Goal: Information Seeking & Learning: Learn about a topic

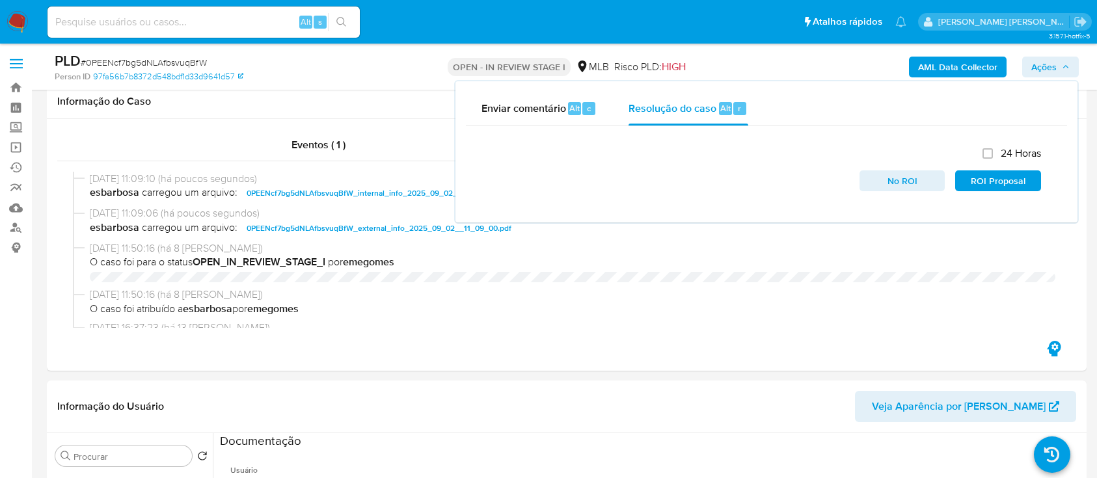
select select "10"
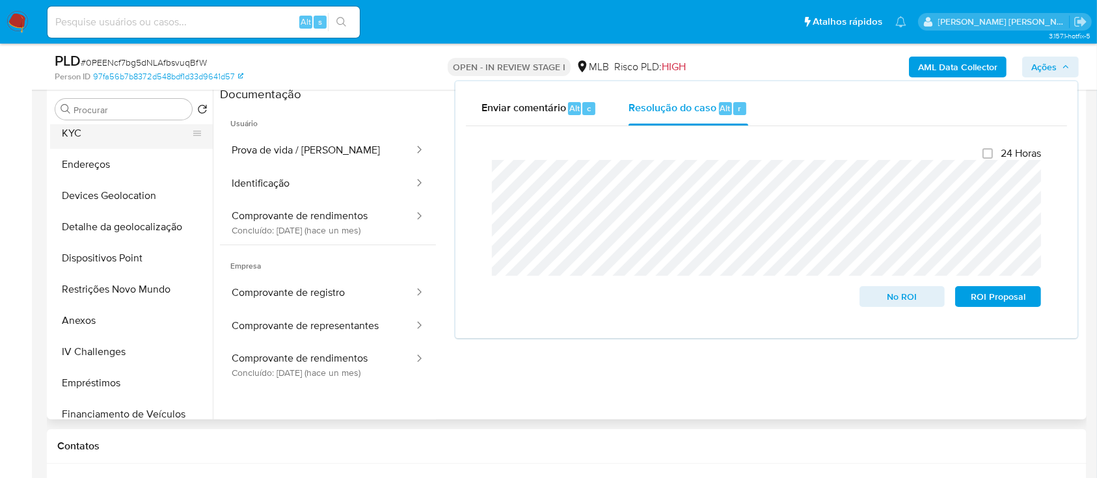
scroll to position [254, 0]
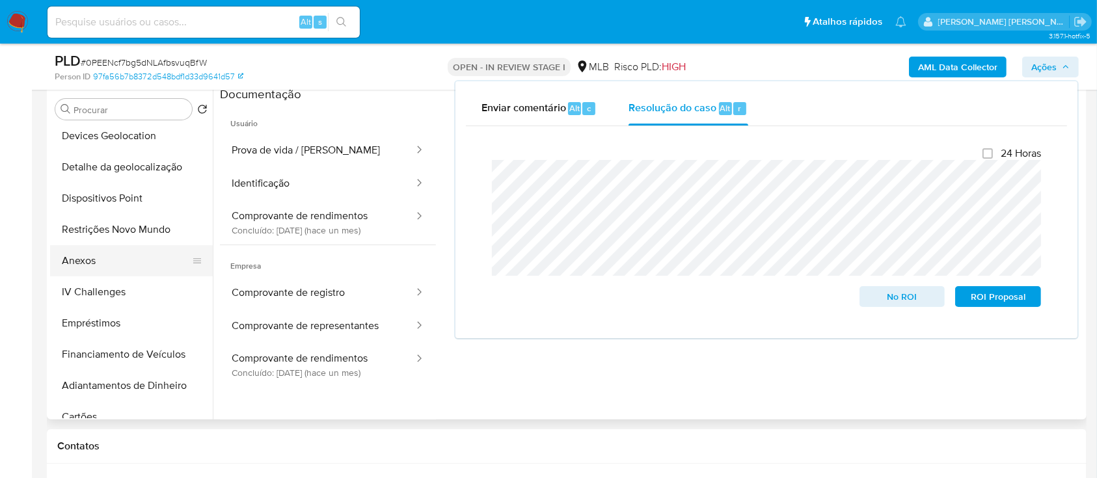
click at [109, 271] on button "Anexos" at bounding box center [126, 260] width 152 height 31
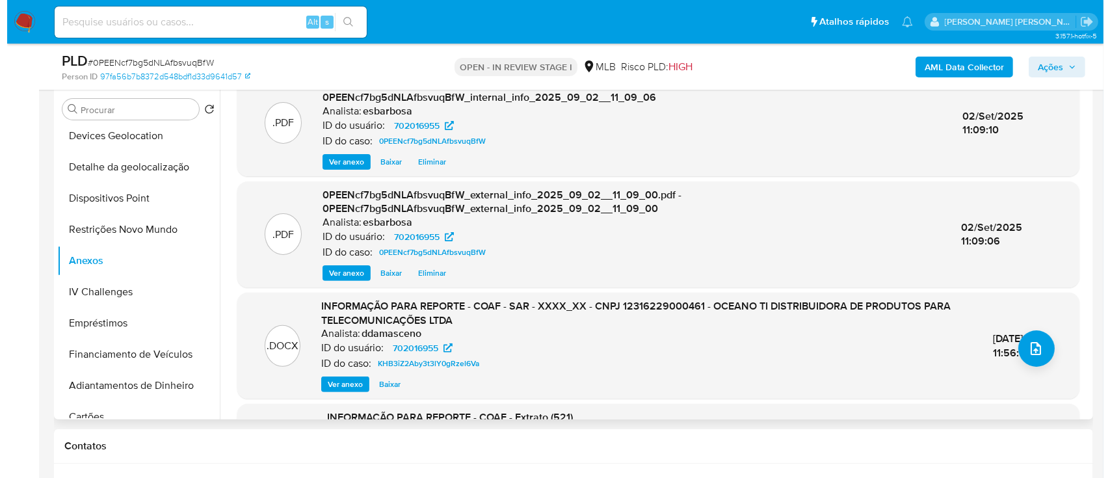
scroll to position [0, 0]
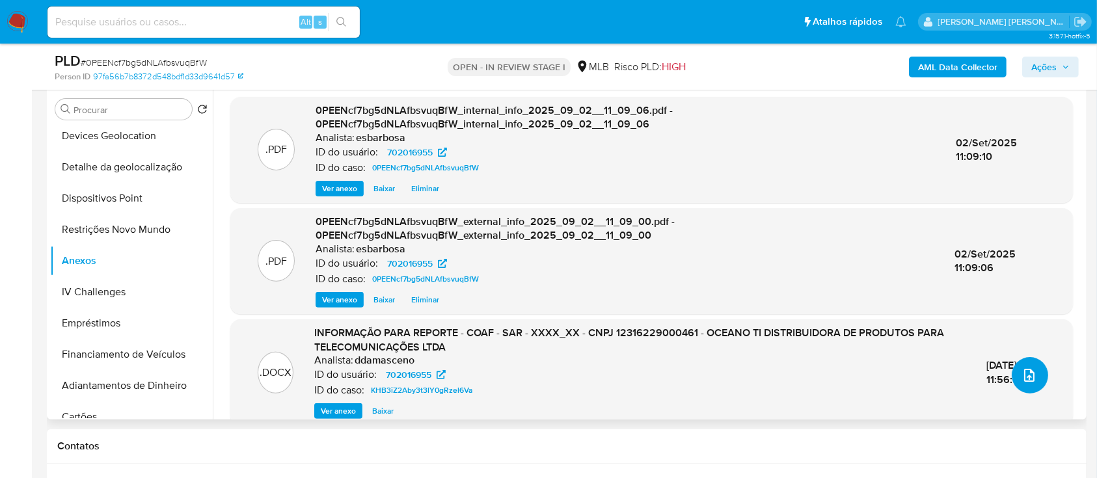
click at [1027, 372] on icon "upload-file" at bounding box center [1029, 375] width 10 height 13
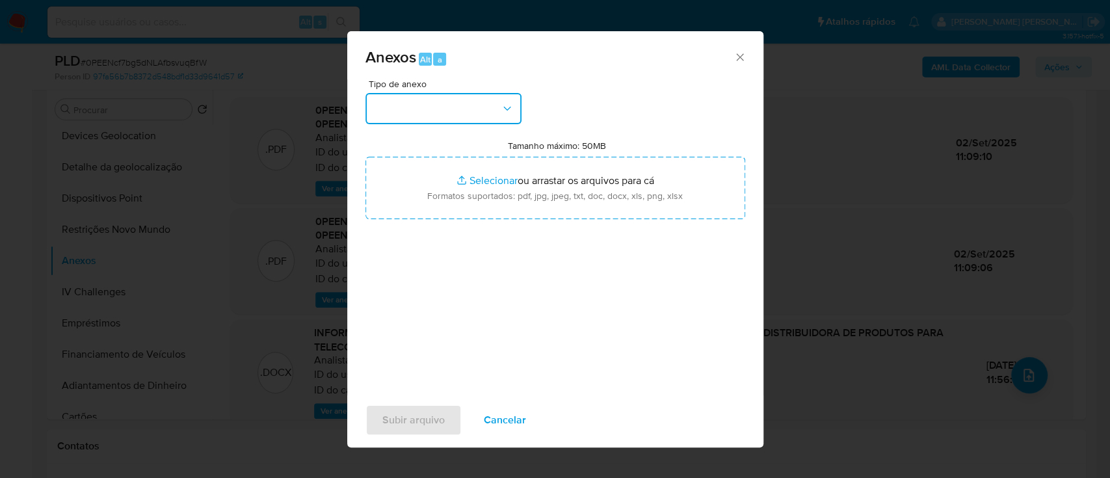
click at [498, 112] on button "button" at bounding box center [444, 108] width 156 height 31
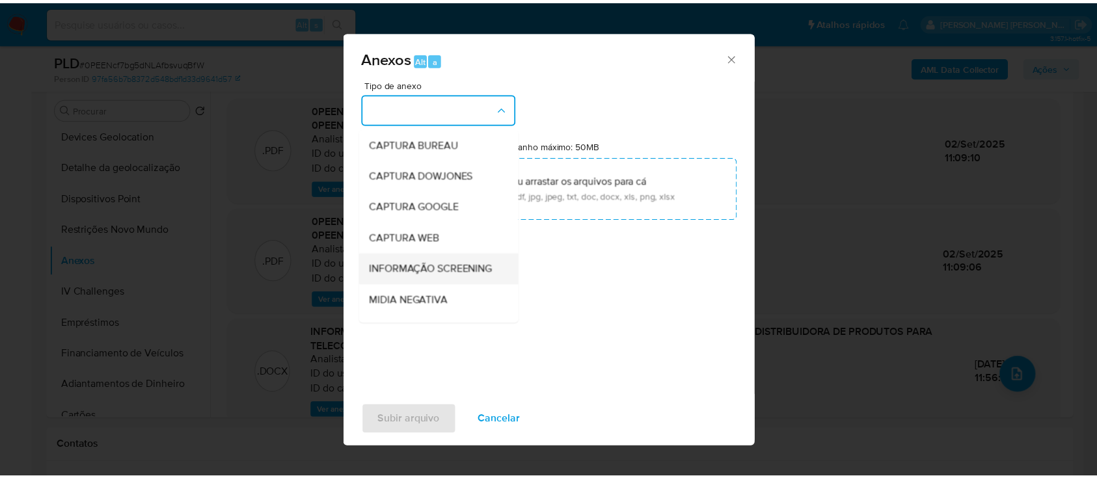
scroll to position [173, 0]
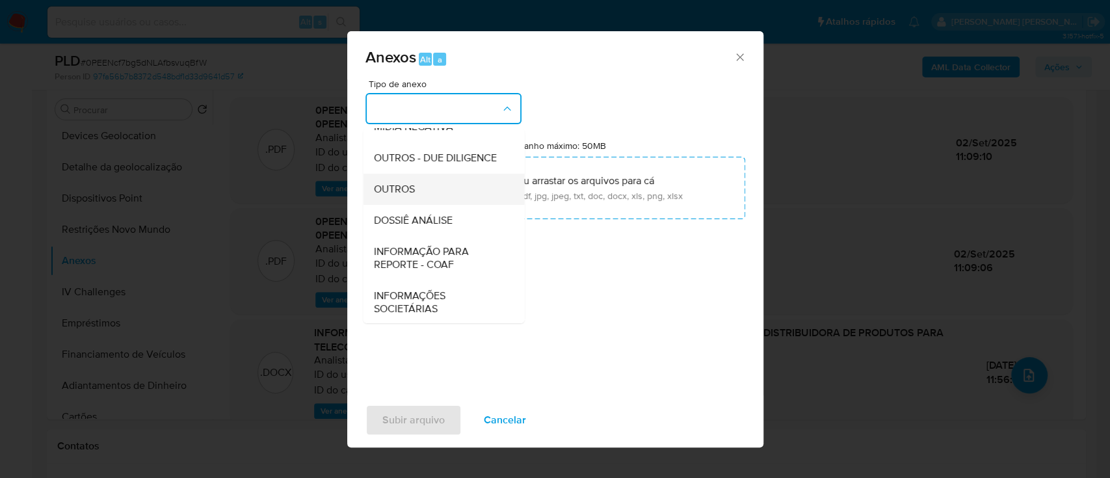
click at [394, 205] on div "OUTROS" at bounding box center [439, 189] width 133 height 31
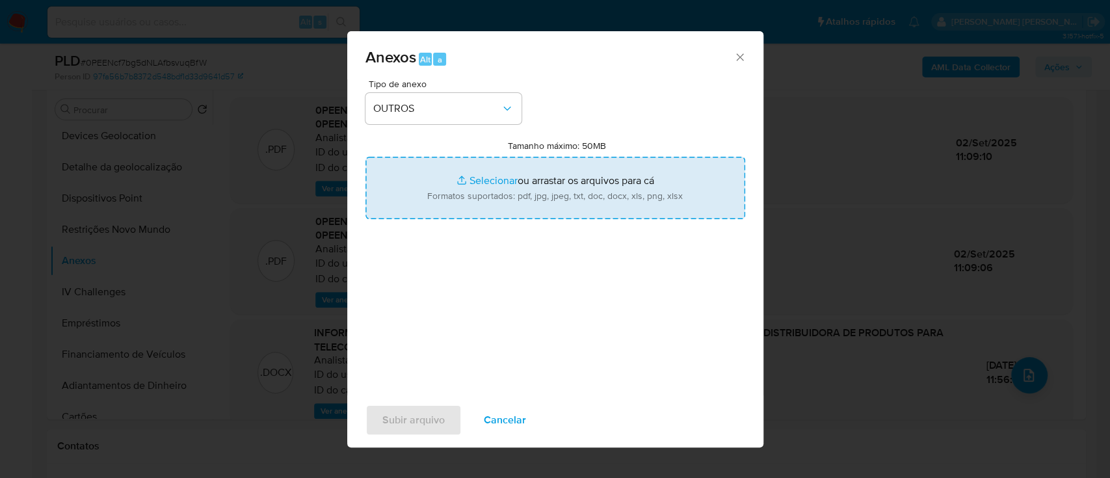
click at [501, 183] on input "Tamanho máximo: 50MB Selecionar arquivos" at bounding box center [556, 188] width 380 height 62
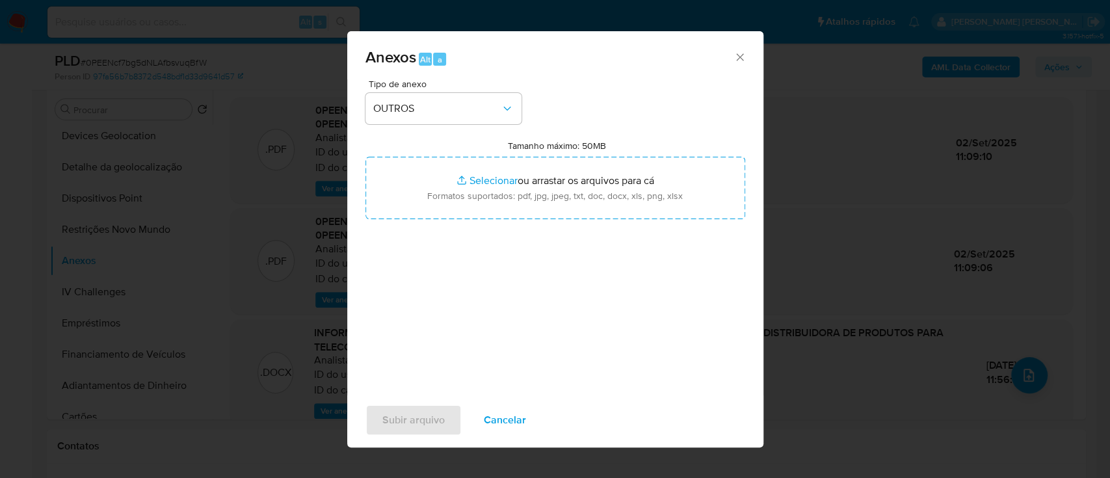
click at [509, 420] on span "Cancelar" at bounding box center [505, 420] width 42 height 29
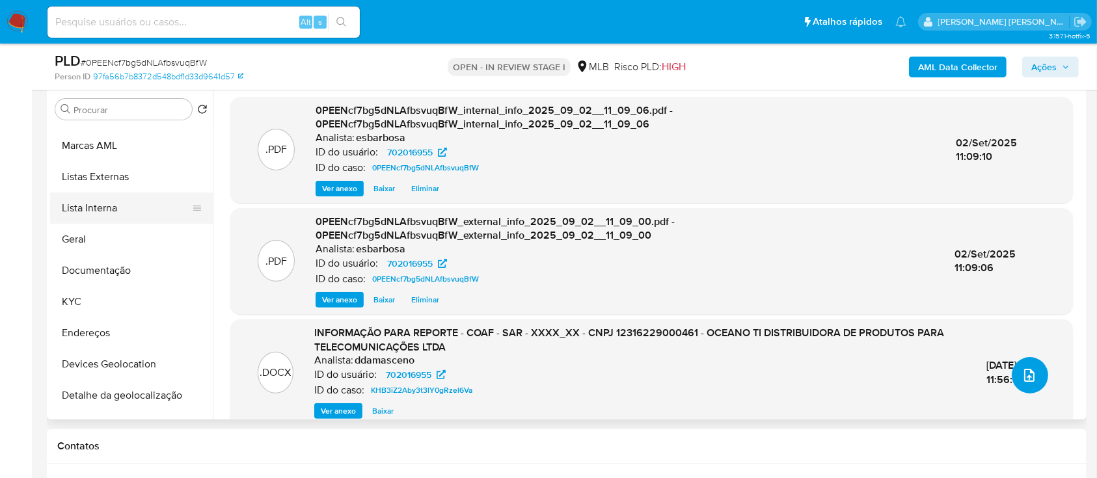
scroll to position [0, 0]
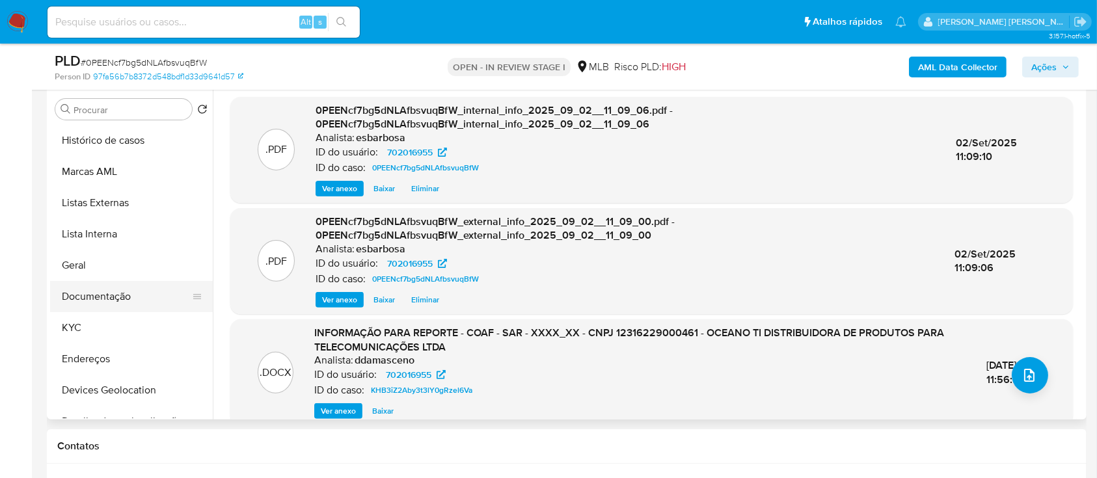
click at [101, 286] on button "Documentação" at bounding box center [126, 296] width 152 height 31
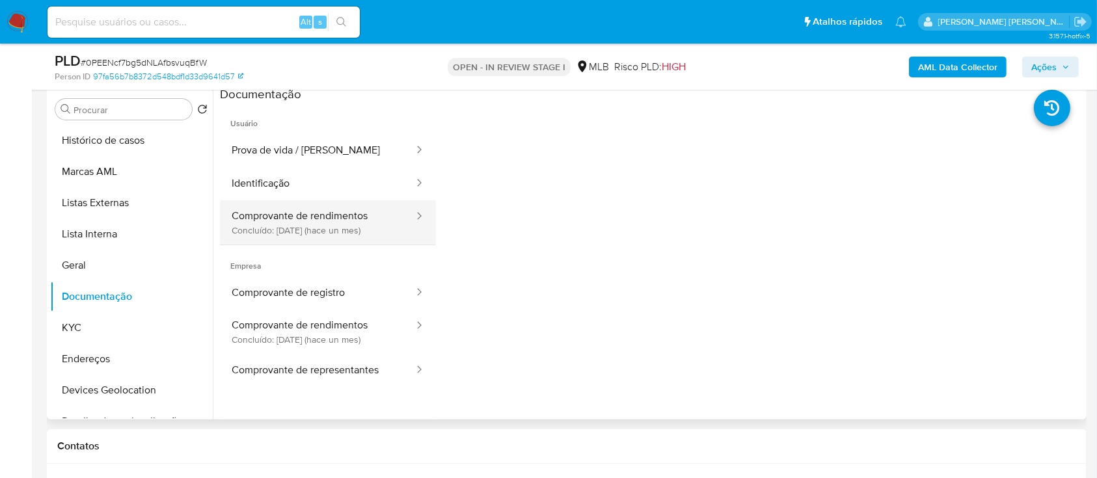
click at [327, 225] on button "Comprovante de rendimentos Concluído: 05/08/2025 (hace un mes)" at bounding box center [317, 222] width 195 height 44
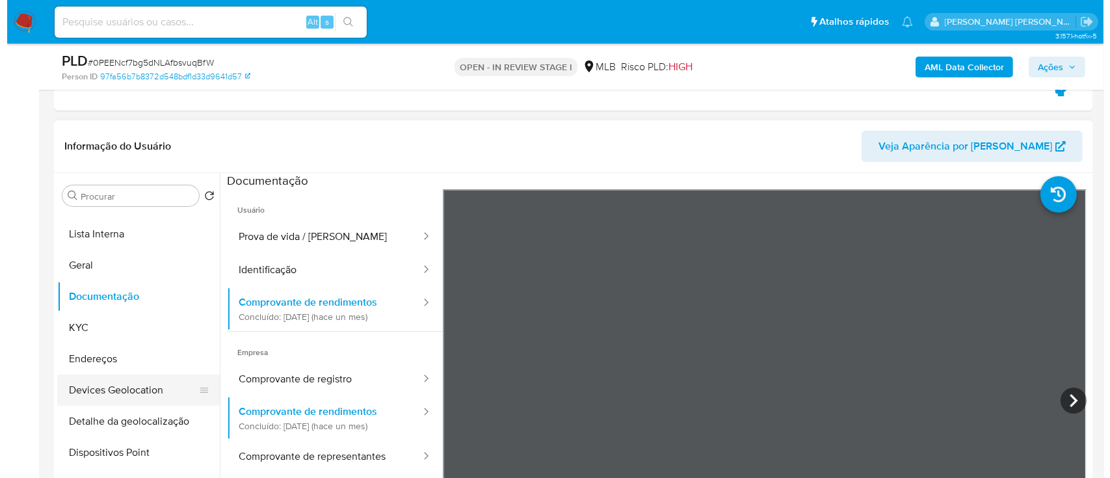
scroll to position [173, 0]
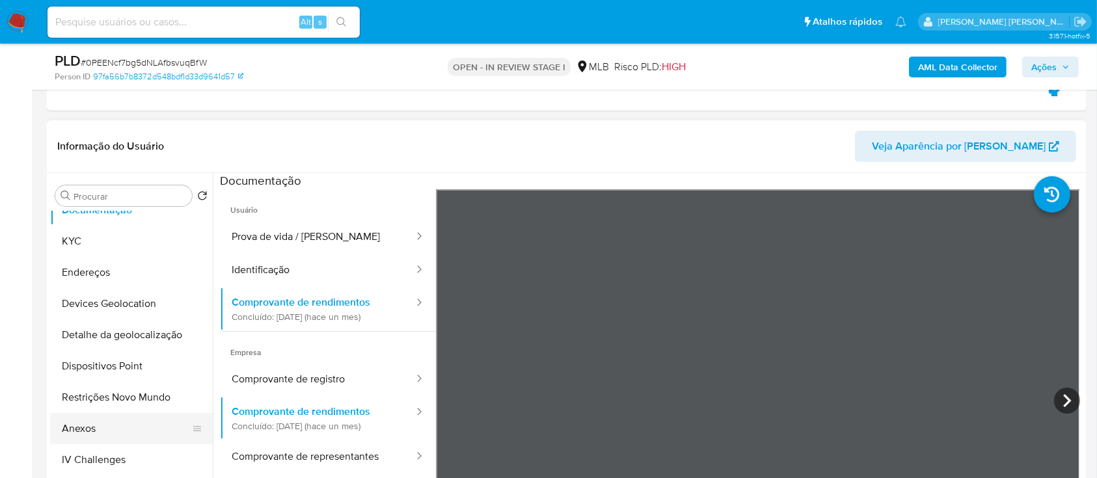
click at [84, 427] on button "Anexos" at bounding box center [126, 428] width 152 height 31
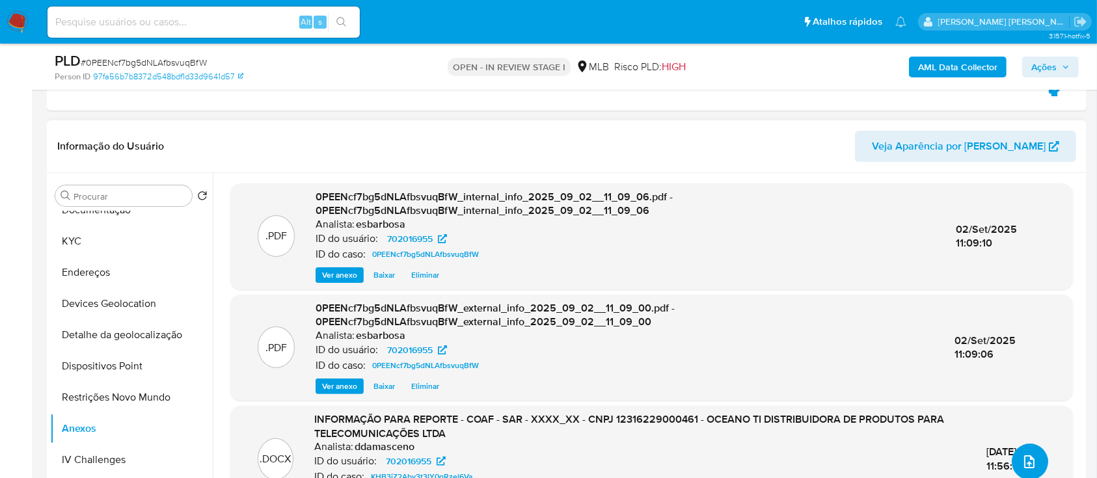
click at [1021, 464] on icon "upload-file" at bounding box center [1029, 462] width 16 height 16
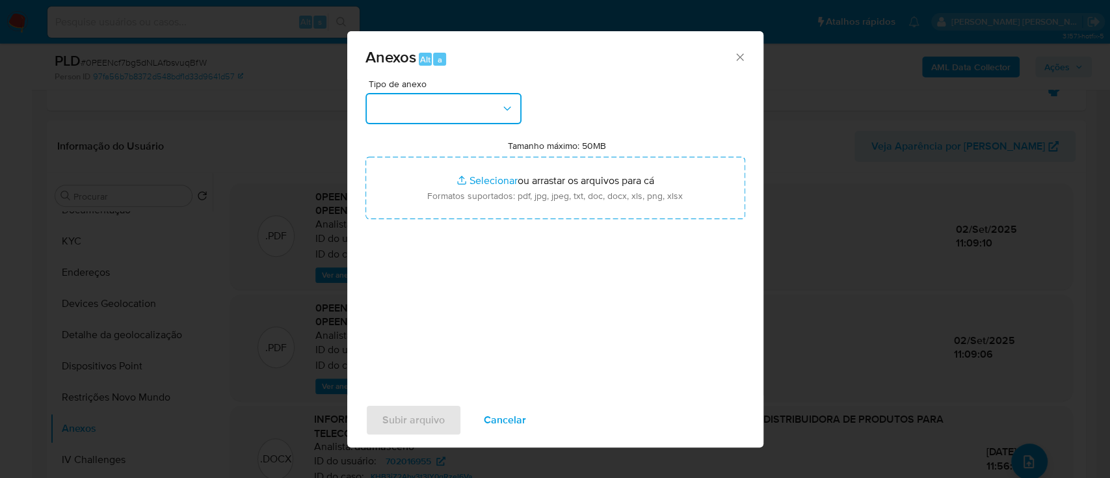
click at [459, 108] on button "button" at bounding box center [444, 108] width 156 height 31
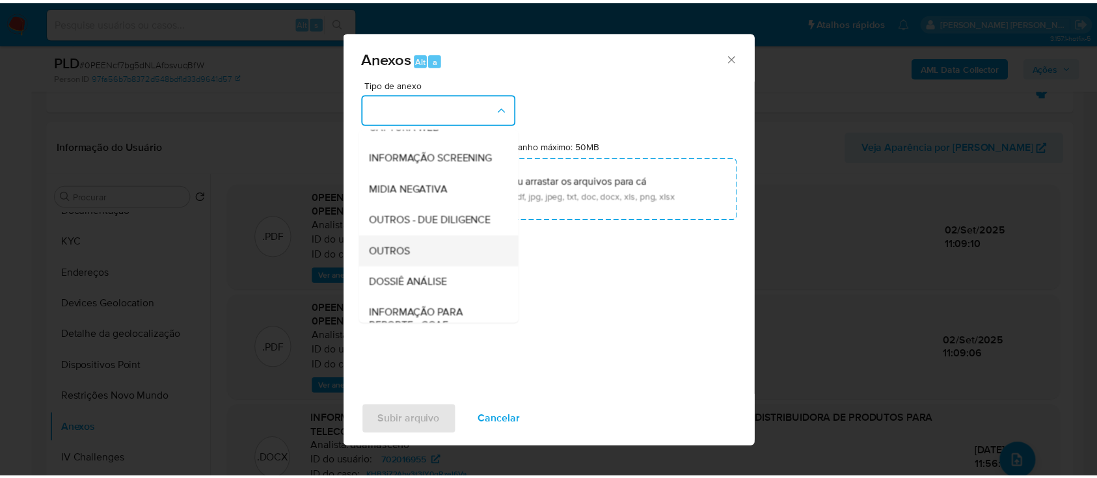
scroll to position [200, 0]
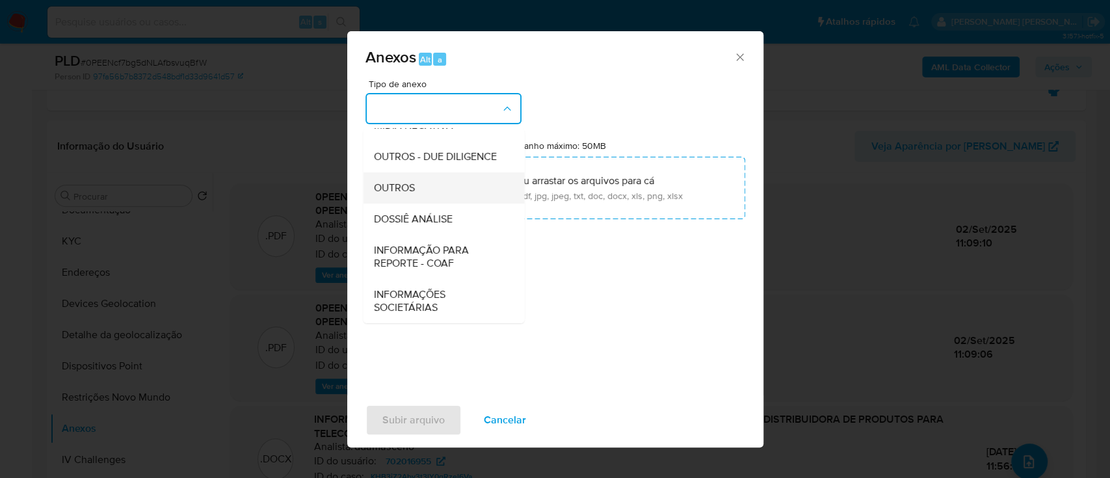
click at [394, 201] on div "OUTROS" at bounding box center [439, 187] width 133 height 31
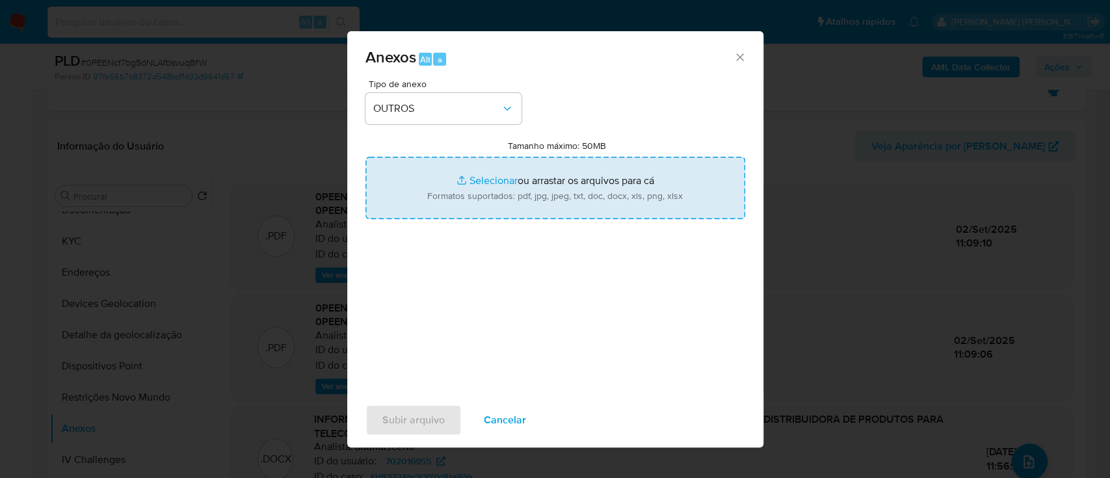
click at [489, 178] on input "Tamanho máximo: 50MB Selecionar arquivos" at bounding box center [556, 188] width 380 height 62
type input "C:\fakepath\SAR - XXXXX - CNPJ 12316229000461 - OCEANO TI DISTRIBUIDORA DE PROD…"
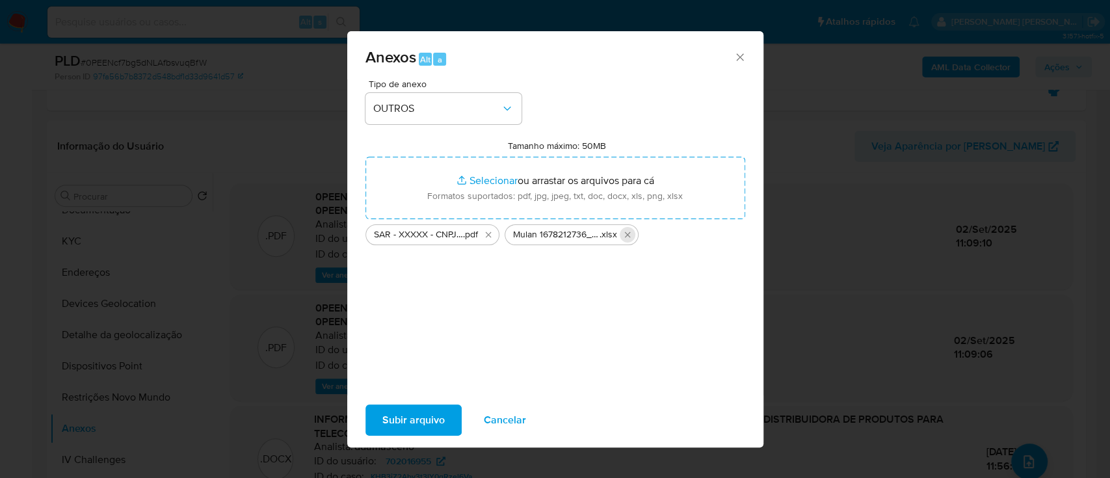
click at [629, 232] on icon "Excluir Mulan 1678212736_2025_08_29_16_33_51.xlsx" at bounding box center [628, 235] width 10 height 10
click at [487, 232] on icon "Excluir SAR - XXXXX - CNPJ 12316229000461 - OCEANO TI DISTRIBUIDORA DE PRODUTOS…" at bounding box center [488, 235] width 10 height 10
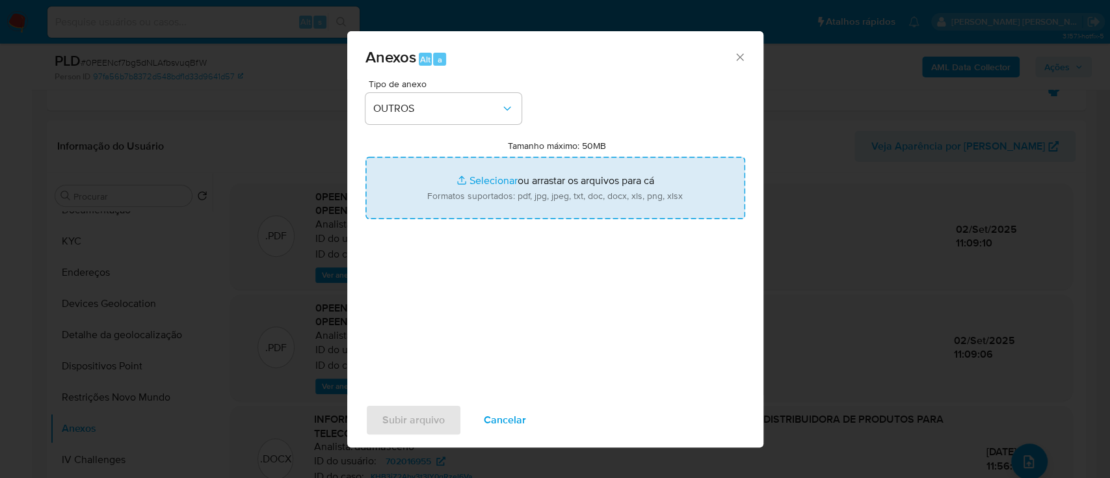
type input "C:\fakepath\SAR - XXXXX - CNPJ 12316229000461 - OCEANO TI DISTRIBUIDORA DE PROD…"
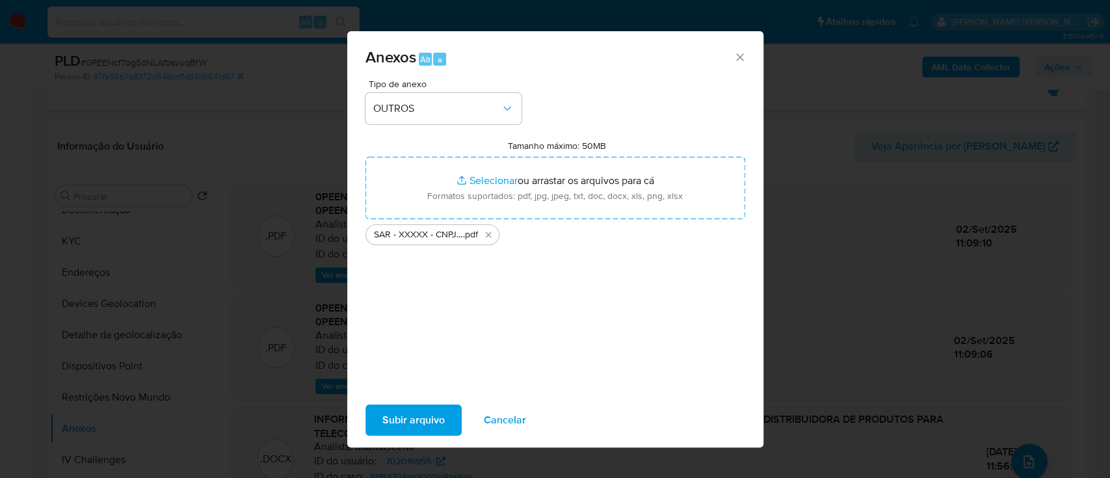
click at [400, 425] on span "Subir arquivo" at bounding box center [413, 420] width 62 height 29
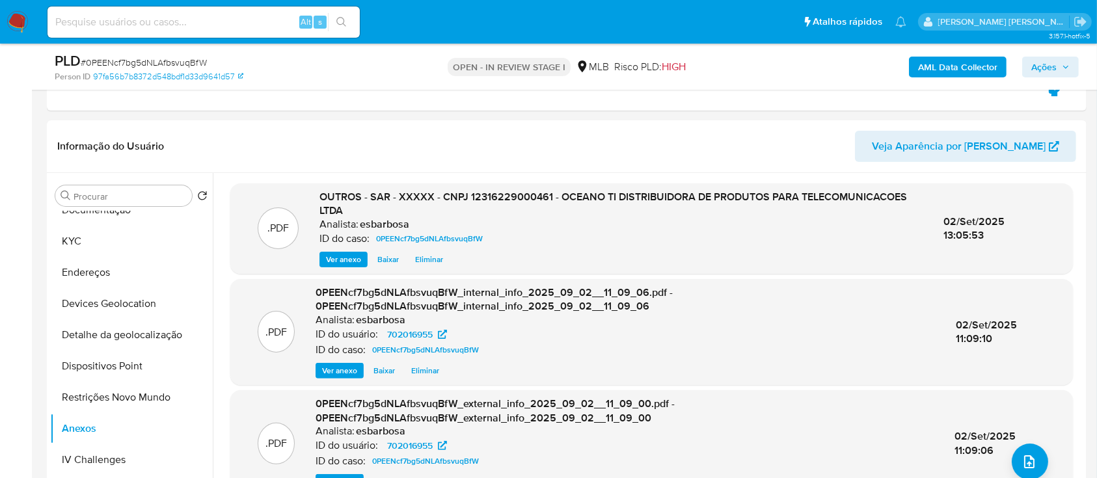
click at [1031, 62] on span "Ações" at bounding box center [1043, 67] width 25 height 21
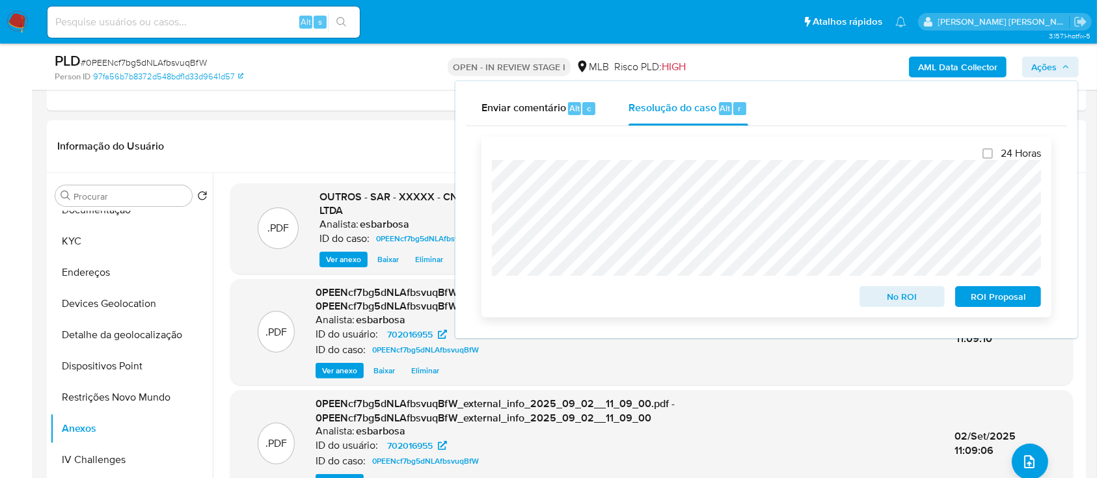
click at [879, 299] on span "No ROI" at bounding box center [902, 297] width 68 height 18
click at [187, 55] on div "PLD # 0PEENcf7bg5dNLAfbsvuqBfW" at bounding box center [223, 61] width 336 height 20
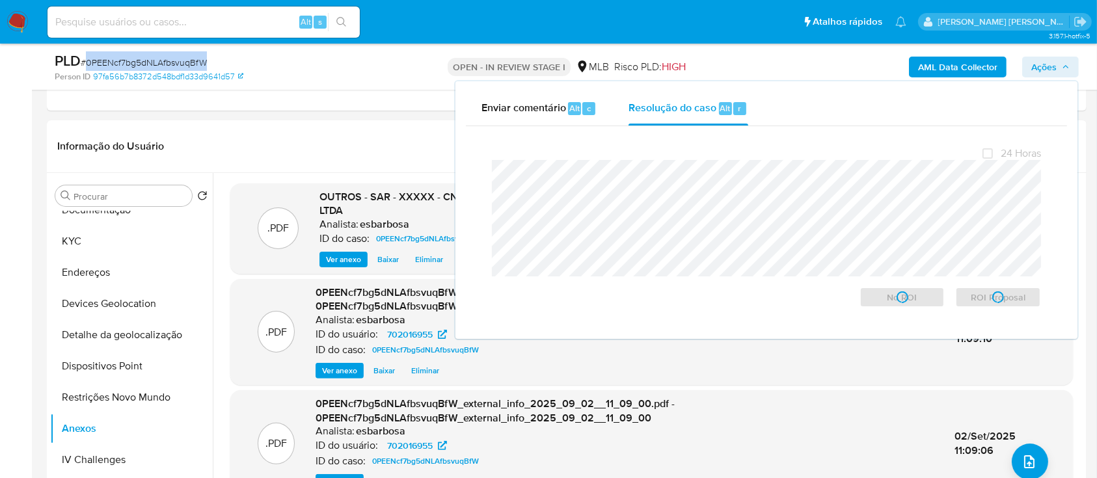
click at [187, 55] on div "PLD # 0PEENcf7bg5dNLAfbsvuqBfW" at bounding box center [223, 61] width 336 height 20
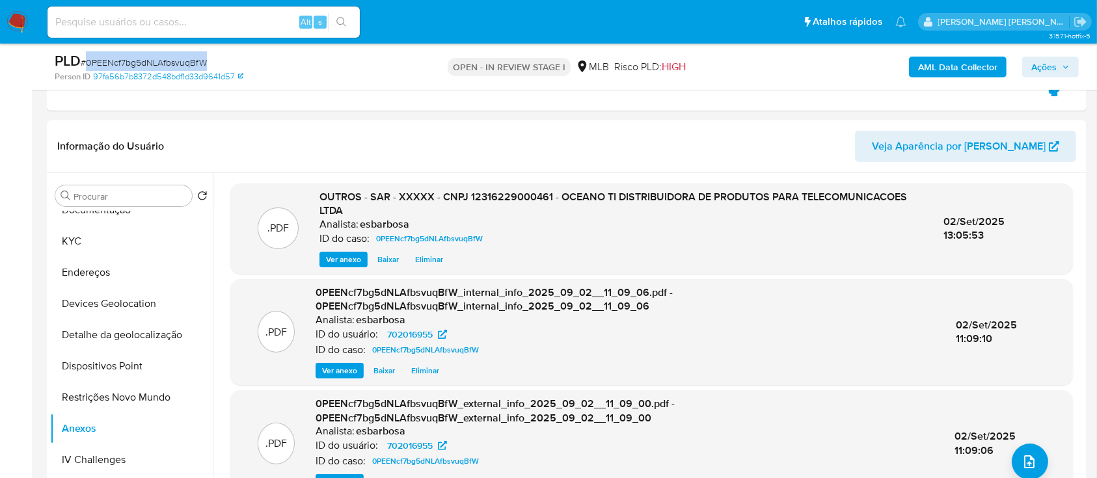
copy span "0PEENcf7bg5dNLAfbsvuqBfW"
click at [1043, 66] on span "Ações" at bounding box center [1043, 67] width 25 height 21
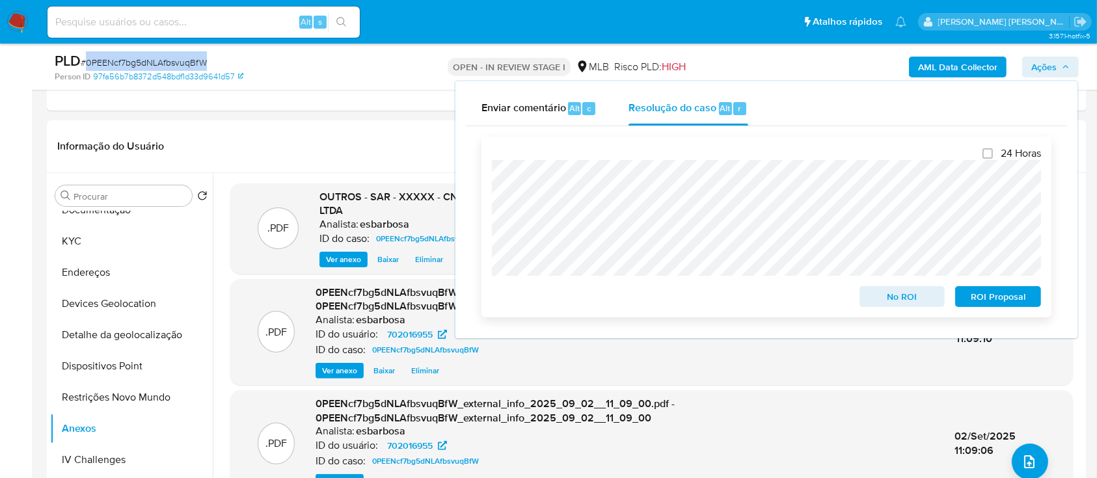
click at [913, 293] on span "No ROI" at bounding box center [902, 297] width 68 height 18
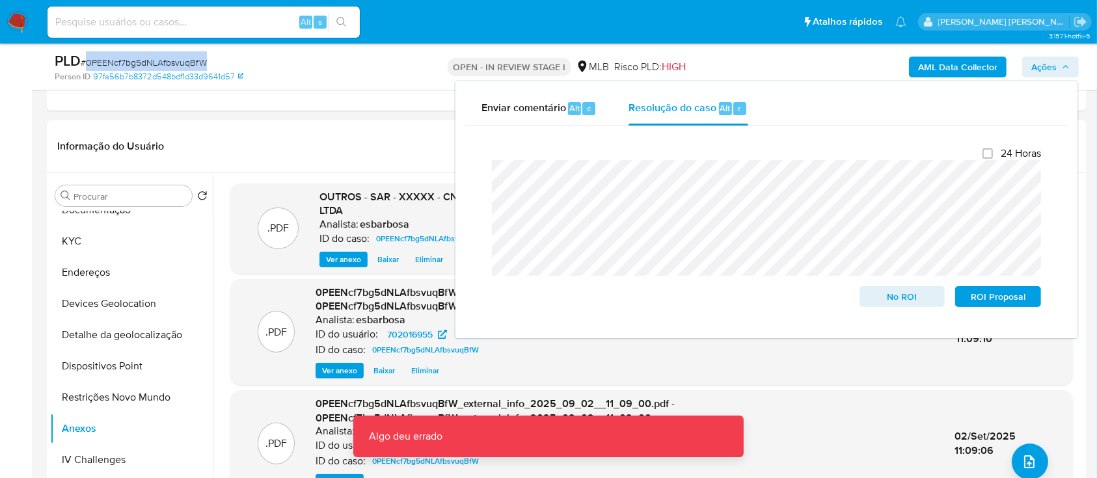
click at [170, 59] on span "# 0PEENcf7bg5dNLAfbsvuqBfW" at bounding box center [144, 62] width 126 height 13
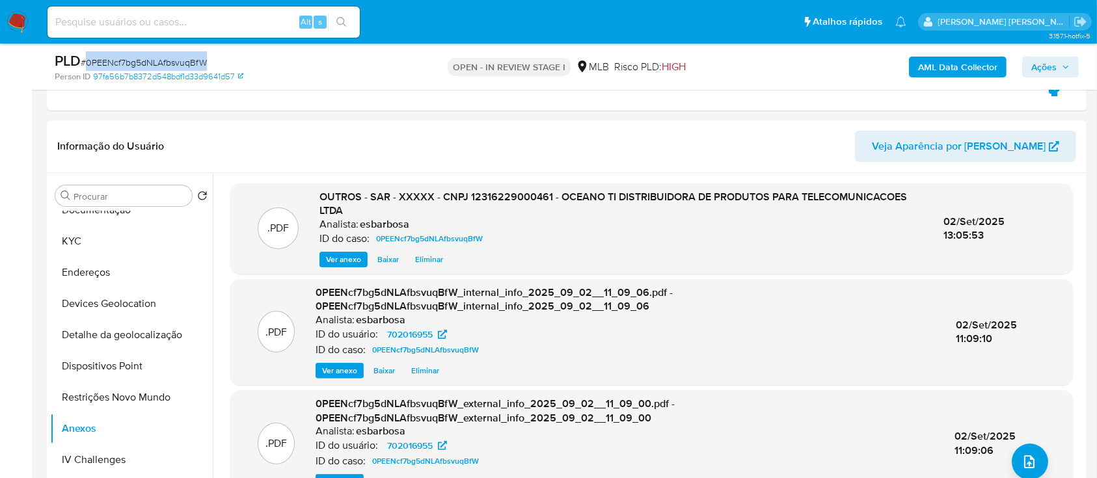
click at [170, 59] on span "# 0PEENcf7bg5dNLAfbsvuqBfW" at bounding box center [144, 62] width 126 height 13
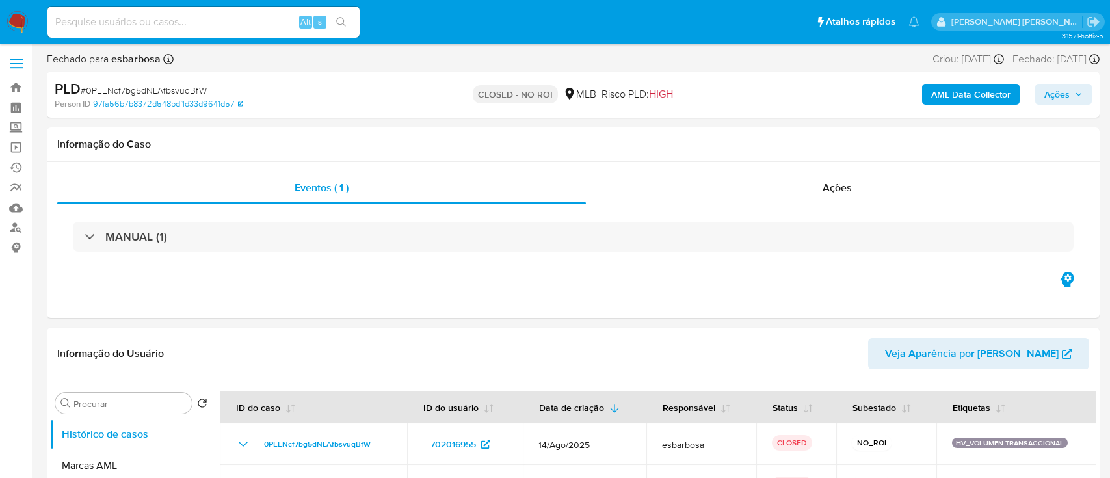
select select "10"
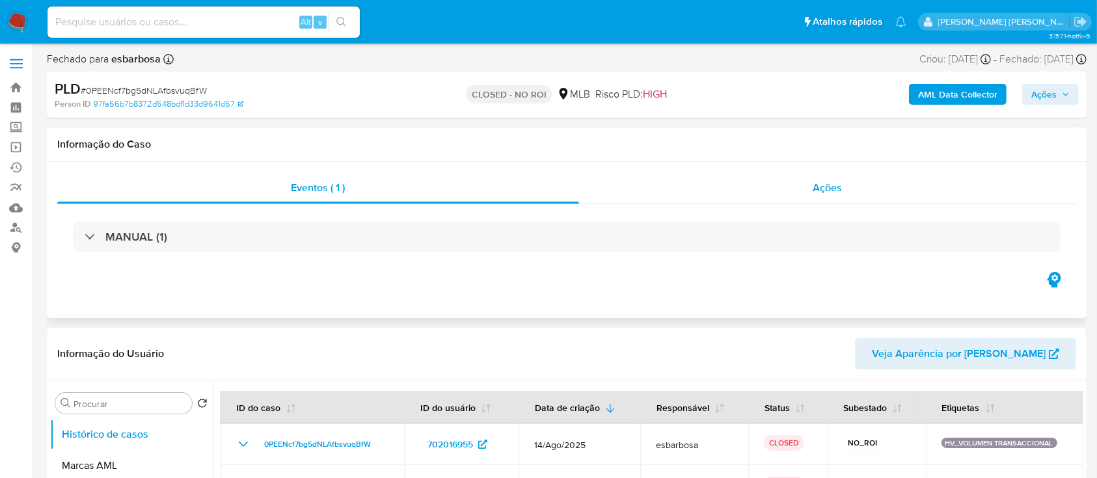
click at [775, 192] on div "Ações" at bounding box center [827, 187] width 497 height 31
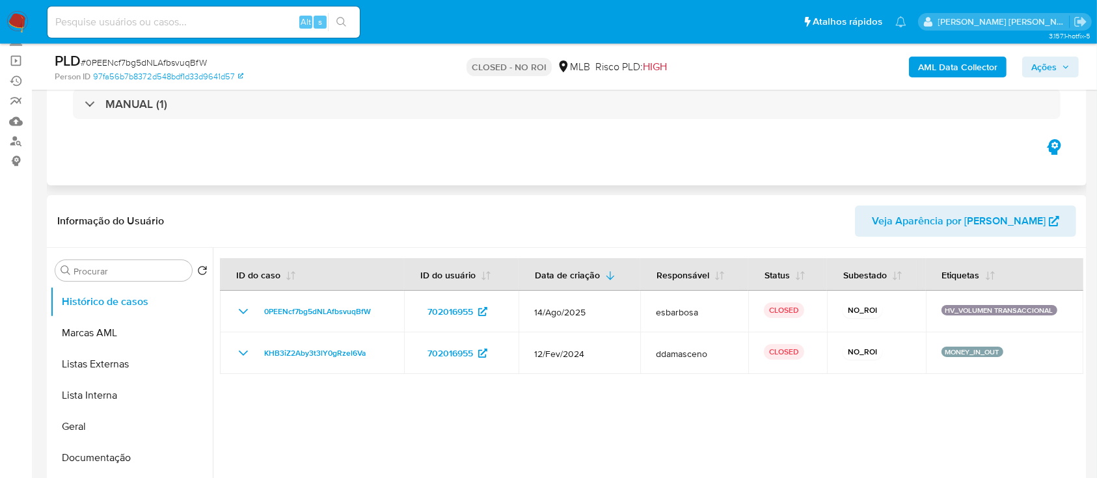
select select "10"
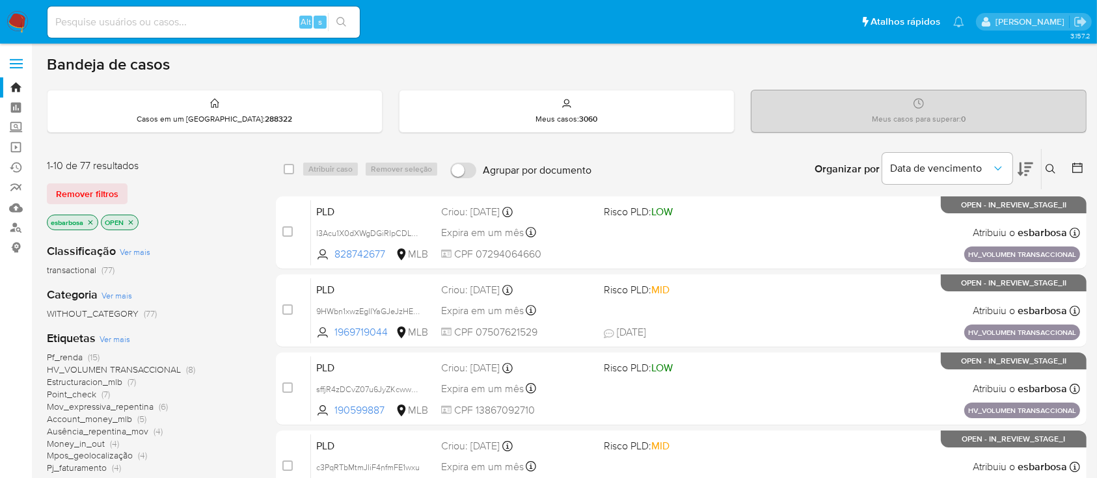
click at [248, 20] on input at bounding box center [203, 22] width 312 height 17
paste input "kDqzkFC8lEZqLDnH4awUZshp"
type input "kDqzkFC8lEZqLDnH4awUZshp"
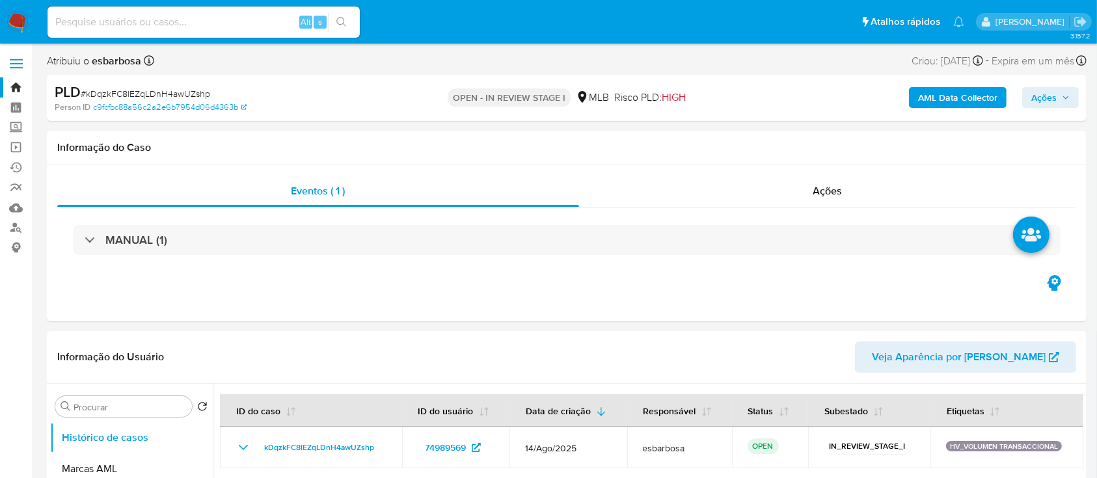
select select "10"
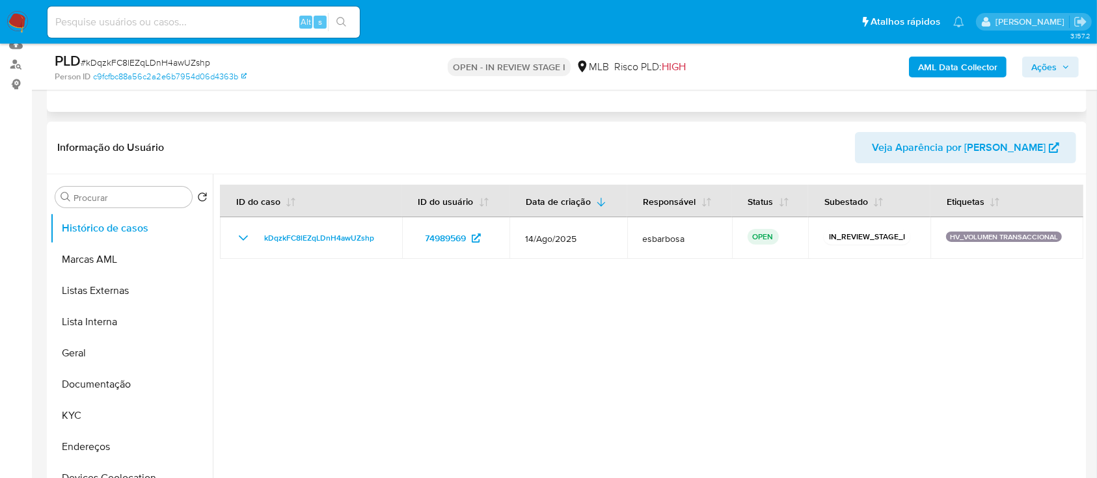
scroll to position [260, 0]
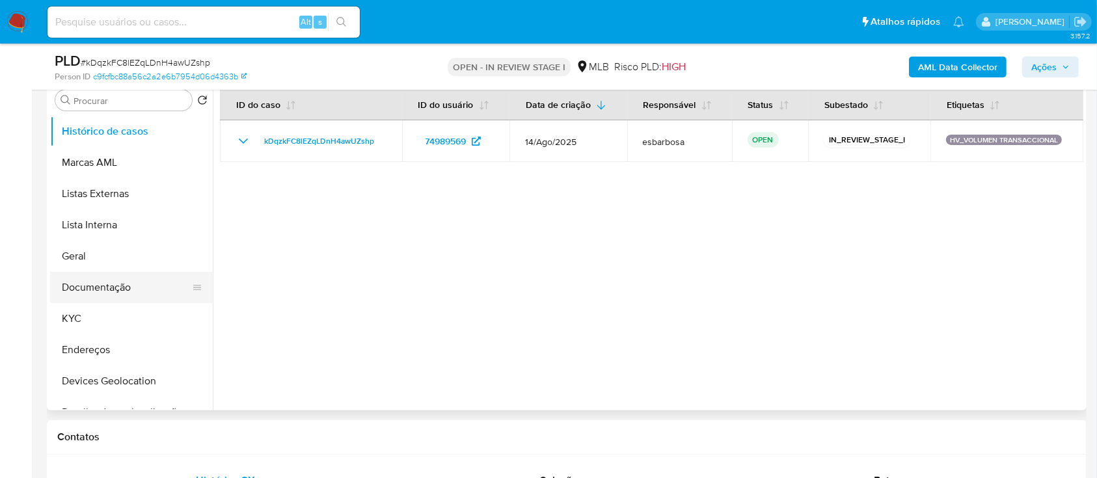
click at [87, 289] on button "Documentação" at bounding box center [126, 287] width 152 height 31
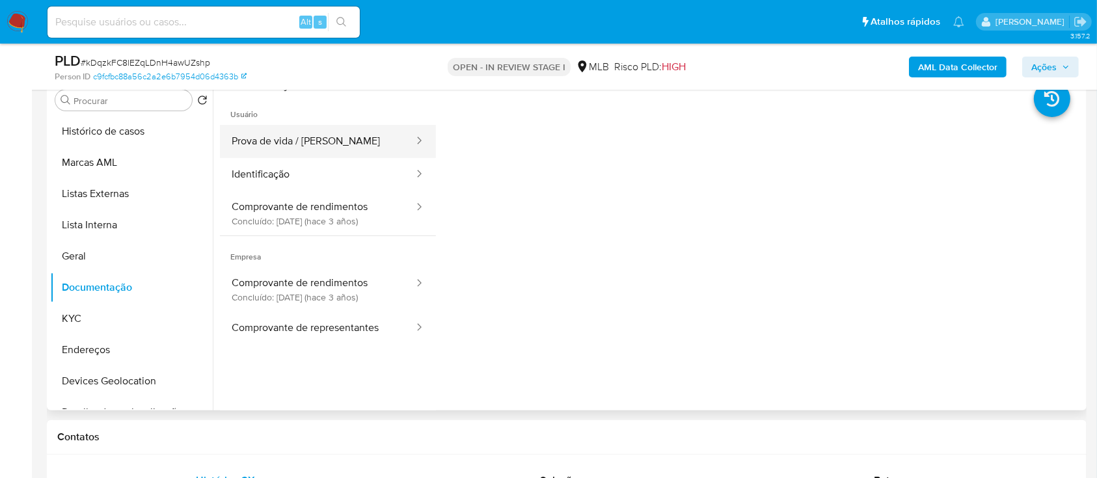
click at [297, 143] on button "Prova de vida / Selfie" at bounding box center [317, 141] width 195 height 33
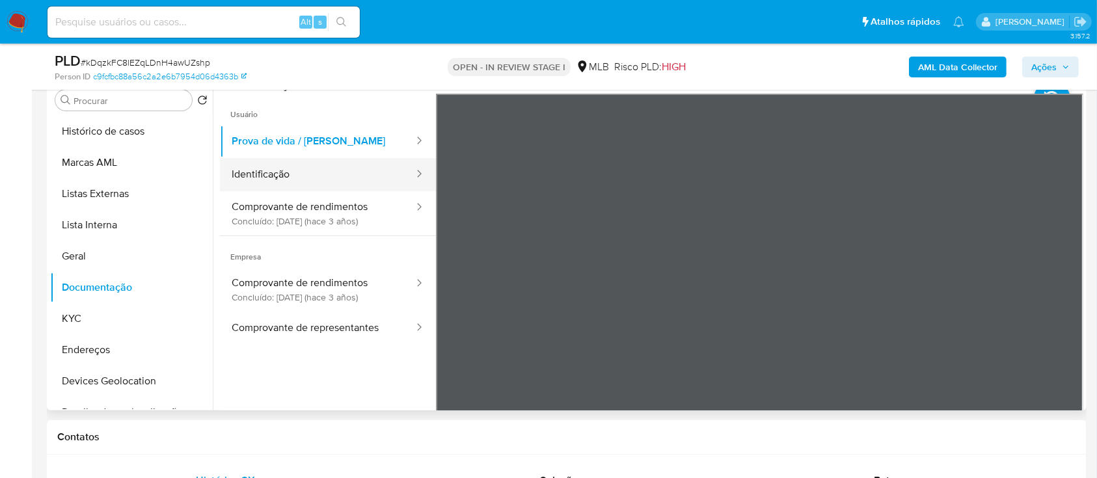
click at [308, 191] on button "Comprovante de rendimentos Concluído: 06/12/2022 (hace 3 años)" at bounding box center [317, 213] width 195 height 44
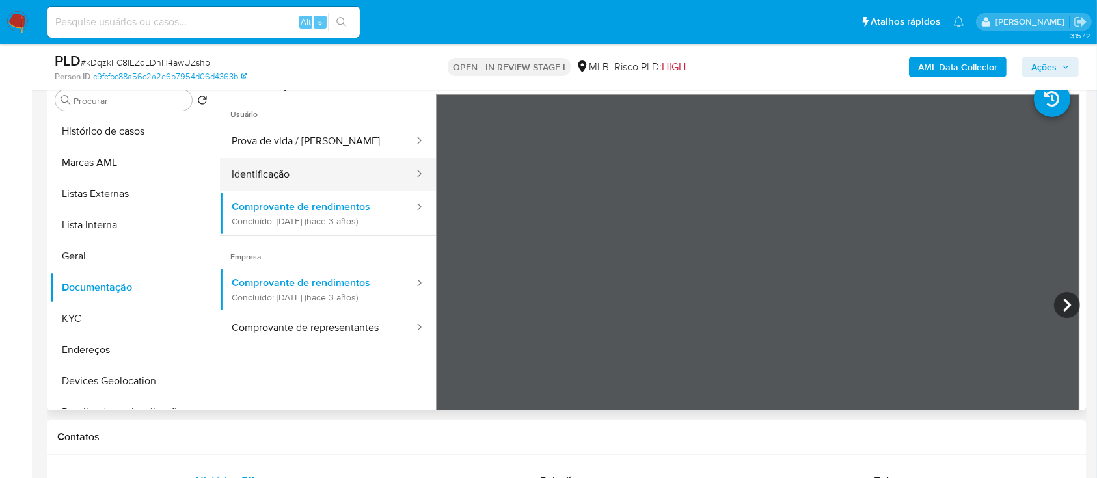
click at [291, 169] on button "Identificação" at bounding box center [317, 174] width 195 height 33
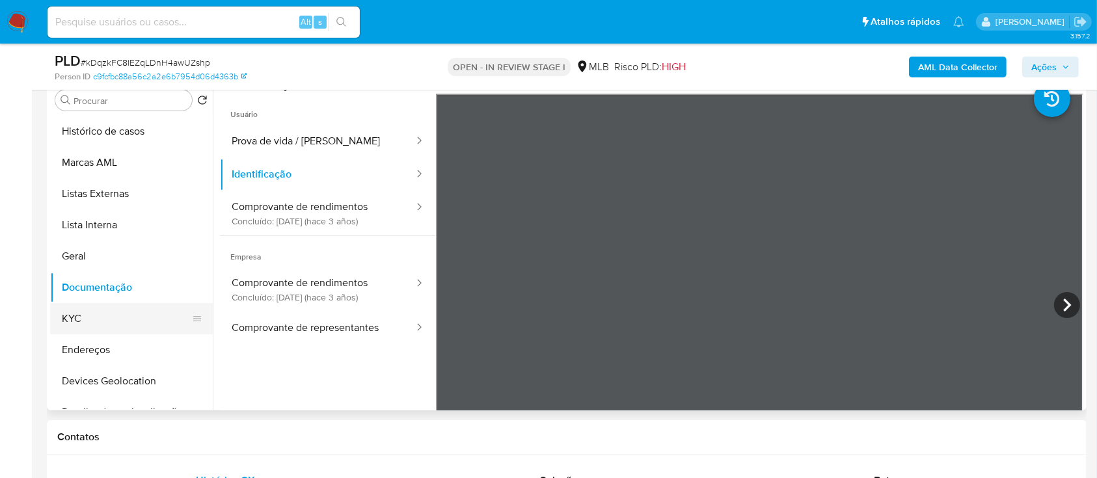
click at [69, 319] on button "KYC" at bounding box center [126, 318] width 152 height 31
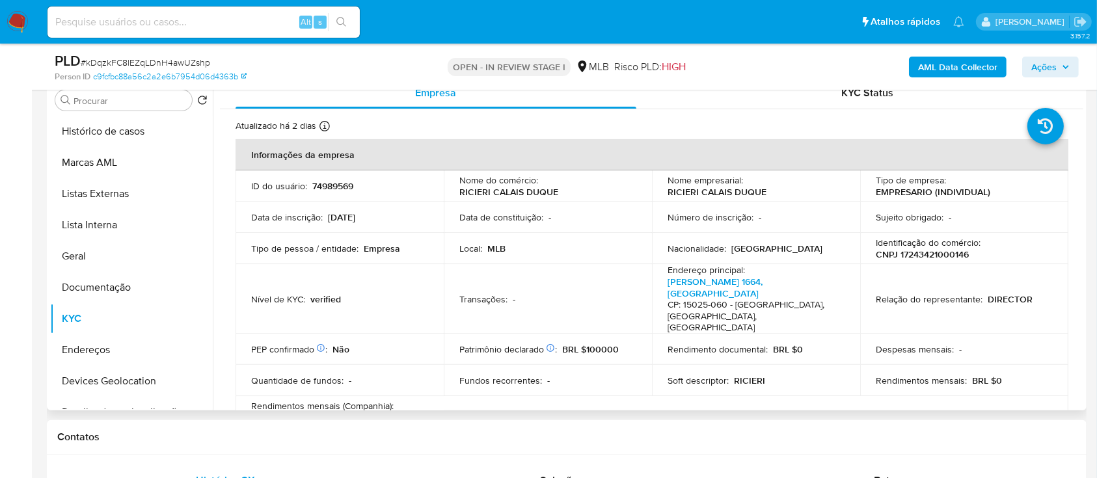
click at [942, 256] on p "CNPJ 17243421000146" at bounding box center [922, 254] width 93 height 12
copy p "17243421000146"
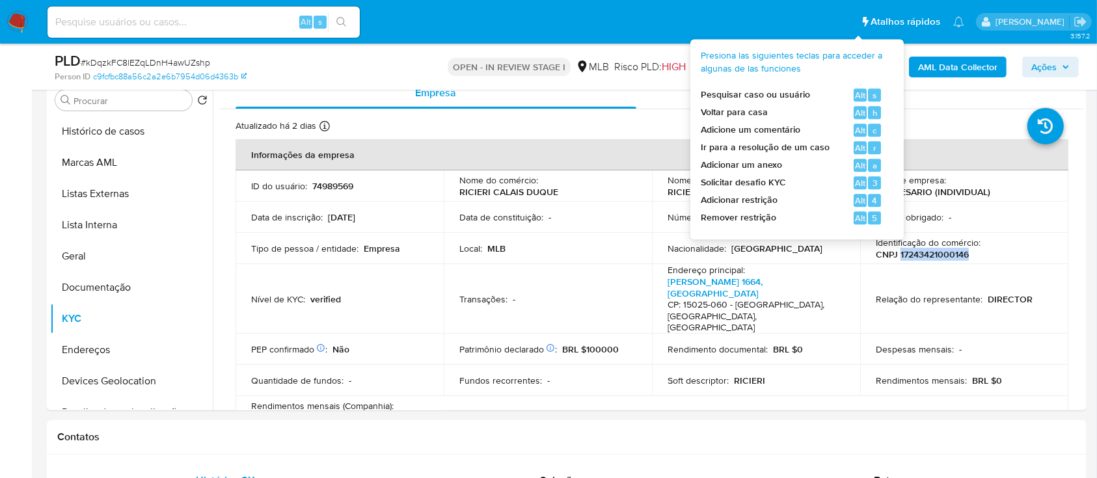
click at [946, 68] on b "AML Data Collector" at bounding box center [957, 67] width 79 height 21
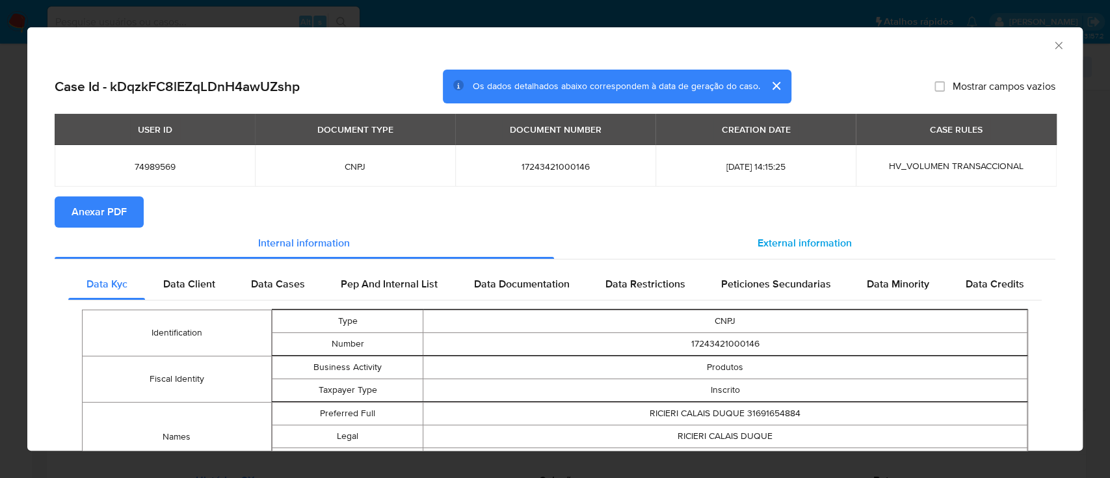
click at [788, 245] on span "External information" at bounding box center [805, 242] width 94 height 15
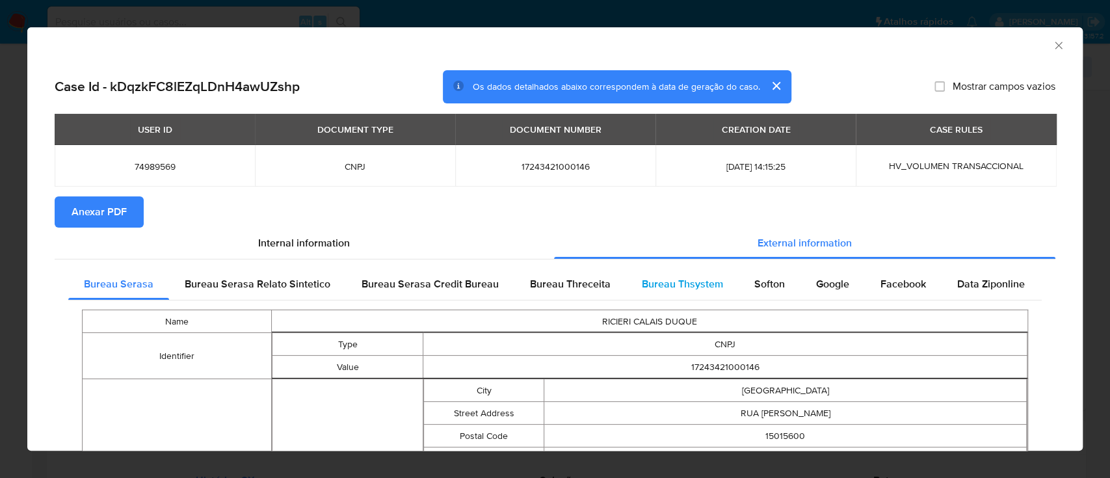
click at [694, 284] on span "Bureau Thsystem" at bounding box center [682, 283] width 81 height 15
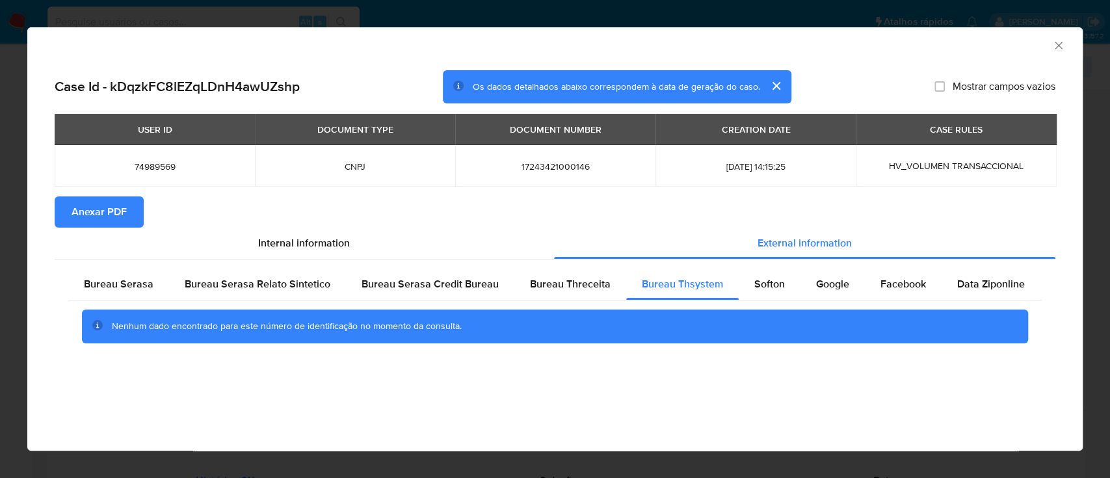
click at [122, 214] on span "Anexar PDF" at bounding box center [99, 212] width 55 height 29
click at [101, 219] on span "Anexar PDF" at bounding box center [99, 212] width 55 height 29
click at [1055, 46] on icon "Fechar a janela" at bounding box center [1058, 45] width 13 height 13
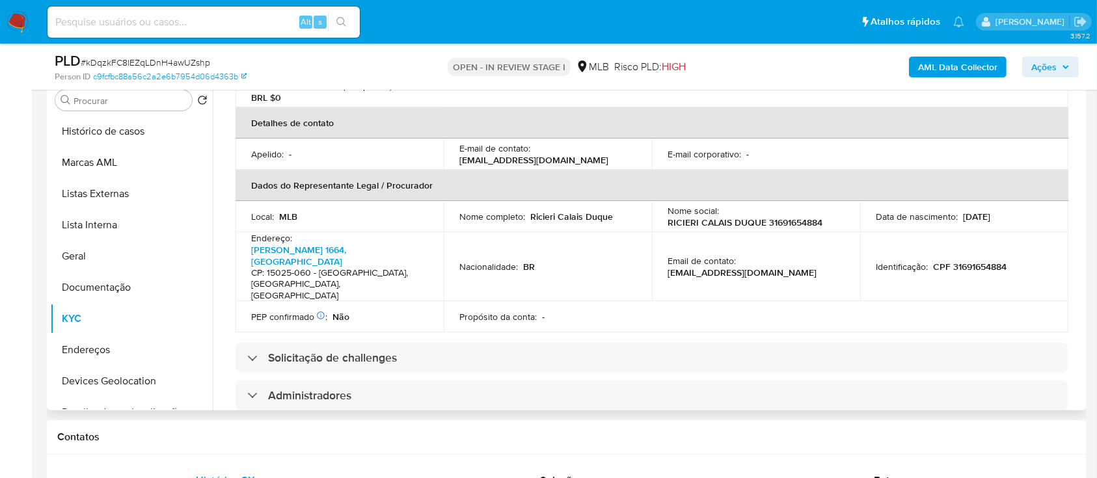
scroll to position [433, 0]
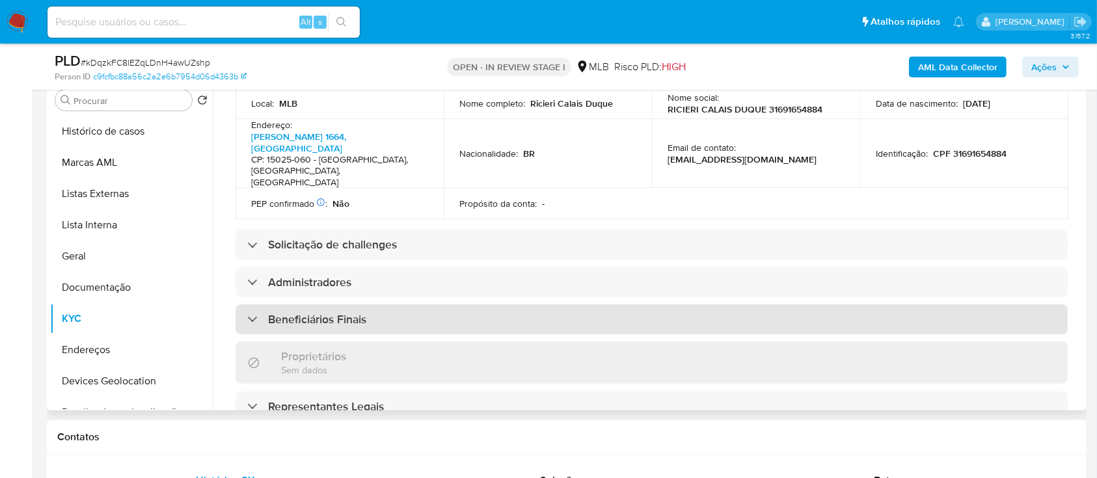
click at [309, 304] on div "Beneficiários Finais" at bounding box center [651, 319] width 832 height 30
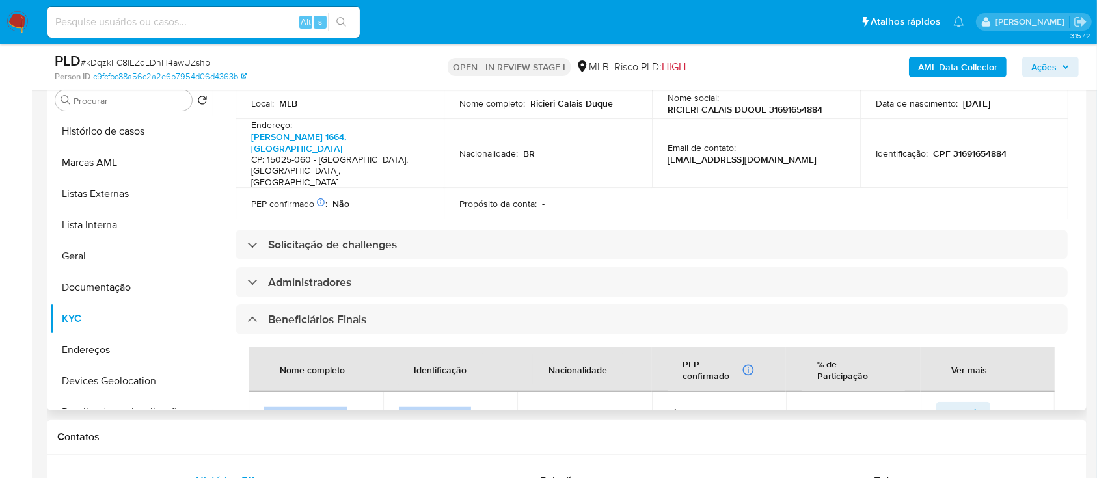
drag, startPoint x: 470, startPoint y: 371, endPoint x: 261, endPoint y: 372, distance: 208.8
click at [261, 392] on tr "Ricieri Calais Duque CPF 31691654884 BR Não 100 Ver mais" at bounding box center [651, 413] width 806 height 42
copy tr "Ricieri Calais Duque CPF 31691654884"
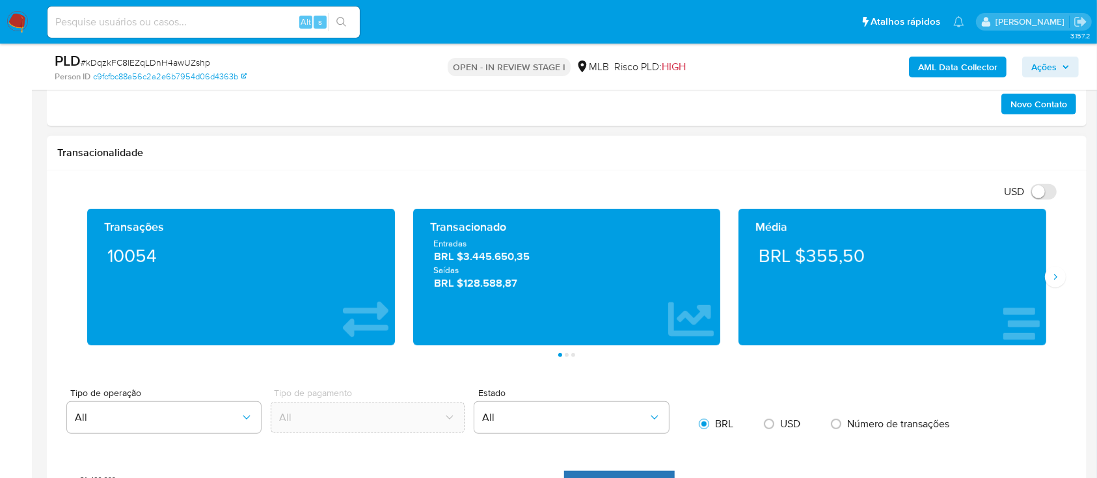
scroll to position [867, 0]
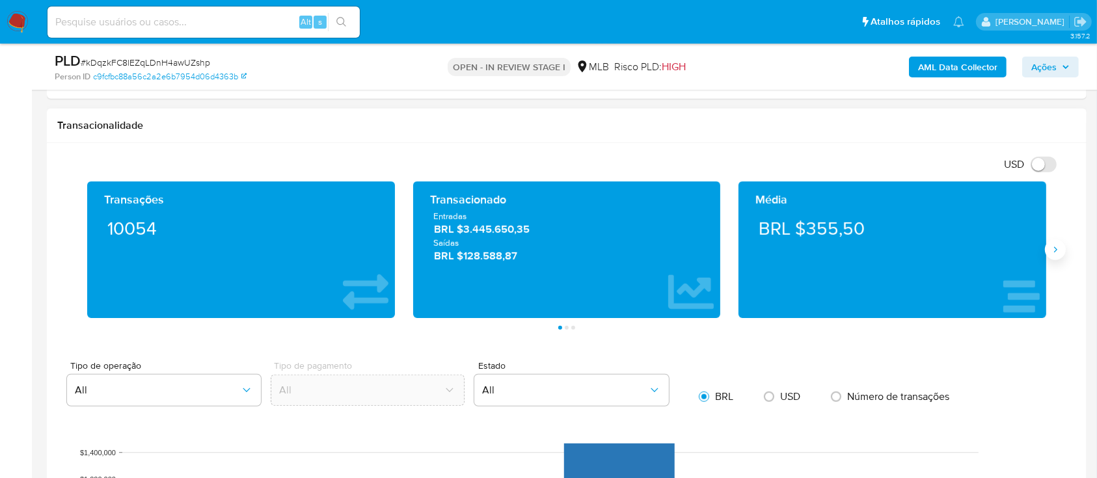
click at [1052, 254] on icon "Siguiente" at bounding box center [1055, 250] width 10 height 10
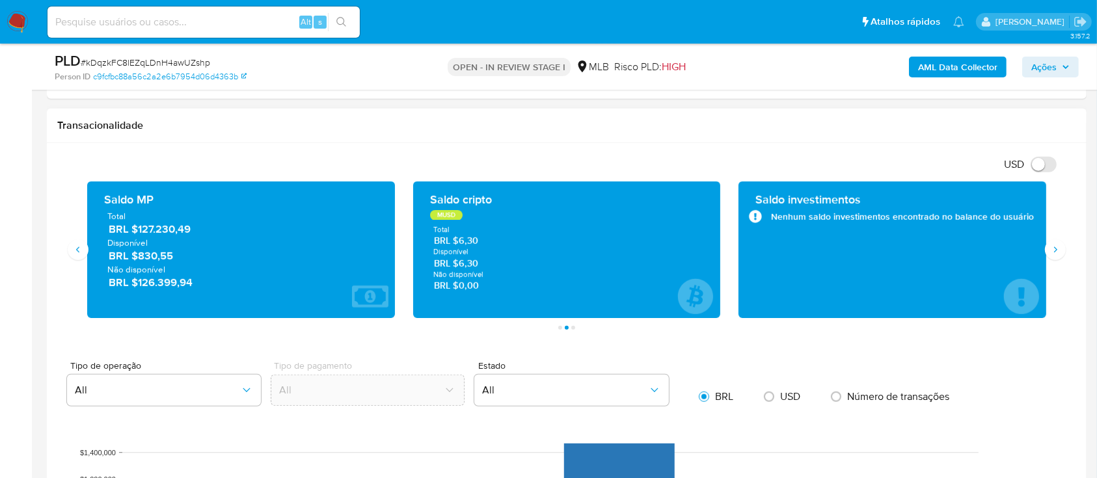
drag, startPoint x: 205, startPoint y: 235, endPoint x: 99, endPoint y: 203, distance: 110.9
click at [99, 203] on div "Saldo MP Total BRL $127.230,49 Disponível BRL $830,55 Não disponível BRL $126.3…" at bounding box center [241, 250] width 287 height 116
click at [1046, 245] on button "Siguiente" at bounding box center [1055, 249] width 21 height 21
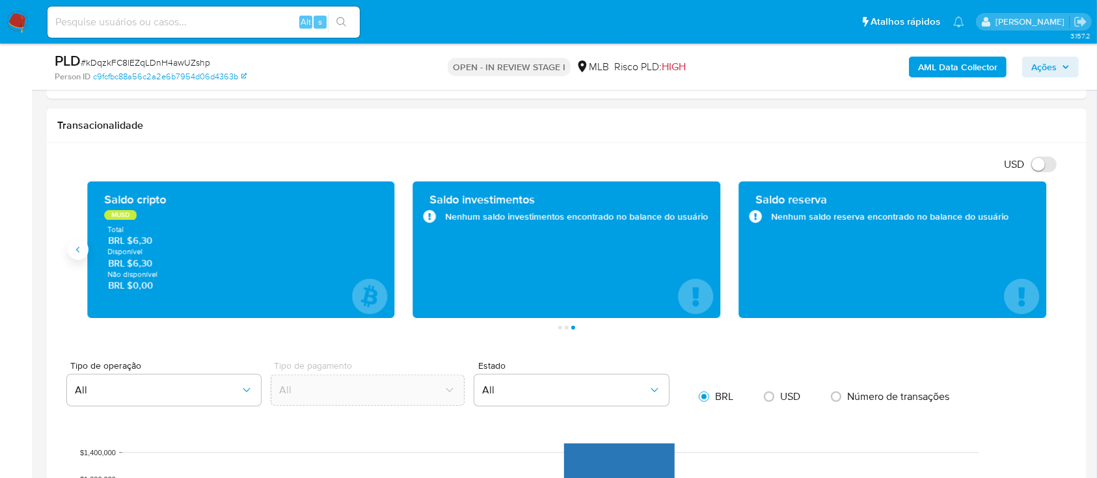
click at [81, 250] on icon "Anterior" at bounding box center [78, 250] width 10 height 10
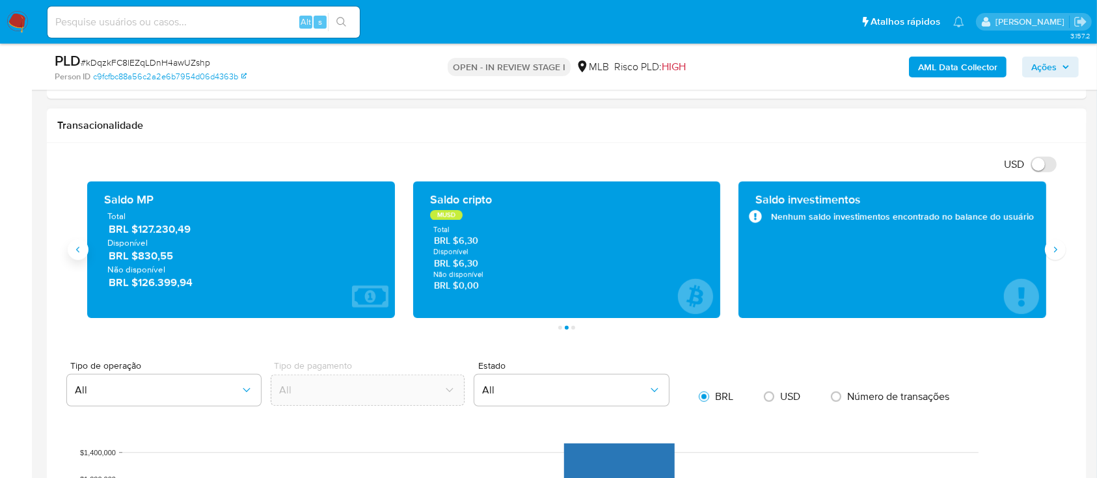
click at [81, 250] on icon "Anterior" at bounding box center [78, 250] width 10 height 10
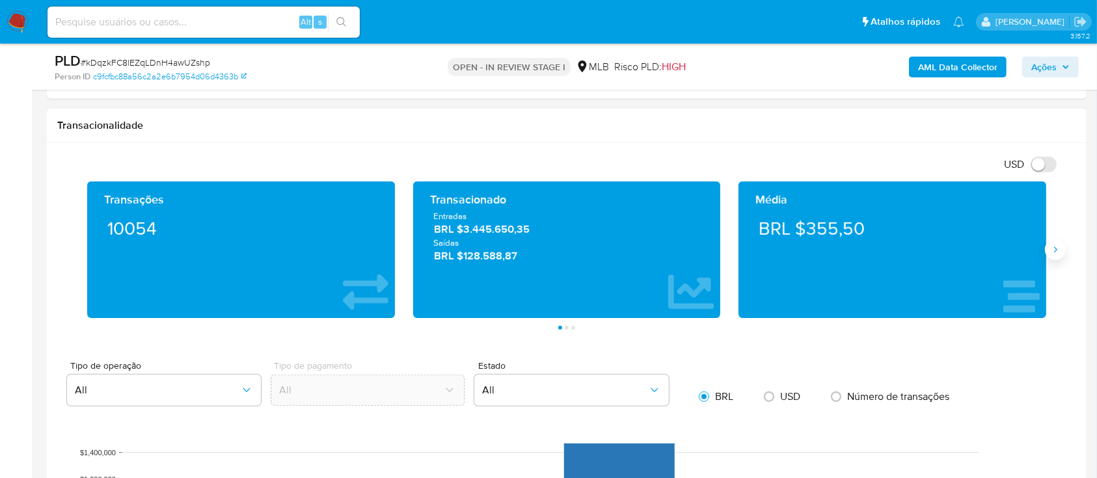
click at [1050, 252] on icon "Siguiente" at bounding box center [1055, 250] width 10 height 10
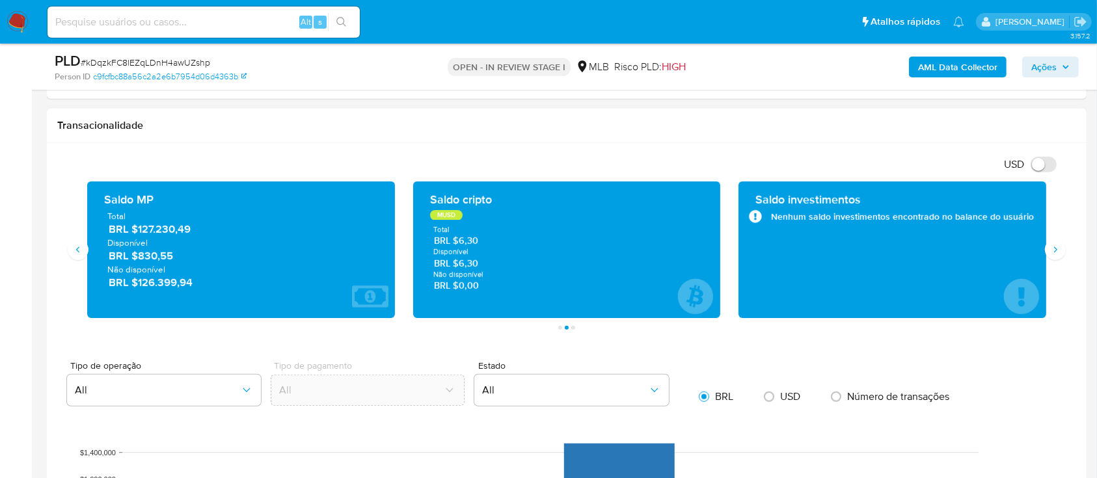
click at [322, 155] on div "USD Alternar entre moeda local e dólar" at bounding box center [561, 164] width 1009 height 21
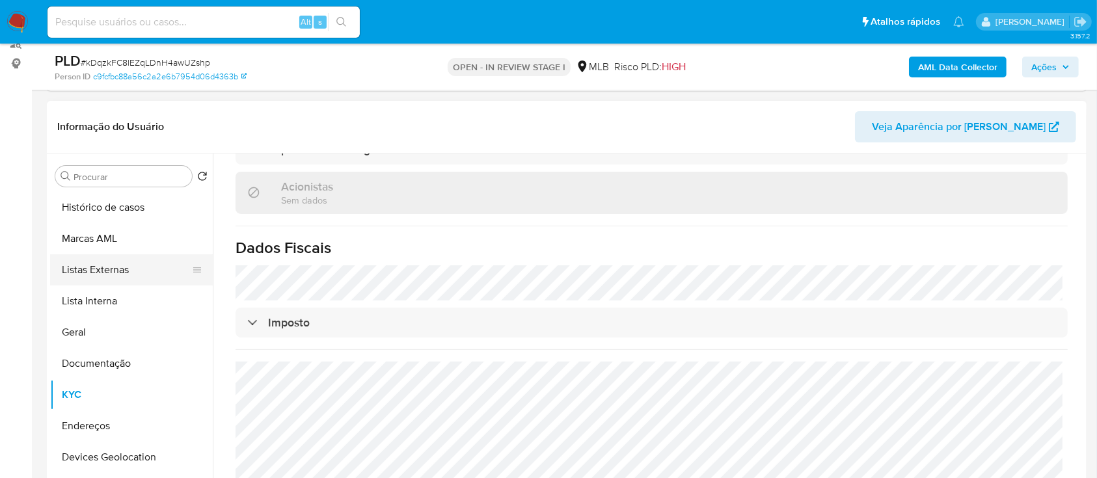
scroll to position [173, 0]
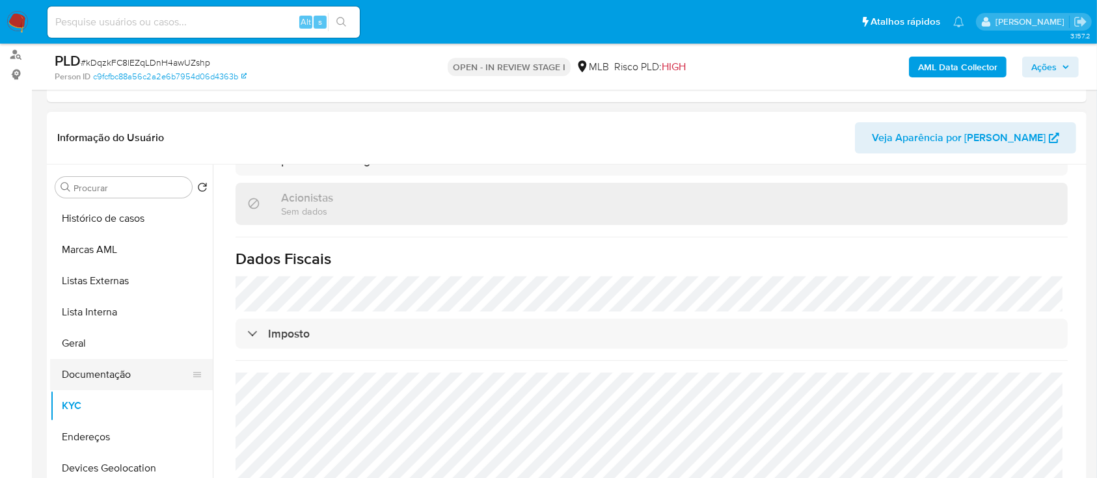
click at [103, 379] on button "Documentação" at bounding box center [126, 374] width 152 height 31
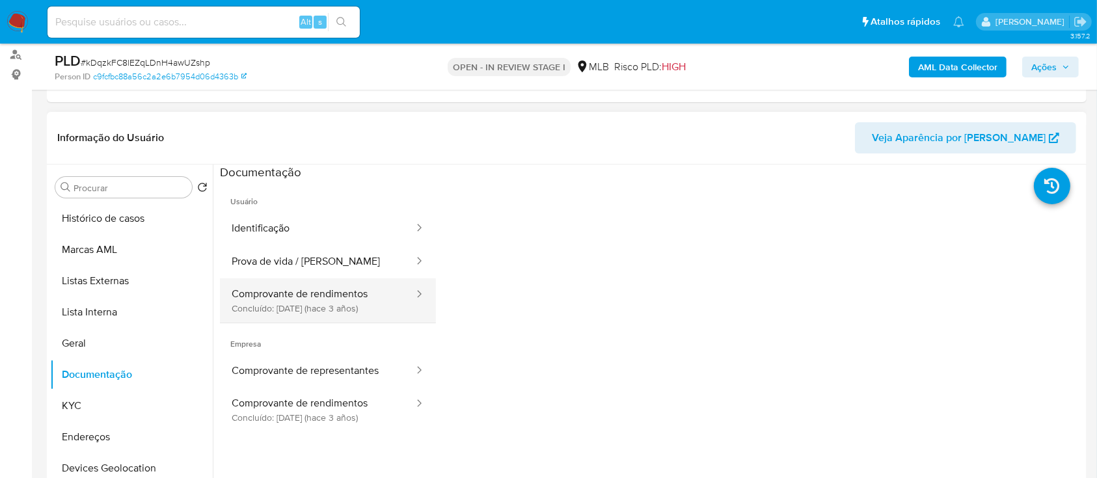
click at [323, 293] on button "Comprovante de rendimentos Concluído: 06/12/2022 (hace 3 años)" at bounding box center [317, 300] width 195 height 44
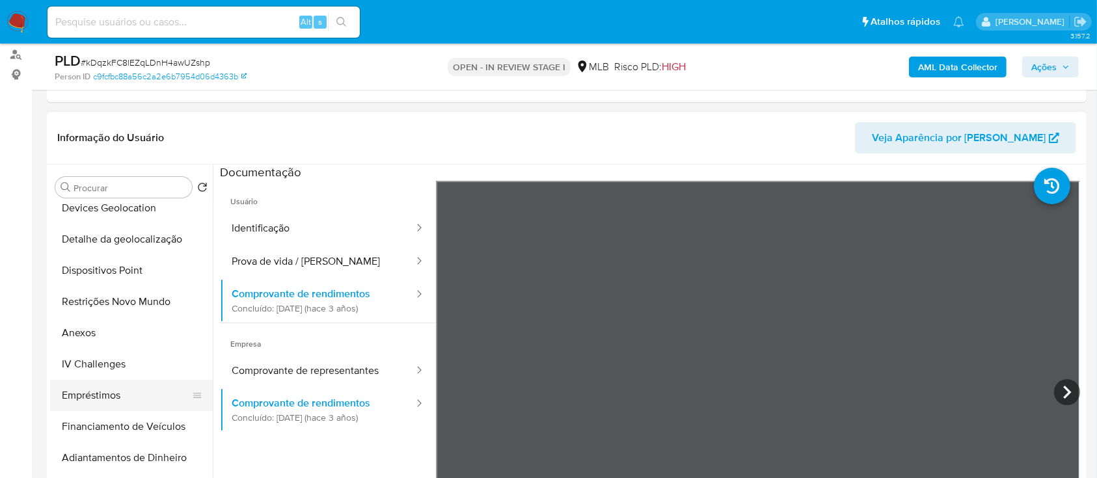
scroll to position [433, 0]
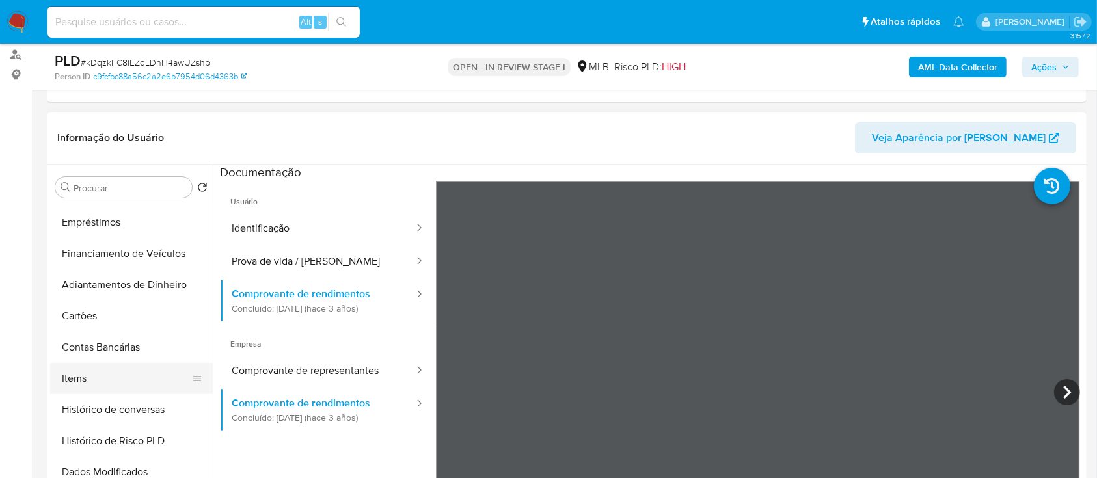
click at [94, 382] on button "Items" at bounding box center [126, 378] width 152 height 31
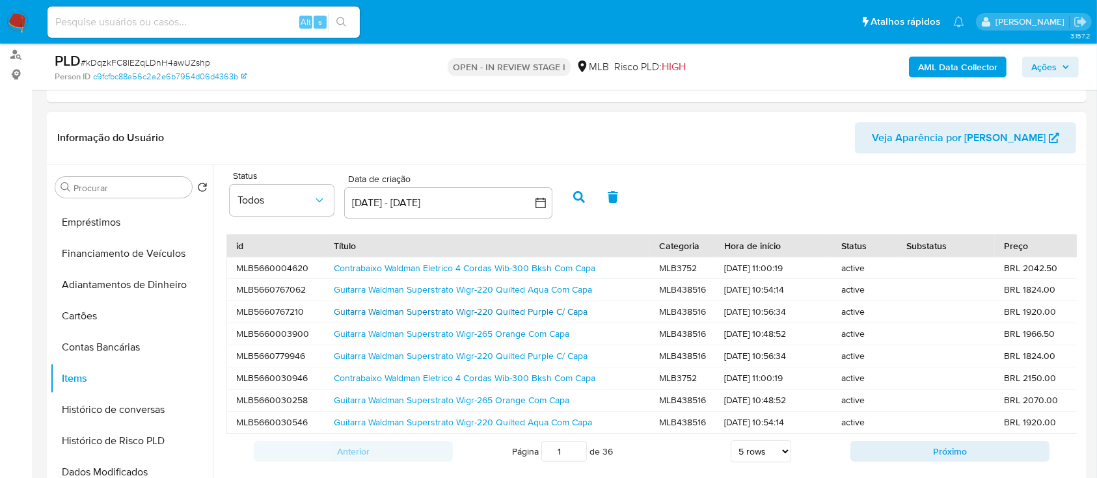
click at [369, 314] on link "Guitarra Waldman Superstrato Wigr-220 Quilted Purple C/ Capa" at bounding box center [461, 311] width 254 height 13
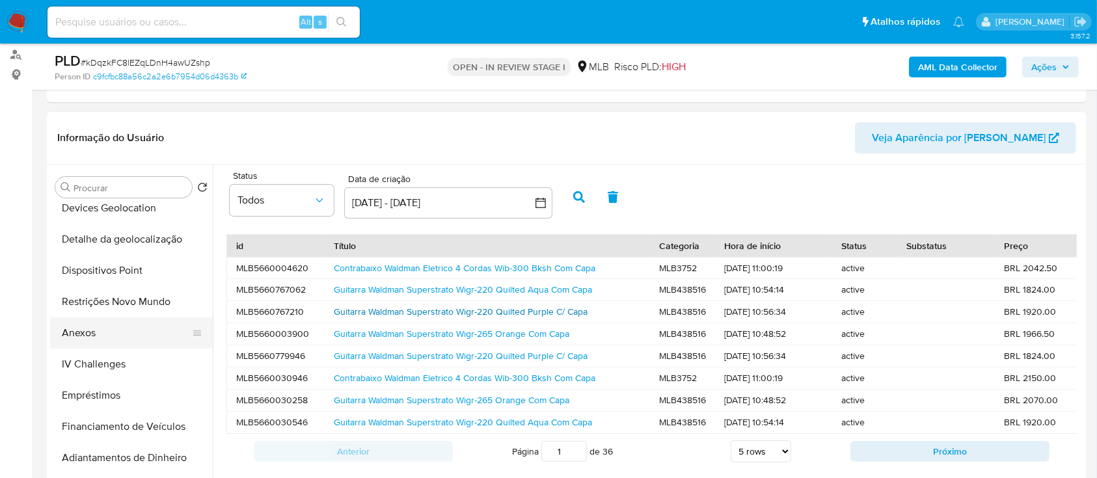
scroll to position [0, 0]
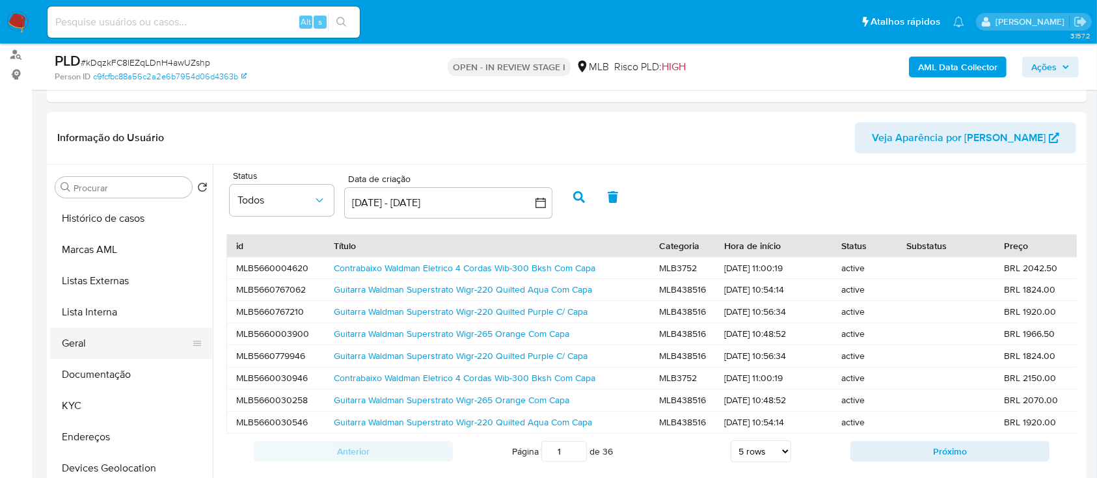
click at [95, 341] on button "Geral" at bounding box center [126, 343] width 152 height 31
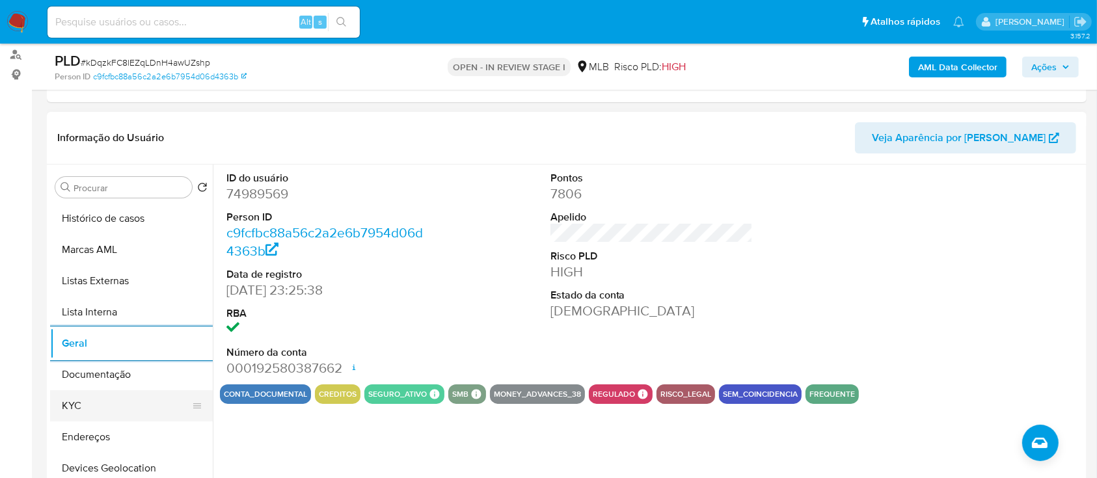
click at [103, 410] on button "KYC" at bounding box center [126, 405] width 152 height 31
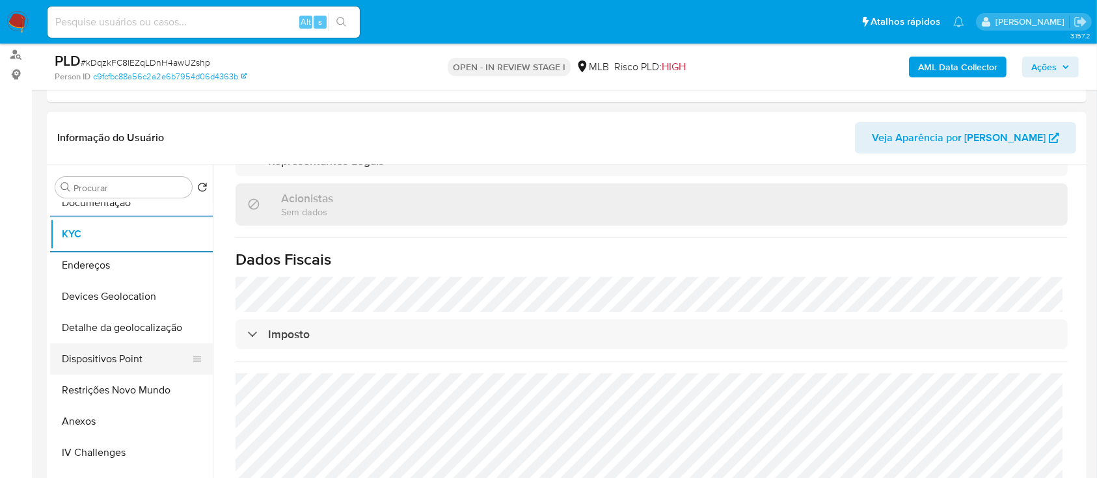
scroll to position [173, 0]
click at [124, 285] on button "Devices Geolocation" at bounding box center [126, 295] width 152 height 31
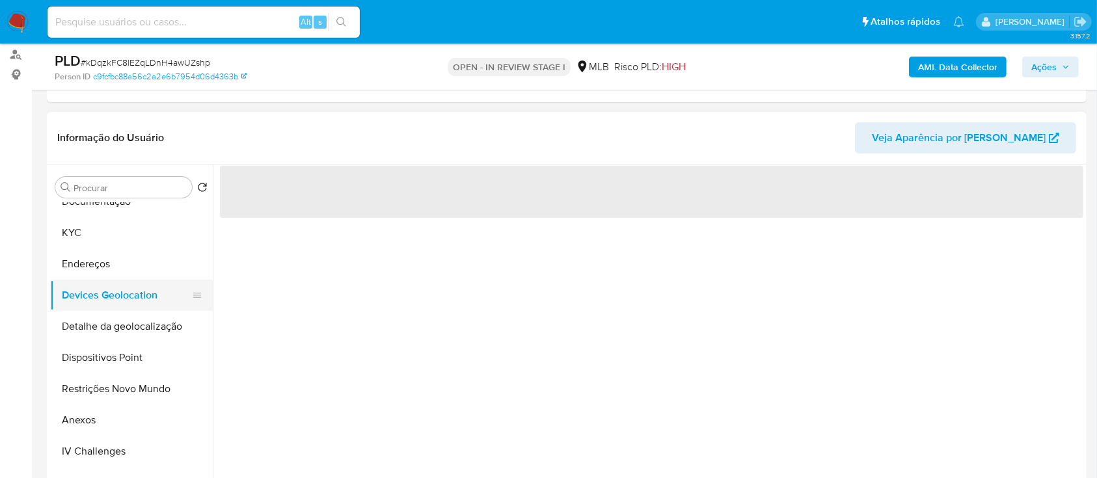
scroll to position [0, 0]
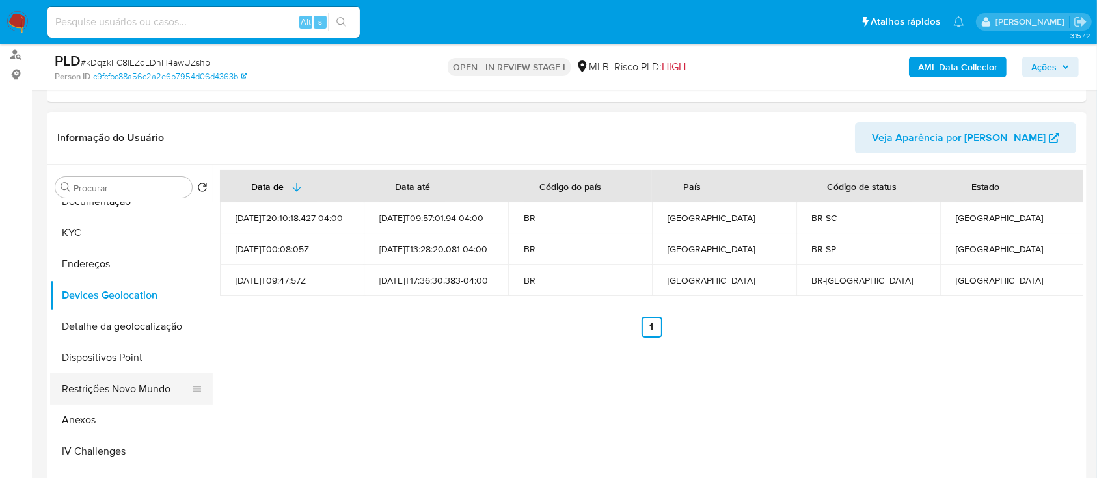
click at [120, 384] on button "Restrições Novo Mundo" at bounding box center [126, 388] width 152 height 31
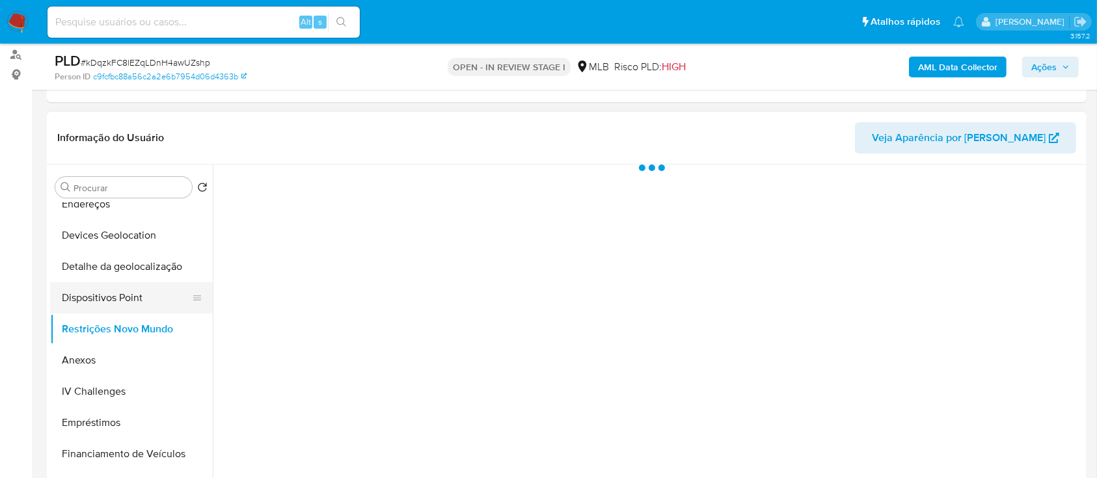
scroll to position [260, 0]
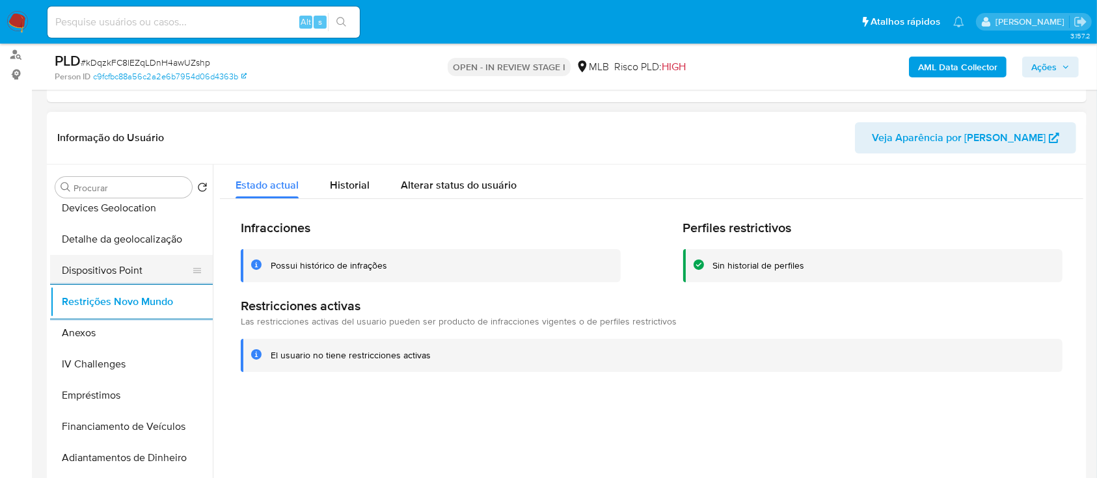
click at [142, 267] on button "Dispositivos Point" at bounding box center [126, 270] width 152 height 31
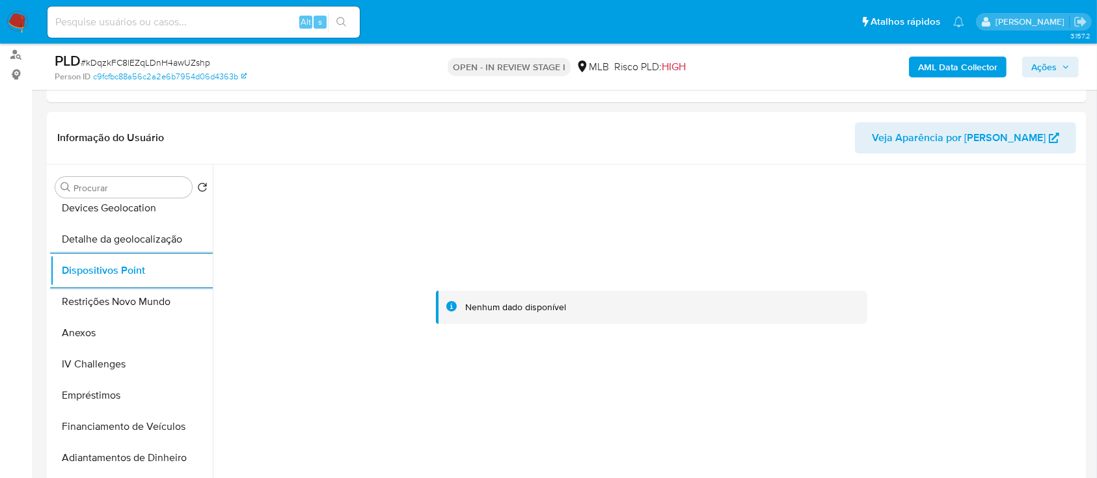
click at [1039, 66] on span "Ações" at bounding box center [1043, 67] width 25 height 21
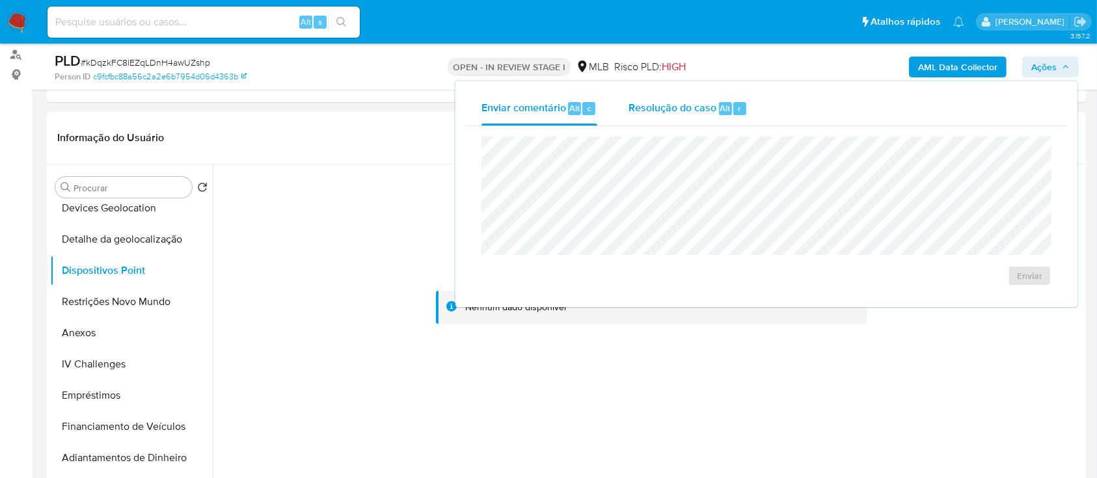
click at [707, 112] on span "Resolução do caso" at bounding box center [672, 107] width 88 height 15
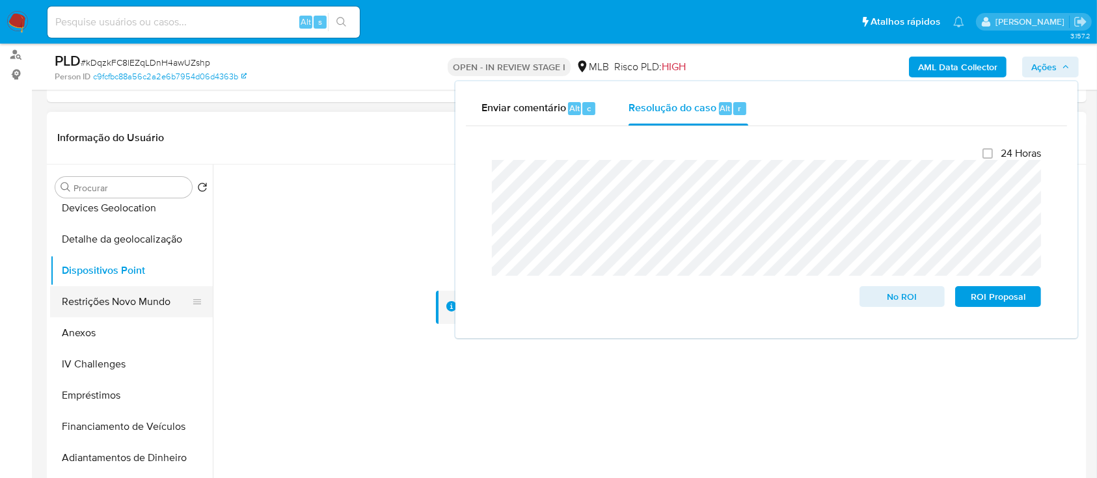
click at [121, 301] on button "Restrições Novo Mundo" at bounding box center [126, 301] width 152 height 31
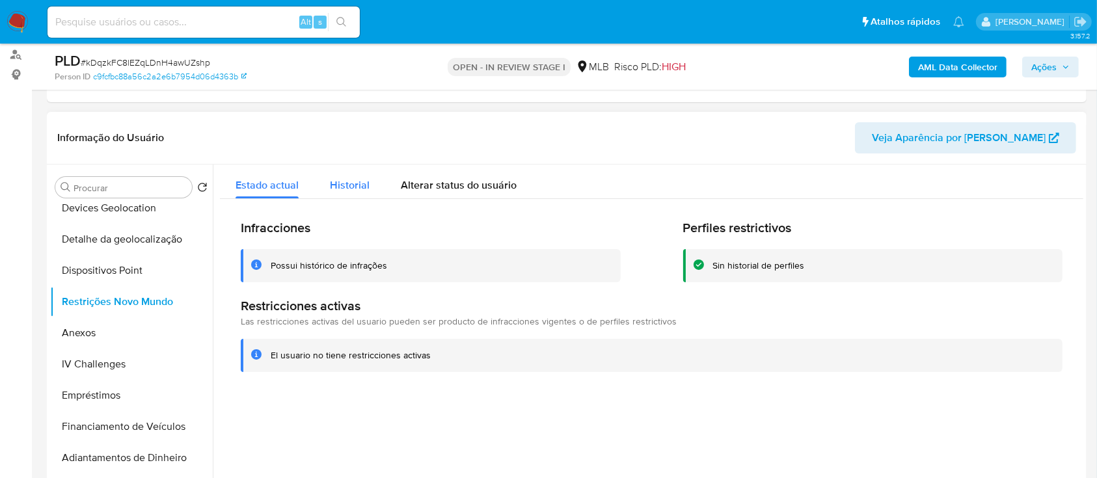
click at [348, 187] on span "Historial" at bounding box center [350, 185] width 40 height 15
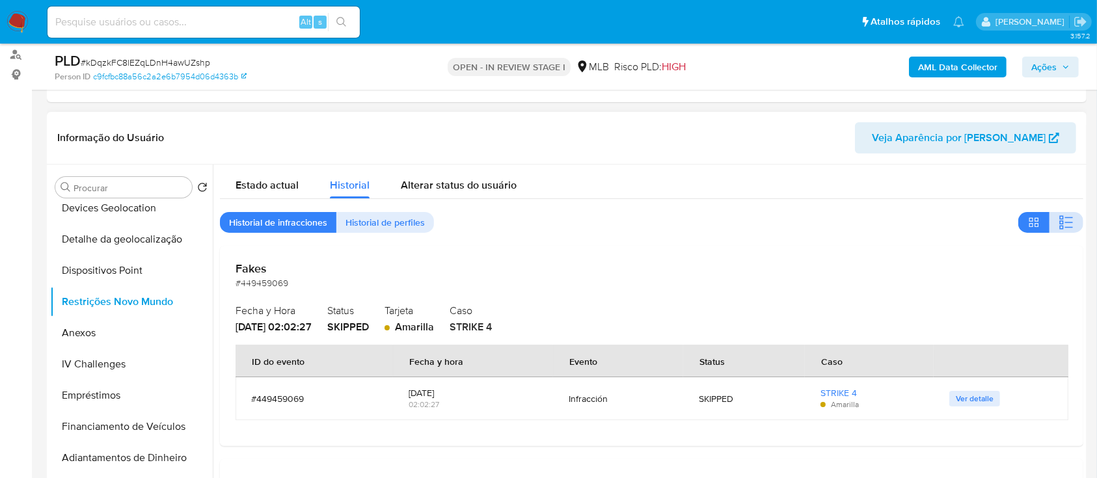
click at [1051, 225] on button "button" at bounding box center [1066, 222] width 34 height 21
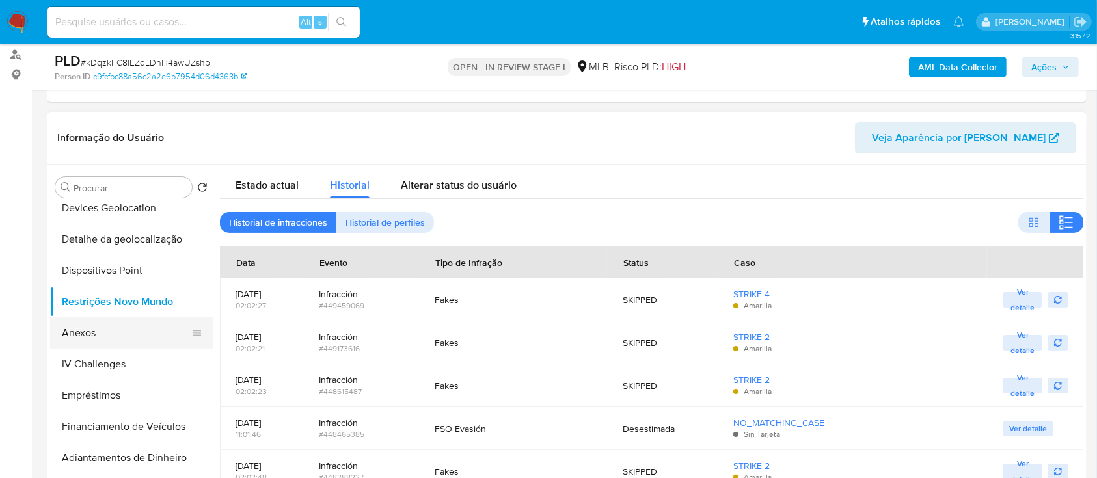
scroll to position [87, 0]
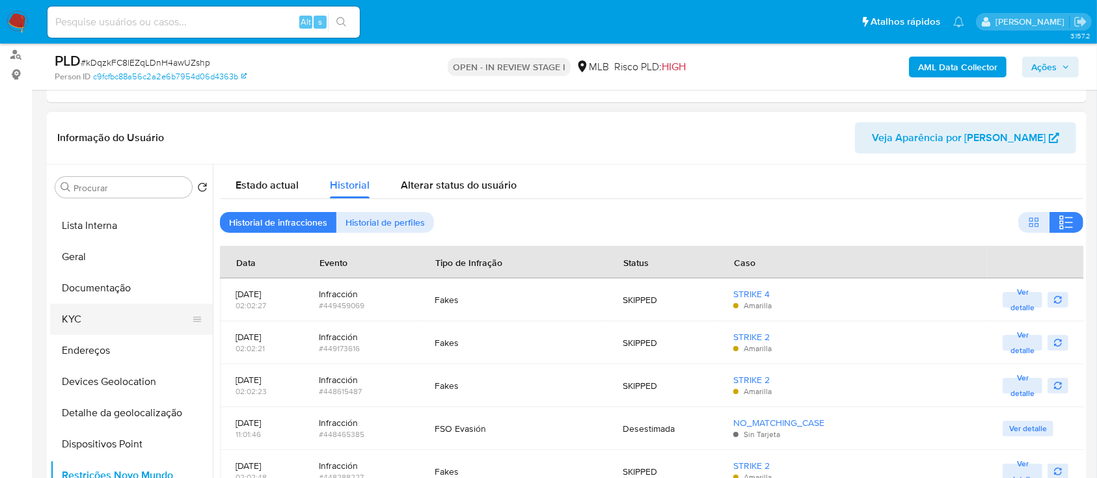
click at [91, 321] on button "KYC" at bounding box center [126, 319] width 152 height 31
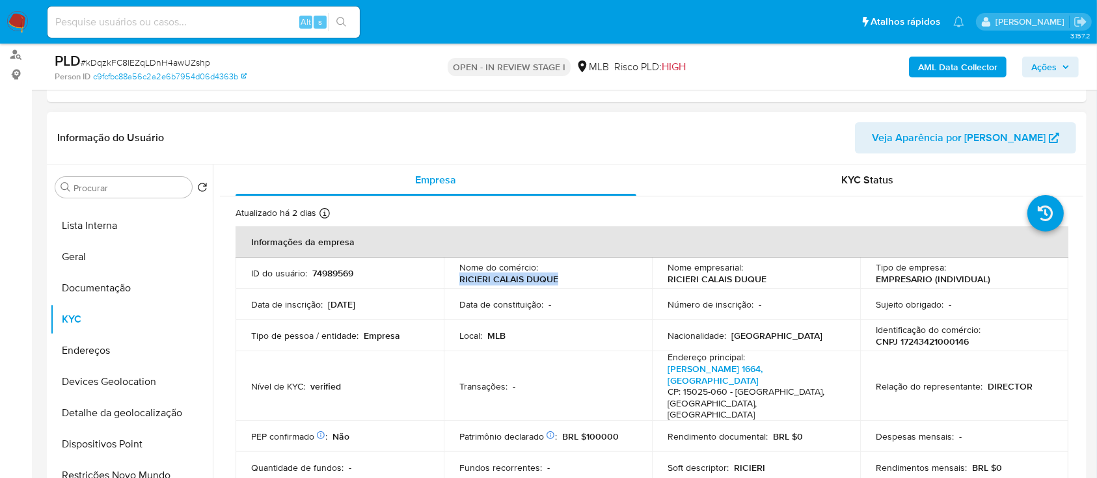
drag, startPoint x: 457, startPoint y: 282, endPoint x: 557, endPoint y: 283, distance: 99.5
click at [557, 283] on td "Nome do comércio : RICIERI CALAIS DUQUE" at bounding box center [548, 273] width 208 height 31
copy p "RICIERI CALAIS DUQUE"
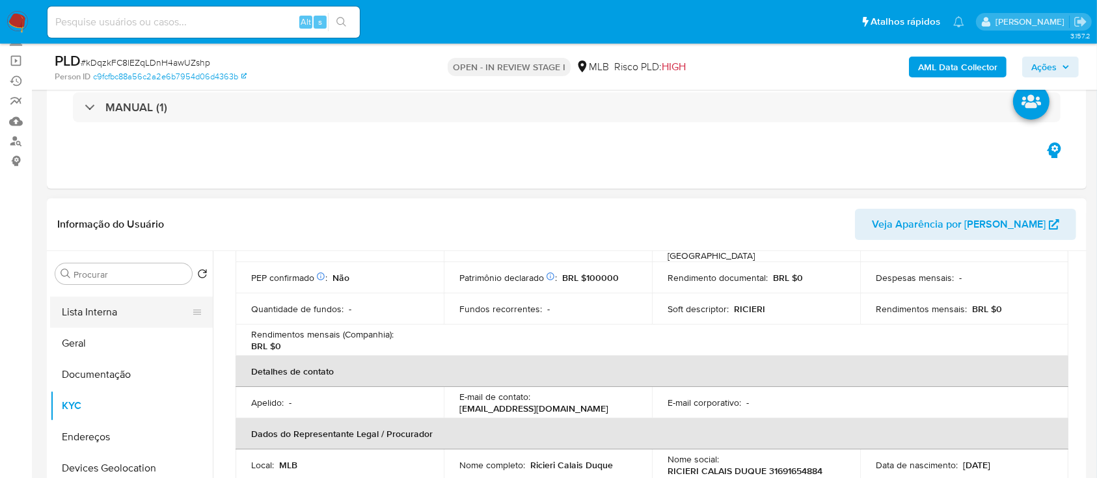
click at [85, 315] on button "Lista Interna" at bounding box center [126, 312] width 152 height 31
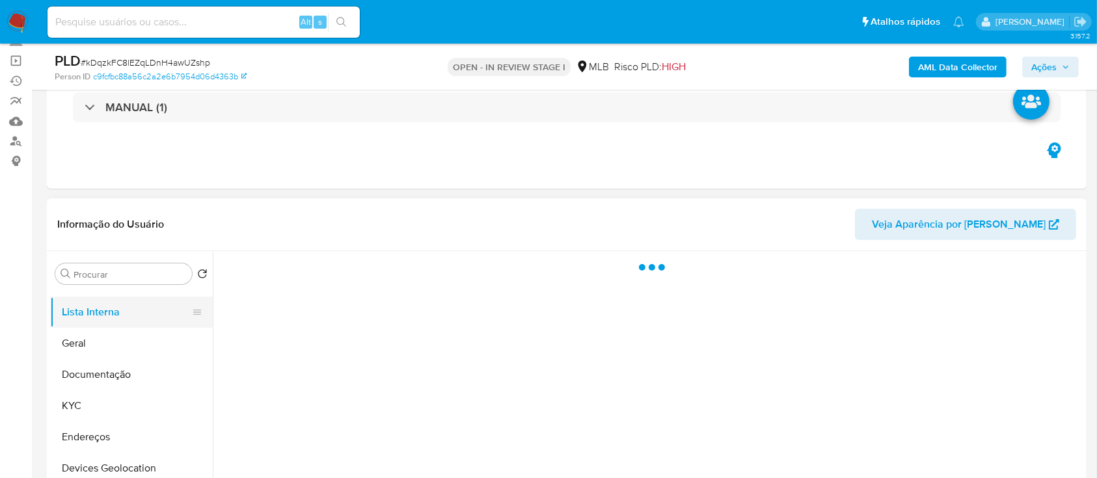
scroll to position [0, 0]
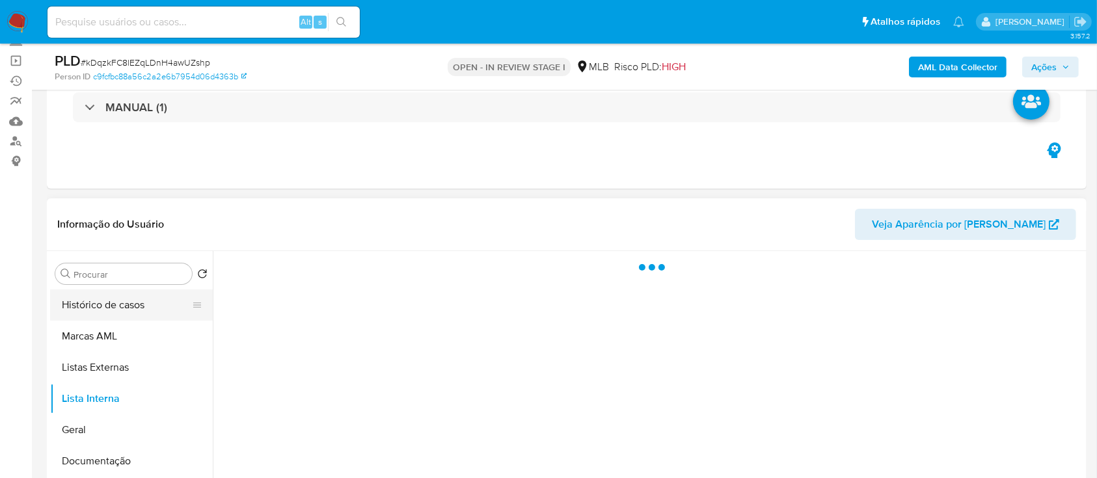
click at [105, 296] on button "Histórico de casos" at bounding box center [126, 304] width 152 height 31
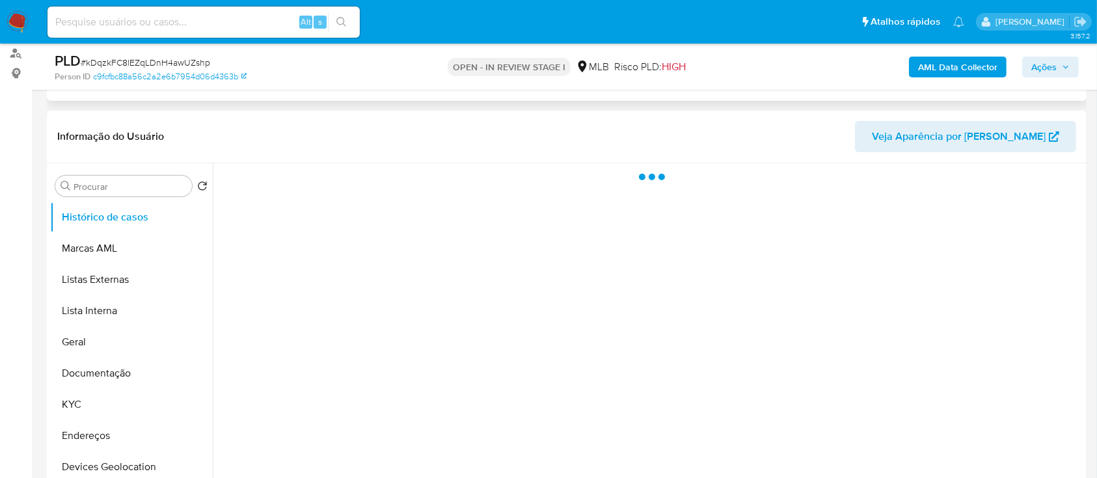
scroll to position [260, 0]
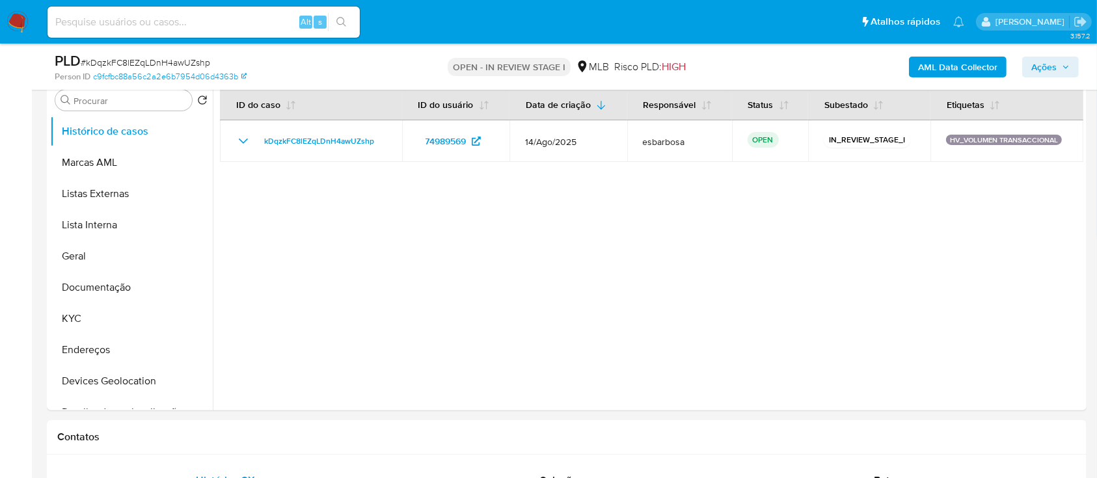
click at [1026, 70] on button "Ações" at bounding box center [1050, 67] width 57 height 21
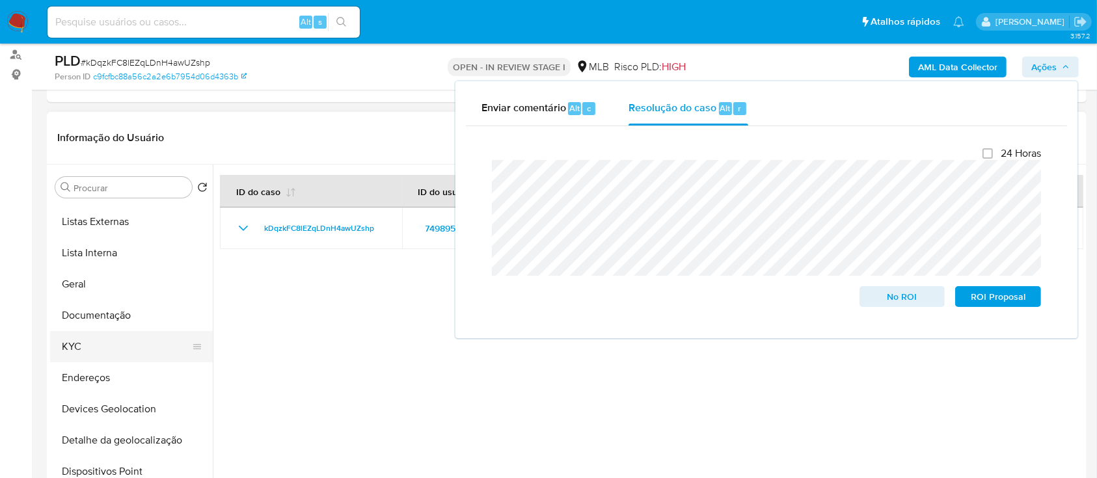
scroll to position [87, 0]
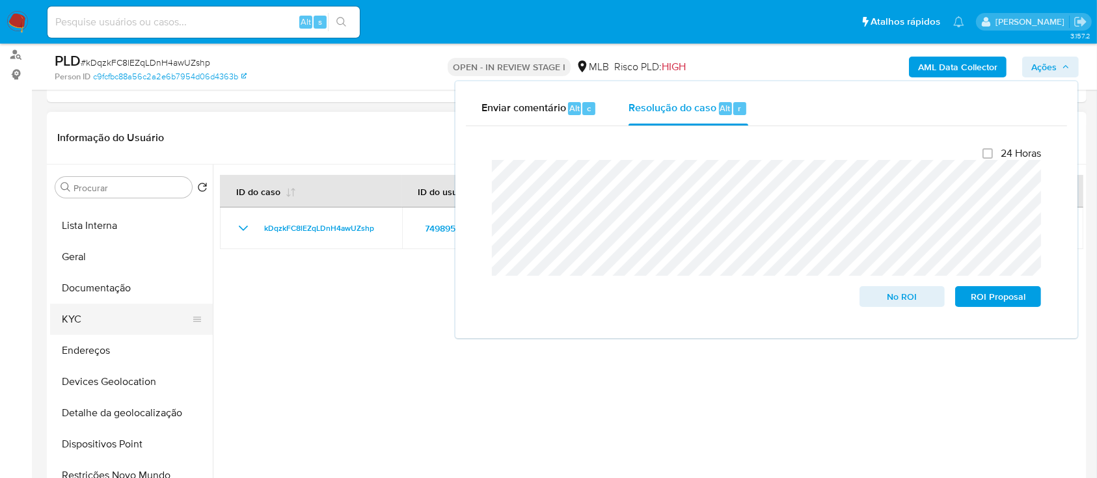
click at [93, 328] on button "KYC" at bounding box center [126, 319] width 152 height 31
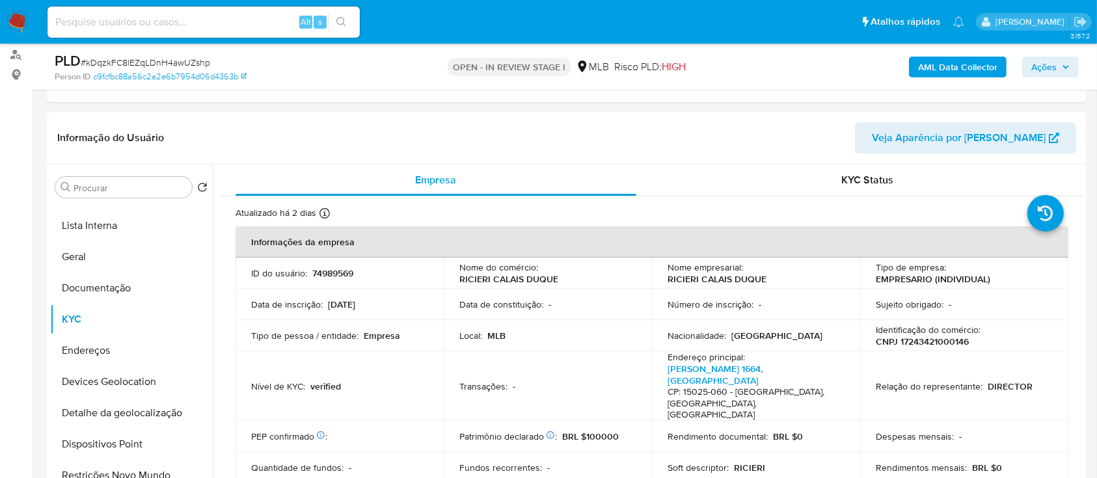
click at [1031, 67] on span "Ações" at bounding box center [1043, 67] width 25 height 21
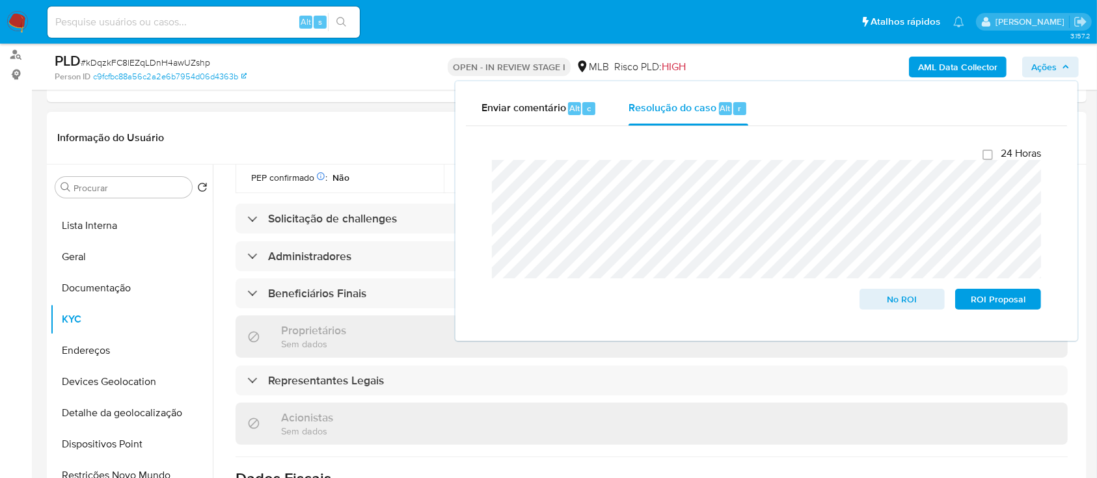
scroll to position [419, 0]
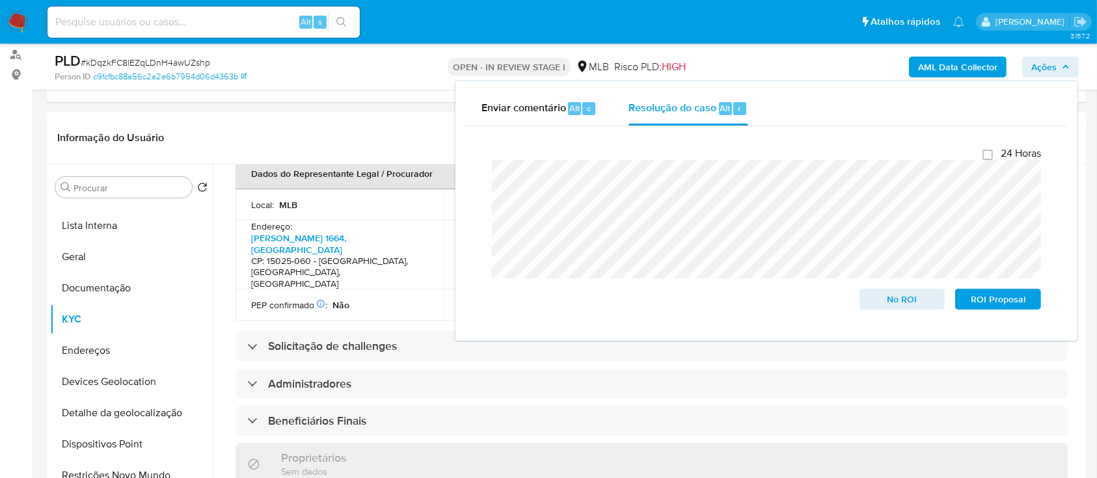
click at [369, 122] on header "Informação do Usuário Veja Aparência por Pessoa" at bounding box center [566, 137] width 1019 height 31
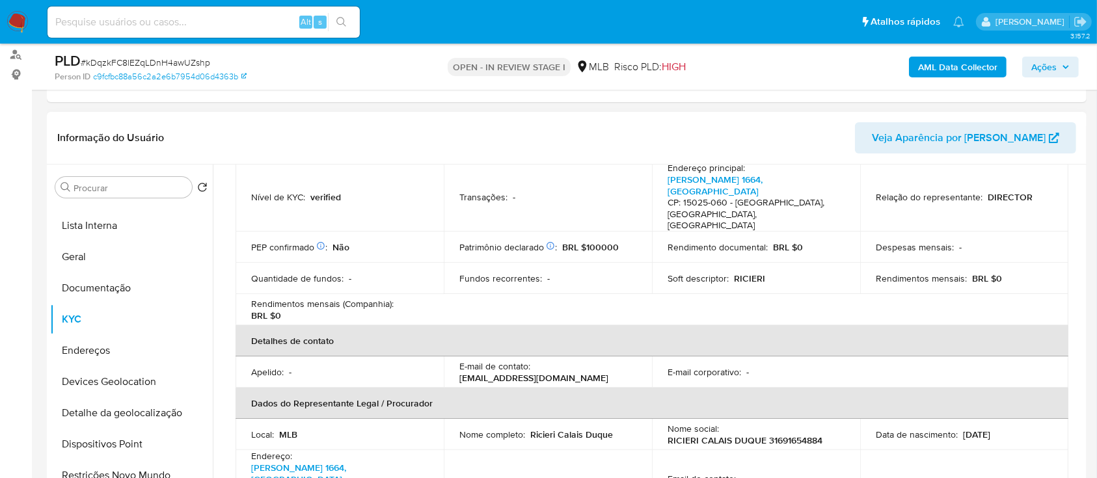
scroll to position [0, 0]
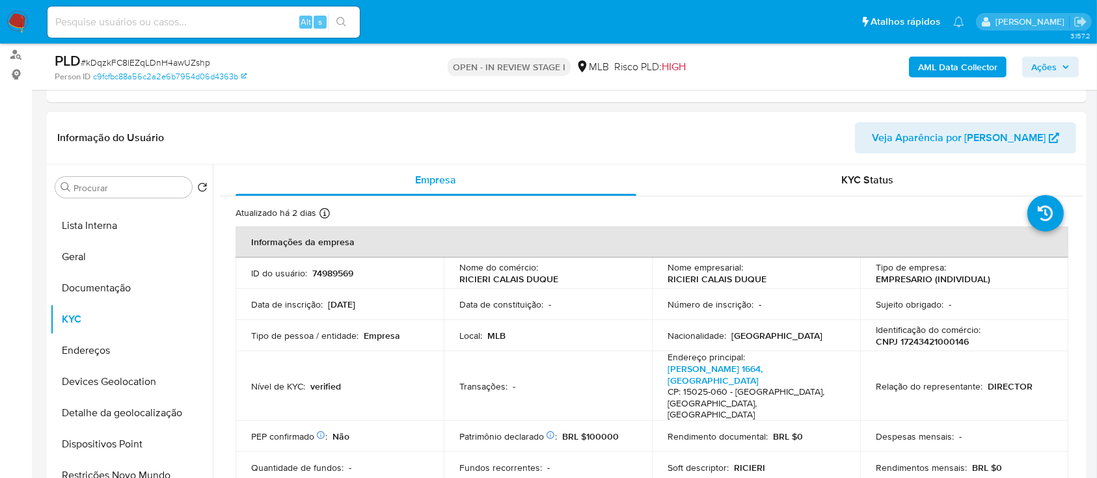
click at [951, 344] on p "CNPJ 17243421000146" at bounding box center [922, 342] width 93 height 12
copy p "17243421000146"
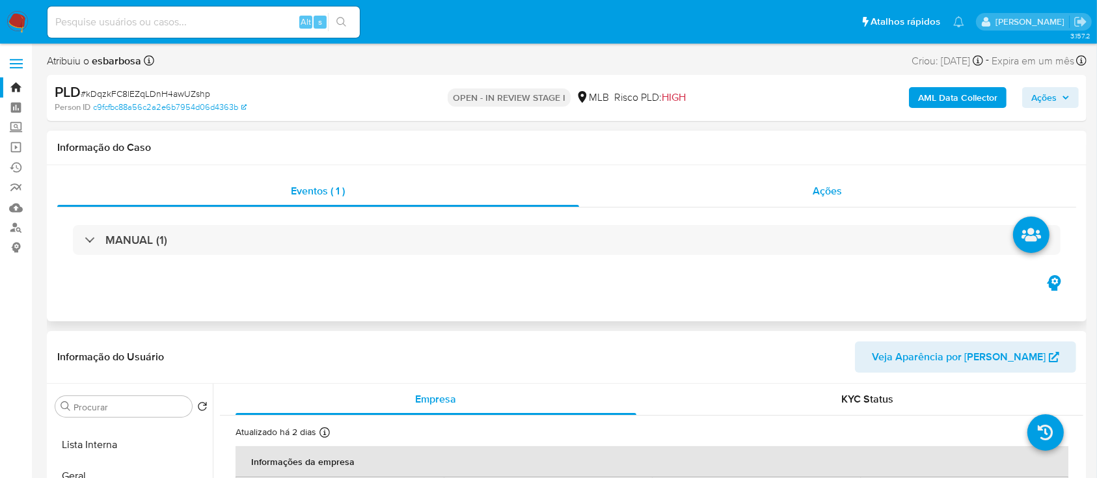
click at [723, 204] on div "Ações" at bounding box center [827, 191] width 497 height 31
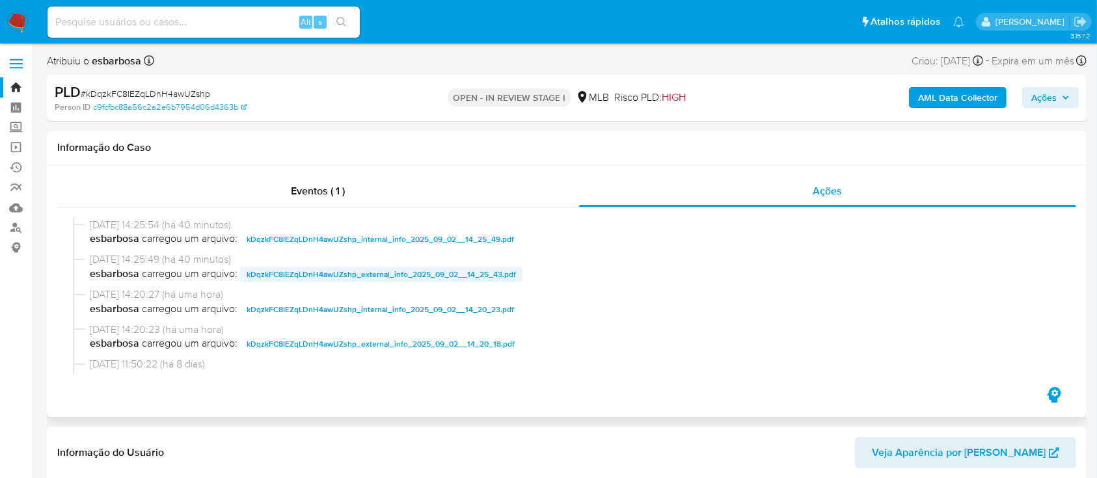
scroll to position [87, 0]
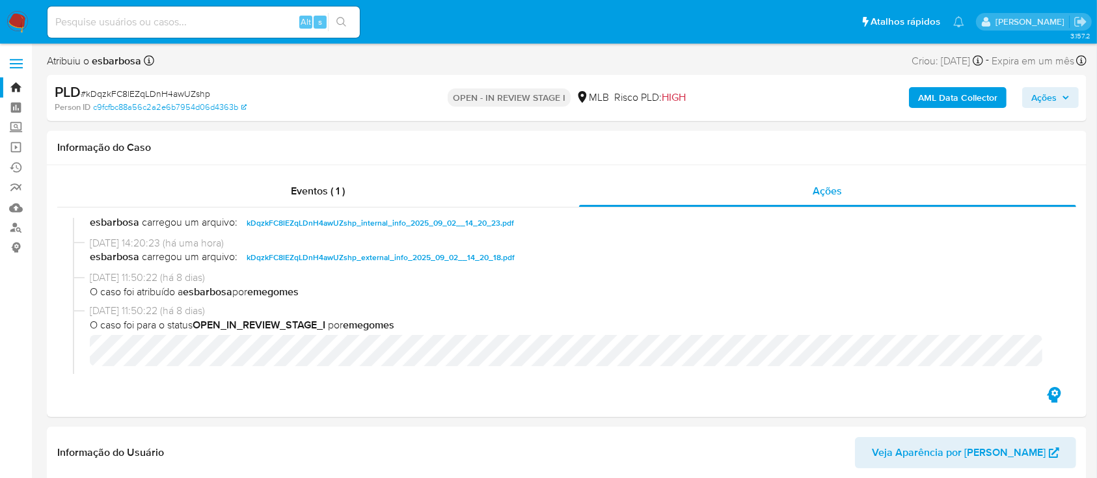
click at [1045, 97] on span "Ações" at bounding box center [1043, 97] width 25 height 21
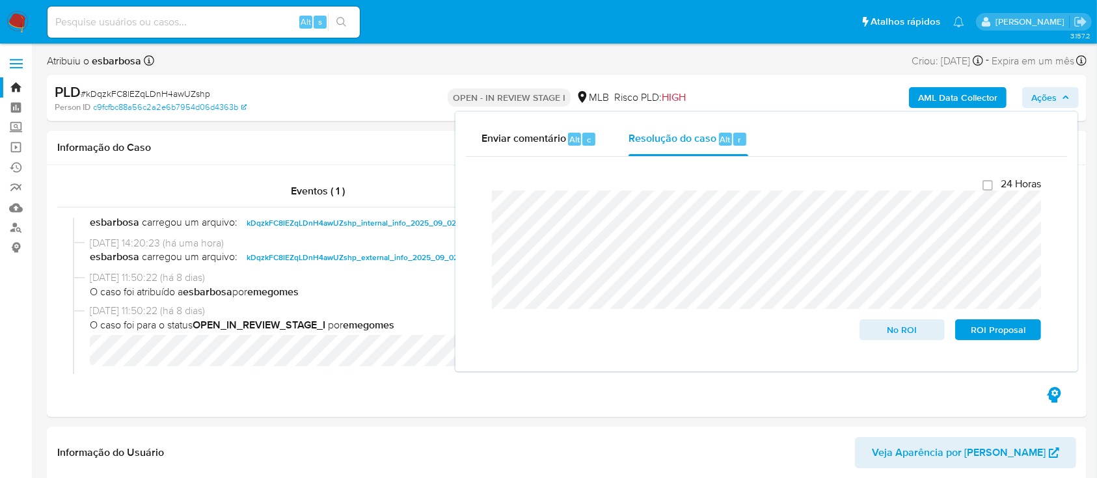
click at [0, 0] on lt-span "mant é m" at bounding box center [0, 0] width 0 height 0
click at [908, 327] on span "No ROI" at bounding box center [902, 330] width 68 height 18
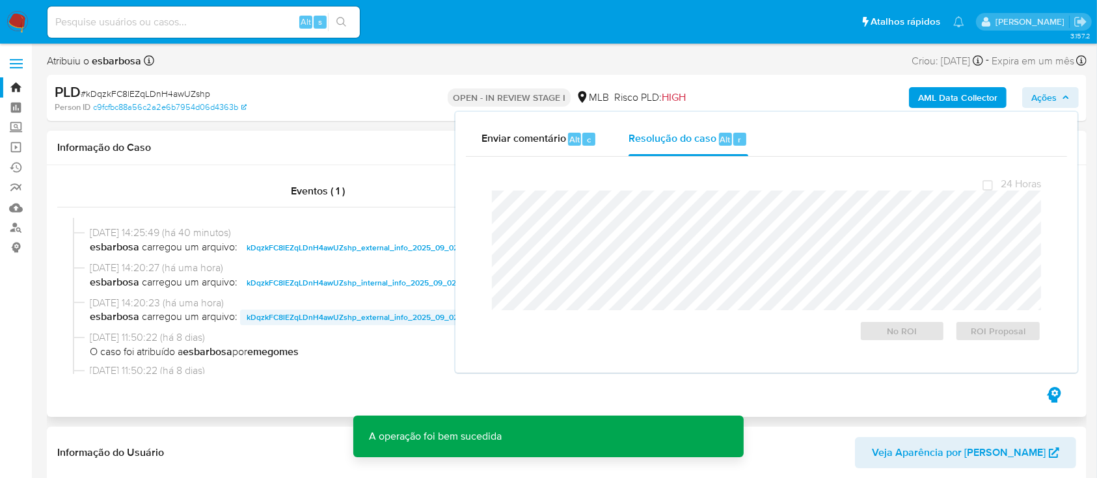
scroll to position [0, 0]
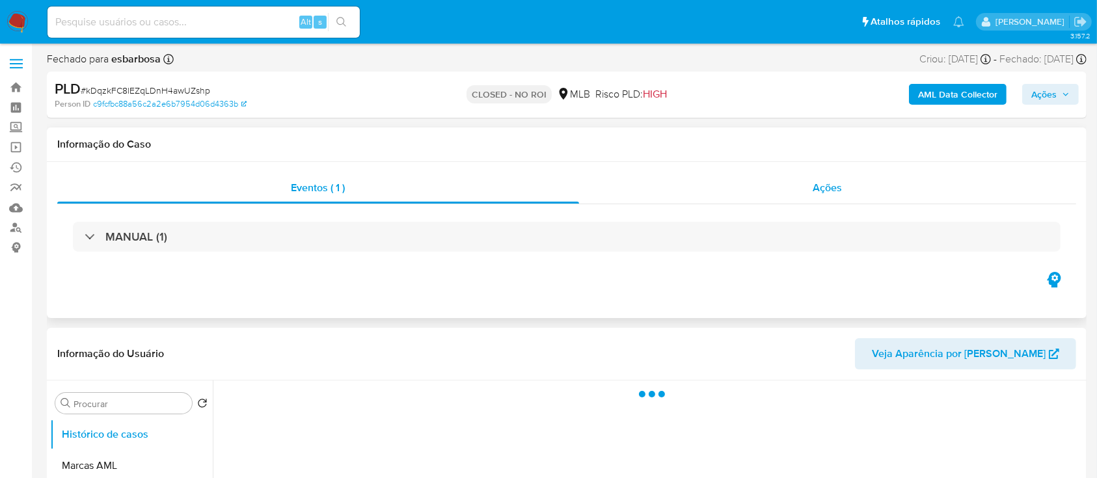
click at [672, 196] on div "Ações" at bounding box center [827, 187] width 497 height 31
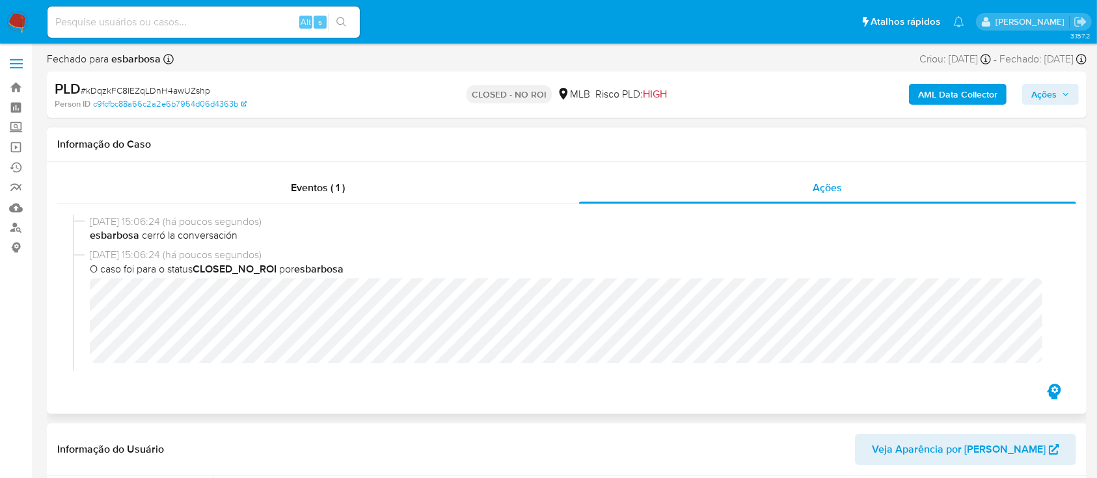
select select "10"
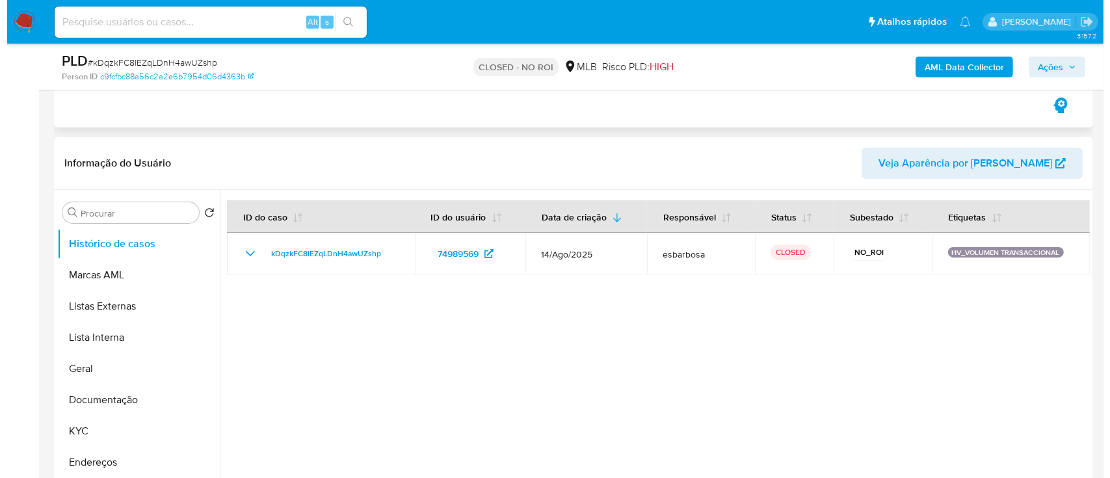
scroll to position [260, 0]
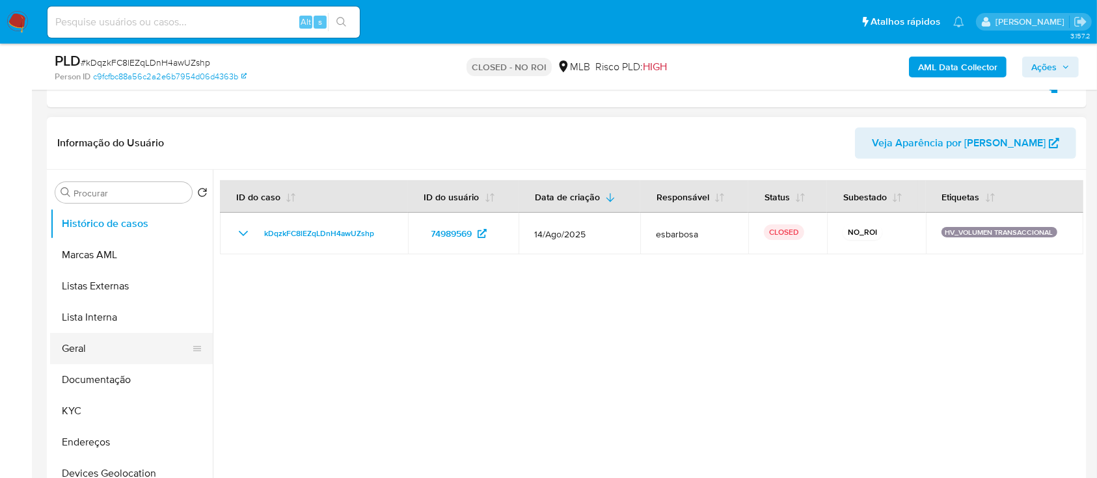
click at [68, 351] on button "Geral" at bounding box center [126, 348] width 152 height 31
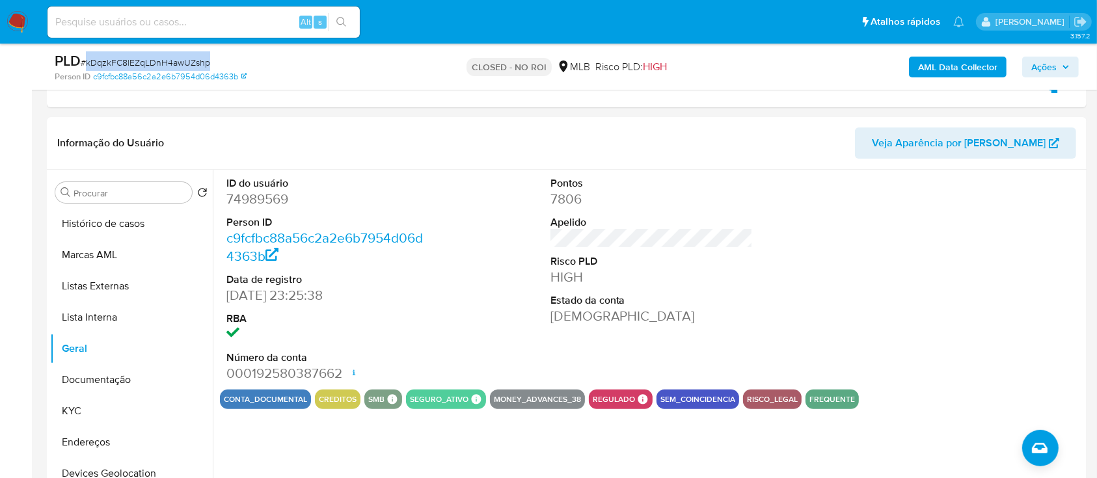
drag, startPoint x: 214, startPoint y: 62, endPoint x: 86, endPoint y: 66, distance: 128.2
click at [86, 66] on div "PLD # kDqzkFC8lEZqLDnH4awUZshp" at bounding box center [223, 61] width 336 height 20
copy span "kDqzkFC8lEZqLDnH4awUZshp"
click at [1036, 440] on icon "Criar caso manual" at bounding box center [1040, 448] width 16 height 16
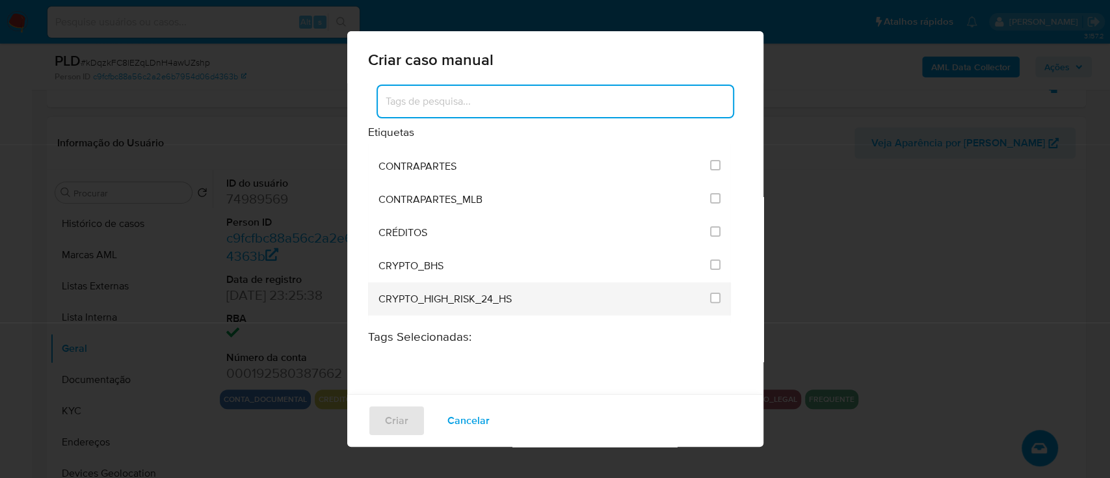
scroll to position [87, 0]
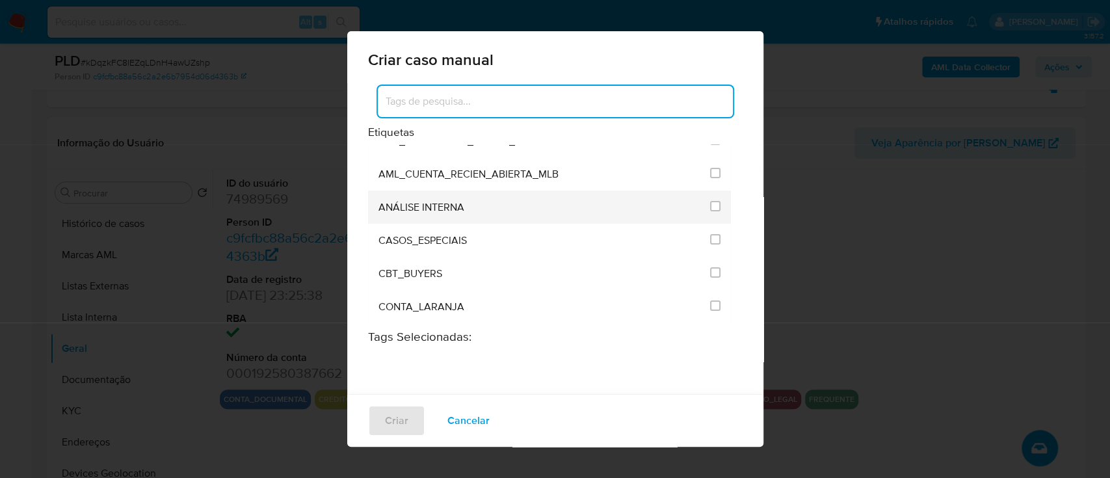
click at [442, 196] on div "ANÁLISE INTERNA" at bounding box center [541, 207] width 325 height 33
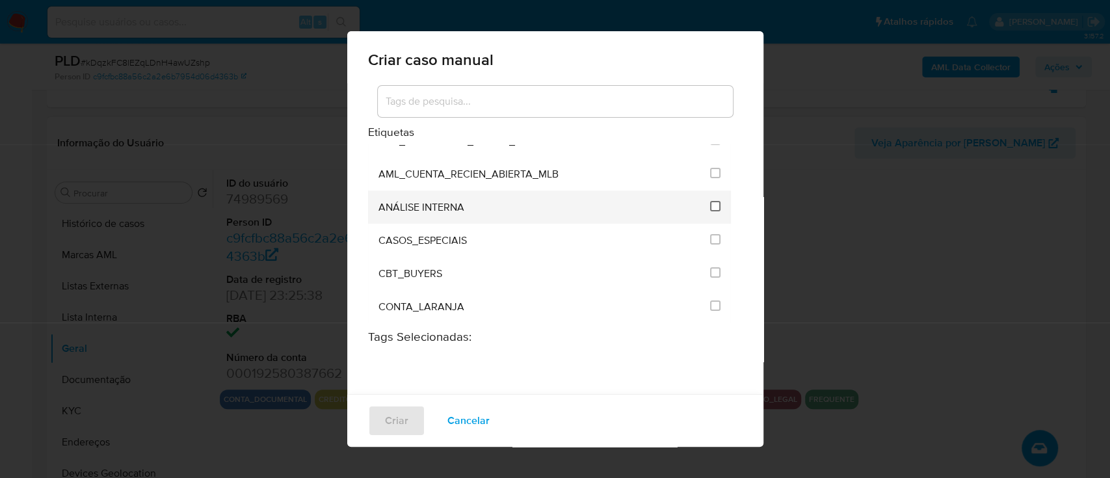
click at [710, 207] on input "1886" at bounding box center [715, 206] width 10 height 10
checkbox input "true"
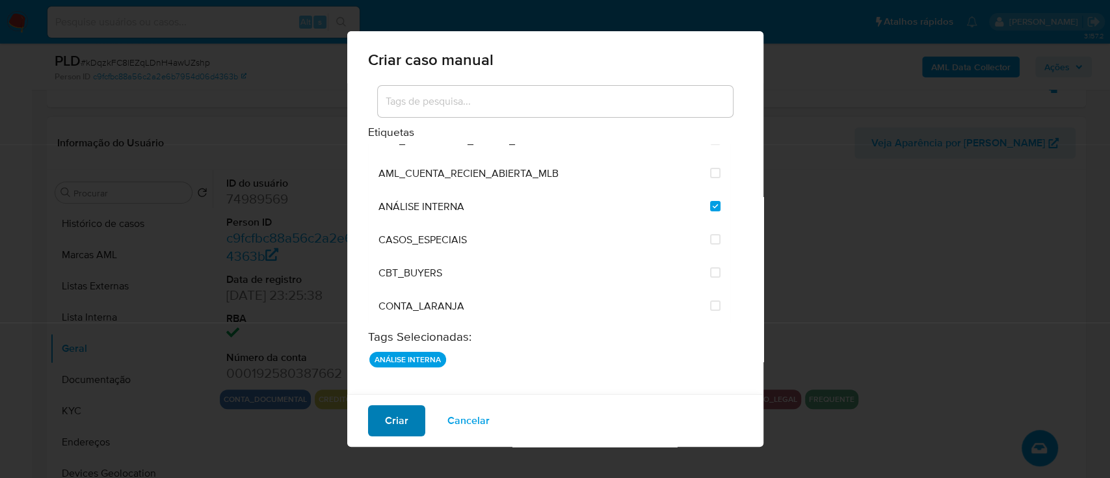
click at [411, 421] on button "Criar" at bounding box center [396, 420] width 57 height 31
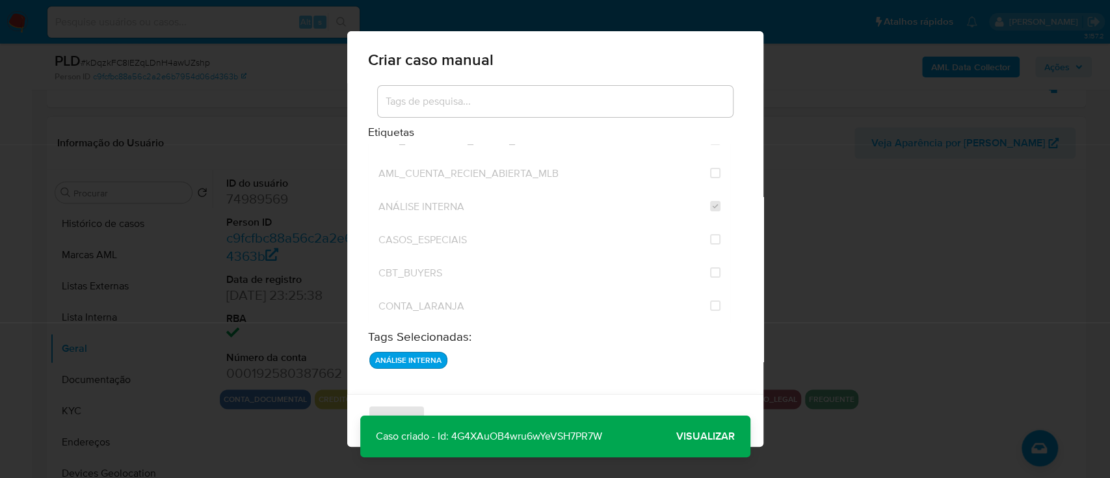
click at [697, 436] on span "Visualizar" at bounding box center [706, 436] width 59 height 0
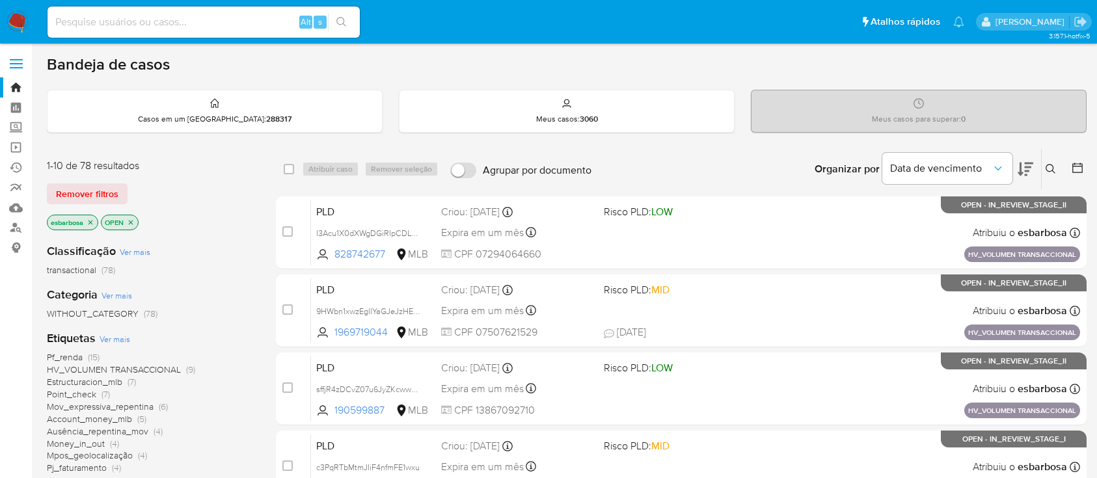
scroll to position [81, 0]
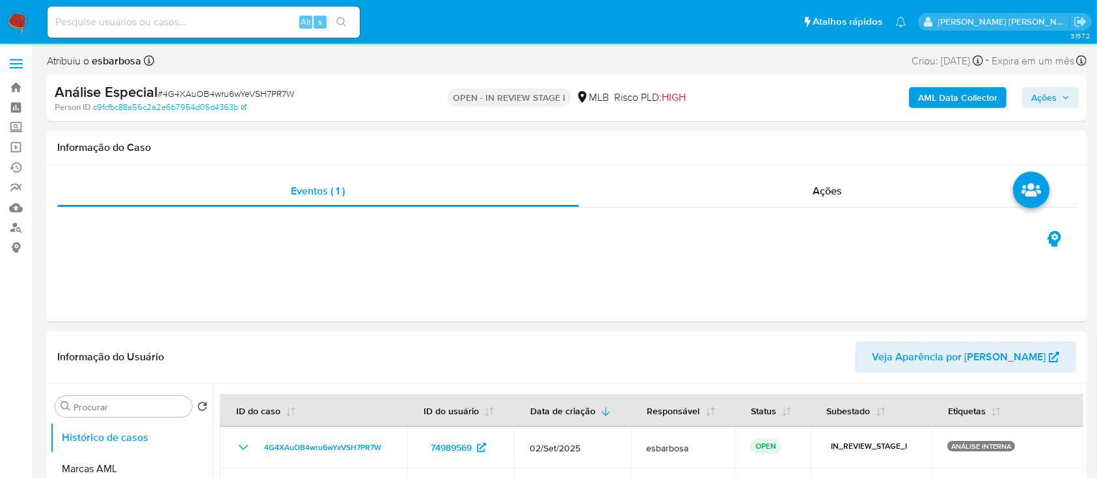
select select "10"
click at [1054, 96] on span "Ações" at bounding box center [1043, 97] width 25 height 21
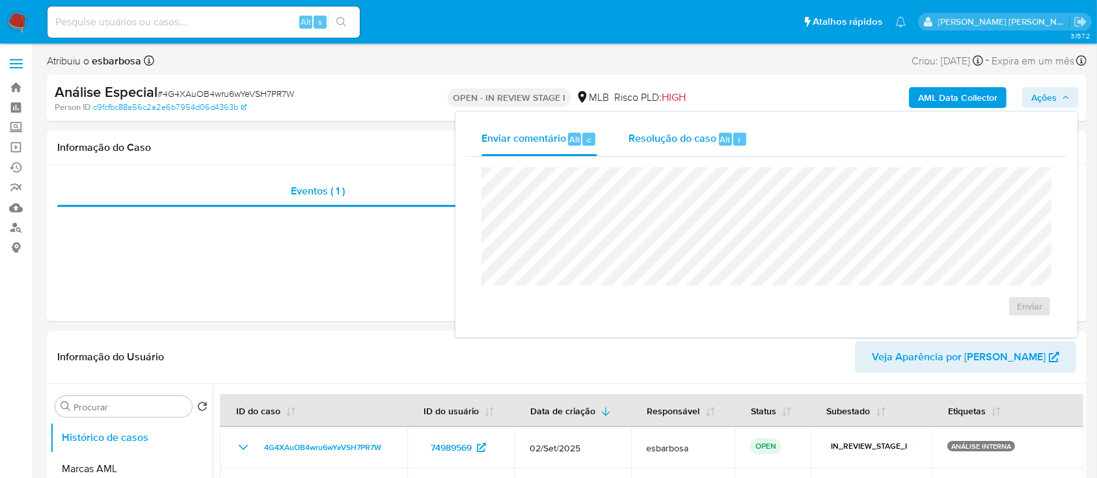
click at [663, 144] on span "Resolução do caso" at bounding box center [672, 138] width 88 height 15
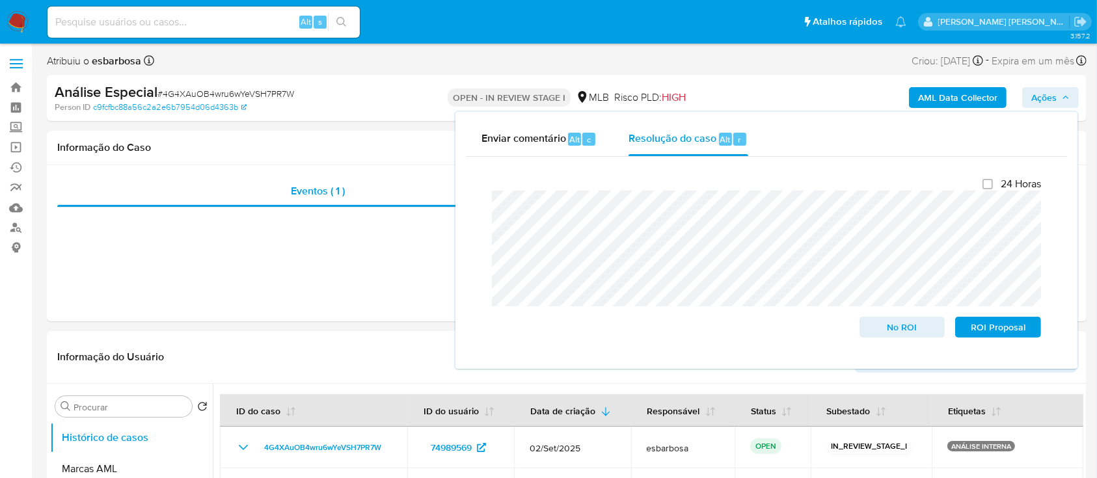
click at [0, 0] on lt-span "dispon í vel" at bounding box center [0, 0] width 0 height 0
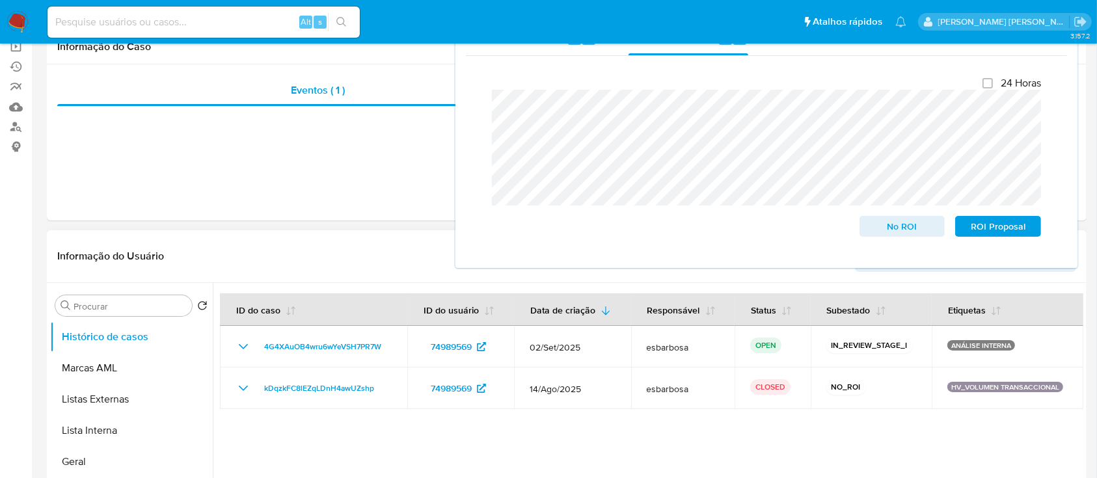
scroll to position [173, 0]
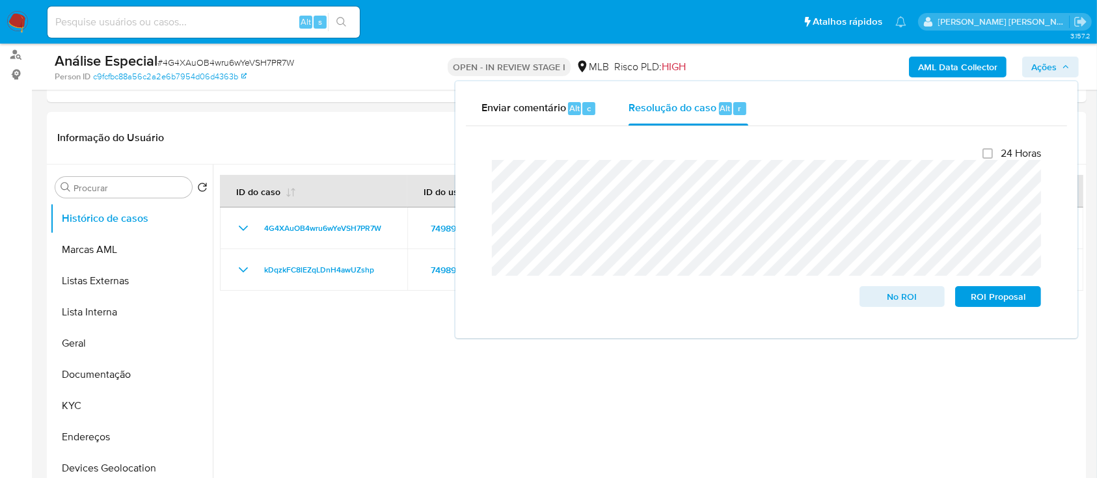
click at [227, 62] on span "# 4G4XAuOB4wru6wYeVSH7PR7W" at bounding box center [225, 62] width 137 height 13
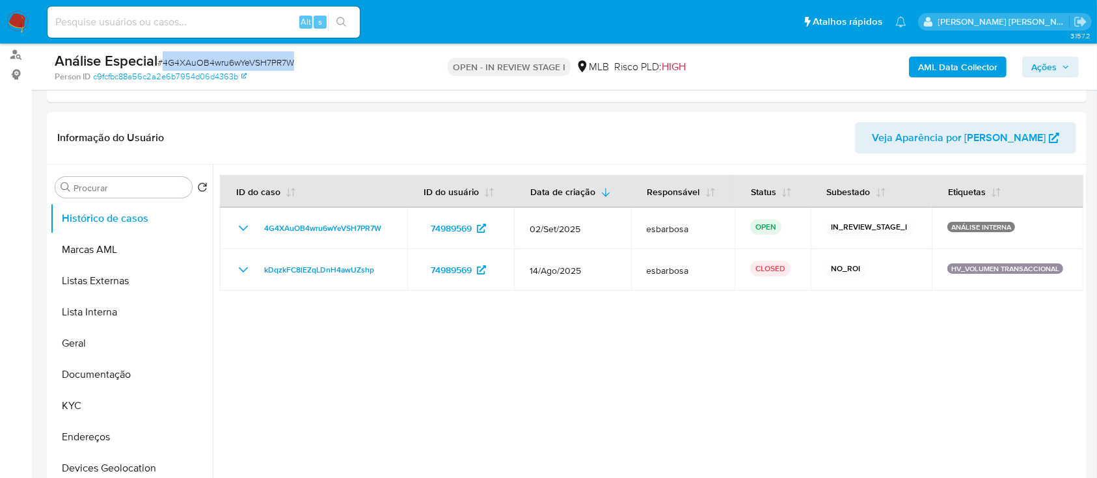
copy span "4G4XAuOB4wru6wYeVSH7PR7W"
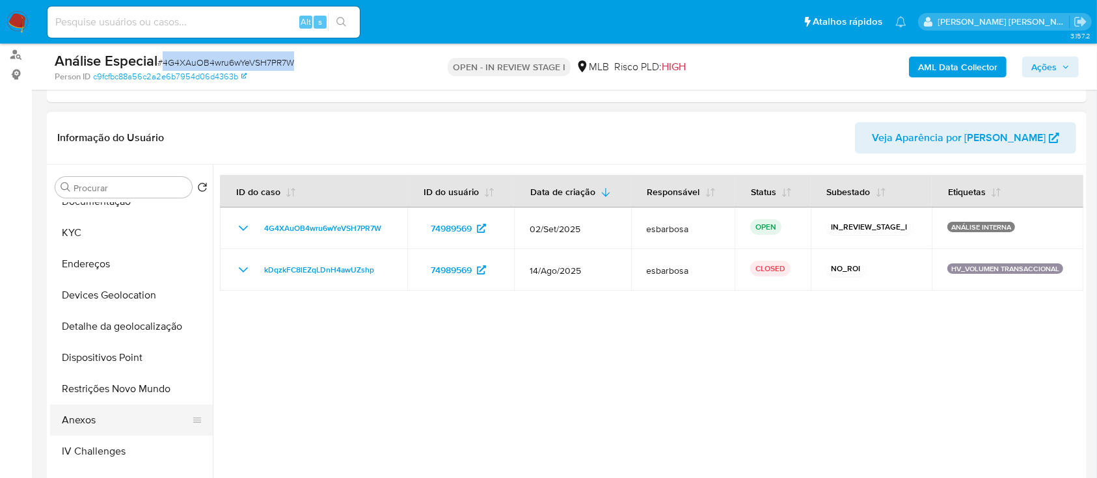
click at [99, 416] on button "Anexos" at bounding box center [126, 420] width 152 height 31
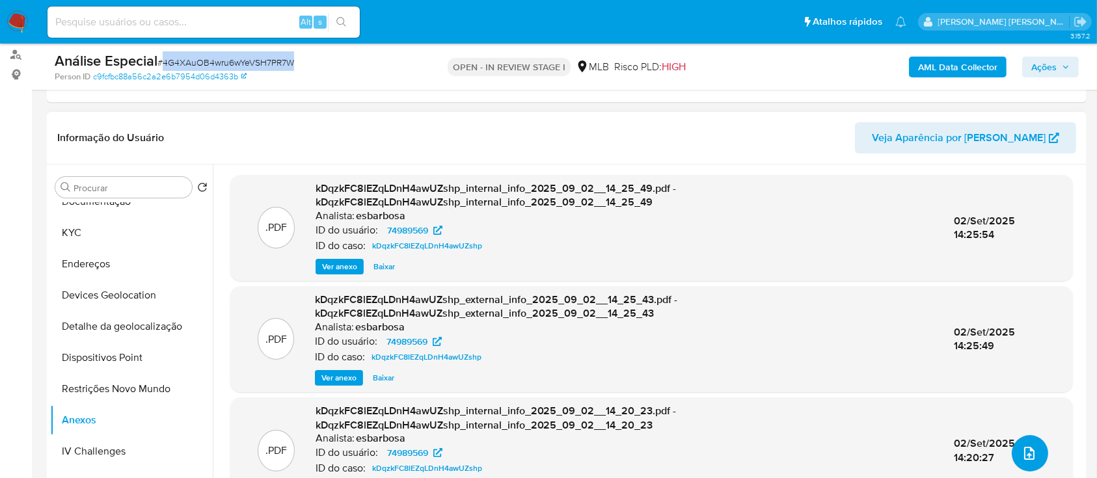
click at [1026, 453] on icon "upload-file" at bounding box center [1029, 454] width 16 height 16
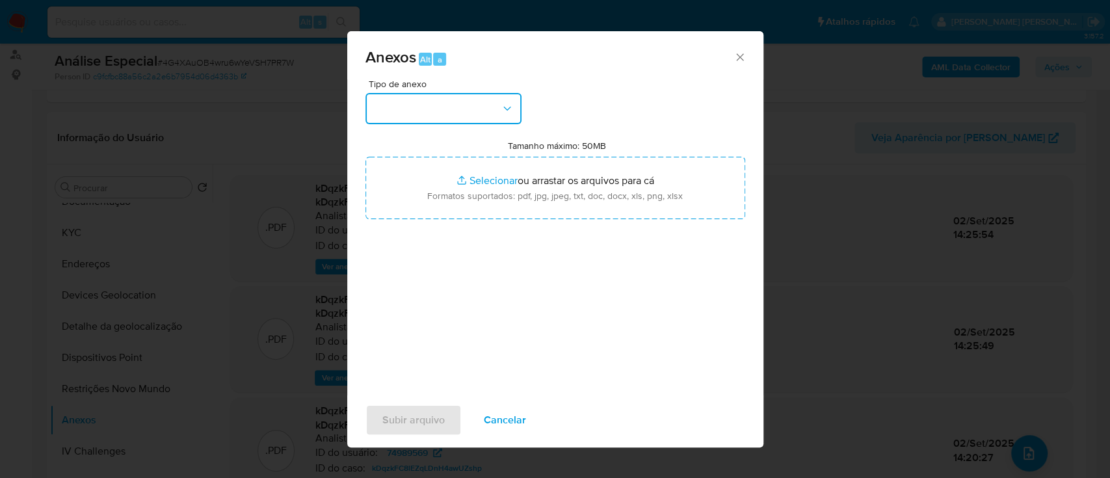
click at [481, 108] on button "button" at bounding box center [444, 108] width 156 height 31
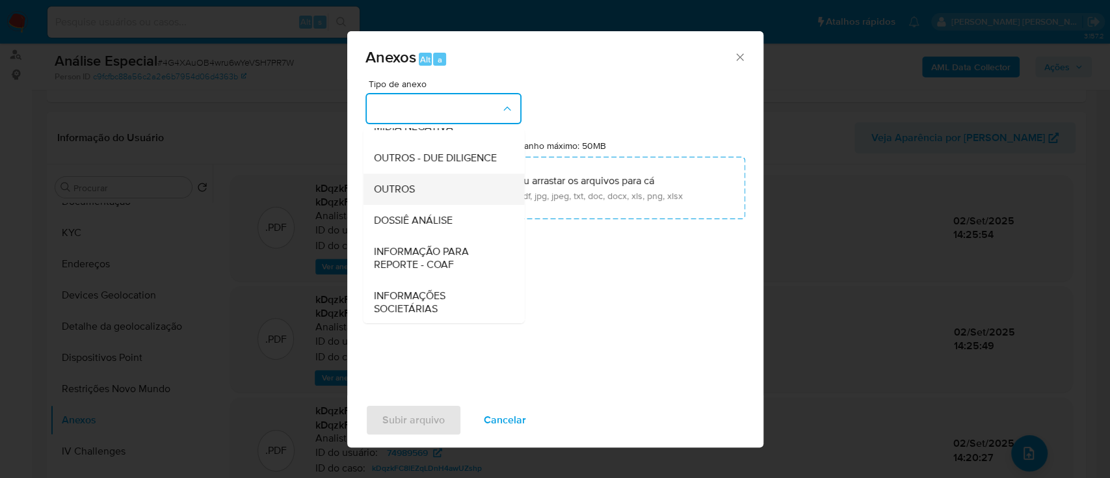
click at [402, 205] on div "OUTROS" at bounding box center [439, 189] width 133 height 31
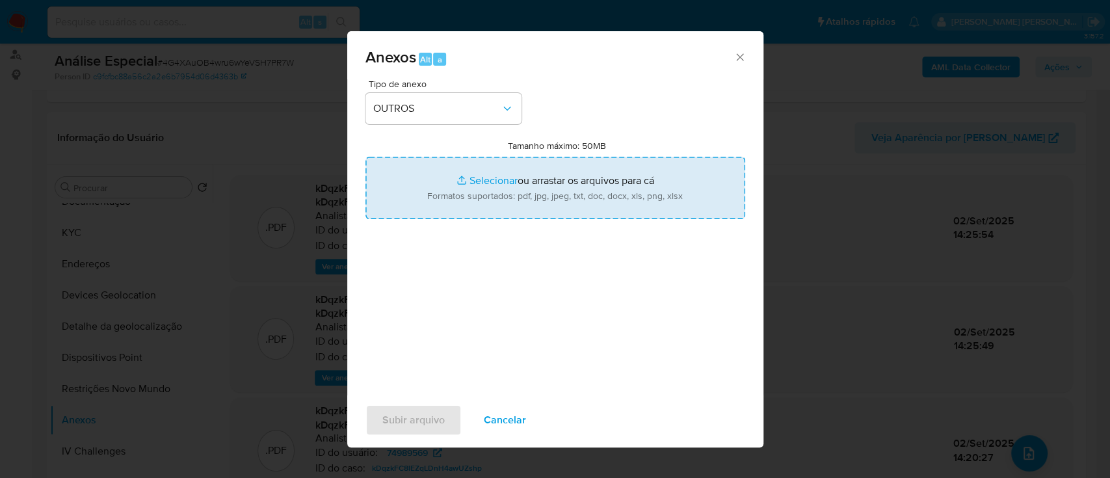
click at [485, 185] on input "Tamanho máximo: 50MB Selecionar arquivos" at bounding box center [556, 188] width 380 height 62
type input "C:\fakepath\SAR declinio - kDqzkFC8lEZqLDnH4awUZshp - CNPJ 17243421000146 - RIC…"
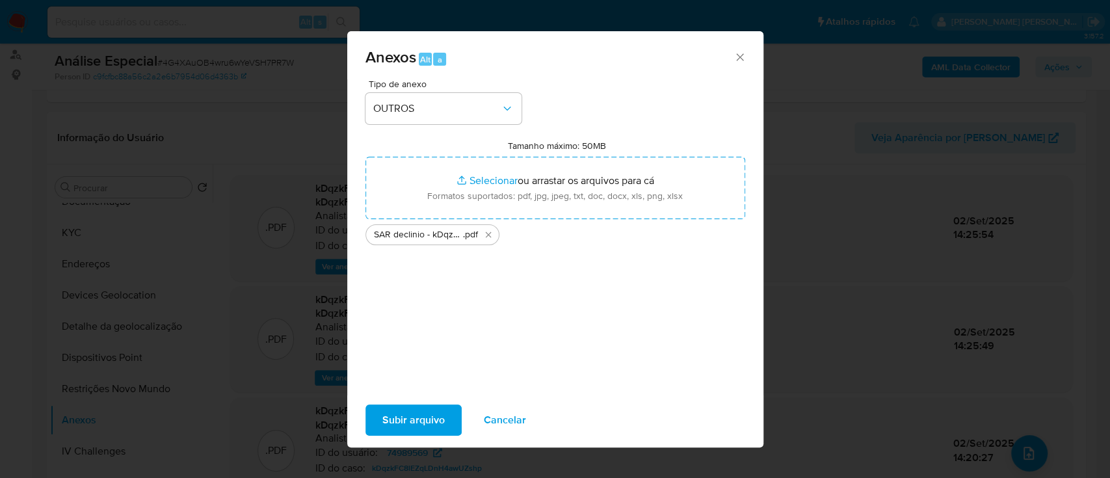
click at [431, 427] on span "Subir arquivo" at bounding box center [413, 420] width 62 height 29
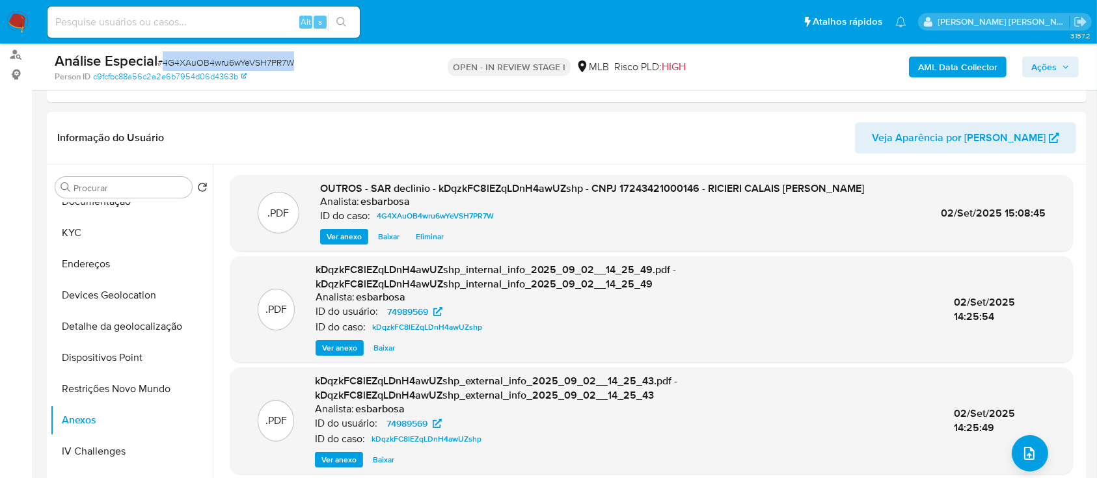
click at [1039, 70] on span "Ações" at bounding box center [1043, 67] width 25 height 21
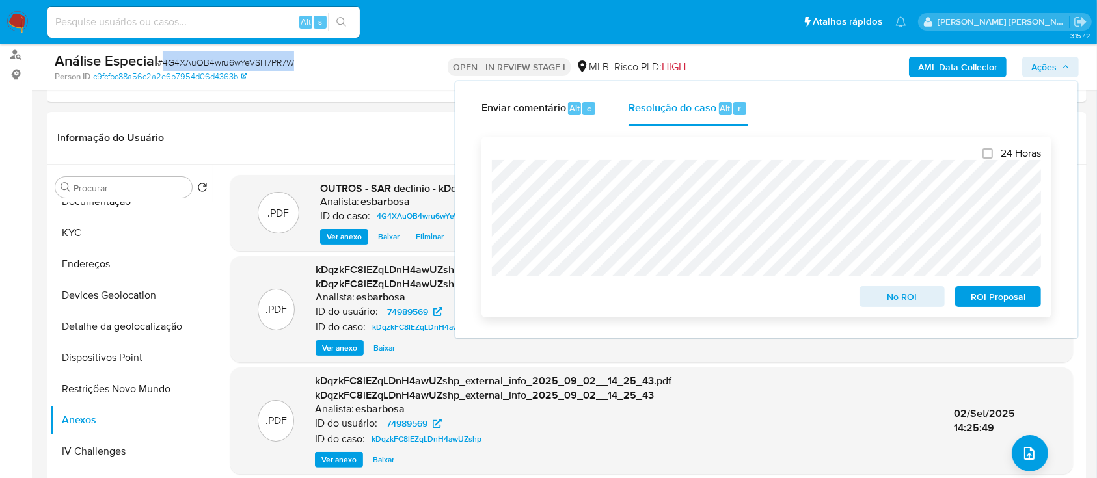
click at [914, 292] on span "No ROI" at bounding box center [902, 297] width 68 height 18
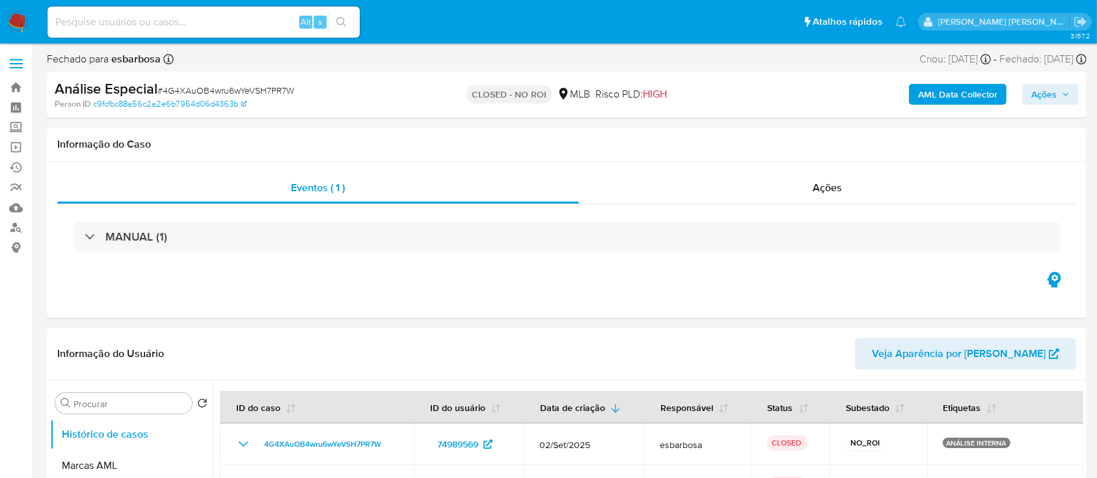
select select "10"
click at [658, 195] on div "Ações" at bounding box center [827, 187] width 497 height 31
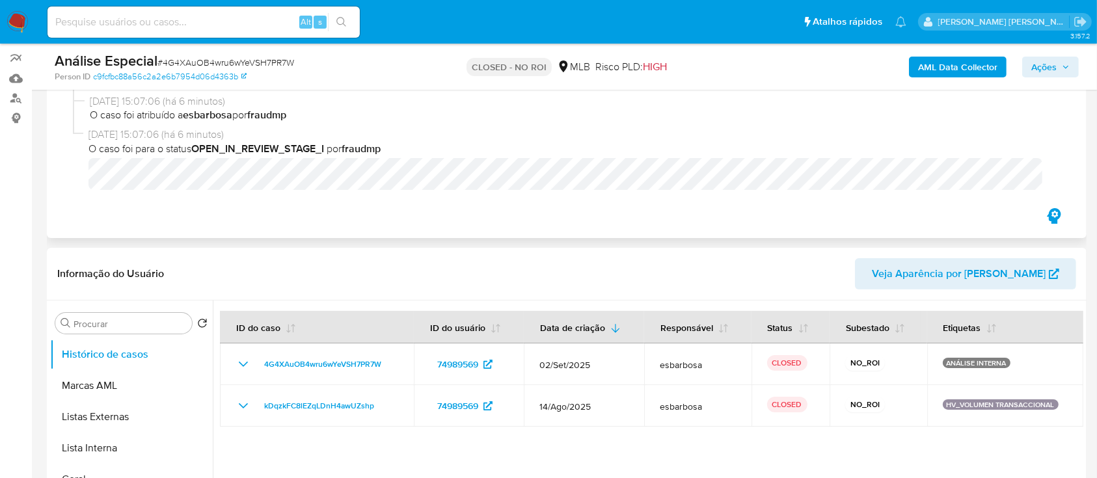
scroll to position [173, 0]
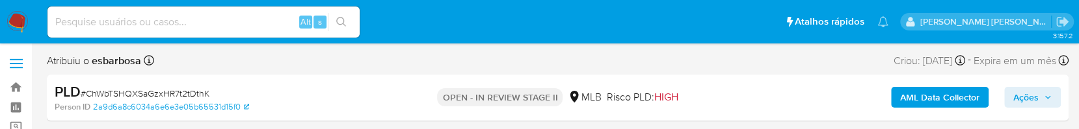
select select "10"
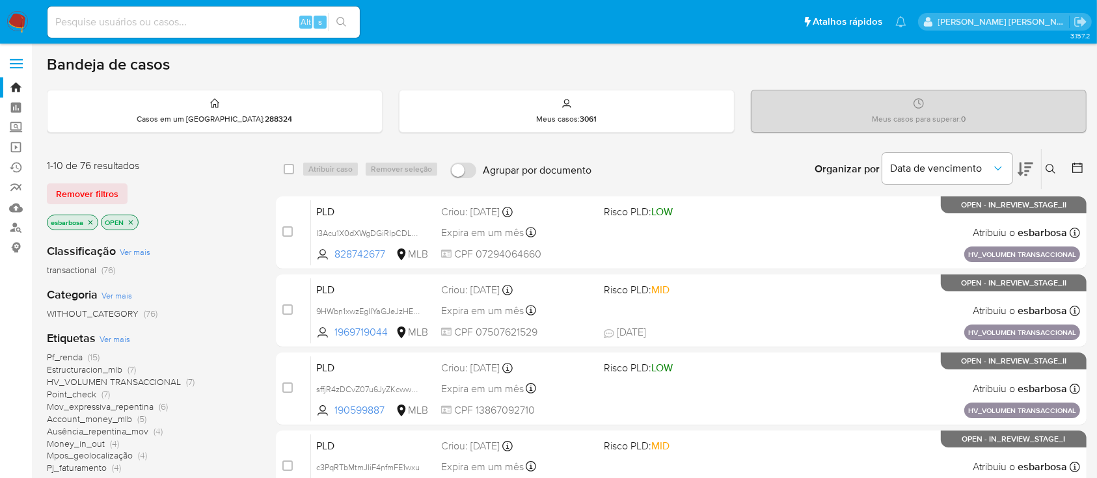
click at [219, 27] on input at bounding box center [203, 22] width 312 height 17
paste input "724397733"
drag, startPoint x: 168, startPoint y: 25, endPoint x: 20, endPoint y: 25, distance: 149.0
click at [20, 25] on nav "Pausado Ver notificaciones 724397733 Alt s Atalhos rápidos Presiona las siguien…" at bounding box center [548, 22] width 1097 height 44
paste input "ChWbTSHQXSaGzxHR7t2tDthK"
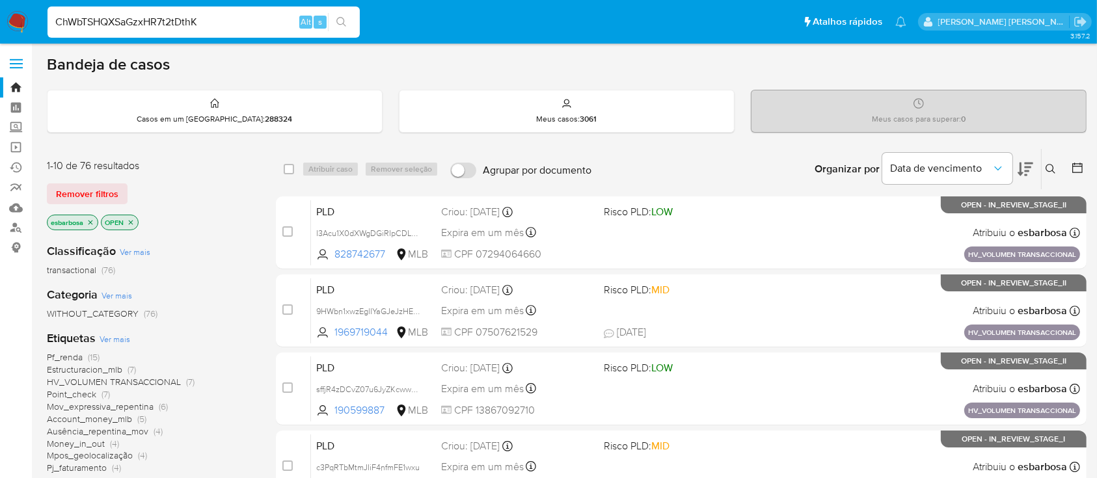
type input "ChWbTSHQXSaGzxHR7t2tDthK"
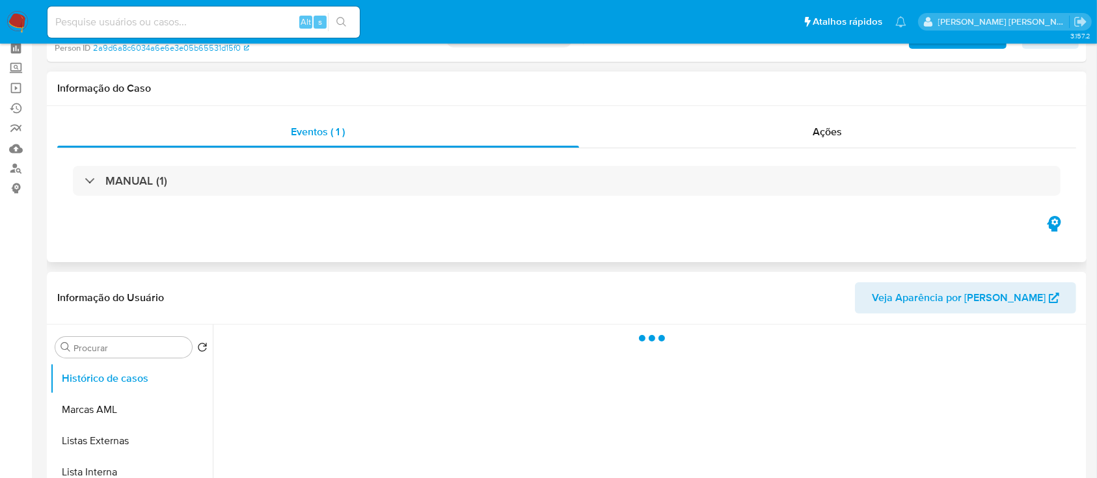
scroll to position [87, 0]
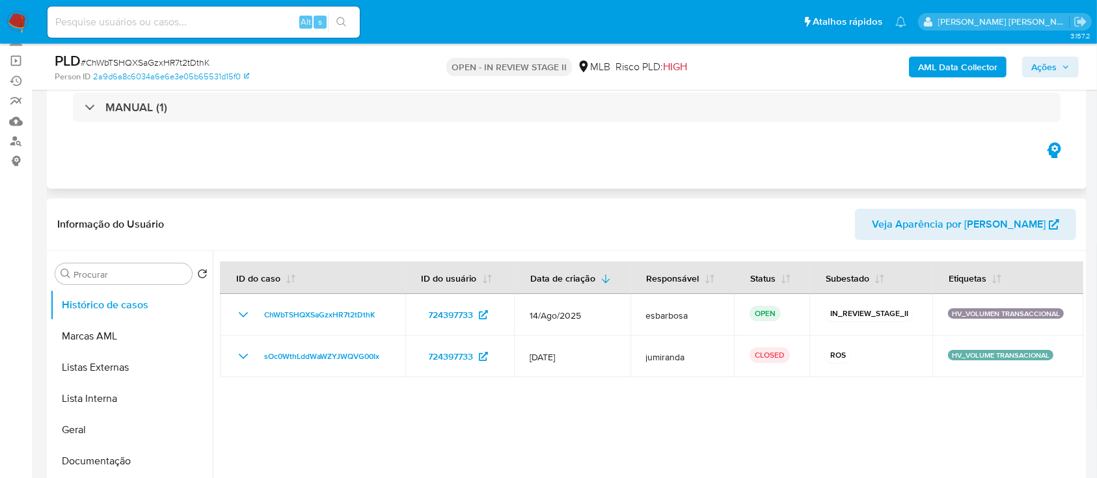
select select "10"
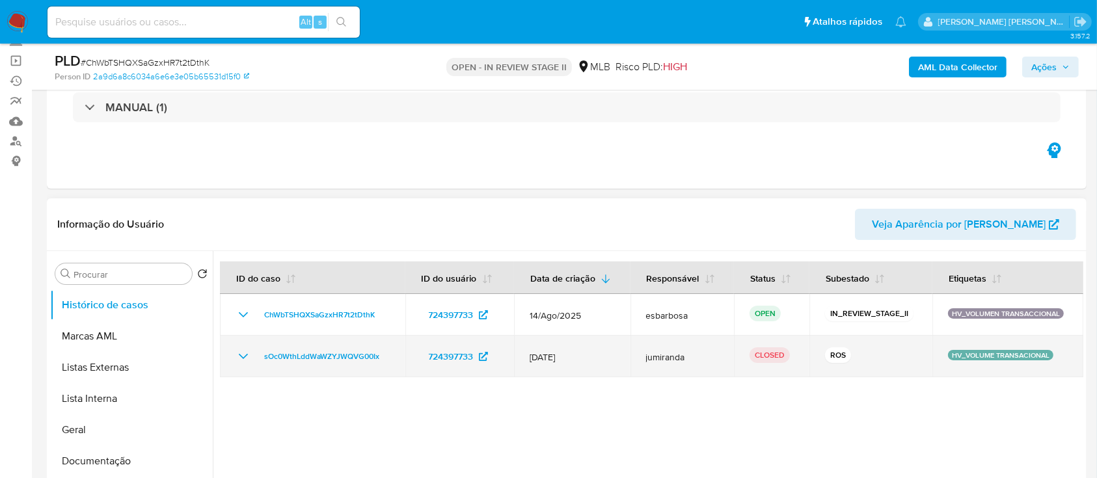
click at [245, 356] on icon "Mostrar/Ocultar" at bounding box center [243, 356] width 9 height 5
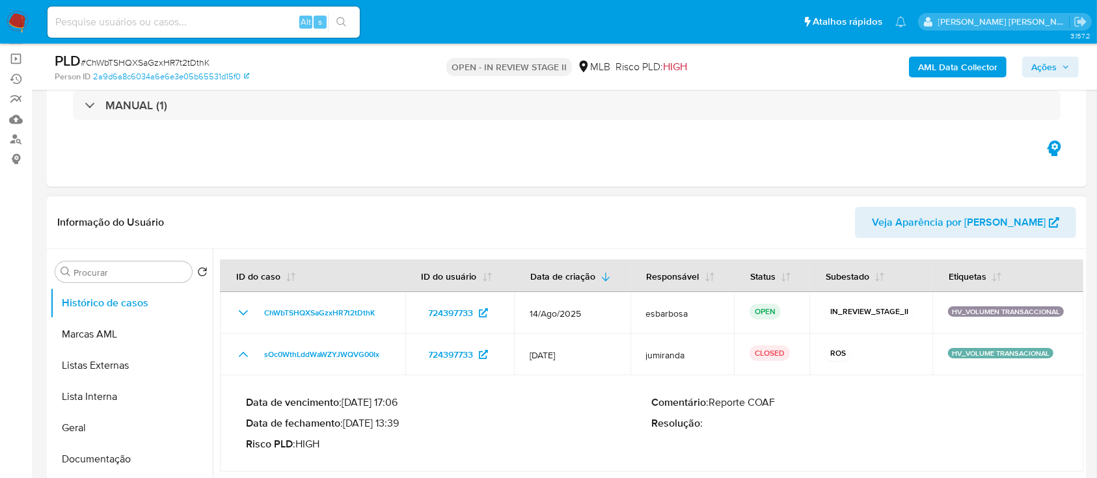
scroll to position [173, 0]
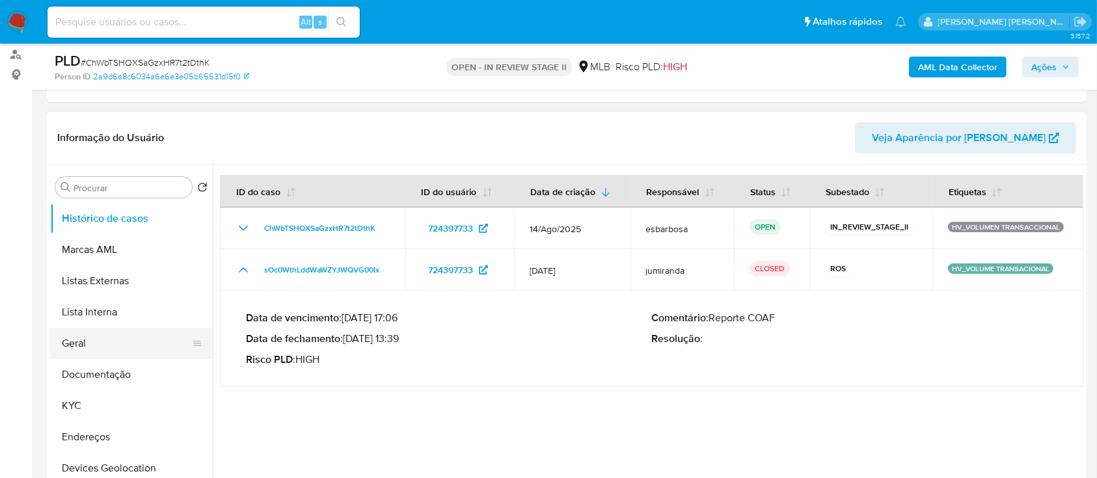
click at [88, 349] on button "Geral" at bounding box center [126, 343] width 152 height 31
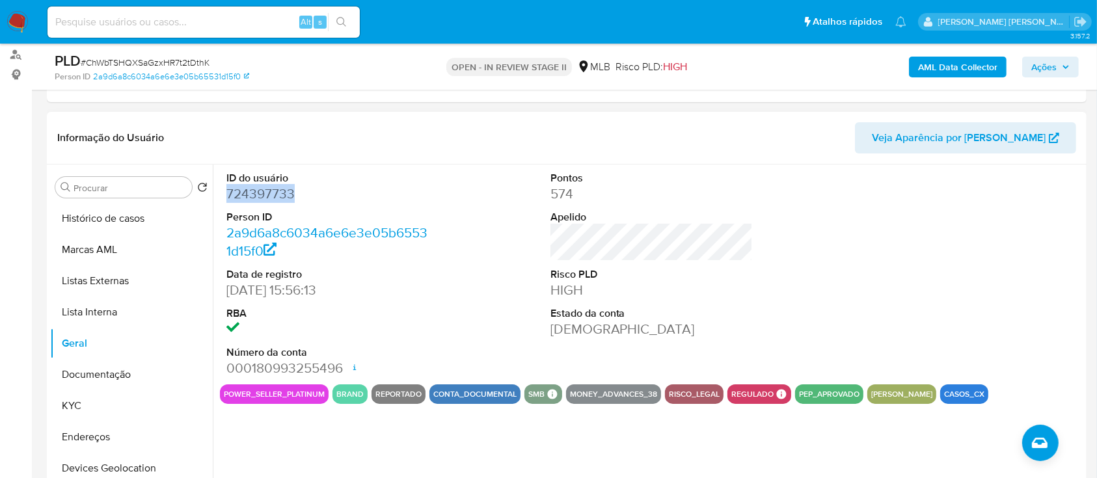
drag, startPoint x: 291, startPoint y: 193, endPoint x: 228, endPoint y: 193, distance: 63.1
click at [228, 193] on dd "724397733" at bounding box center [327, 194] width 203 height 18
copy dd "724397733"
click at [74, 405] on button "KYC" at bounding box center [126, 405] width 152 height 31
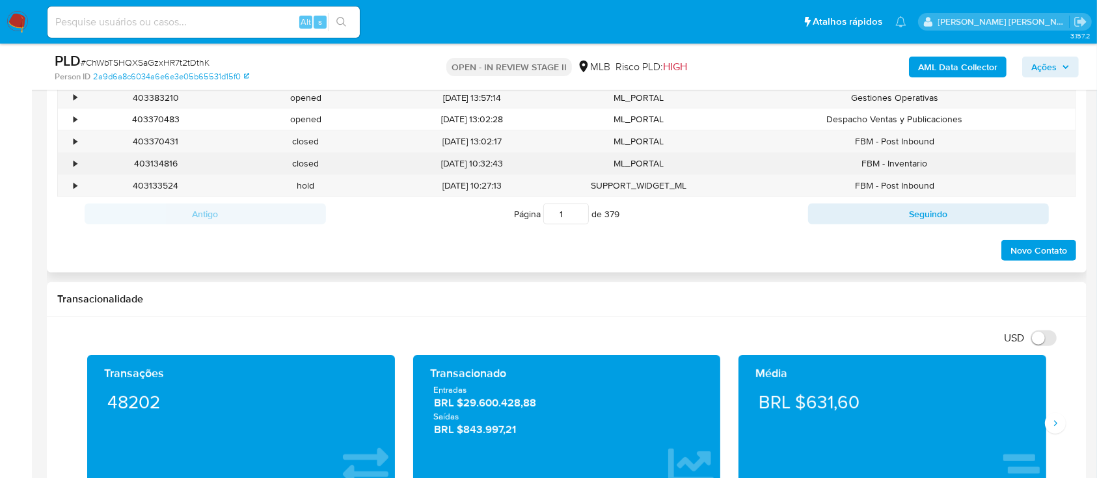
scroll to position [867, 0]
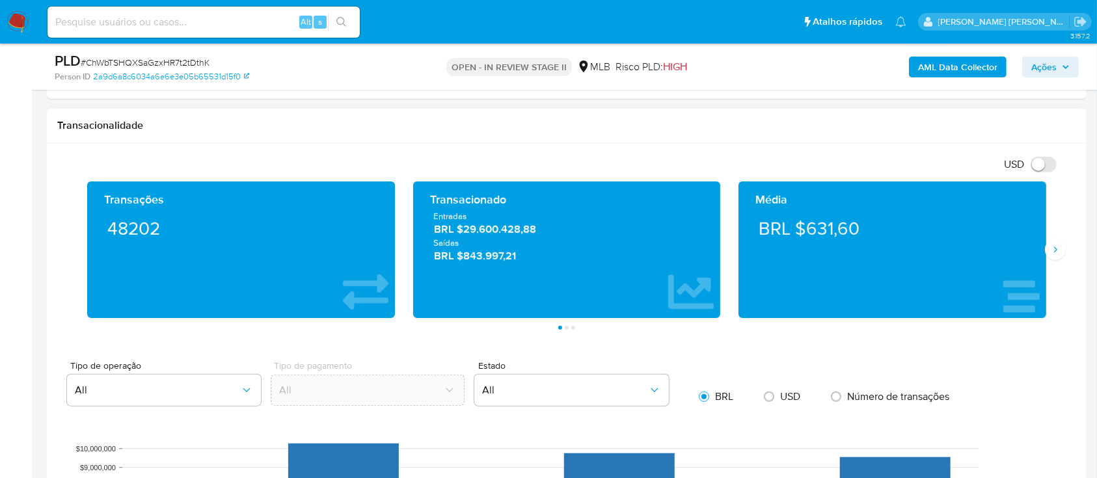
click at [1066, 247] on div "Transações 48202 Transacionado Entradas BRL $29.600.428,88 Saídas BRL $843.997,…" at bounding box center [566, 255] width 1019 height 148
click at [1057, 247] on icon "Siguiente" at bounding box center [1055, 250] width 10 height 10
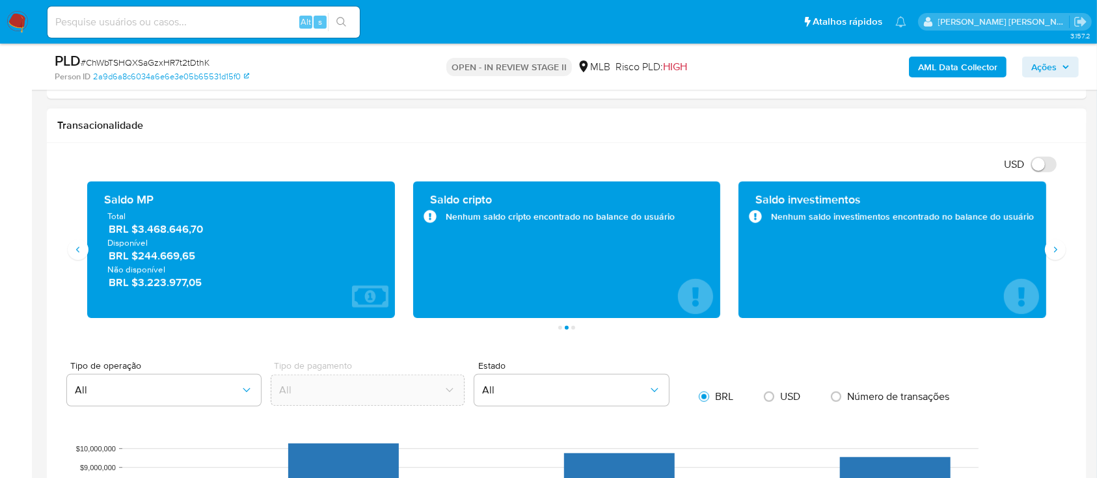
click at [1059, 259] on div "Transações 48202 Transacionado Entradas BRL $29.600.428,88 Saídas BRL $843.997,…" at bounding box center [566, 255] width 1019 height 148
click at [1056, 252] on icon "Siguiente" at bounding box center [1055, 250] width 10 height 10
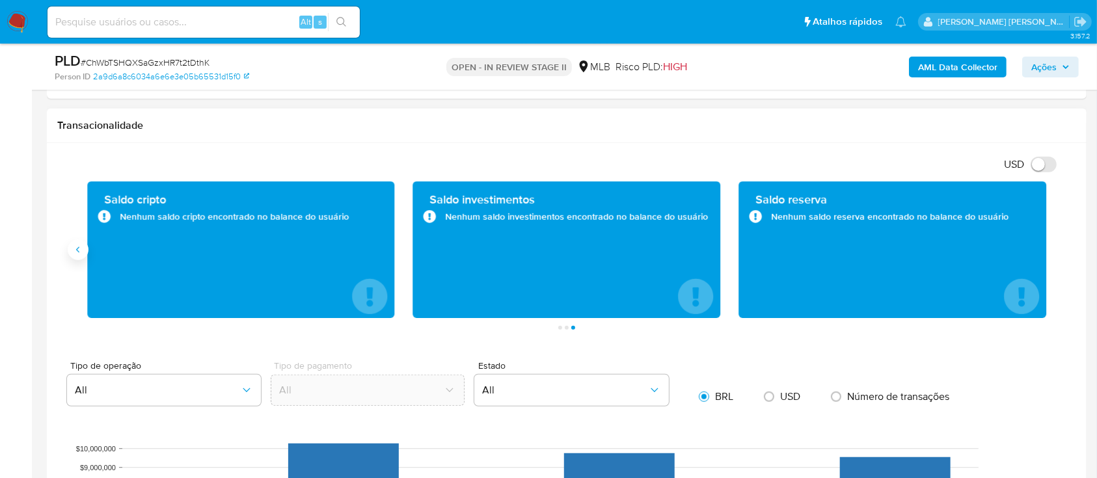
click at [77, 254] on button "Anterior" at bounding box center [78, 249] width 21 height 21
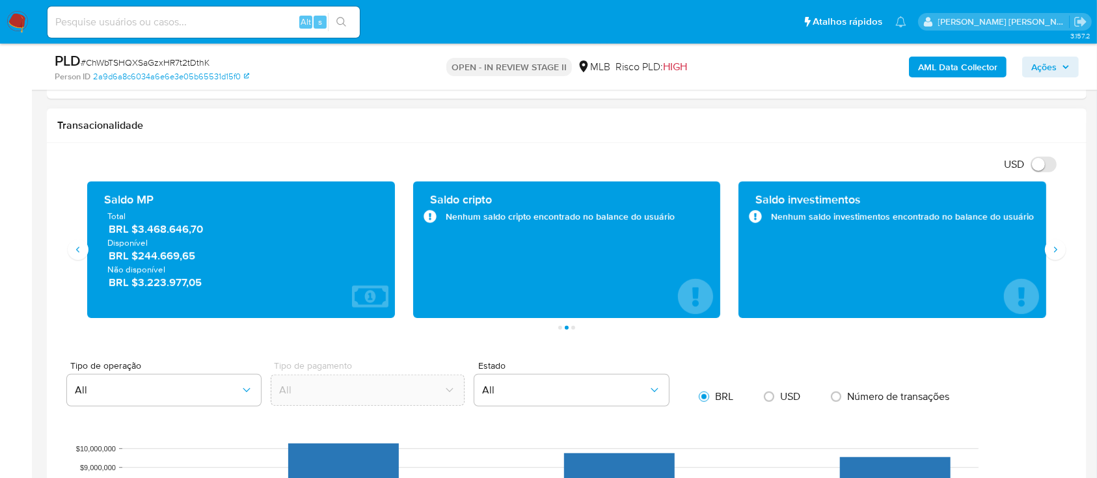
drag, startPoint x: 203, startPoint y: 234, endPoint x: 136, endPoint y: 234, distance: 67.0
click at [136, 234] on span "BRL $3.468.646,70" at bounding box center [242, 229] width 266 height 15
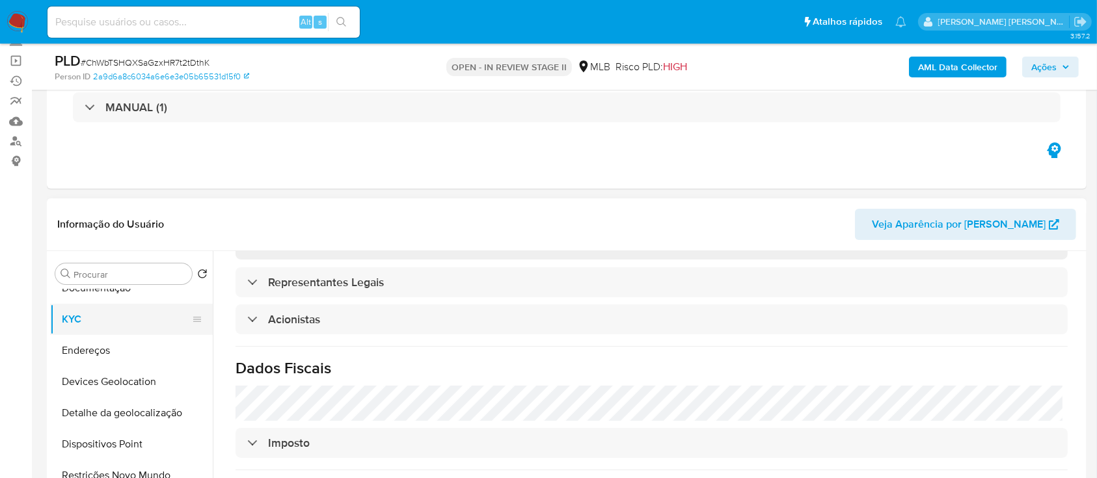
scroll to position [0, 0]
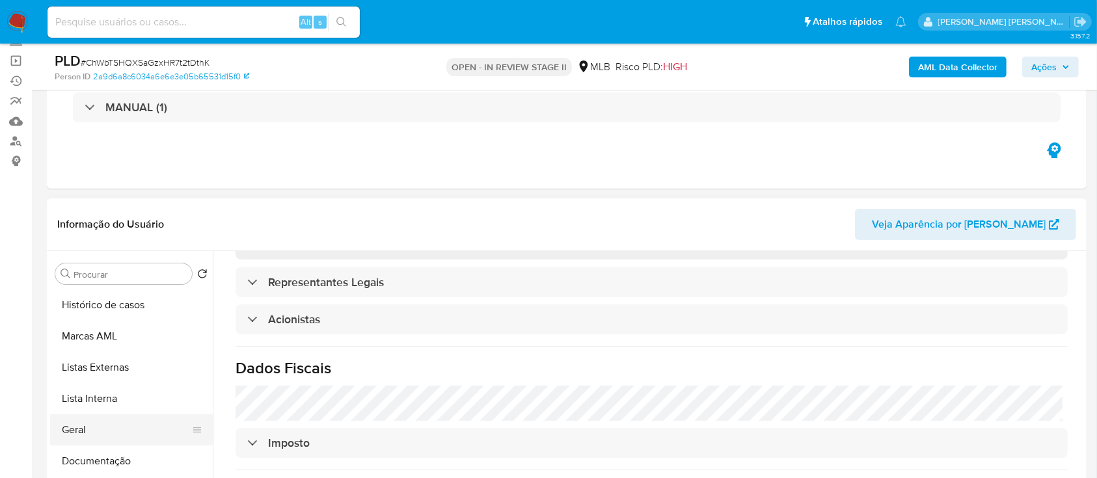
drag, startPoint x: 101, startPoint y: 451, endPoint x: 109, endPoint y: 433, distance: 19.5
click at [101, 451] on button "Documentação" at bounding box center [131, 461] width 163 height 31
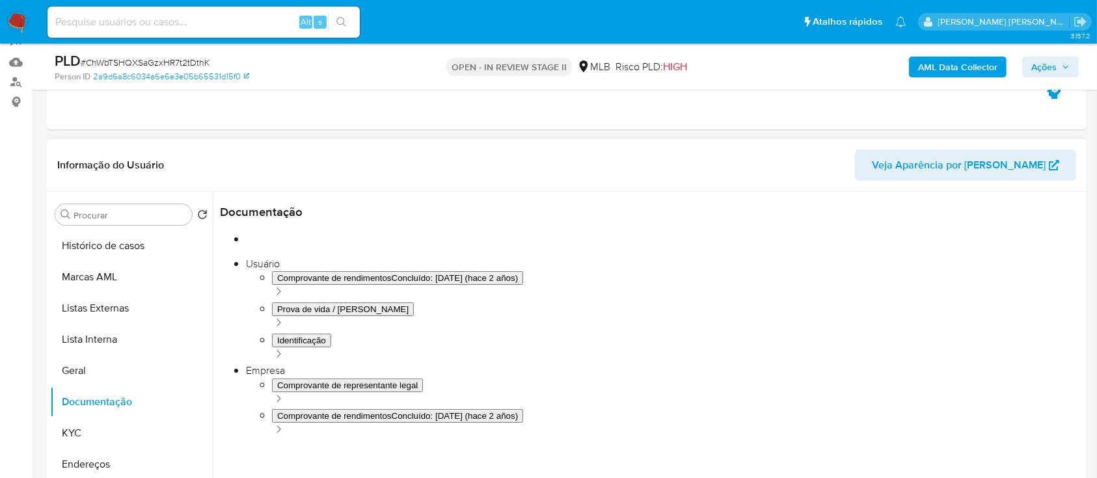
scroll to position [173, 0]
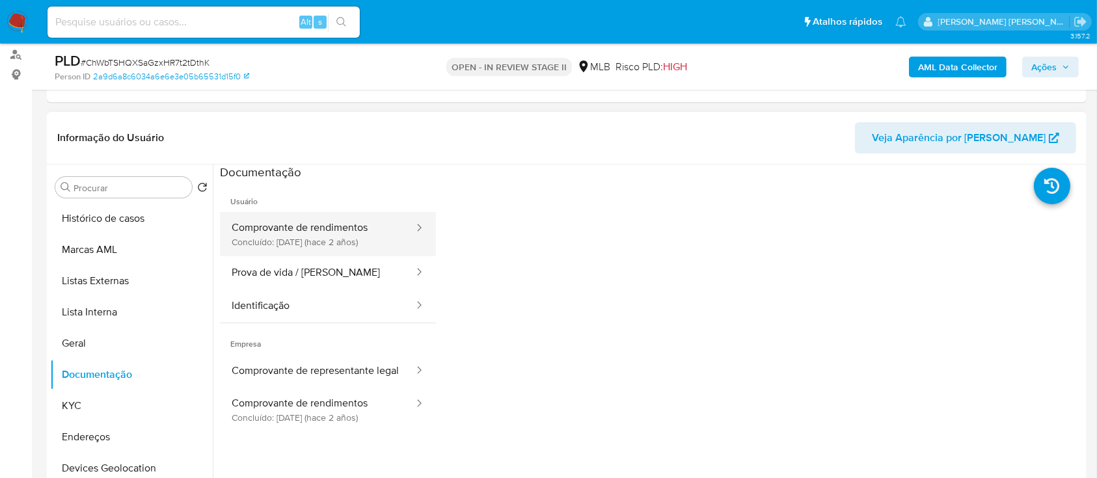
click at [325, 228] on button "Comprovante de rendimentos Concluído: 21/06/2023 (hace 2 años)" at bounding box center [317, 234] width 195 height 44
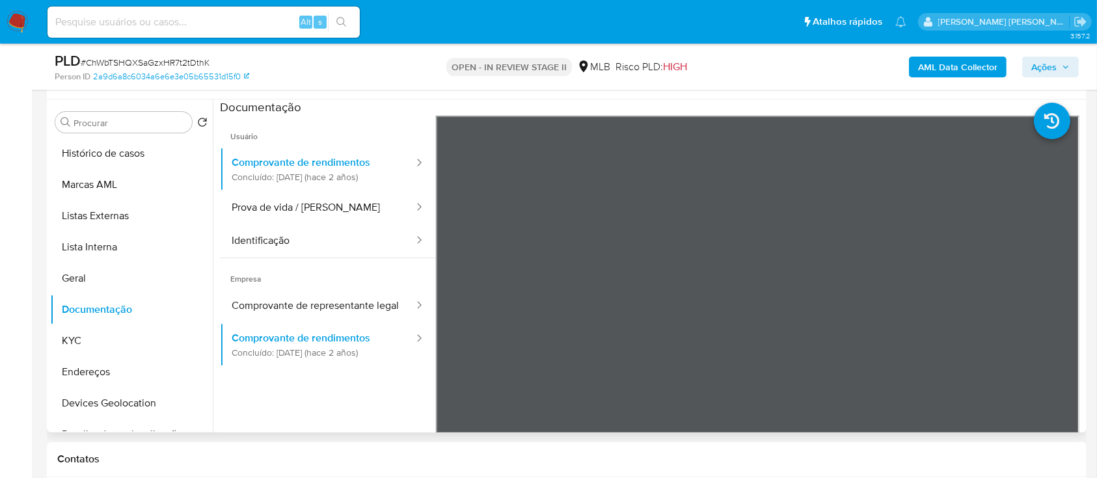
scroll to position [347, 0]
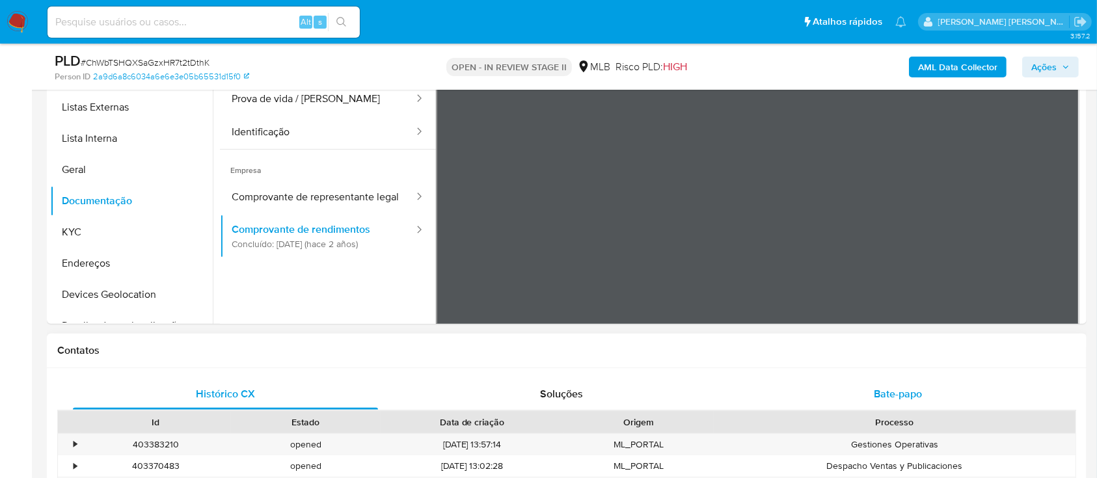
click at [852, 393] on div "Bate-papo" at bounding box center [897, 394] width 305 height 31
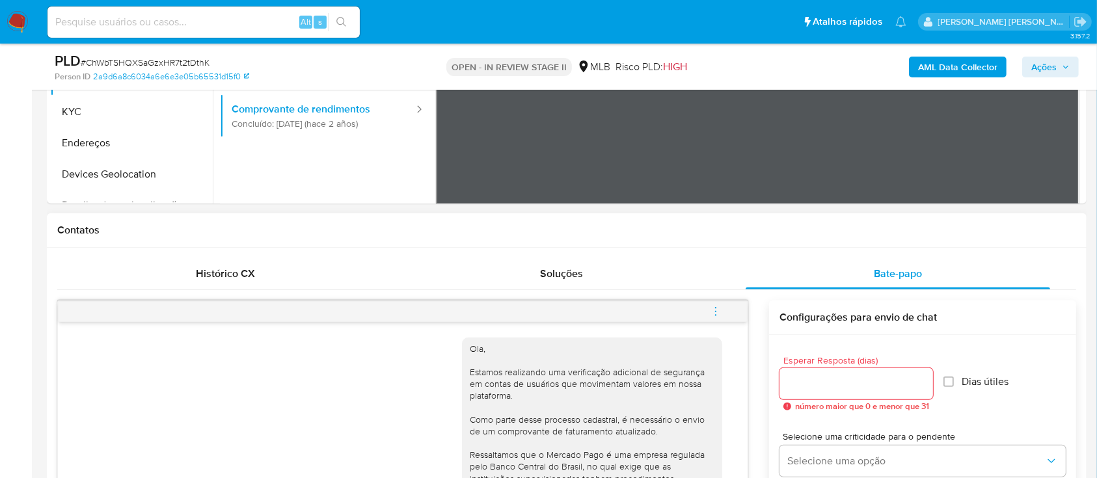
scroll to position [260, 0]
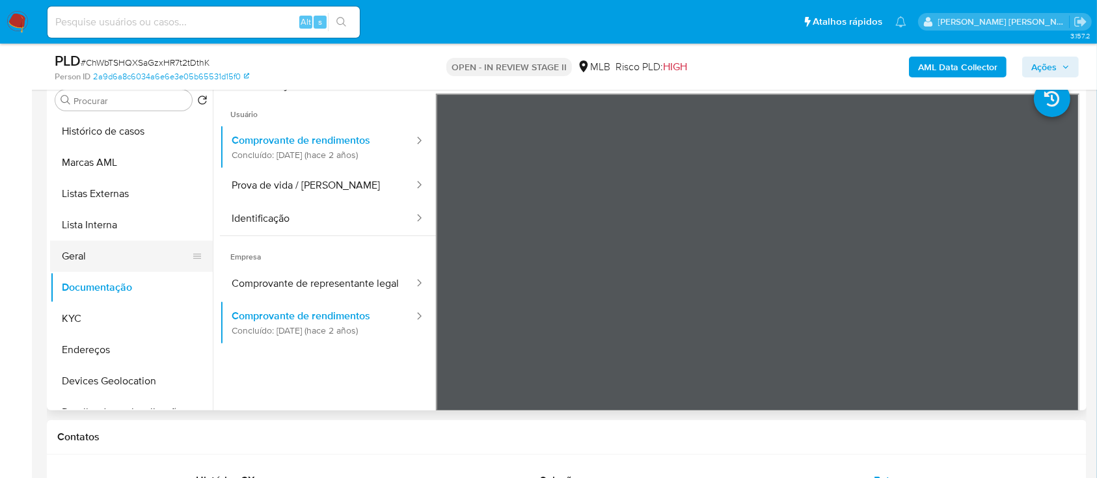
click at [88, 263] on button "Geral" at bounding box center [126, 256] width 152 height 31
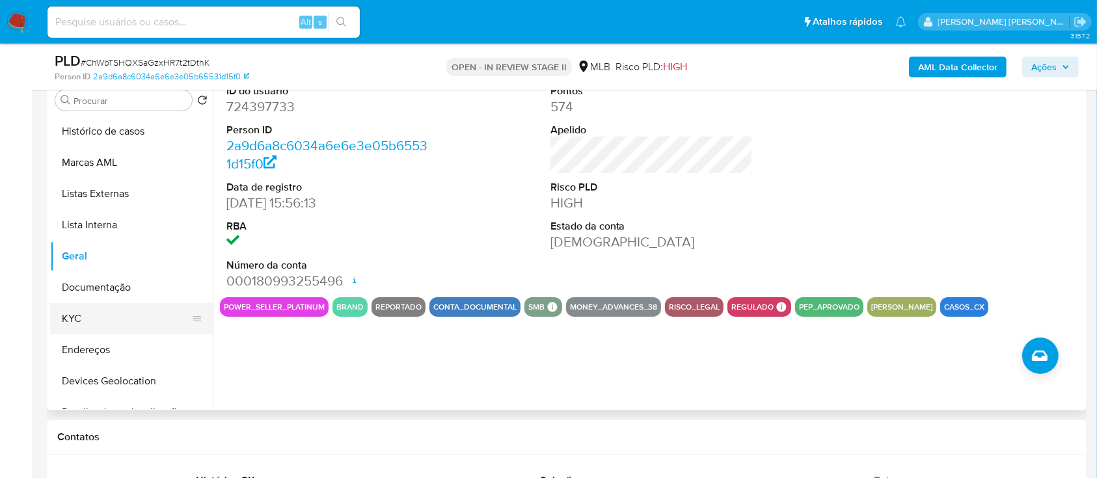
click at [88, 318] on button "KYC" at bounding box center [126, 318] width 152 height 31
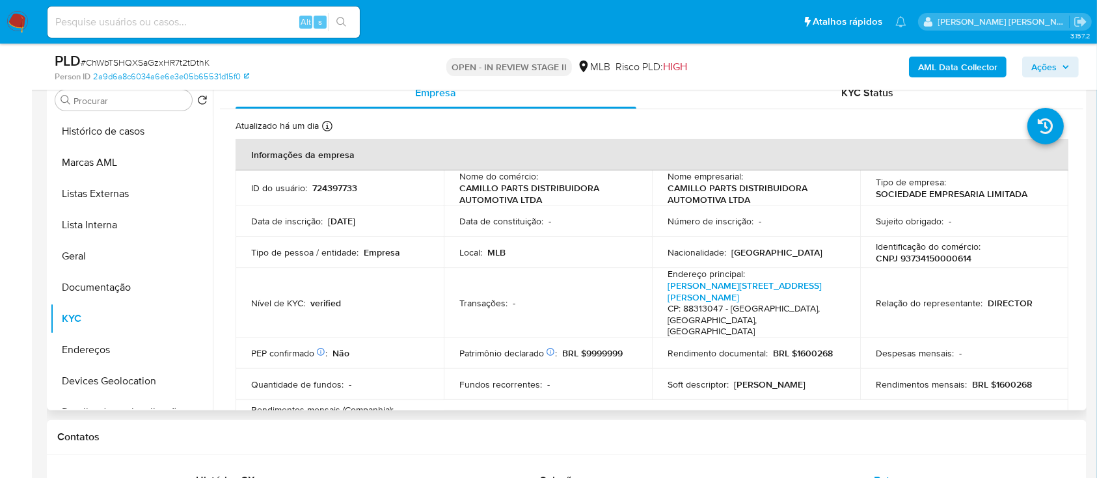
click at [946, 258] on p "CNPJ 93734150000614" at bounding box center [924, 258] width 96 height 12
copy p "93734150000614"
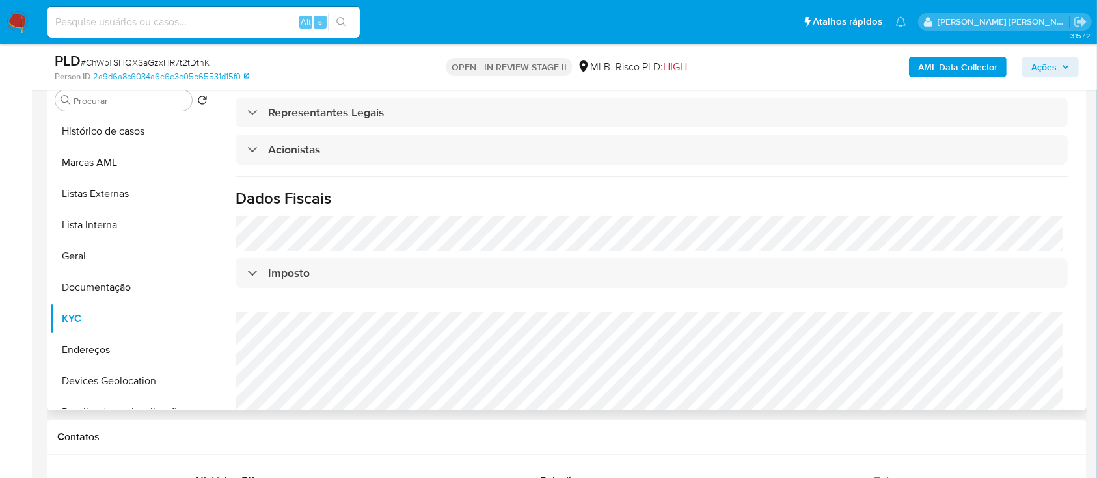
scroll to position [739, 0]
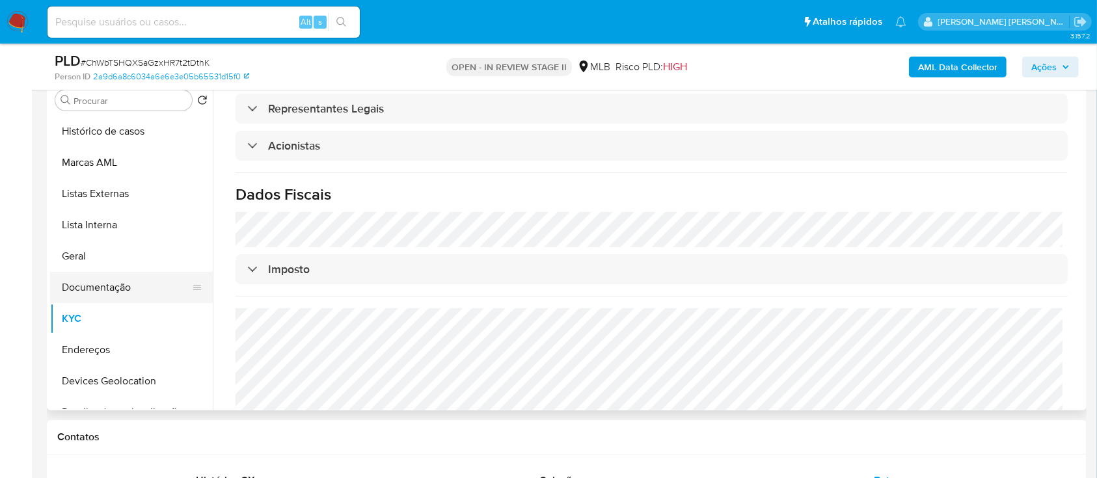
click at [127, 284] on button "Documentação" at bounding box center [126, 287] width 152 height 31
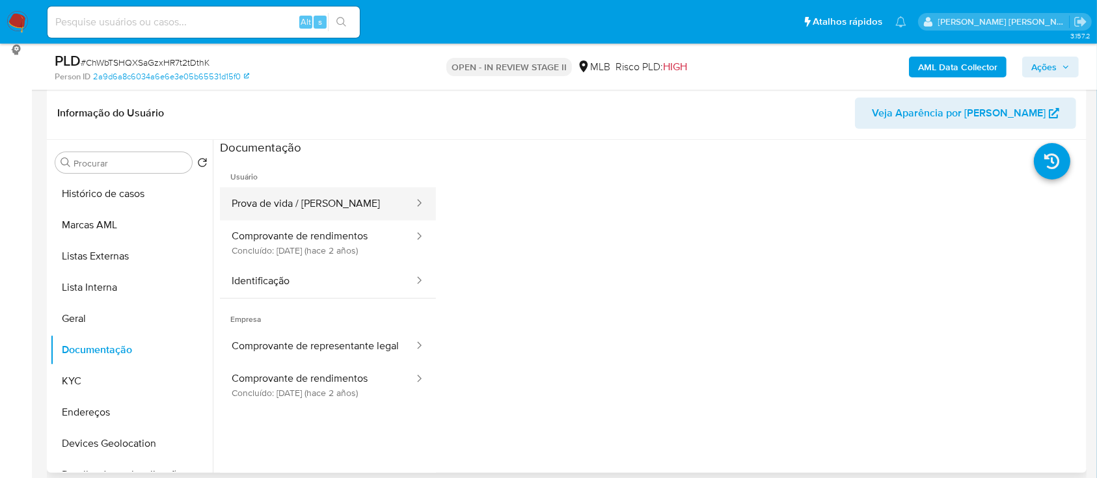
scroll to position [260, 0]
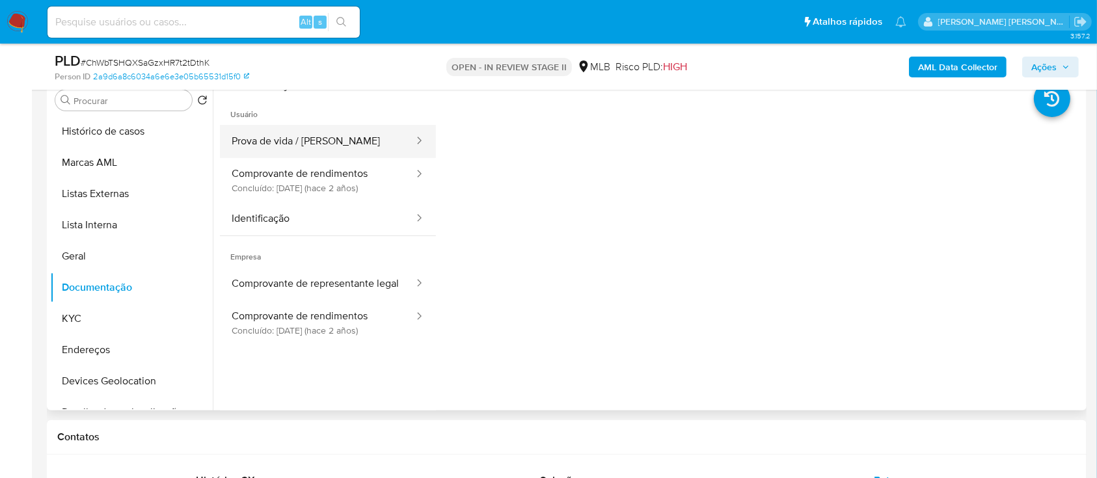
click at [325, 139] on button "Prova de vida / [PERSON_NAME]" at bounding box center [317, 141] width 195 height 33
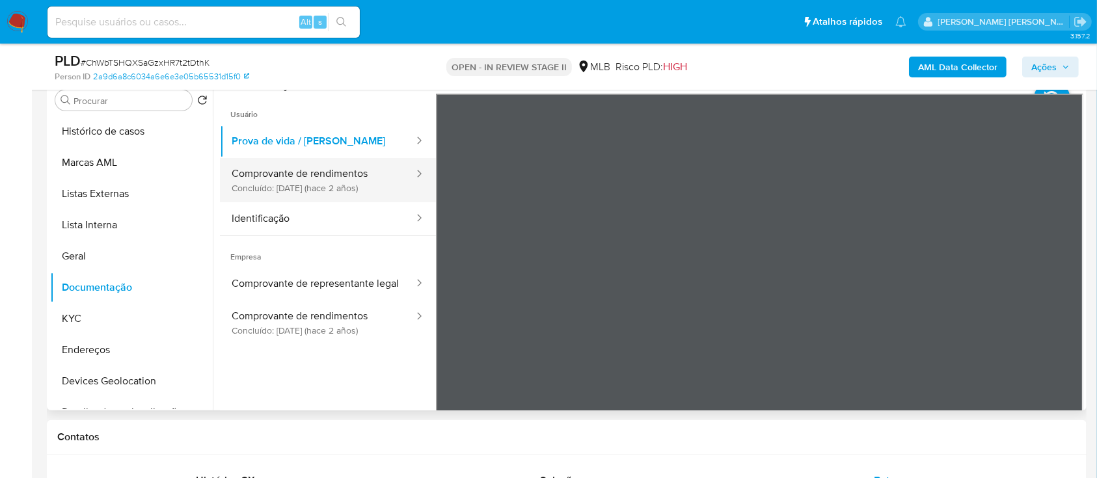
click at [345, 190] on button "Comprovante de rendimentos Concluído: 21/06/2023 (hace 2 años)" at bounding box center [317, 180] width 195 height 44
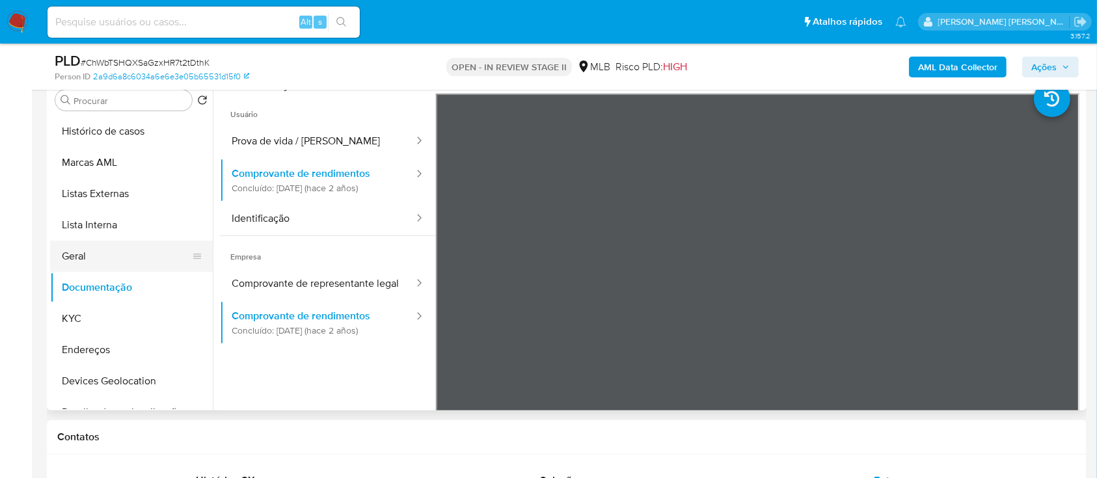
click at [108, 260] on button "Geral" at bounding box center [126, 256] width 152 height 31
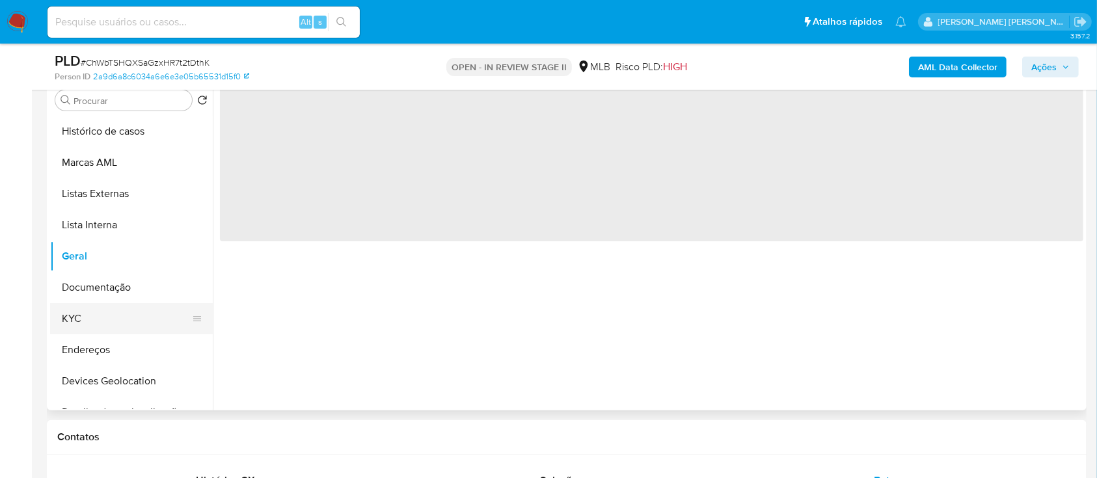
click at [102, 320] on button "KYC" at bounding box center [126, 318] width 152 height 31
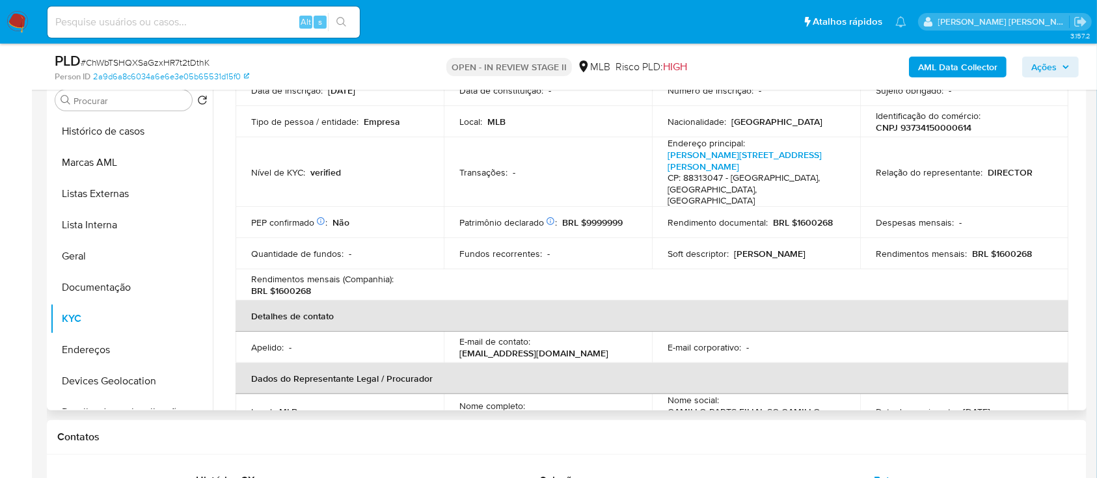
scroll to position [44, 0]
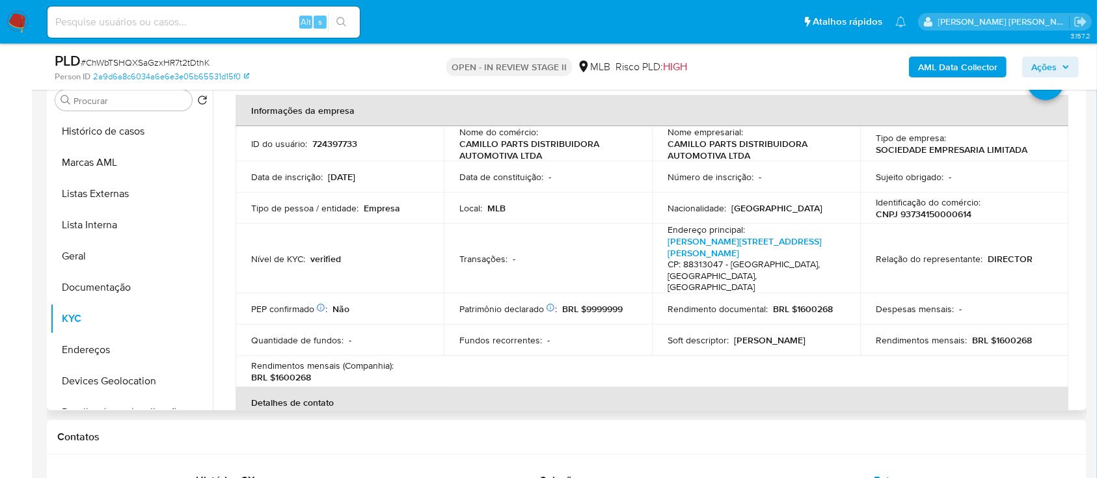
click at [905, 216] on p "CNPJ 93734150000614" at bounding box center [924, 214] width 96 height 12
copy p "93734150000614"
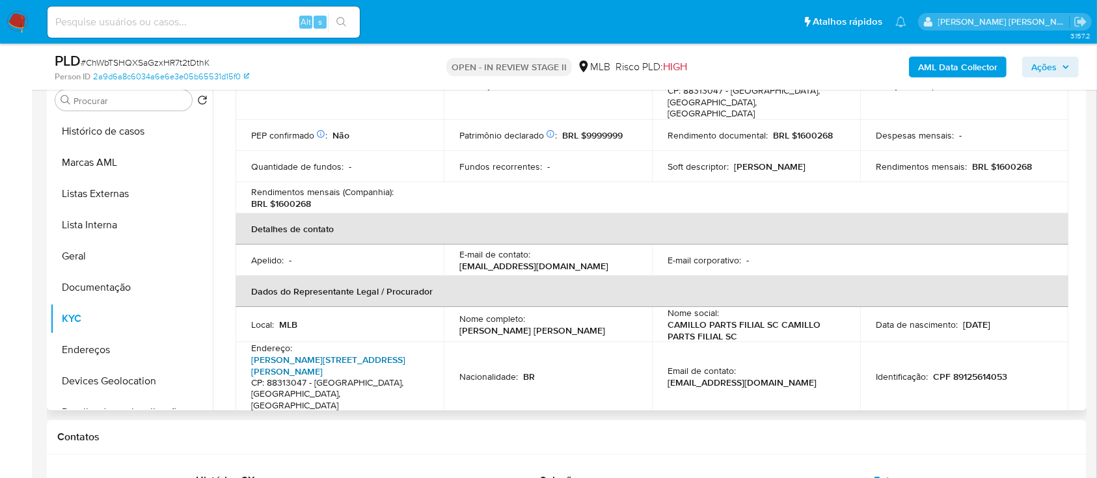
scroll to position [391, 0]
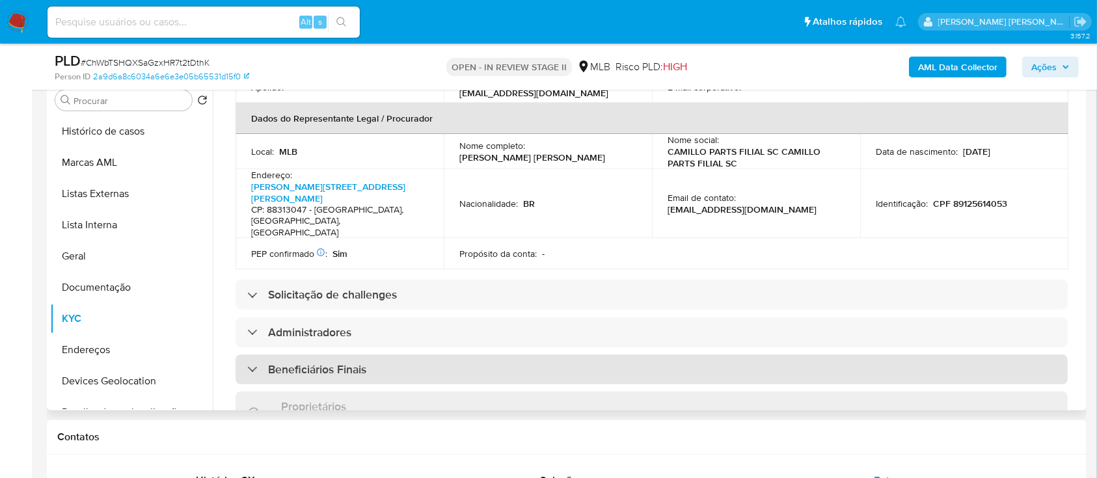
click at [328, 362] on h3 "Beneficiários Finais" at bounding box center [317, 369] width 98 height 14
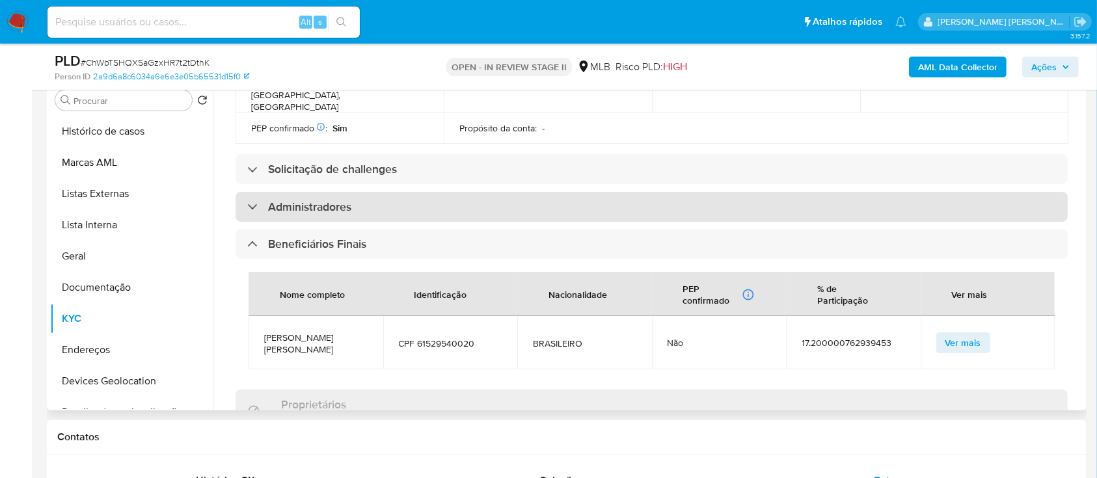
scroll to position [478, 0]
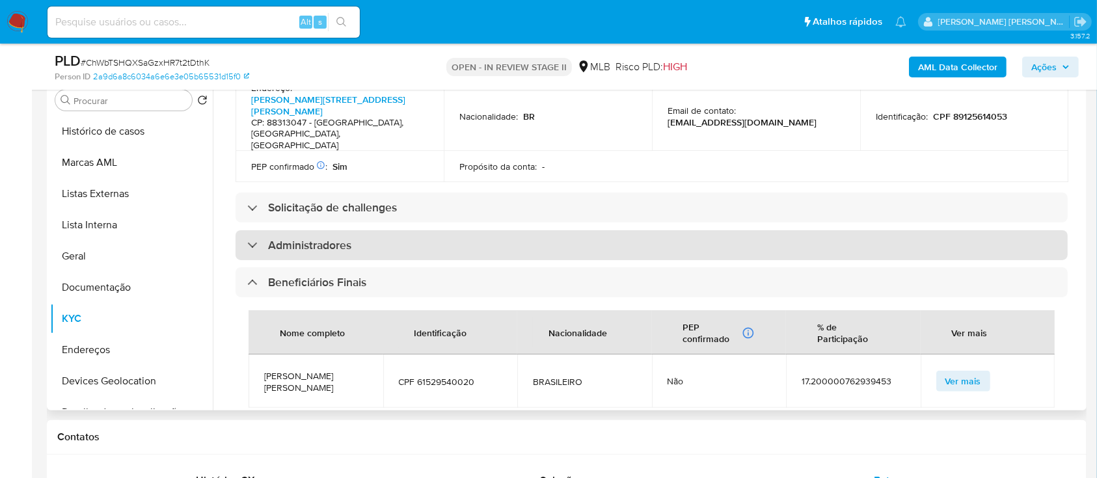
click at [377, 230] on div "Administradores" at bounding box center [651, 245] width 832 height 30
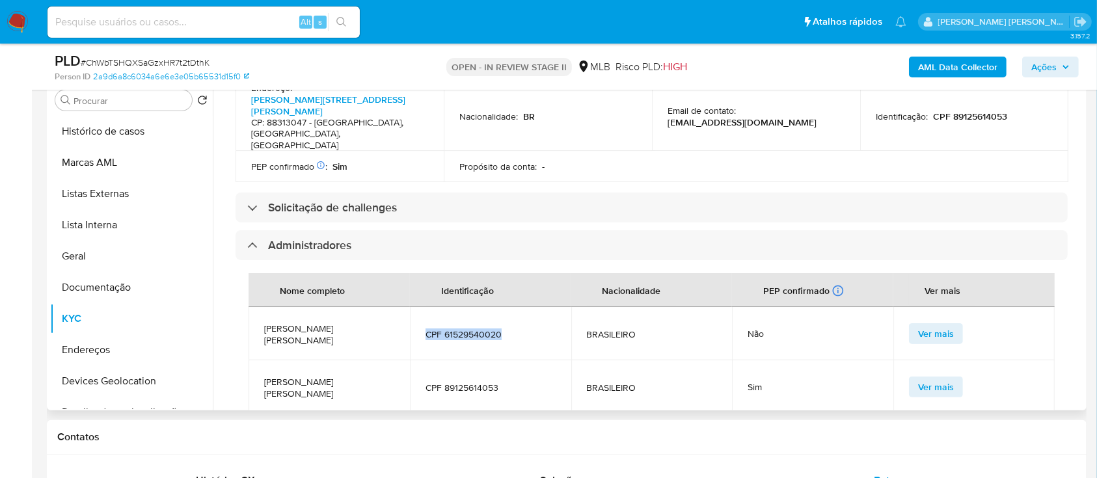
drag, startPoint x: 506, startPoint y: 266, endPoint x: 422, endPoint y: 266, distance: 83.9
click at [422, 307] on td "CPF 61529540020" at bounding box center [490, 333] width 161 height 53
copy span "CPF 61529540020"
drag, startPoint x: 496, startPoint y: 314, endPoint x: 423, endPoint y: 311, distance: 72.3
click at [425, 382] on span "CPF 89125614053" at bounding box center [490, 388] width 130 height 12
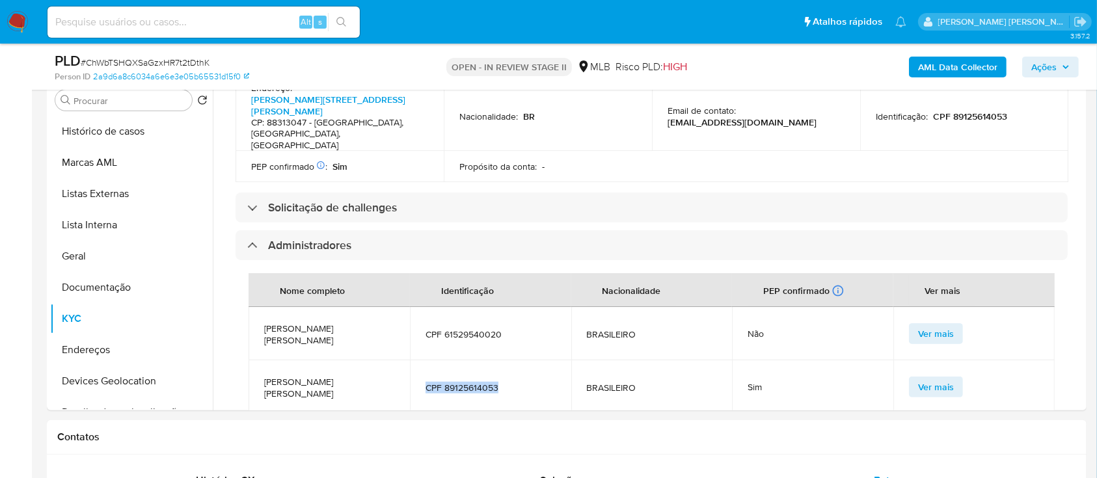
copy span "CPF 89125614053"
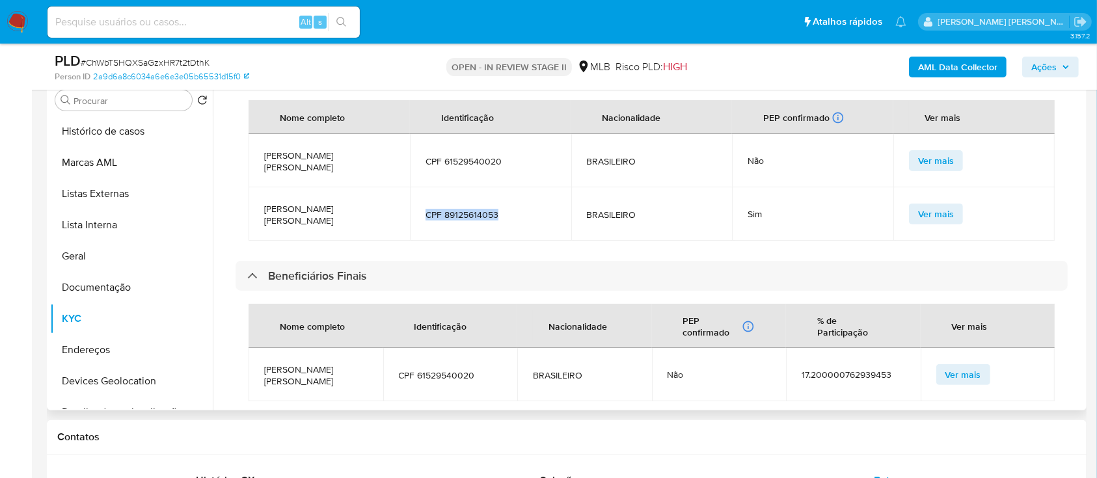
scroll to position [738, 0]
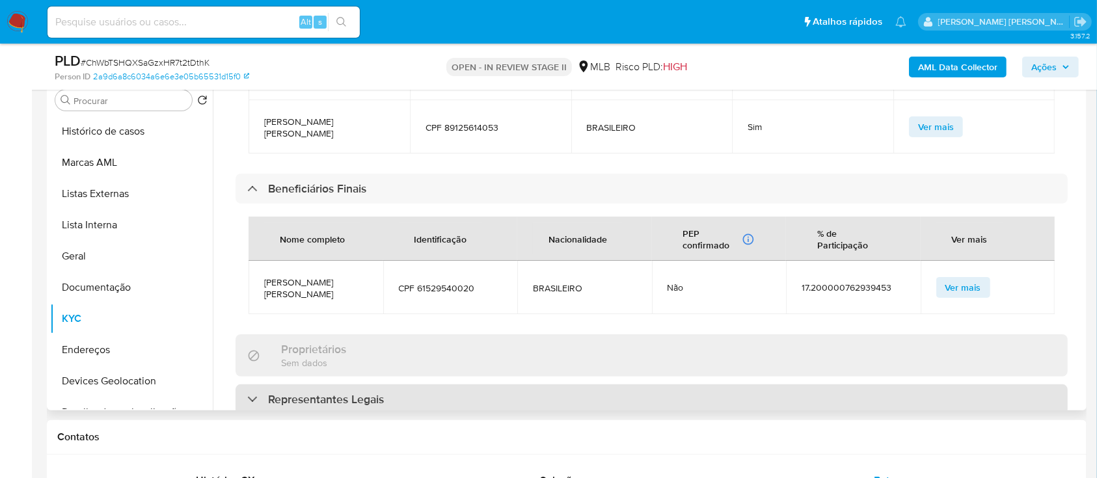
click at [306, 392] on h3 "Representantes Legais" at bounding box center [326, 399] width 116 height 14
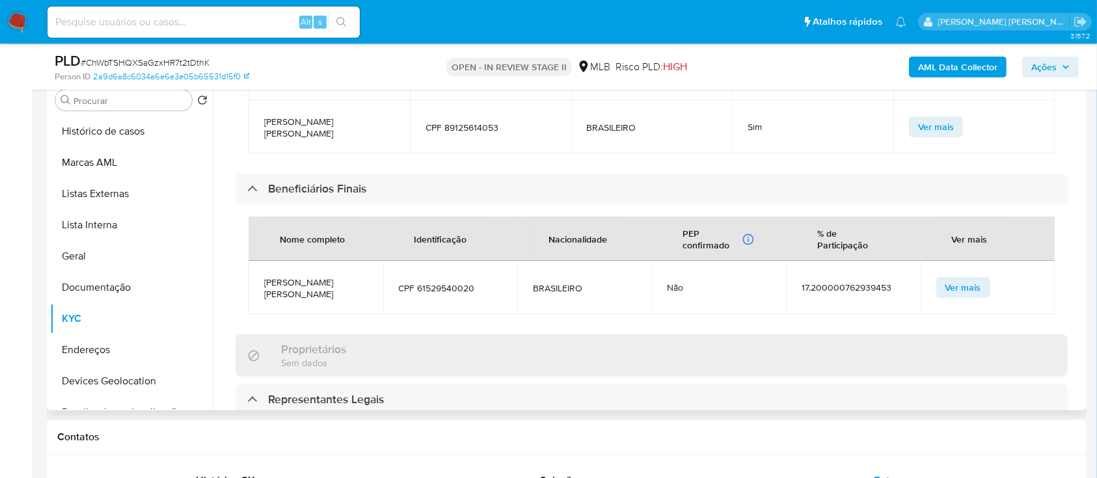
scroll to position [825, 0]
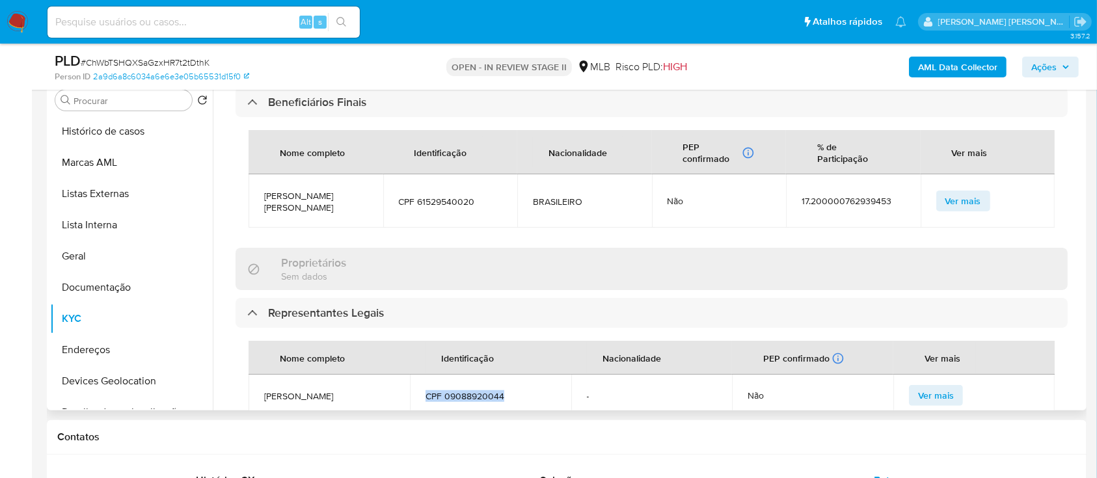
drag, startPoint x: 506, startPoint y: 319, endPoint x: 425, endPoint y: 315, distance: 80.8
click at [425, 390] on span "CPF 09088920044" at bounding box center [490, 396] width 130 height 12
copy span "CPF 09088920044"
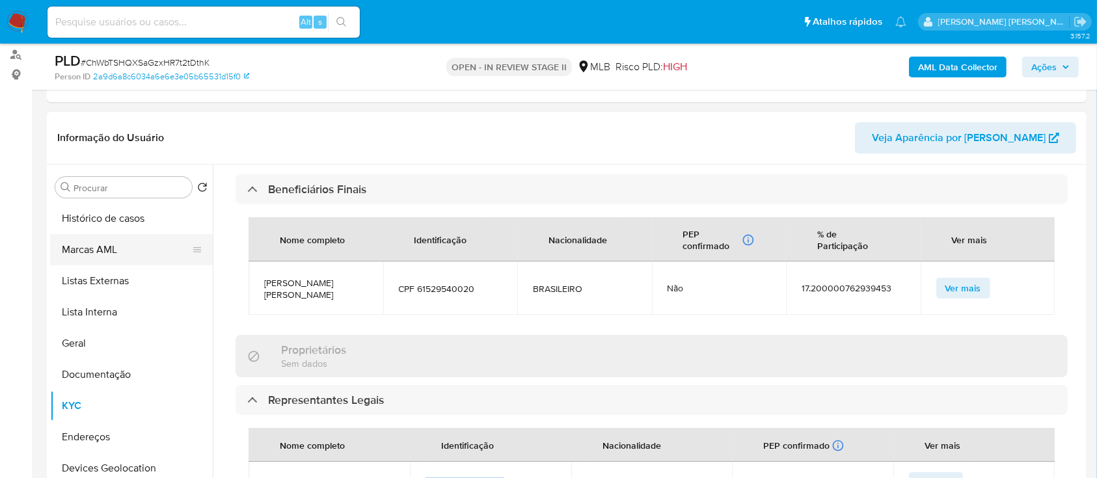
scroll to position [87, 0]
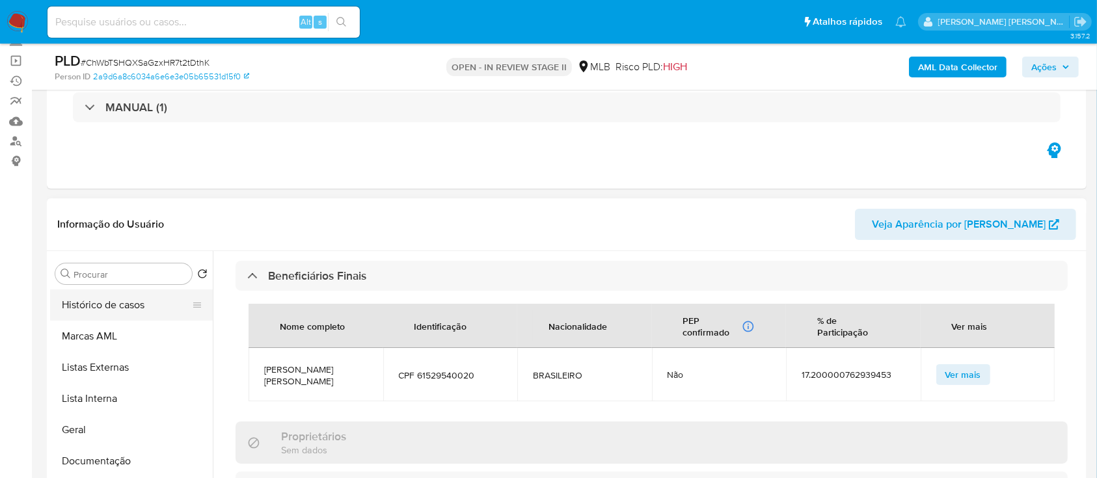
click at [111, 304] on button "Histórico de casos" at bounding box center [126, 304] width 152 height 31
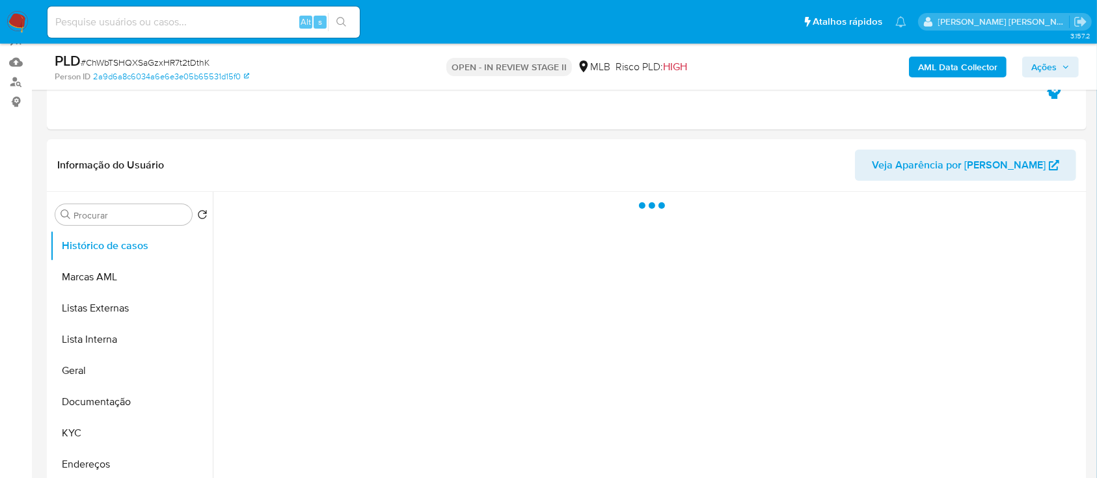
scroll to position [173, 0]
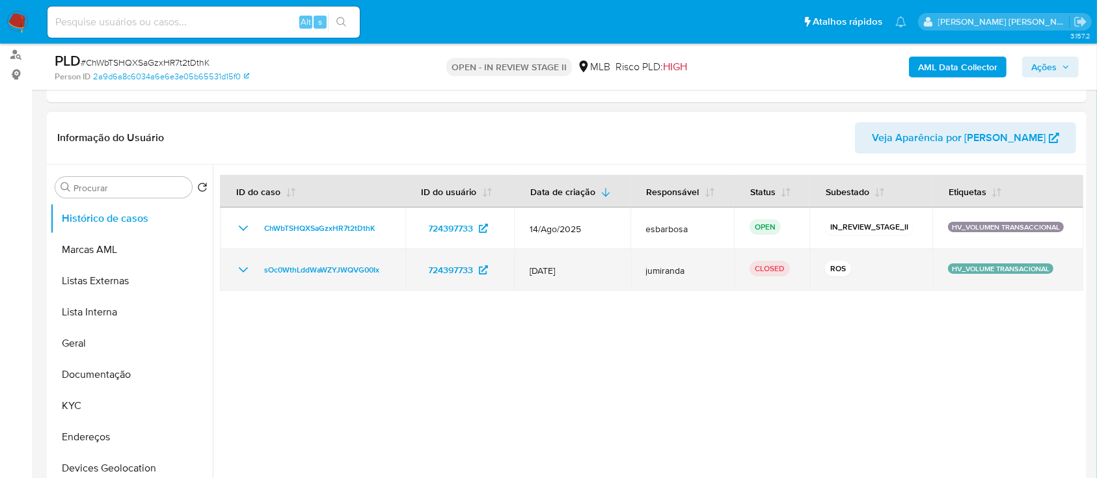
click at [247, 267] on icon "Mostrar/Ocultar" at bounding box center [243, 269] width 9 height 5
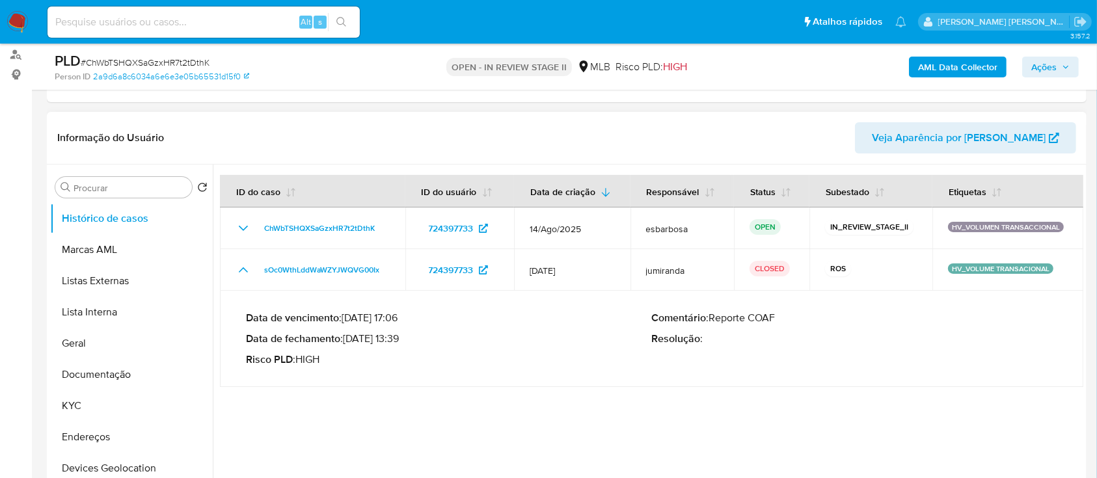
drag, startPoint x: 403, startPoint y: 338, endPoint x: 348, endPoint y: 336, distance: 54.7
click at [348, 336] on p "Data de fechamento : 18/02/2025 13:39" at bounding box center [449, 338] width 406 height 13
click at [105, 413] on button "KYC" at bounding box center [126, 405] width 152 height 31
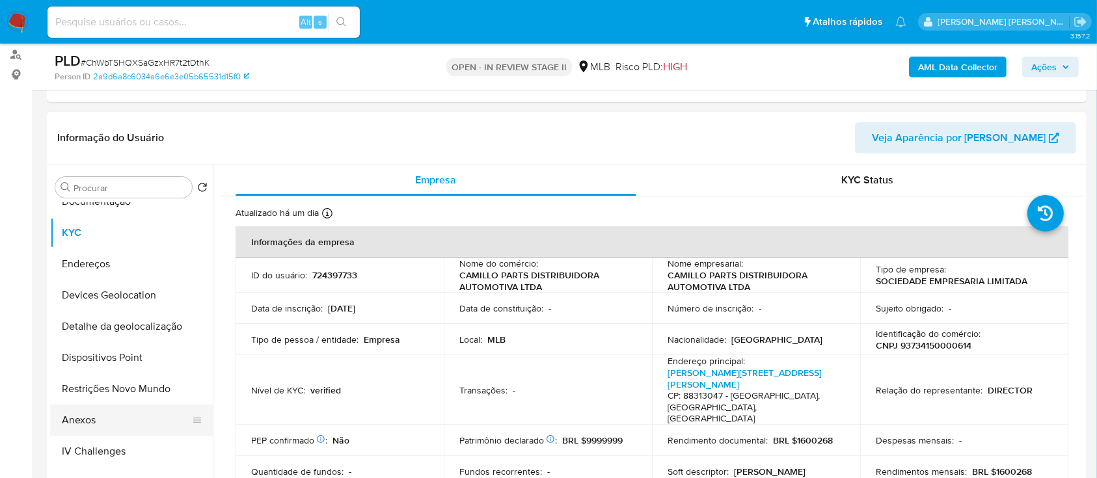
click at [107, 410] on button "Anexos" at bounding box center [126, 420] width 152 height 31
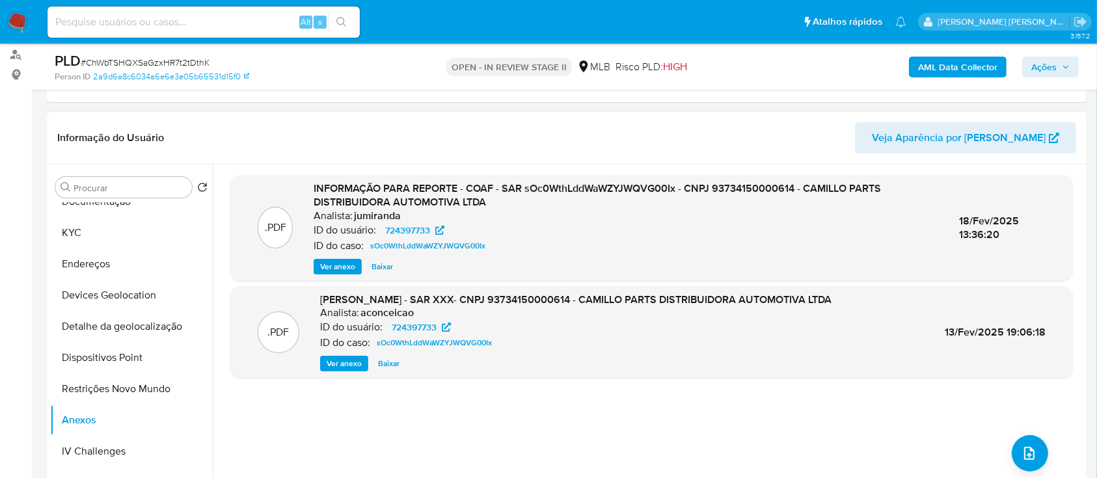
click at [349, 257] on div "INFORMAÇÃO PARA REPORTE - COAF - SAR sOc0WthLddWaWZYJWQVG00Ix - CNPJ 9373415000…" at bounding box center [626, 227] width 624 height 93
click at [343, 262] on span "Ver anexo" at bounding box center [337, 266] width 35 height 13
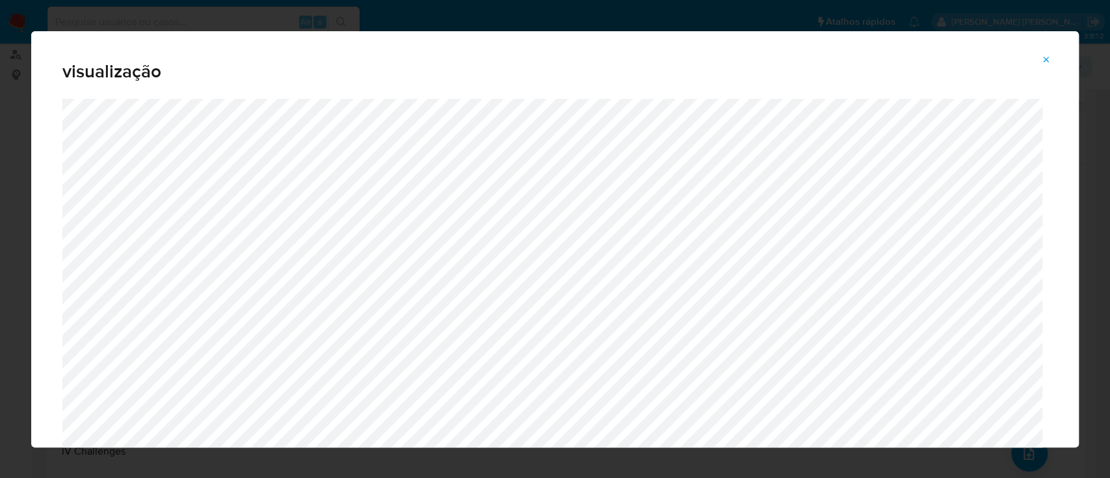
click at [1046, 58] on icon "Attachment preview" at bounding box center [1046, 60] width 10 height 10
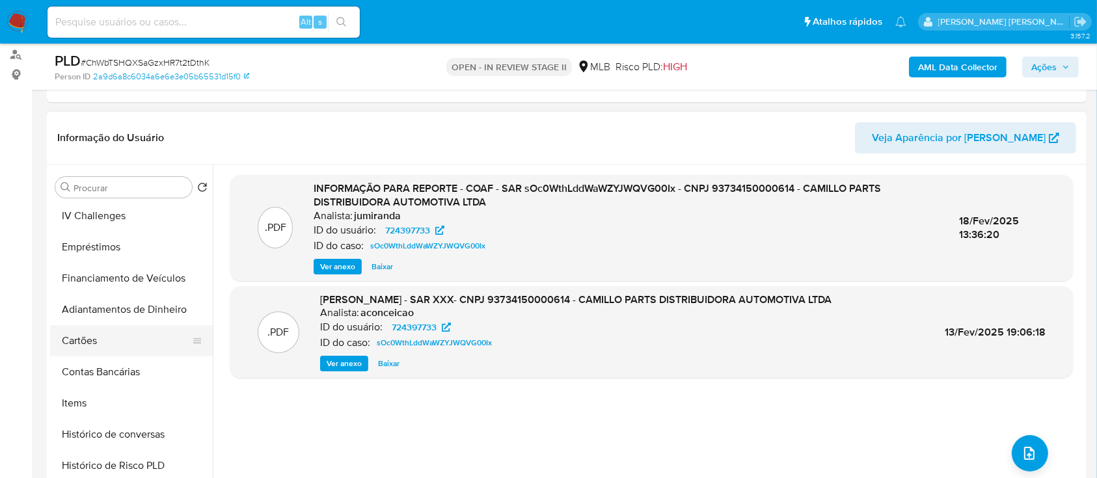
scroll to position [433, 0]
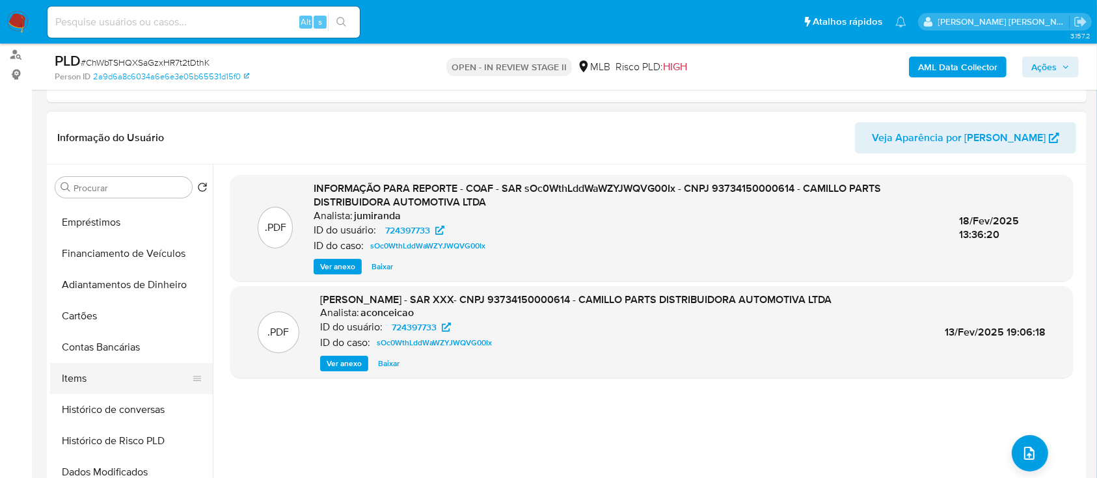
click at [96, 381] on button "Items" at bounding box center [126, 378] width 152 height 31
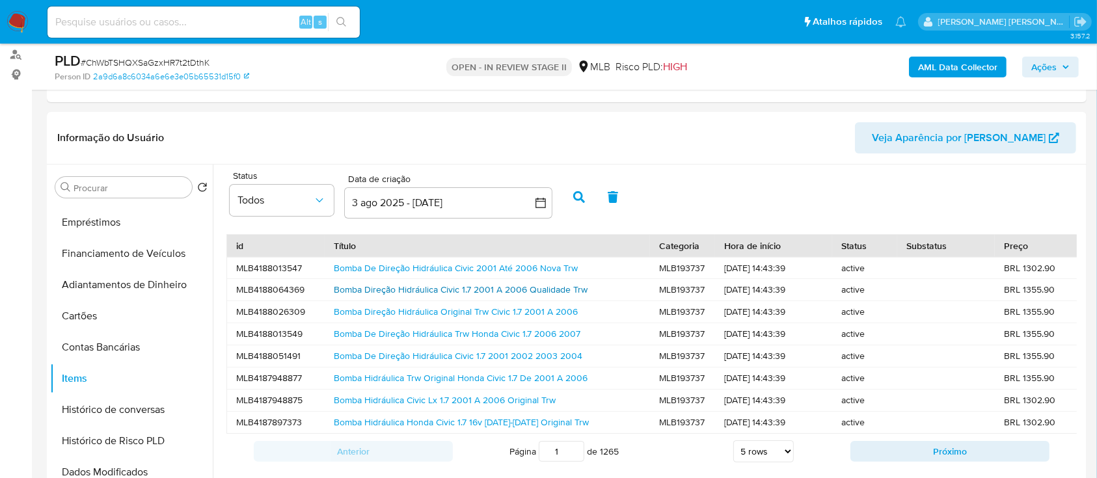
click at [376, 291] on link "Bomba Direção Hidráulica Civic 1.7 2001 A 2006 Qualidade Trw" at bounding box center [461, 289] width 254 height 13
click at [368, 401] on link "Bomba Hidráulica Civic Lx 1.7 2001 A 2006 Original Trw" at bounding box center [445, 400] width 222 height 13
click at [448, 423] on link "Bomba Hidráulica Honda Civic 1.7 16v 2001-2006 Original Trw" at bounding box center [461, 422] width 255 height 13
click at [472, 371] on link "Bomba Hidráulica Trw Original Honda Civic 1.7 De 2001 A 2006" at bounding box center [461, 377] width 254 height 13
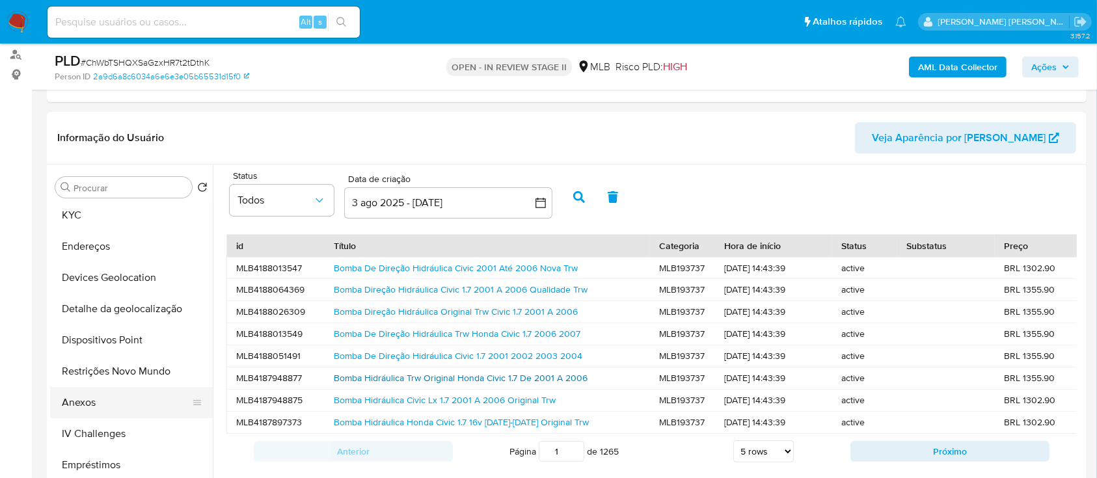
scroll to position [87, 0]
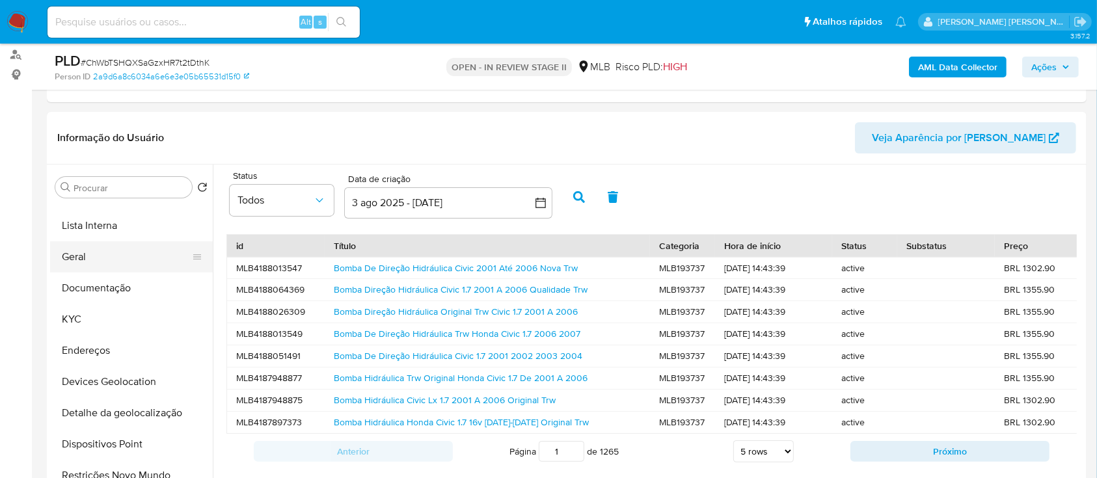
click at [93, 261] on button "Geral" at bounding box center [126, 256] width 152 height 31
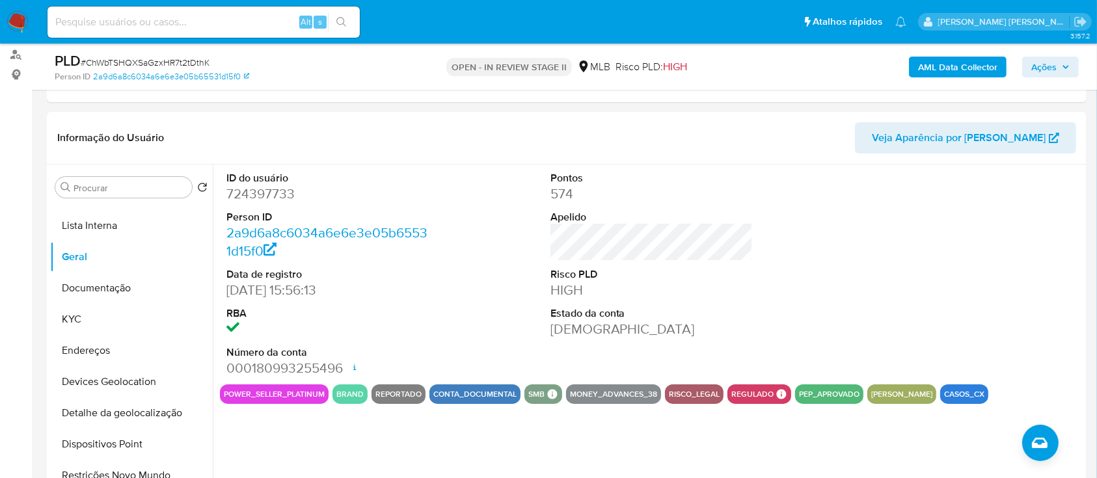
click at [755, 234] on div "Pontos 574 Apelido Risco PLD HIGH Estado da conta Ativa" at bounding box center [652, 275] width 216 height 220
click at [1046, 66] on span "Ações" at bounding box center [1043, 67] width 25 height 21
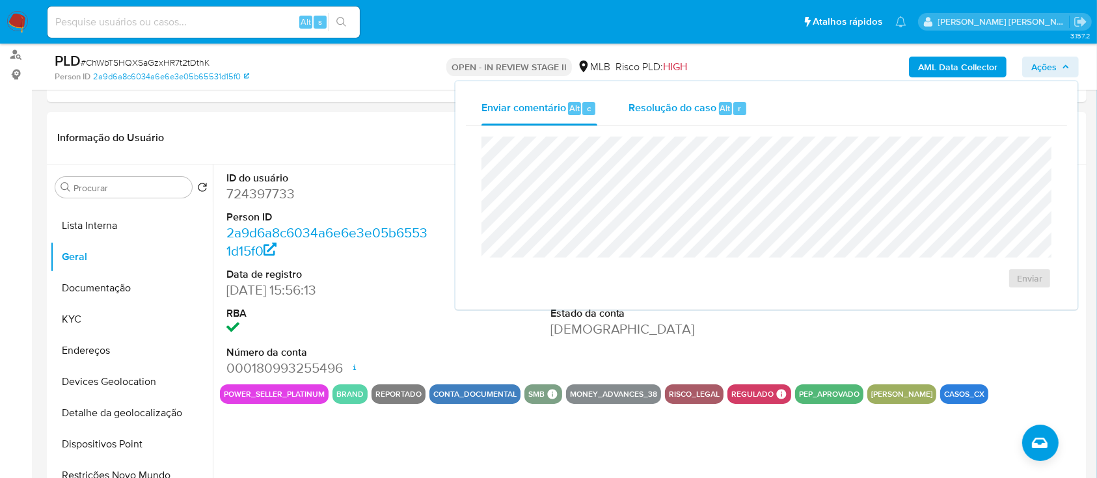
click at [671, 112] on span "Resolução do caso" at bounding box center [672, 107] width 88 height 15
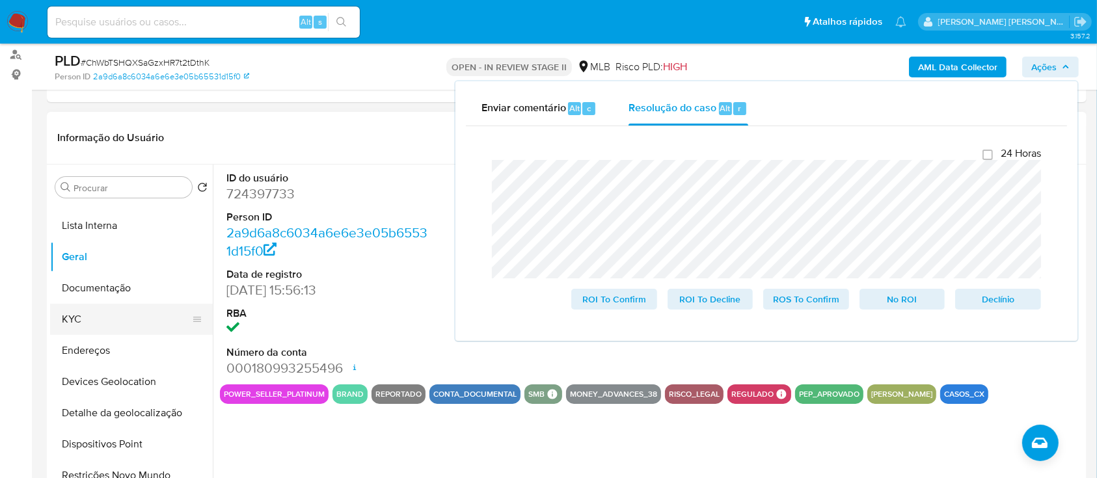
click at [105, 308] on button "KYC" at bounding box center [126, 319] width 152 height 31
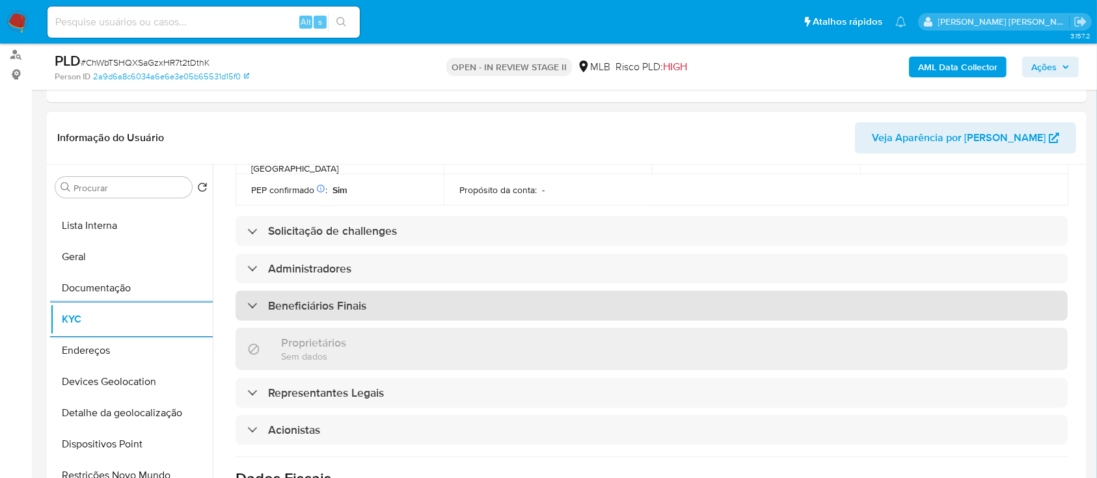
scroll to position [478, 0]
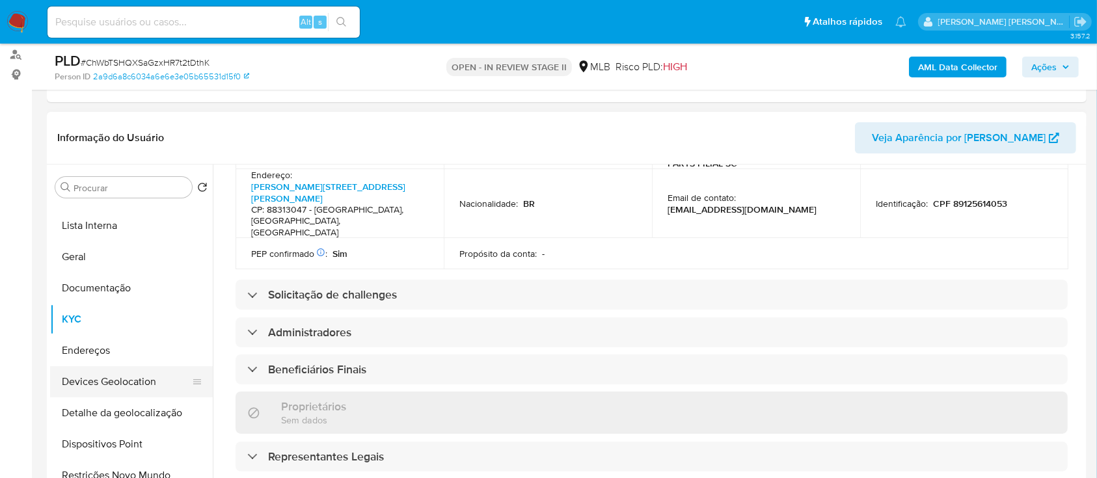
click at [127, 377] on button "Devices Geolocation" at bounding box center [126, 381] width 152 height 31
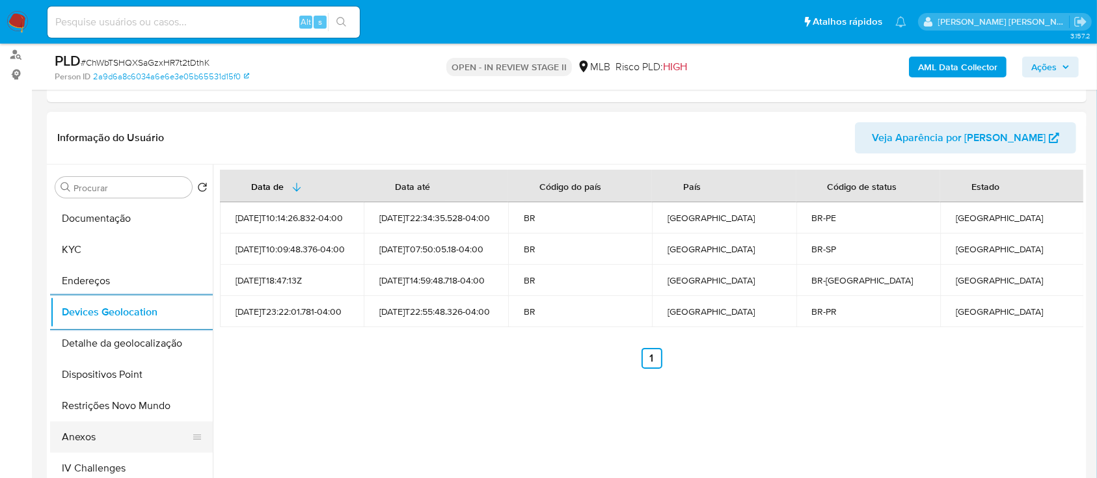
scroll to position [173, 0]
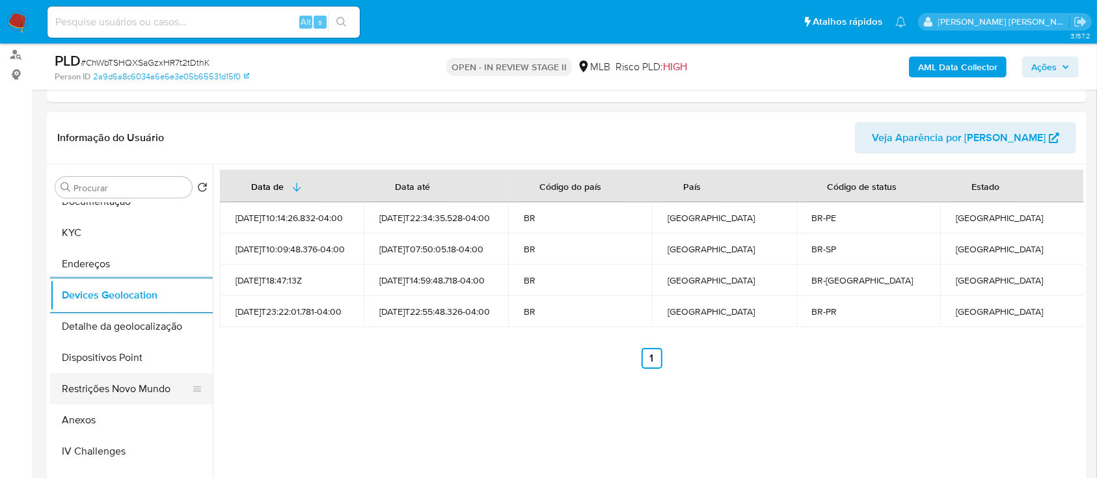
click at [133, 382] on button "Restrições Novo Mundo" at bounding box center [126, 388] width 152 height 31
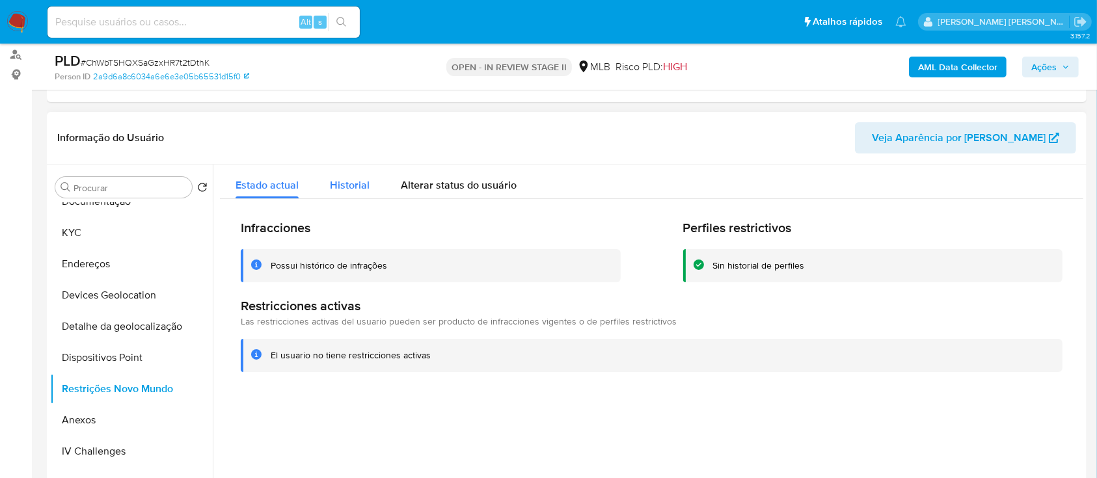
click at [342, 190] on span "Historial" at bounding box center [350, 185] width 40 height 15
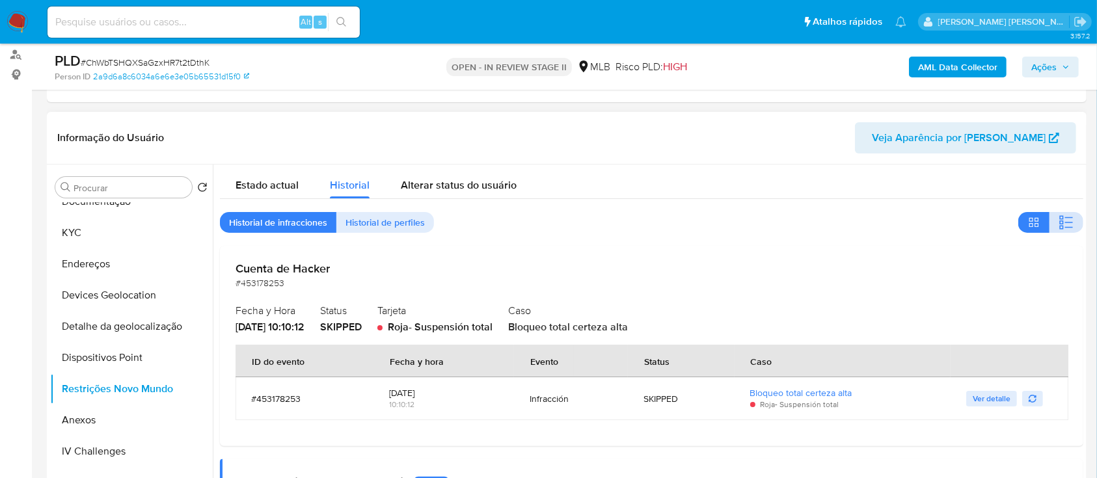
click at [1064, 215] on icon "button" at bounding box center [1066, 223] width 16 height 16
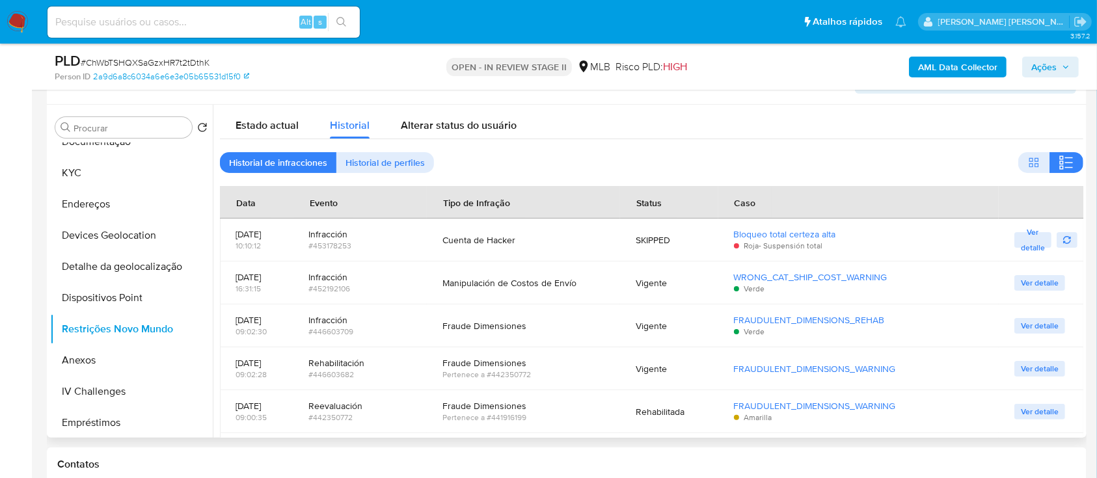
scroll to position [260, 0]
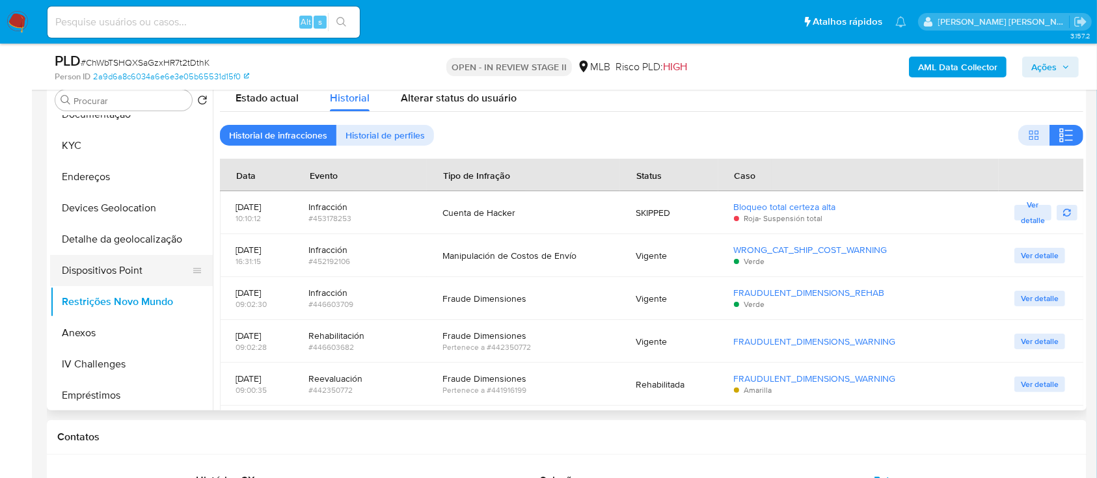
click at [154, 268] on button "Dispositivos Point" at bounding box center [126, 270] width 152 height 31
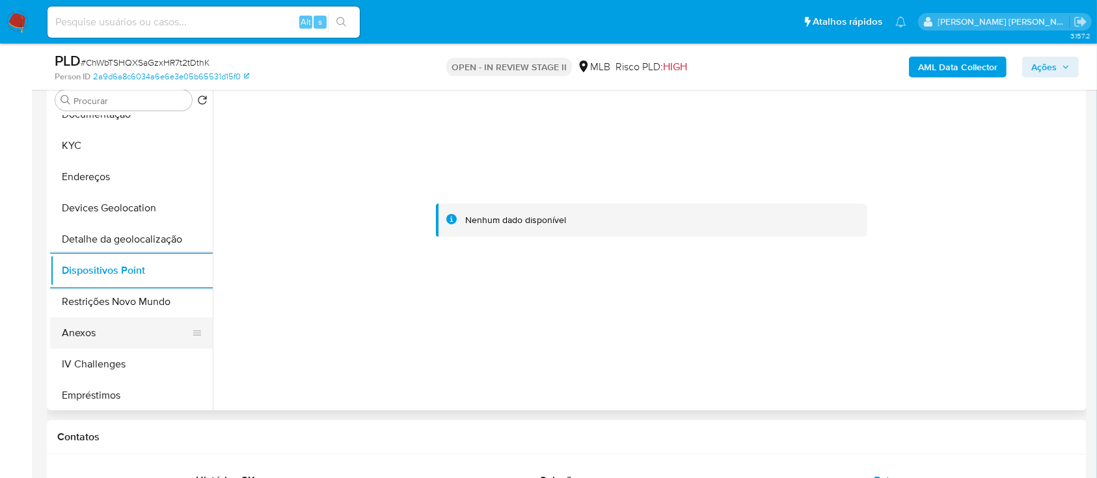
click at [99, 332] on button "Anexos" at bounding box center [126, 332] width 152 height 31
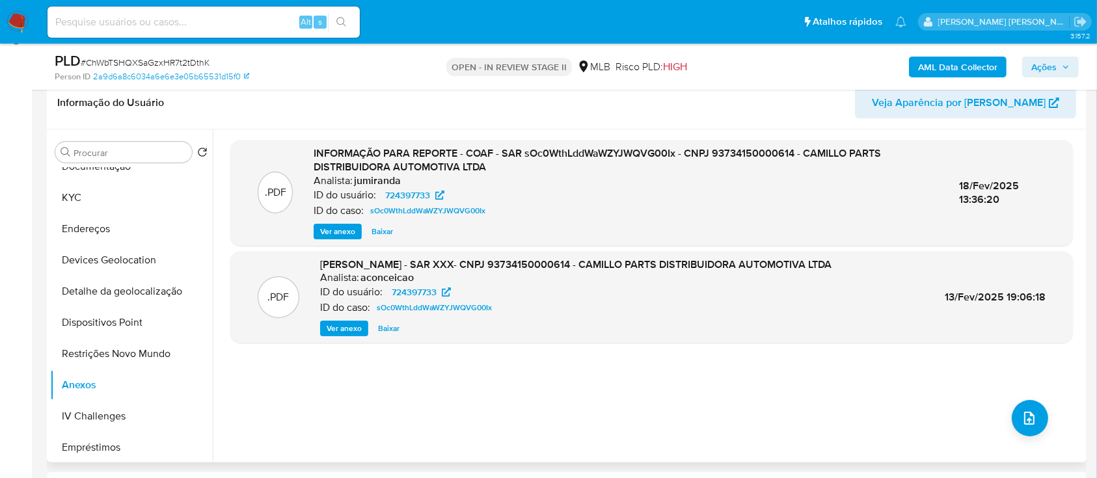
scroll to position [173, 0]
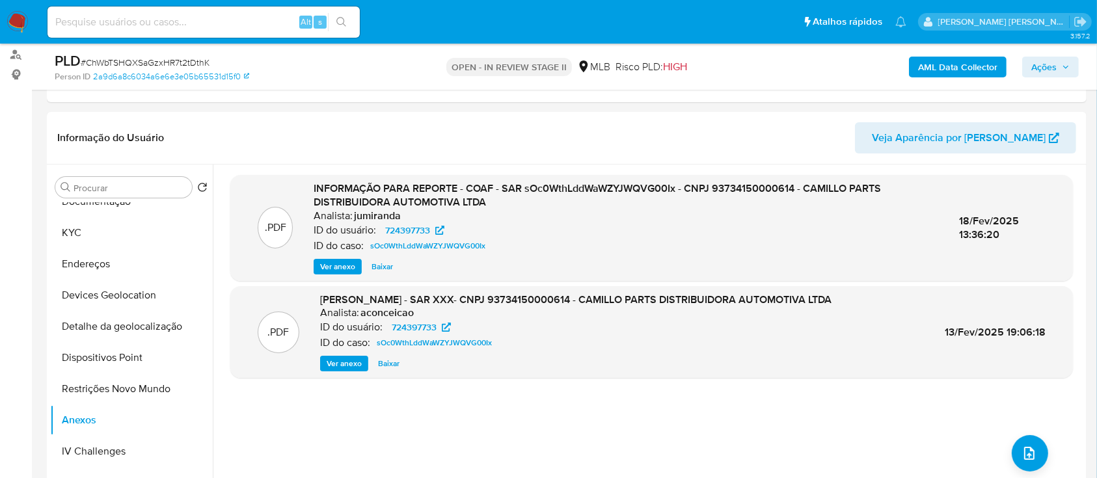
click at [961, 66] on b "AML Data Collector" at bounding box center [957, 67] width 79 height 21
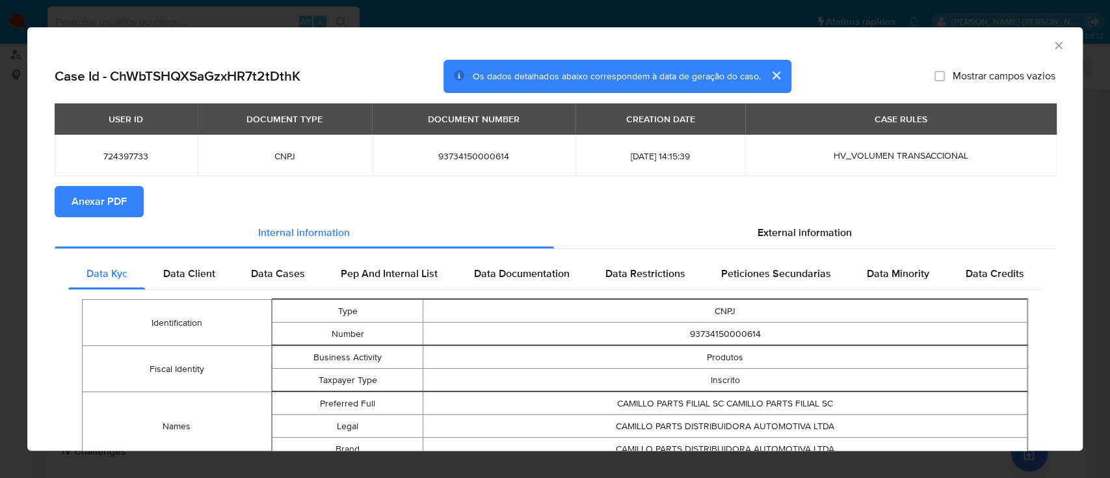
click at [115, 192] on span "Anexar PDF" at bounding box center [99, 201] width 55 height 29
click at [1055, 43] on icon "Fechar a janela" at bounding box center [1058, 45] width 7 height 7
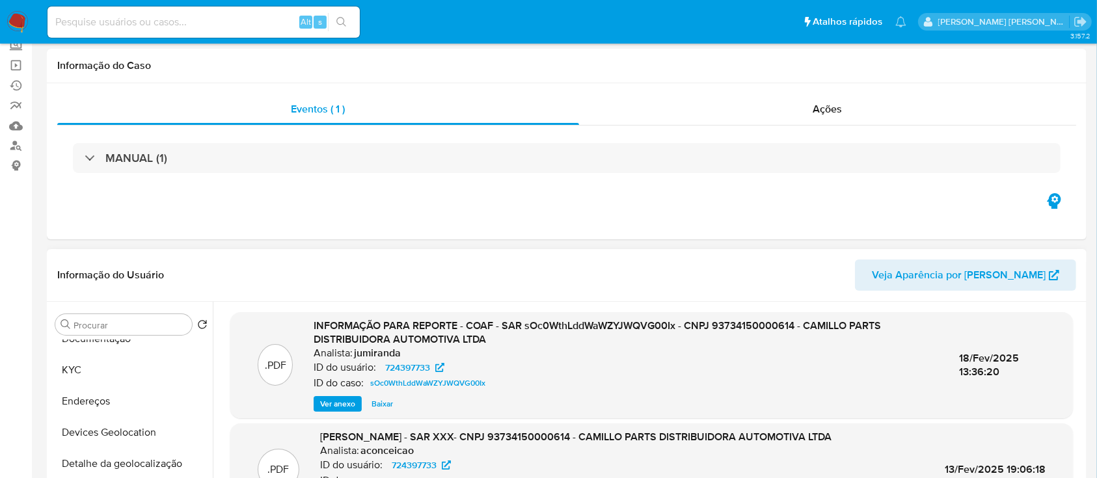
scroll to position [0, 0]
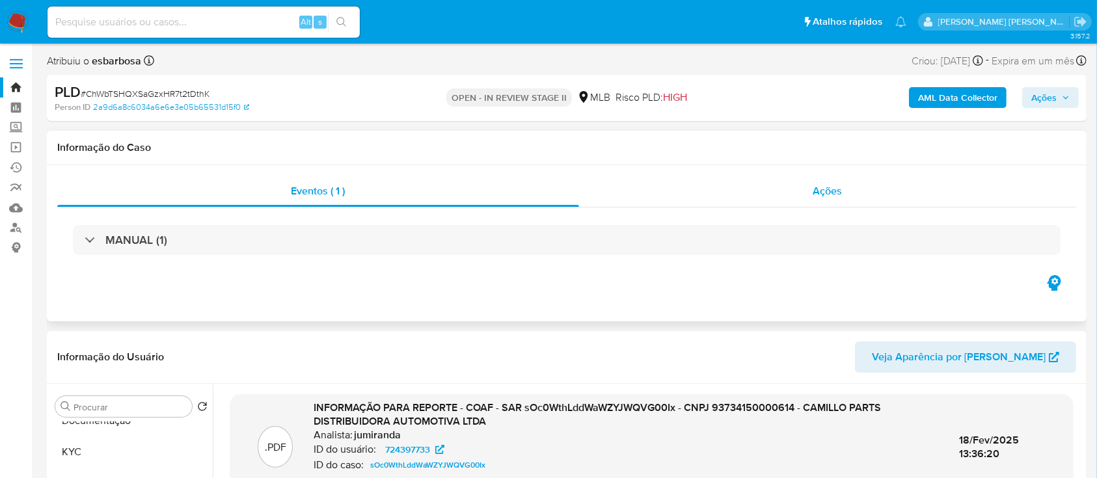
click at [623, 196] on div "Ações" at bounding box center [827, 191] width 497 height 31
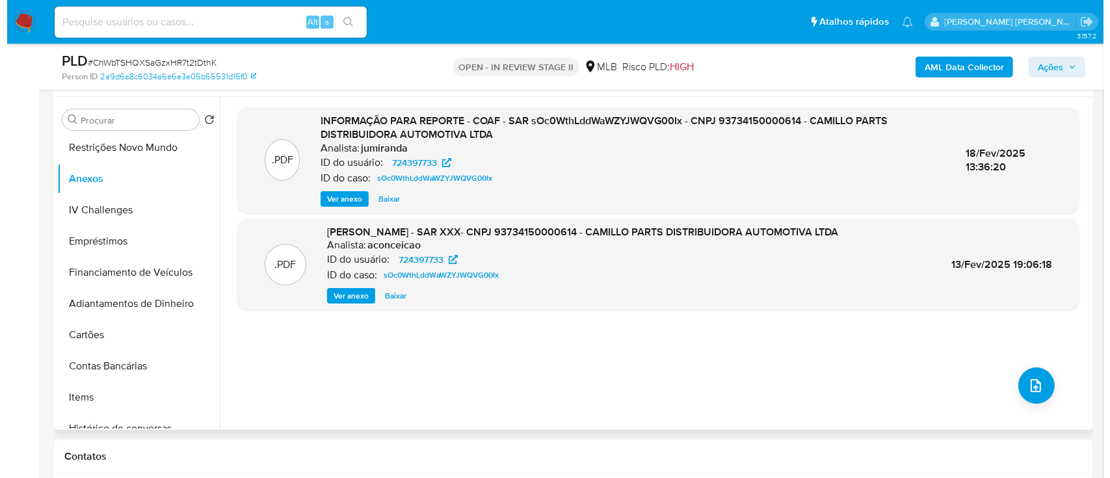
scroll to position [347, 0]
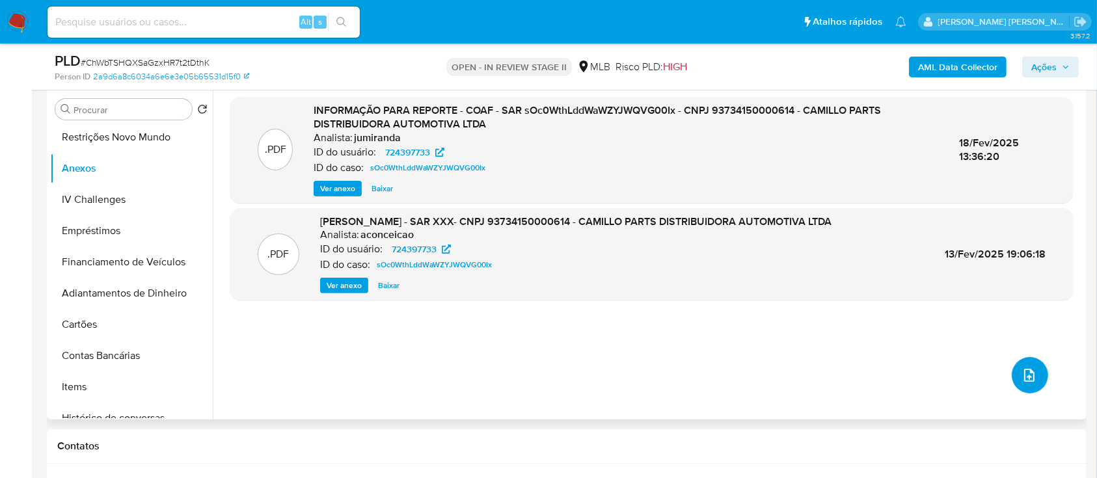
click at [1024, 377] on icon "upload-file" at bounding box center [1029, 375] width 10 height 13
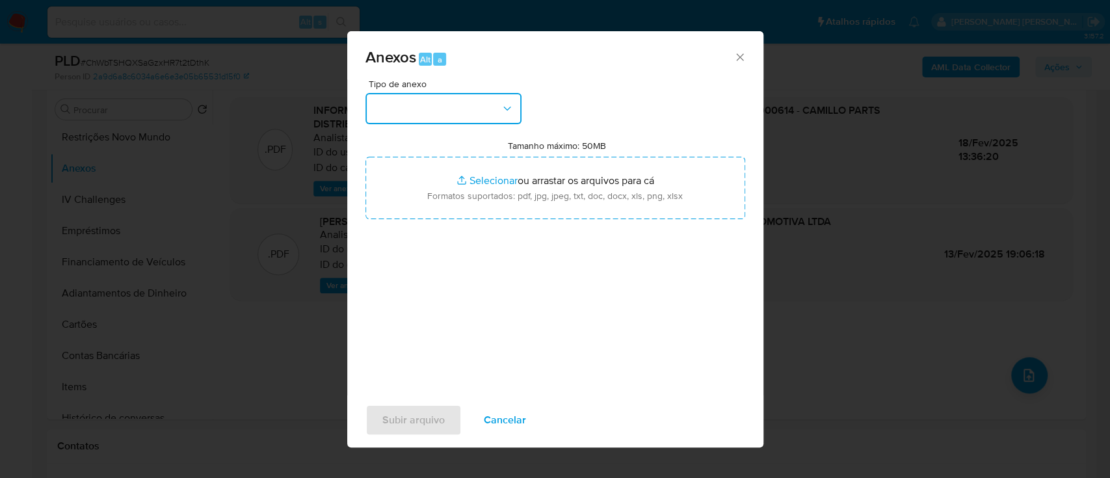
click at [474, 114] on button "button" at bounding box center [444, 108] width 156 height 31
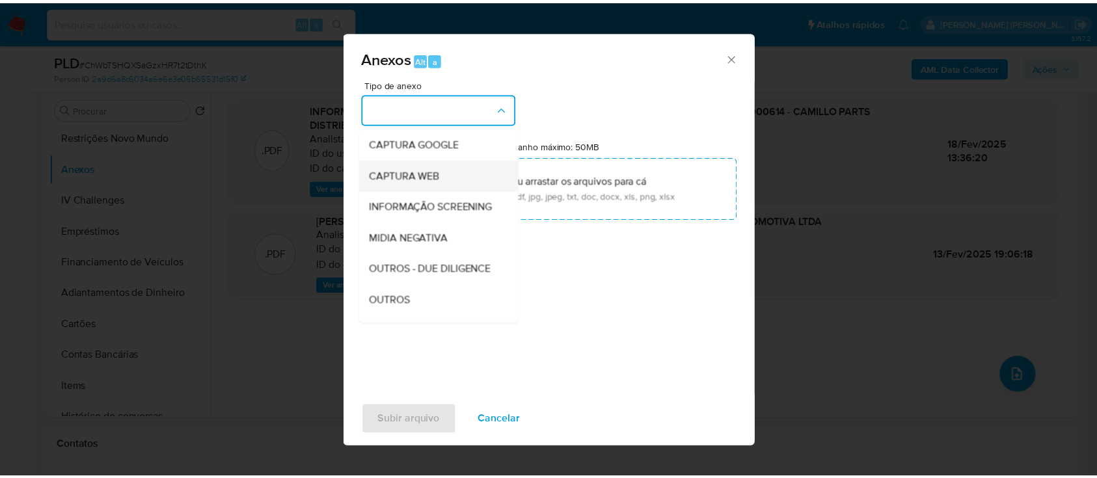
scroll to position [173, 0]
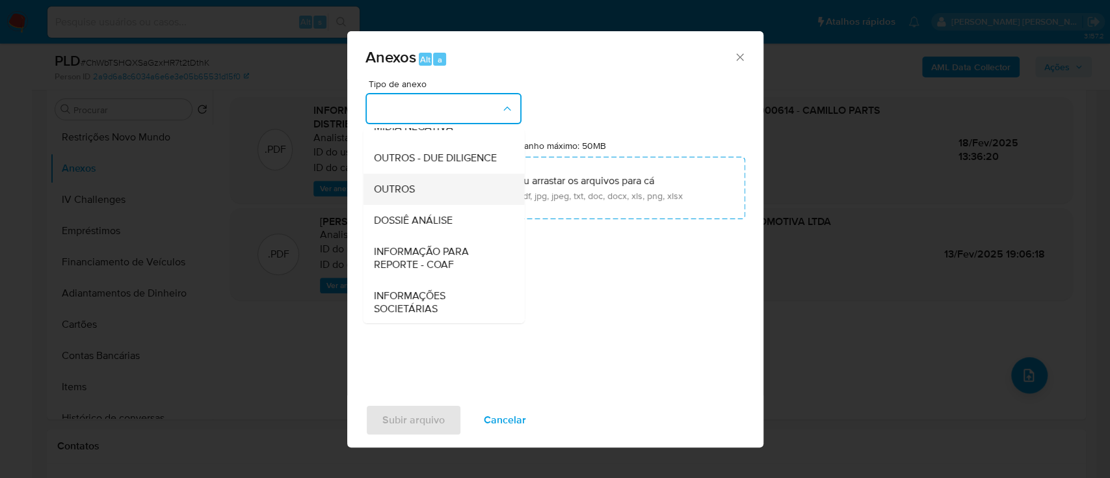
click at [410, 196] on span "OUTROS" at bounding box center [393, 189] width 41 height 13
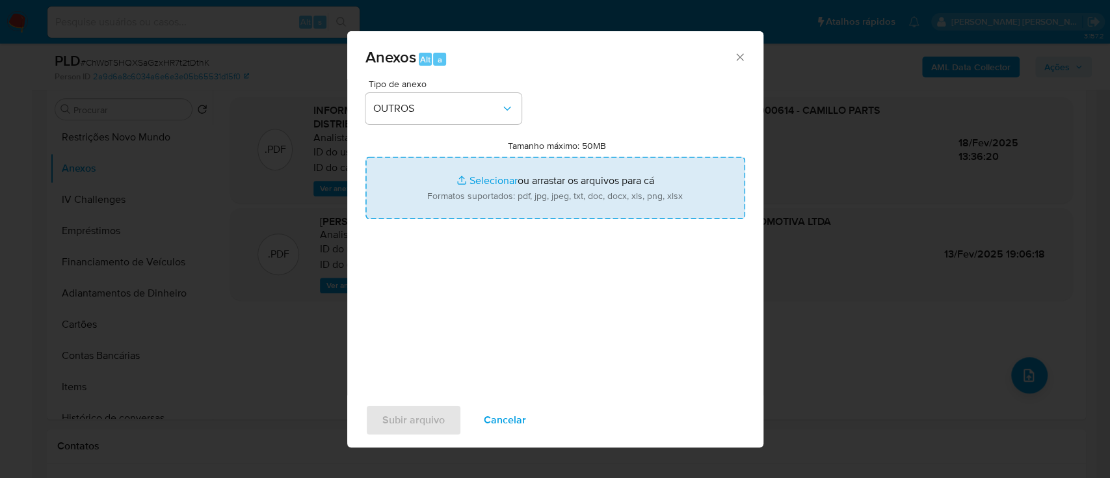
click at [477, 182] on input "Tamanho máximo: 50MB Selecionar arquivos" at bounding box center [556, 188] width 380 height 62
type input "C:\fakepath\SAR declinio - ChWbTSHQXSaGzxHR7t2tDthK - CNPJ 93734150000614 - CAM…"
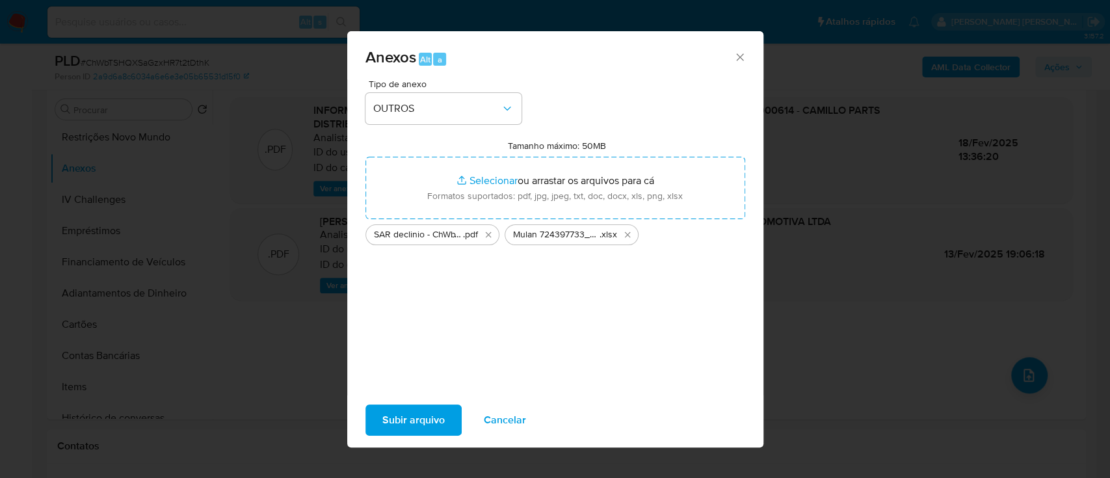
click at [411, 427] on span "Subir arquivo" at bounding box center [413, 420] width 62 height 29
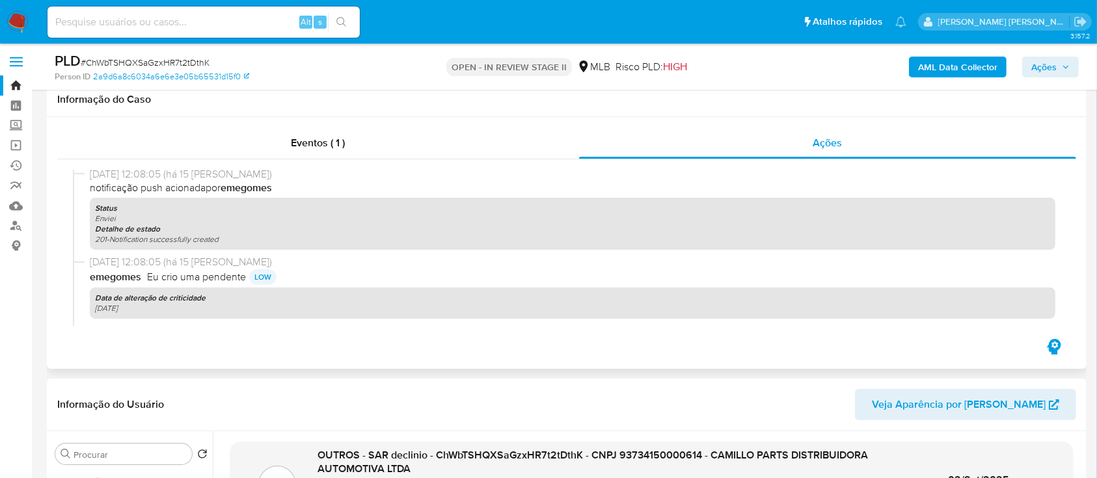
scroll to position [0, 0]
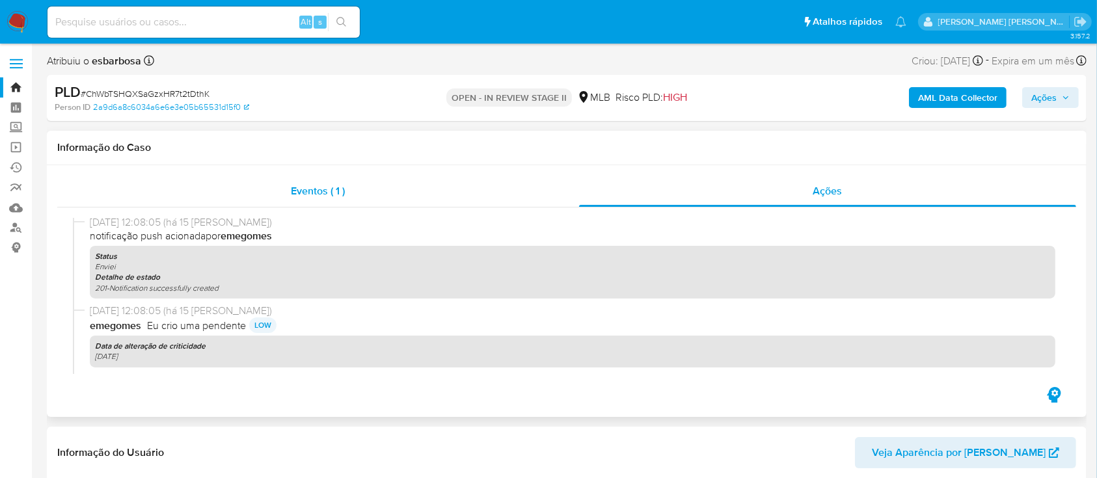
click at [411, 185] on div "Eventos ( 1 )" at bounding box center [318, 191] width 522 height 31
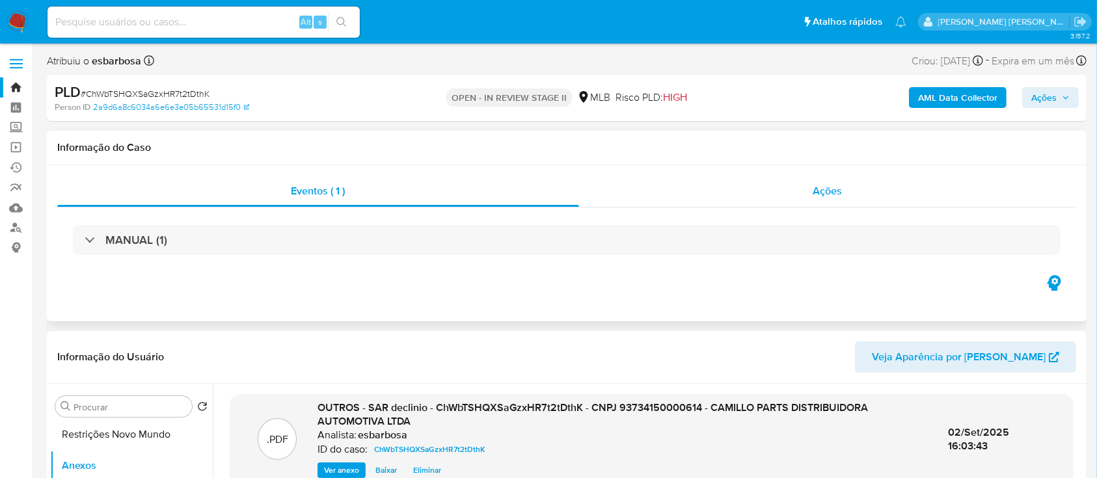
click at [641, 188] on div "Ações" at bounding box center [827, 191] width 497 height 31
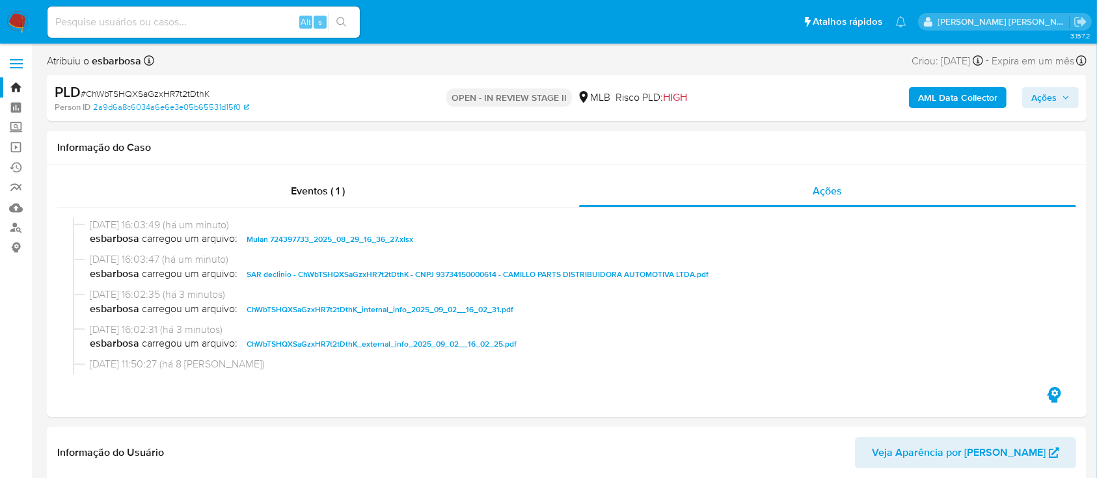
click at [1034, 101] on span "Ações" at bounding box center [1043, 97] width 25 height 21
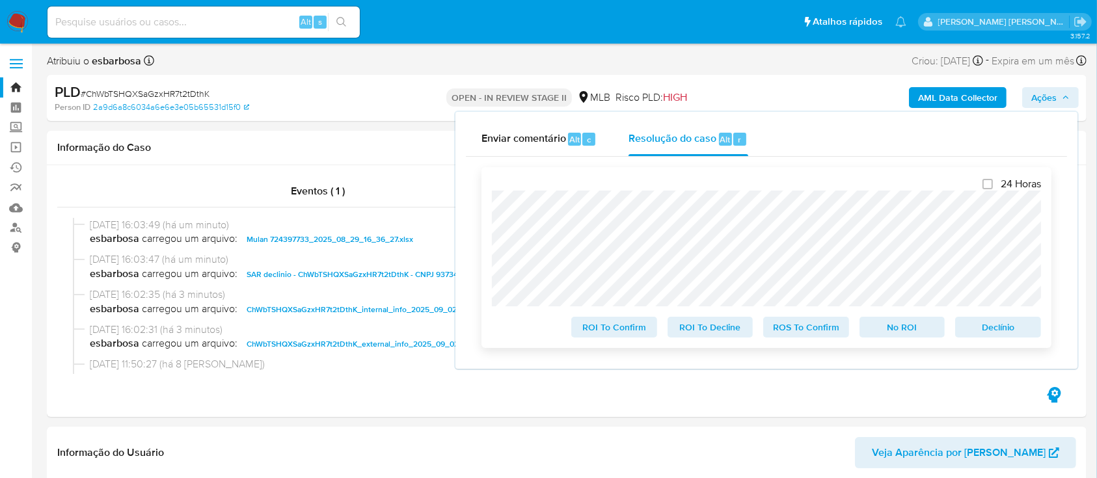
click at [890, 326] on span "No ROI" at bounding box center [902, 327] width 68 height 18
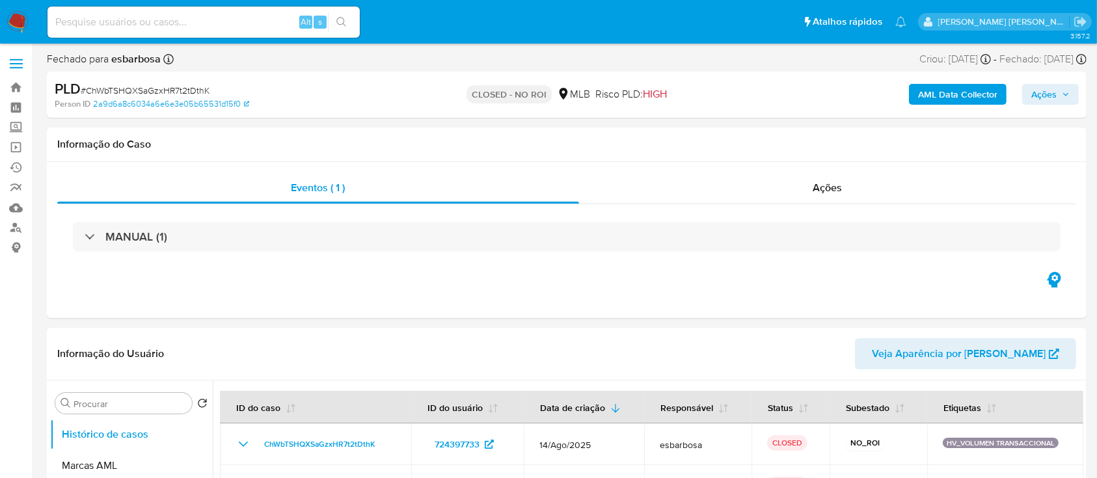
select select "10"
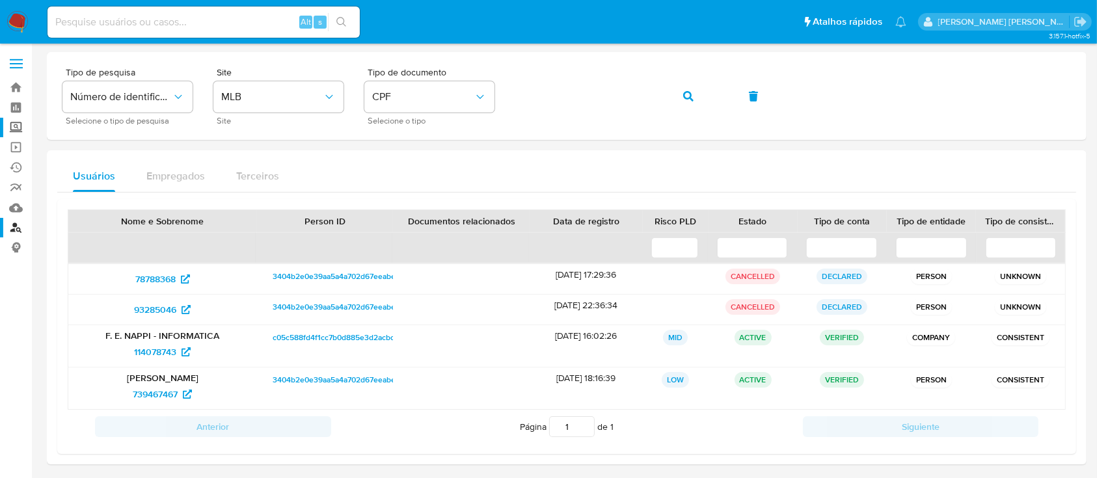
click at [18, 127] on label "Screening" at bounding box center [77, 128] width 155 height 20
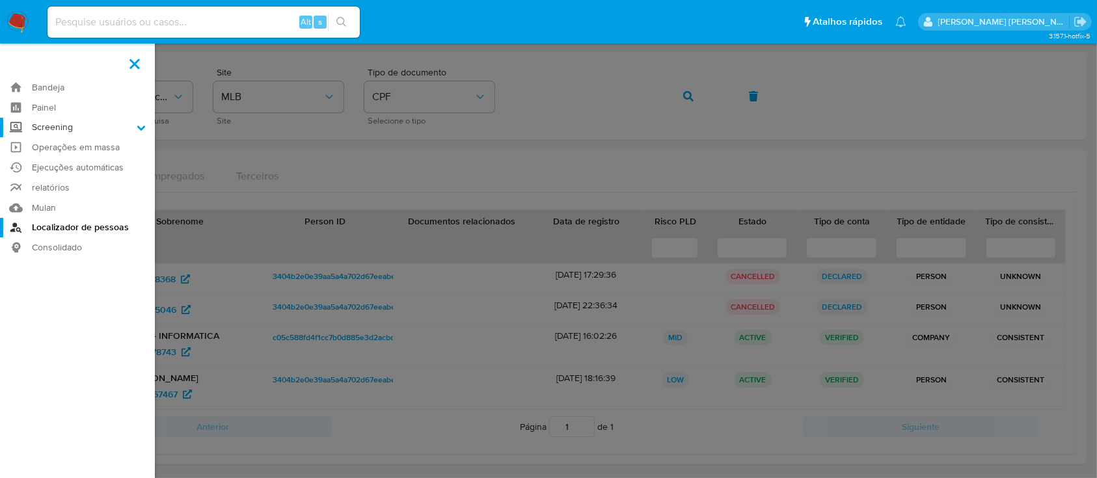
click at [0, 0] on input "Screening" at bounding box center [0, 0] width 0 height 0
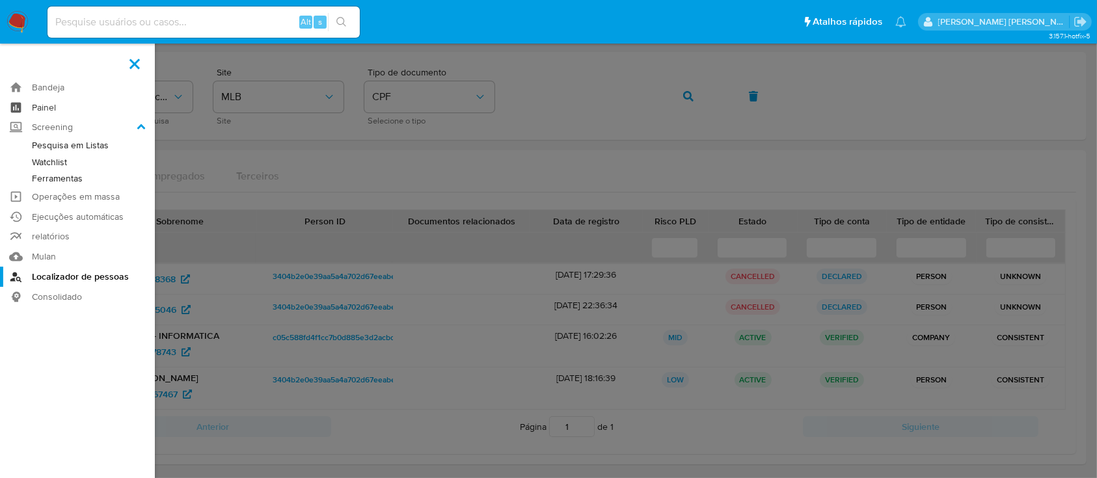
click at [42, 107] on link "Painel" at bounding box center [77, 108] width 155 height 20
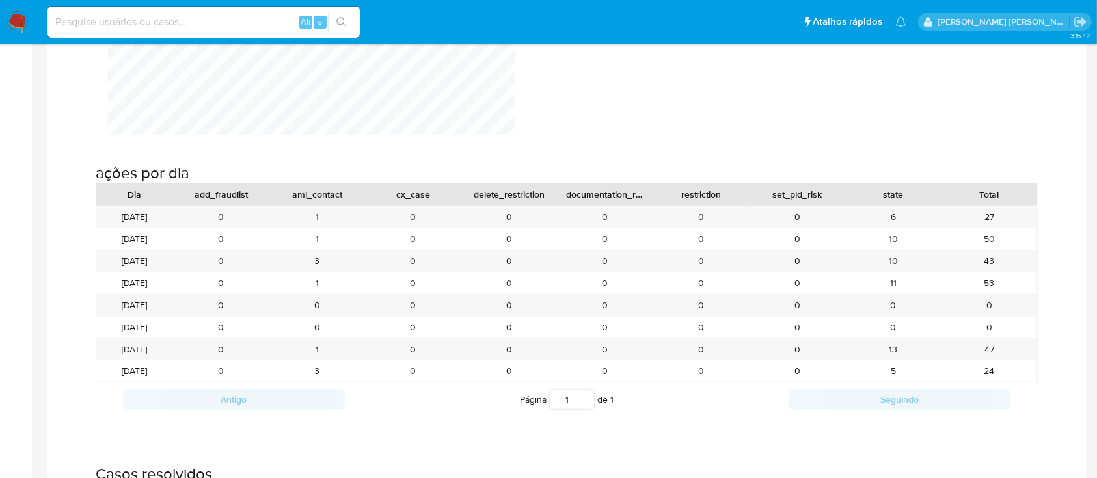
scroll to position [1561, 0]
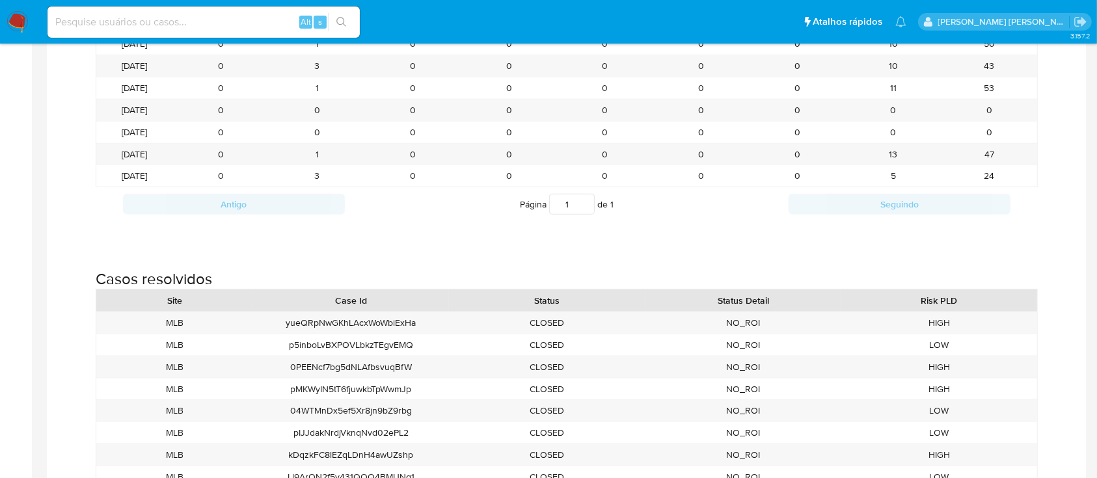
click at [247, 20] on input at bounding box center [203, 22] width 312 height 17
paste input "1634399356"
type input "1634399356"
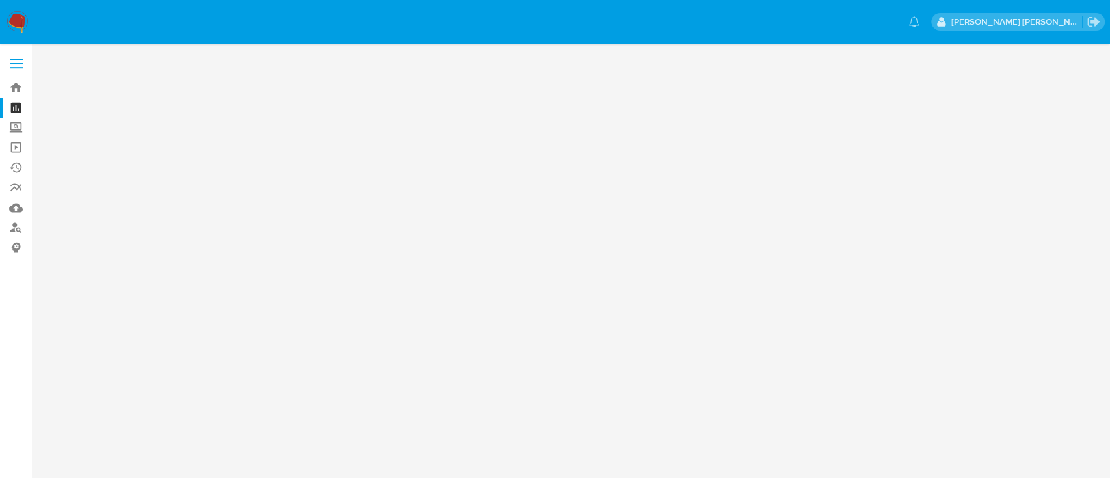
click at [14, 17] on img at bounding box center [18, 22] width 22 height 22
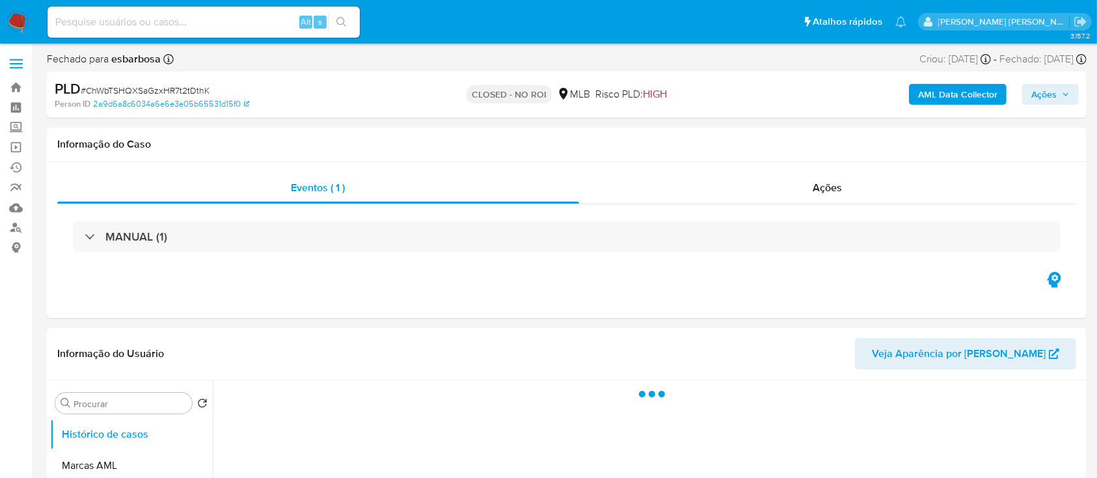
select select "10"
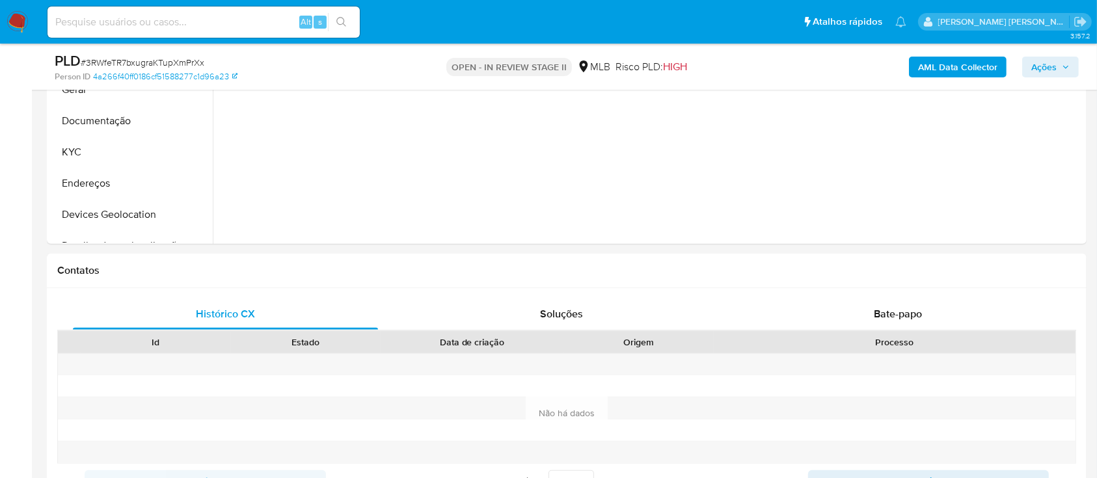
select select "10"
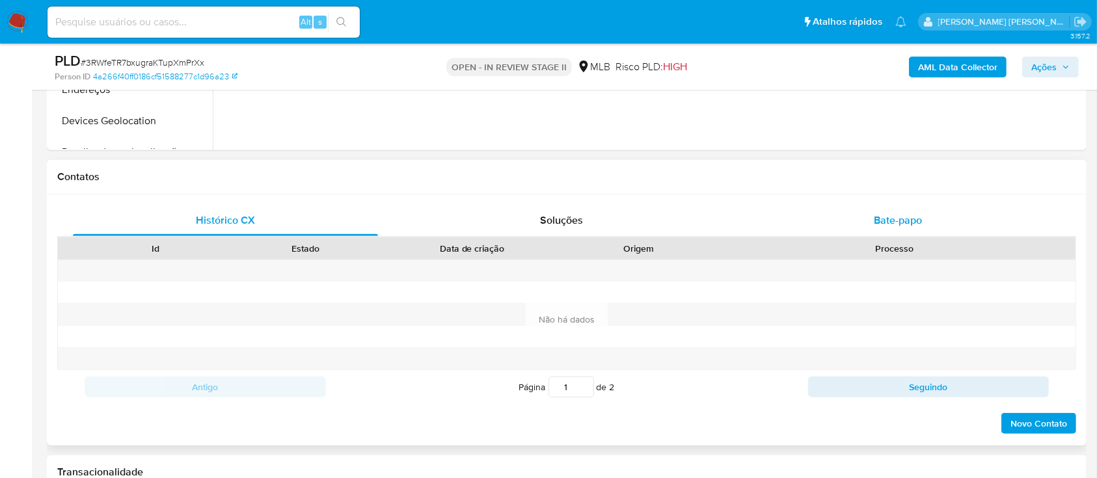
click at [797, 228] on div "Bate-papo" at bounding box center [897, 220] width 305 height 31
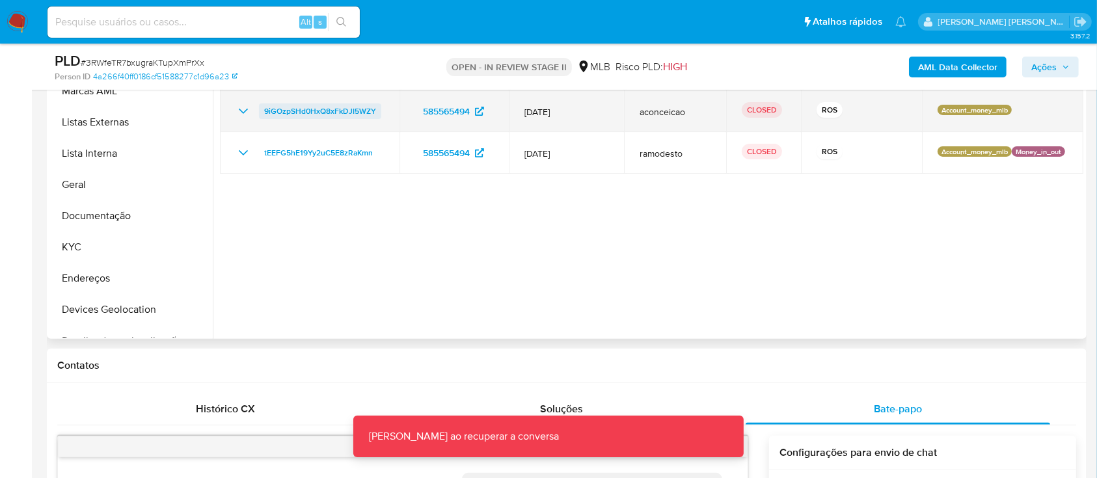
scroll to position [173, 0]
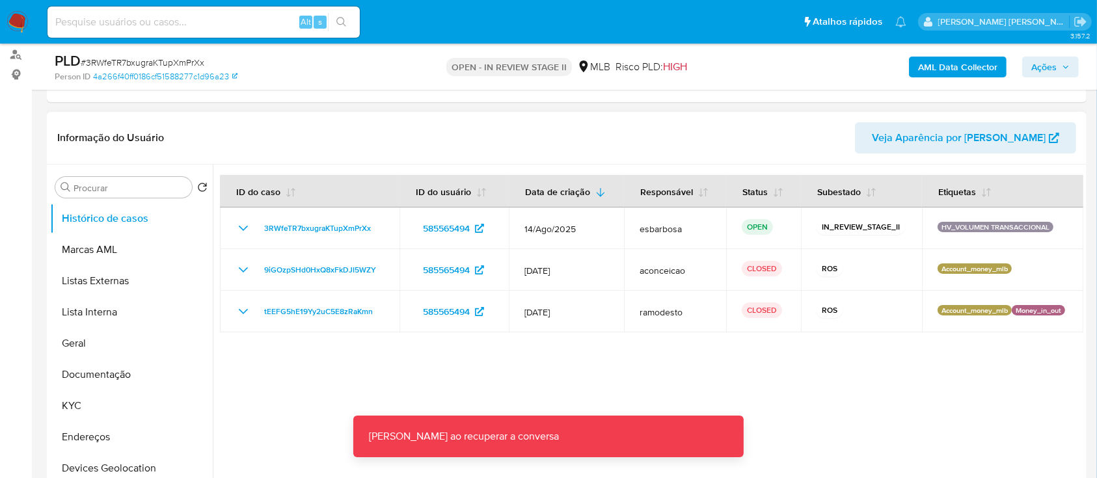
drag, startPoint x: 118, startPoint y: 371, endPoint x: 223, endPoint y: 358, distance: 105.5
click at [118, 371] on button "Documentação" at bounding box center [131, 374] width 163 height 31
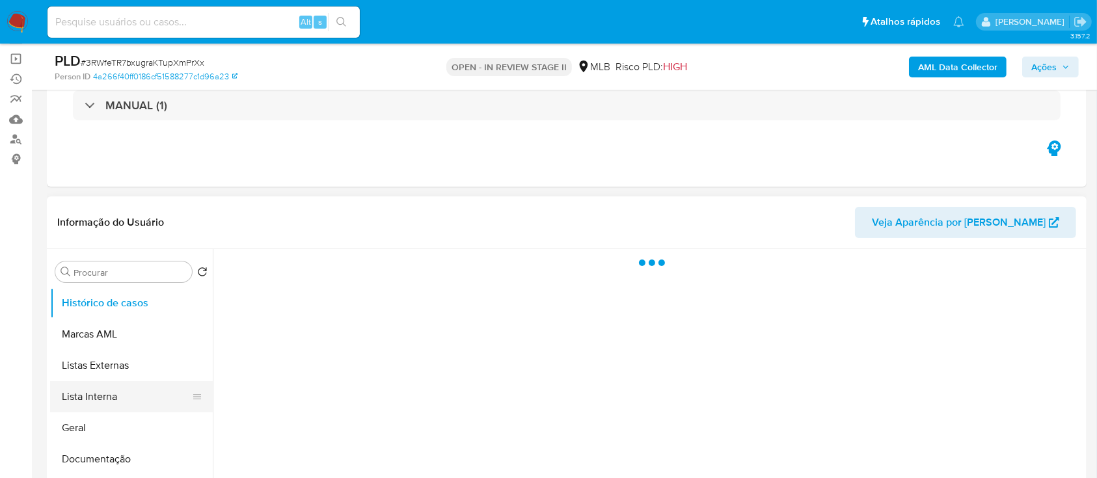
scroll to position [173, 0]
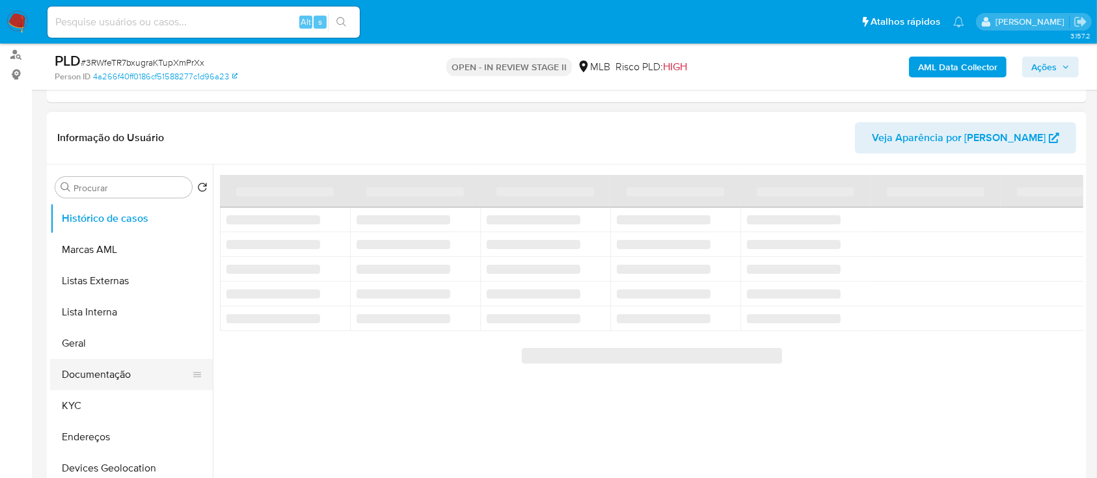
select select "10"
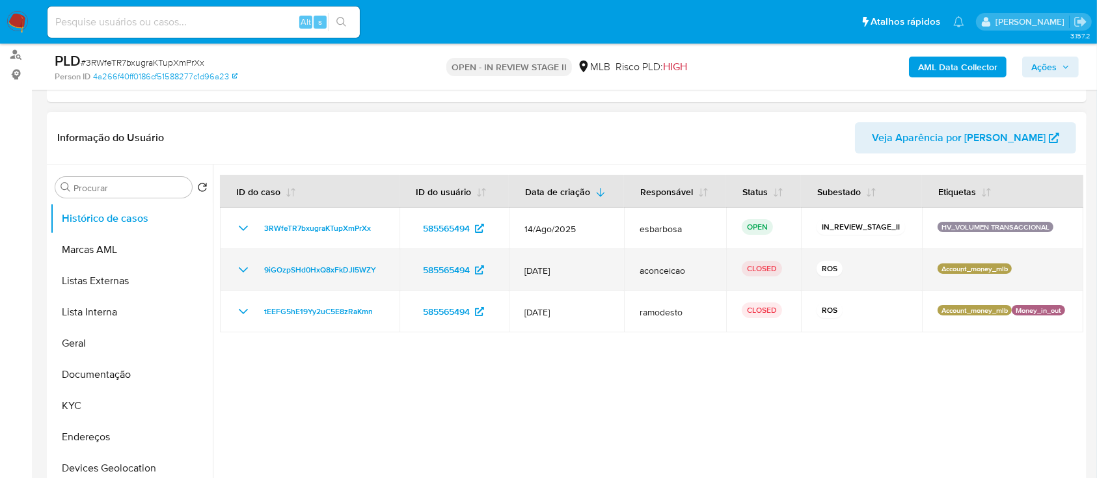
click at [239, 269] on icon "Mostrar/Ocultar" at bounding box center [243, 270] width 16 height 16
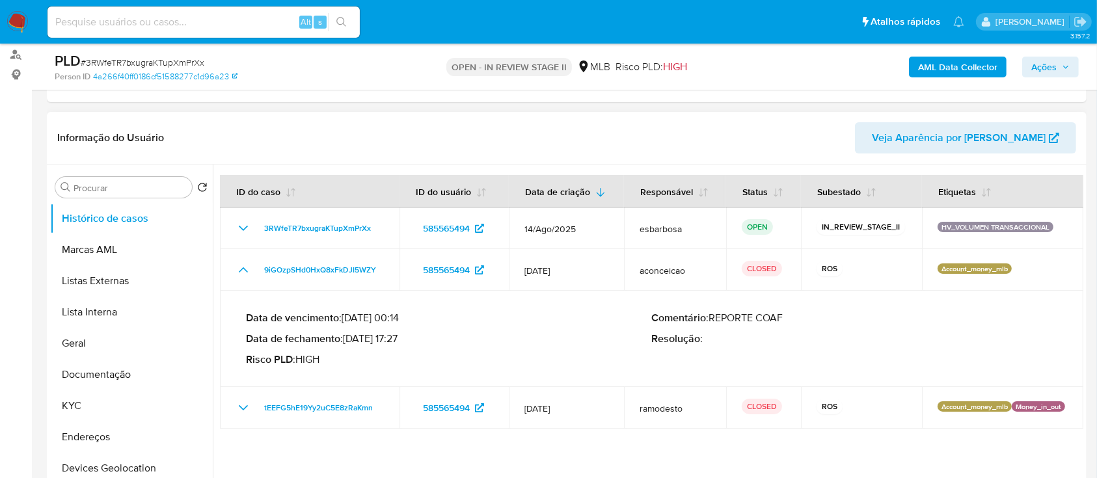
drag, startPoint x: 401, startPoint y: 340, endPoint x: 349, endPoint y: 340, distance: 52.0
click at [349, 340] on p "Data de fechamento : [DATE] 17:27" at bounding box center [449, 338] width 406 height 13
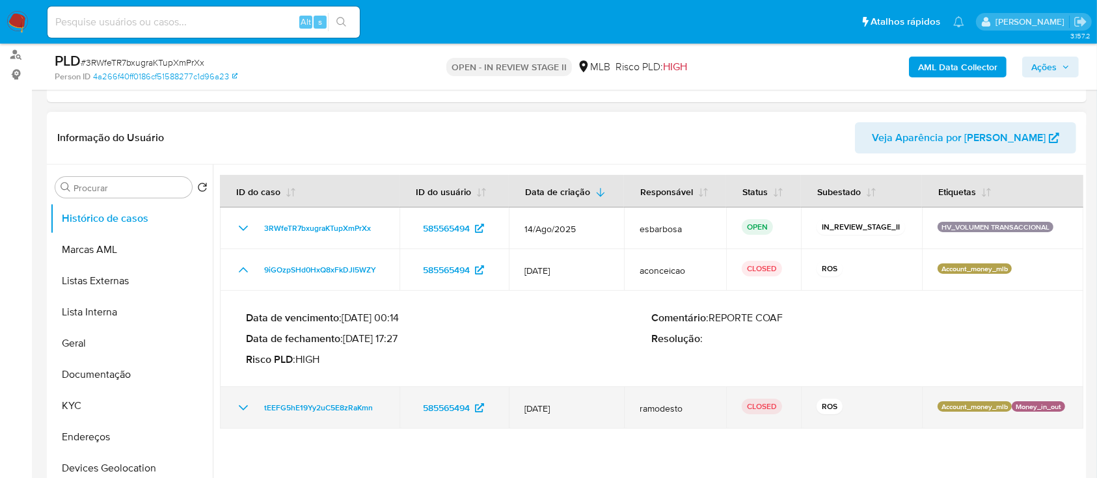
click at [239, 410] on icon "Mostrar/Ocultar" at bounding box center [243, 408] width 16 height 16
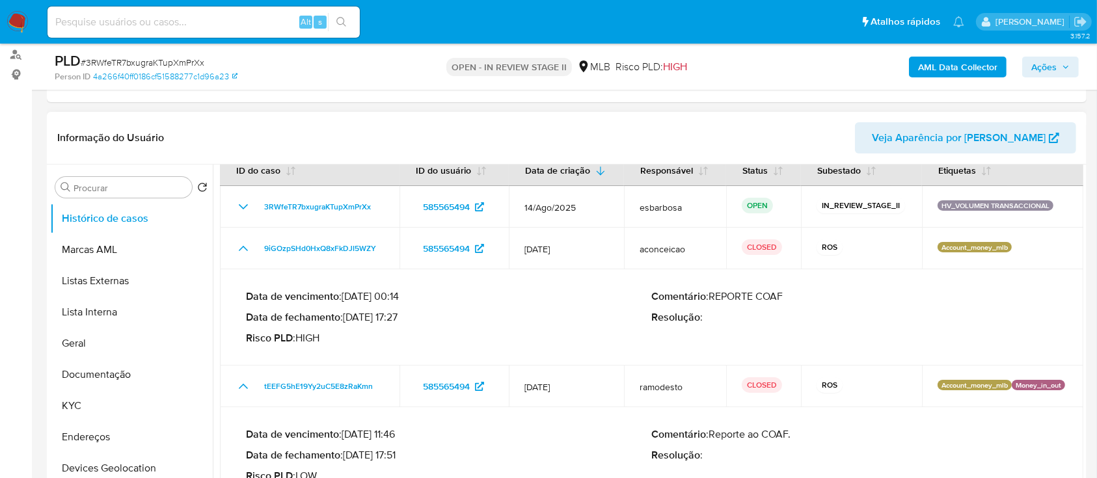
scroll to position [34, 0]
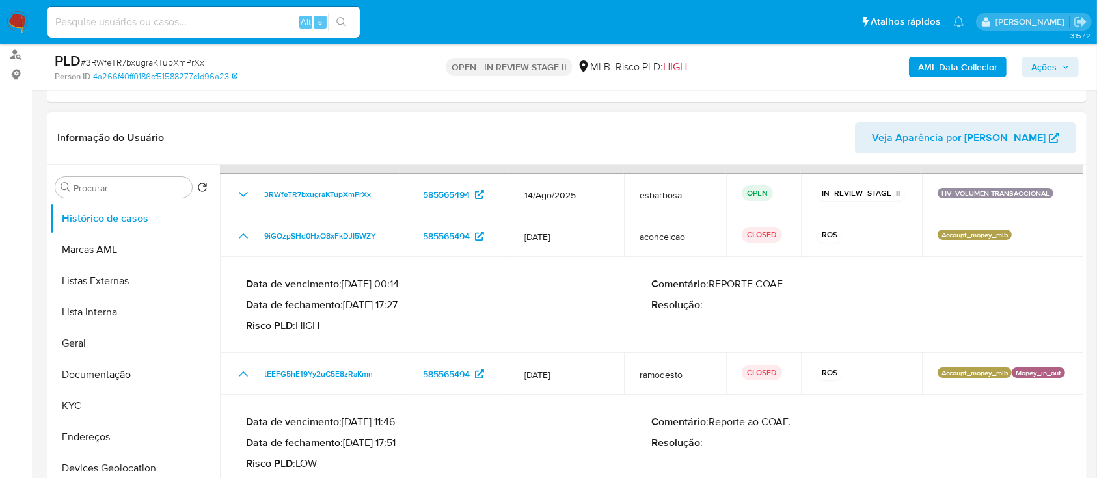
drag, startPoint x: 403, startPoint y: 440, endPoint x: 349, endPoint y: 443, distance: 54.1
click at [349, 443] on p "Data de fechamento : [DATE] 17:51" at bounding box center [449, 442] width 406 height 13
click at [95, 384] on button "Documentação" at bounding box center [126, 374] width 152 height 31
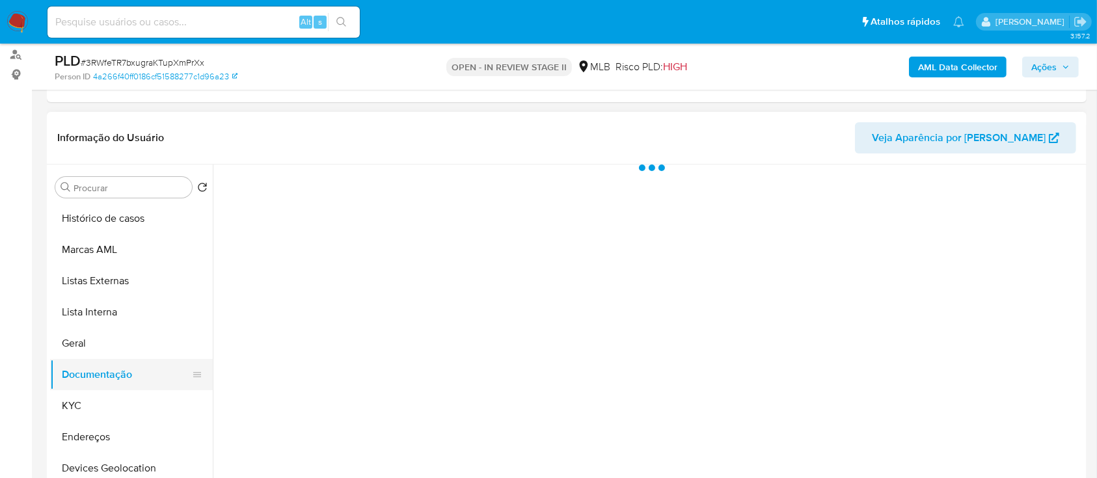
scroll to position [0, 0]
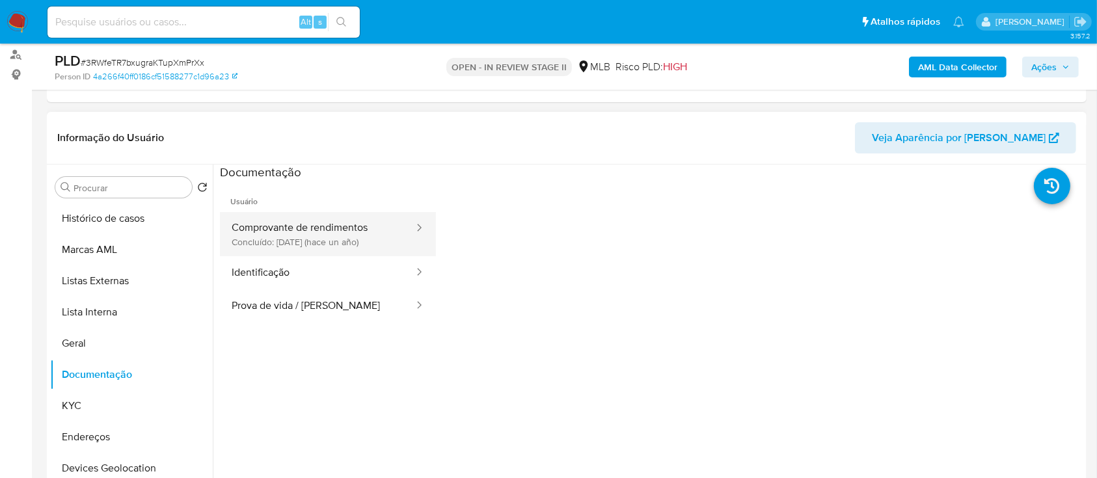
click at [325, 231] on button "Comprovante de rendimentos Concluído: [DATE] (hace un año)" at bounding box center [317, 234] width 195 height 44
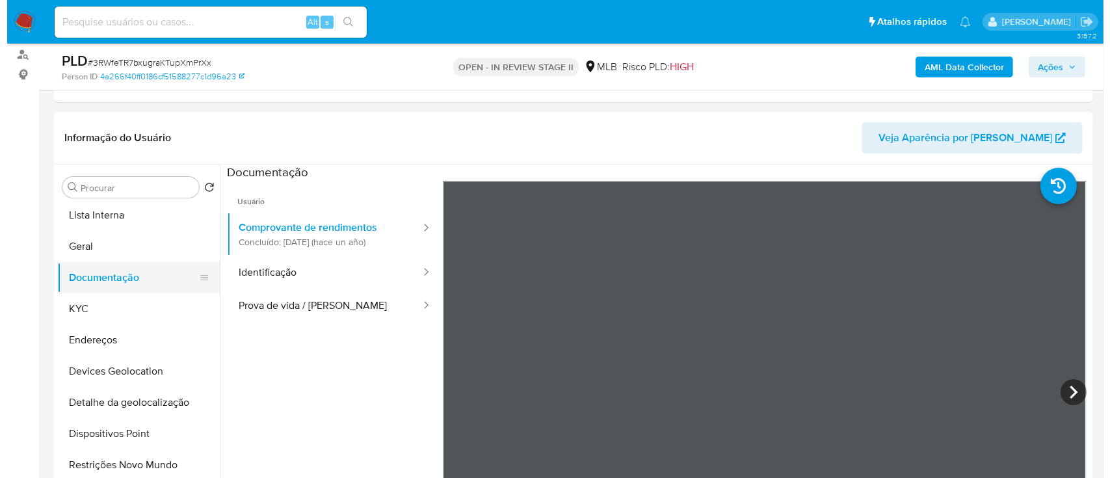
scroll to position [173, 0]
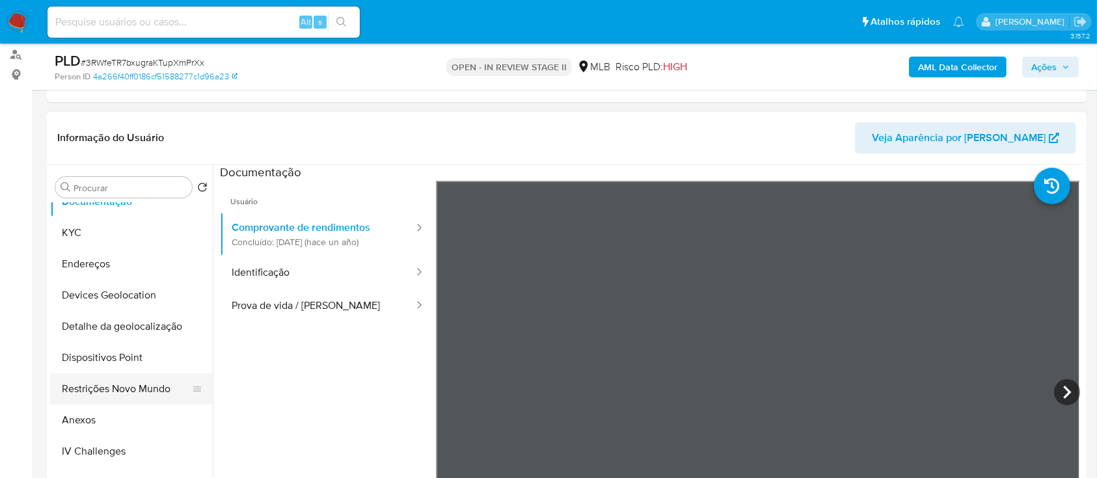
click at [97, 388] on button "Restrições Novo Mundo" at bounding box center [126, 388] width 152 height 31
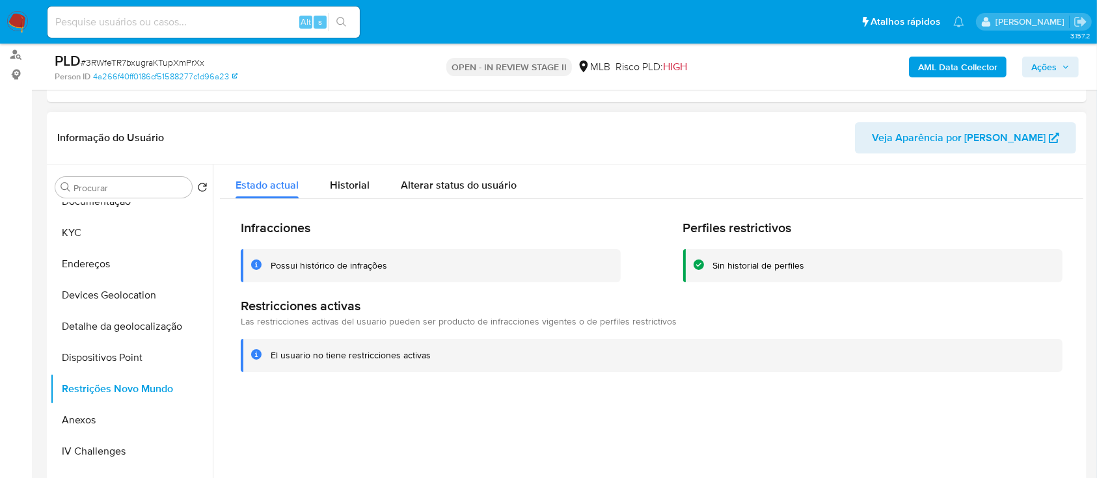
click at [364, 267] on div "Possui histórico de infrações" at bounding box center [329, 266] width 116 height 12
click at [944, 60] on b "AML Data Collector" at bounding box center [957, 67] width 79 height 21
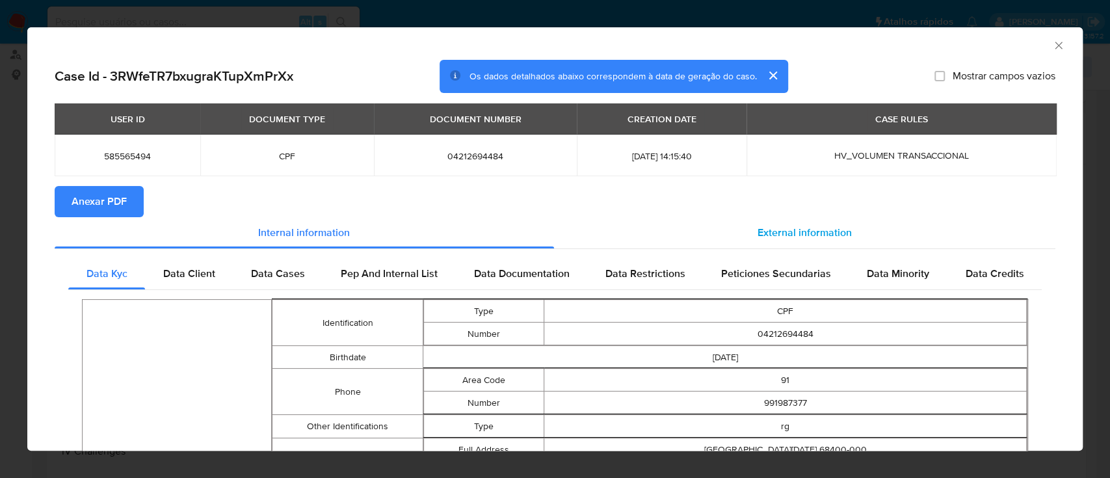
click at [782, 232] on span "External information" at bounding box center [805, 232] width 94 height 15
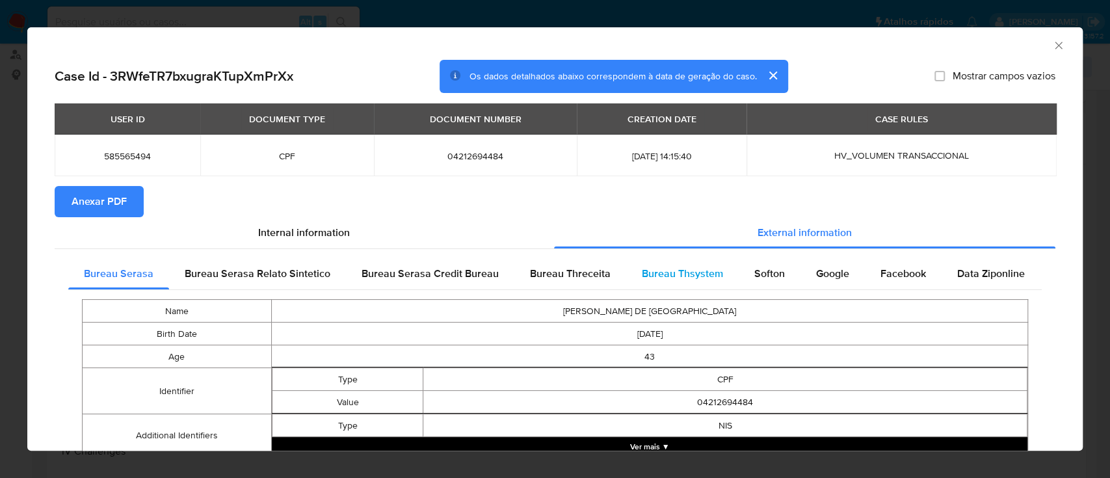
click at [664, 271] on span "Bureau Thsystem" at bounding box center [682, 273] width 81 height 15
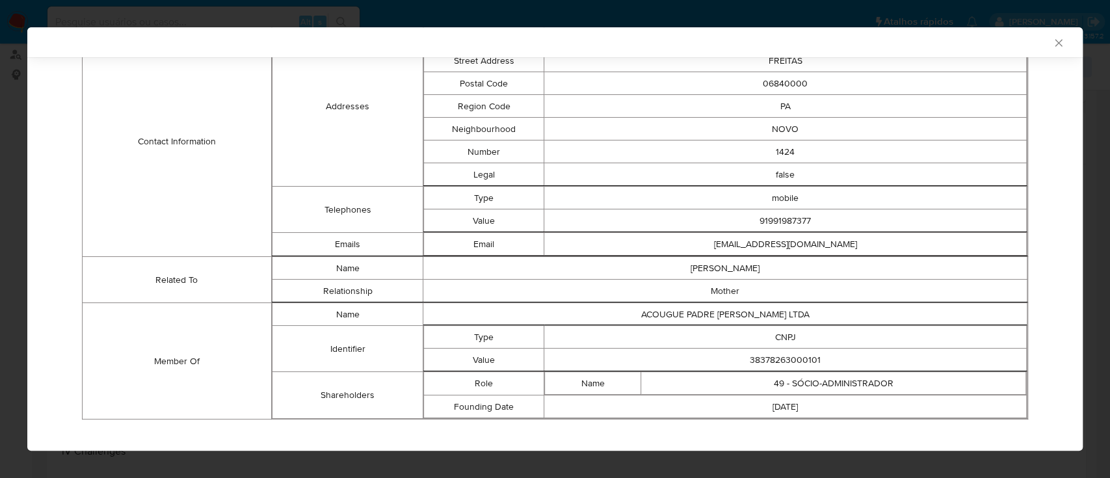
scroll to position [442, 0]
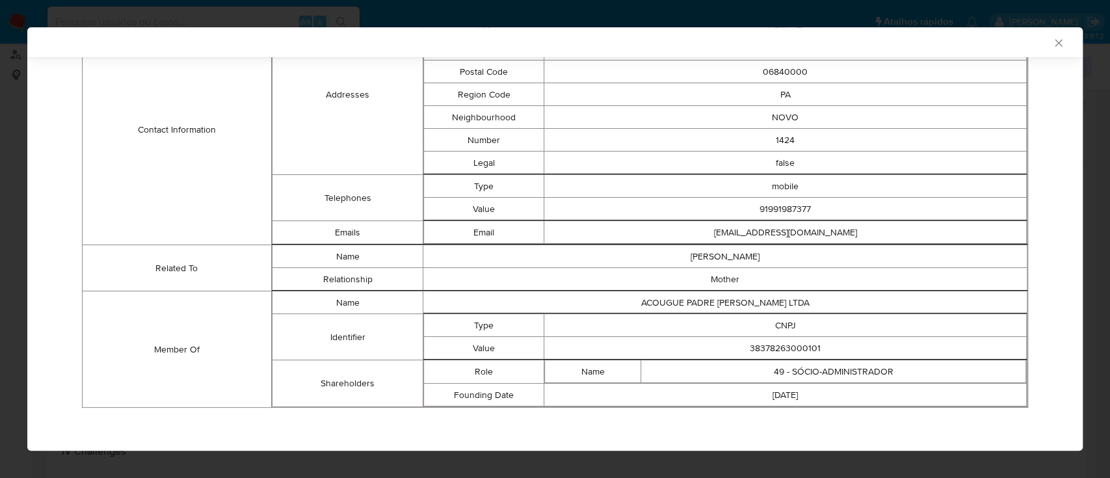
click at [772, 338] on td "38378263000101" at bounding box center [785, 348] width 483 height 23
click at [772, 349] on td "38378263000101" at bounding box center [785, 348] width 483 height 23
copy td "38378263000101"
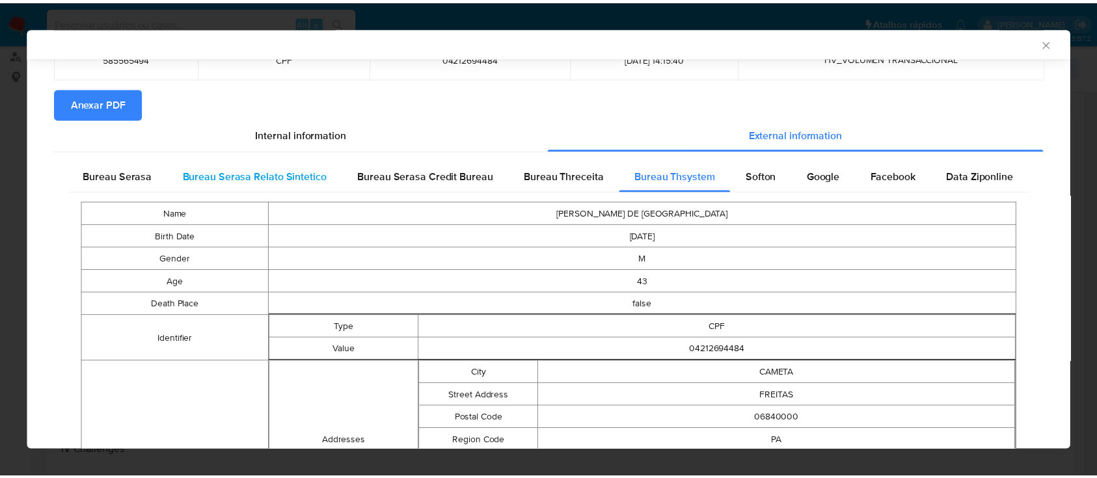
scroll to position [0, 0]
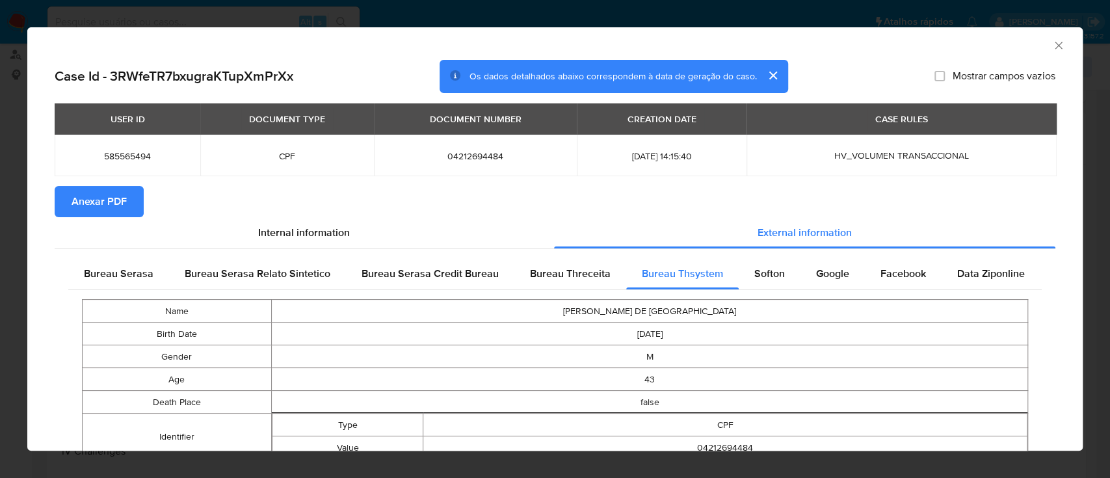
click at [107, 206] on span "Anexar PDF" at bounding box center [99, 201] width 55 height 29
click at [1052, 44] on icon "Fechar a janela" at bounding box center [1058, 45] width 13 height 13
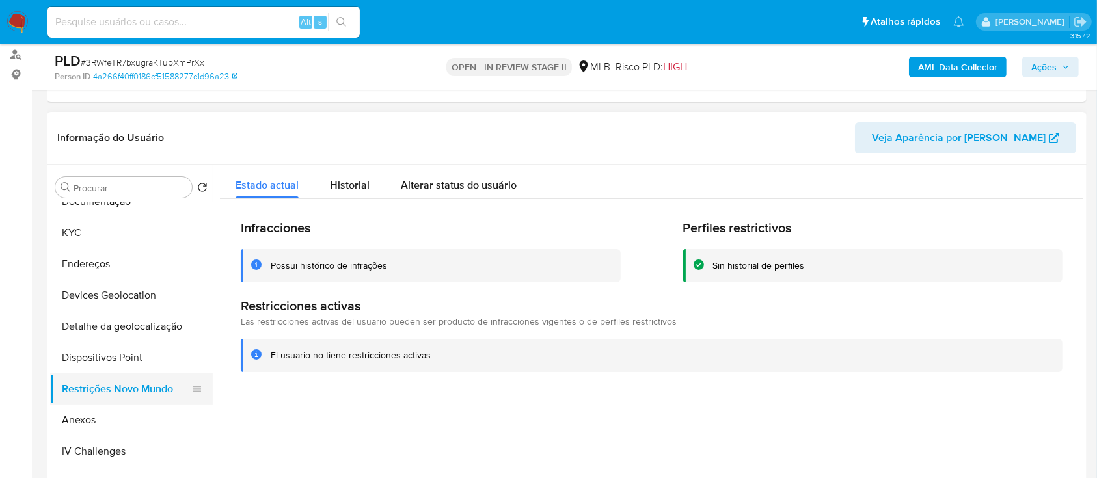
scroll to position [260, 0]
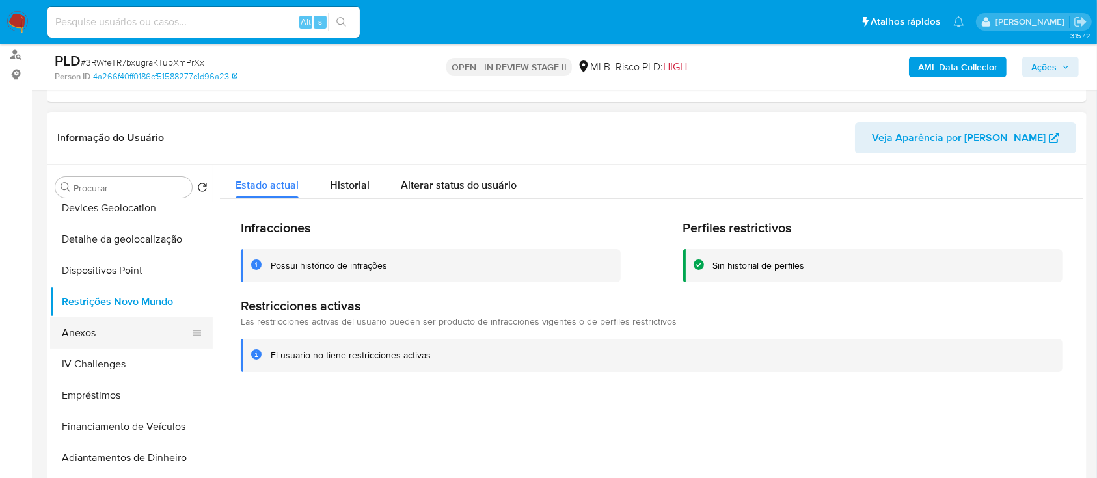
click at [105, 334] on button "Anexos" at bounding box center [126, 332] width 152 height 31
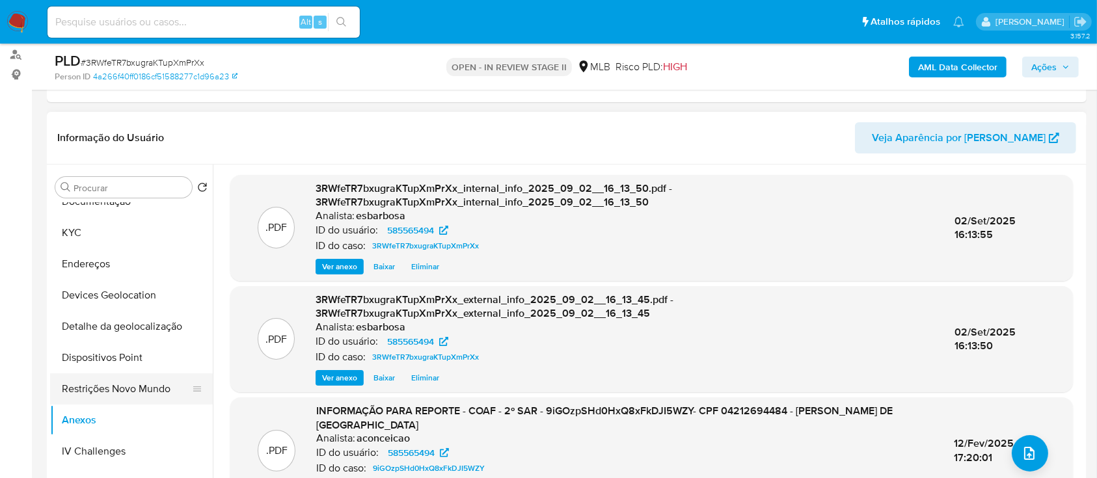
scroll to position [87, 0]
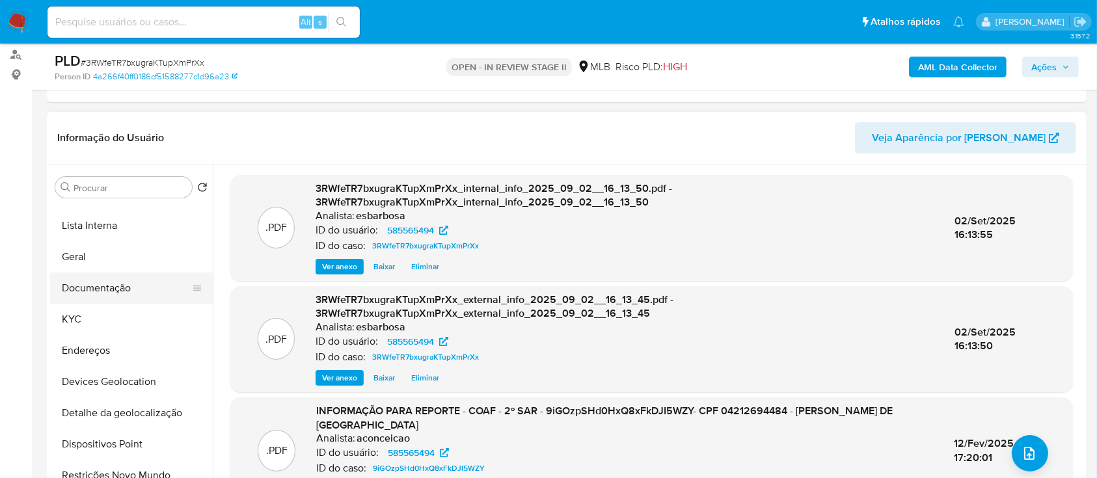
click at [112, 291] on button "Documentação" at bounding box center [126, 288] width 152 height 31
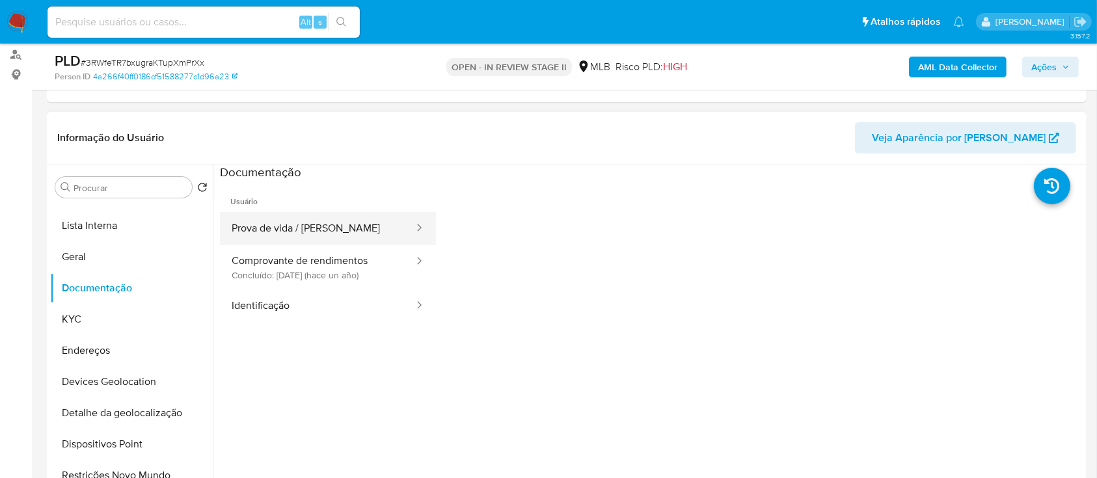
click at [301, 235] on button "Prova de vida / Selfie" at bounding box center [317, 228] width 195 height 33
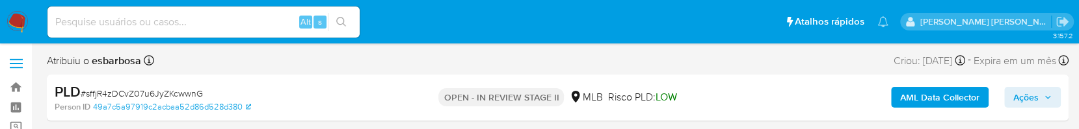
select select "10"
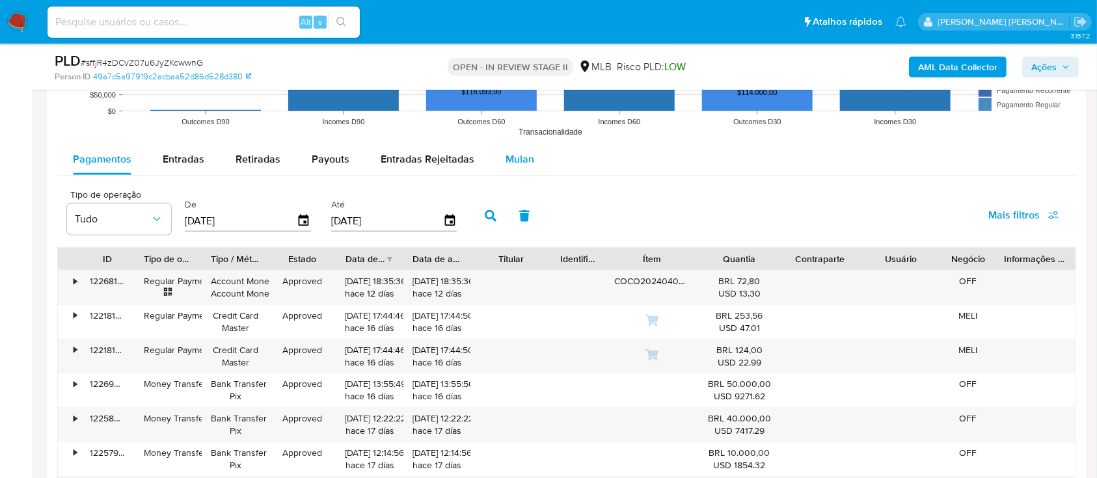
scroll to position [1301, 0]
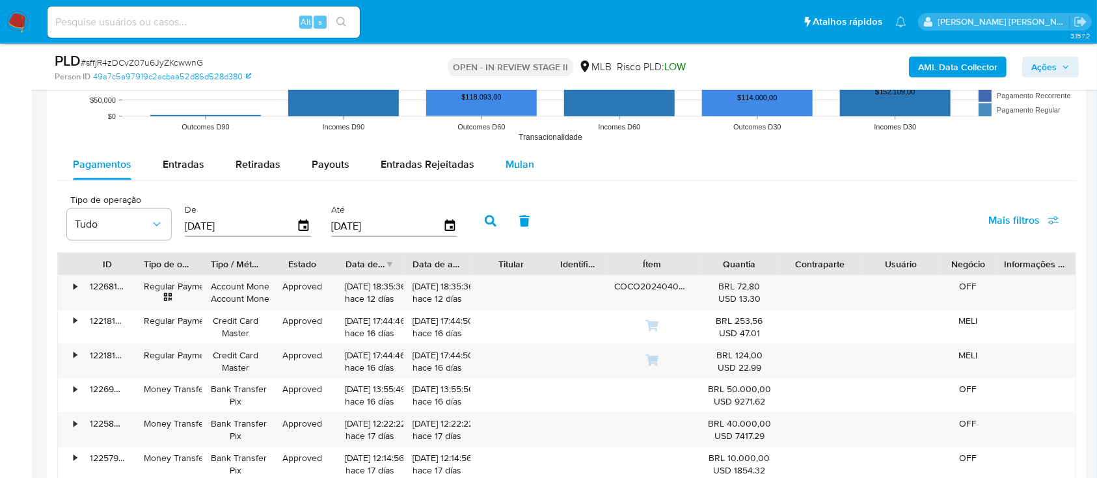
click at [520, 129] on div "Mulan" at bounding box center [519, 164] width 29 height 31
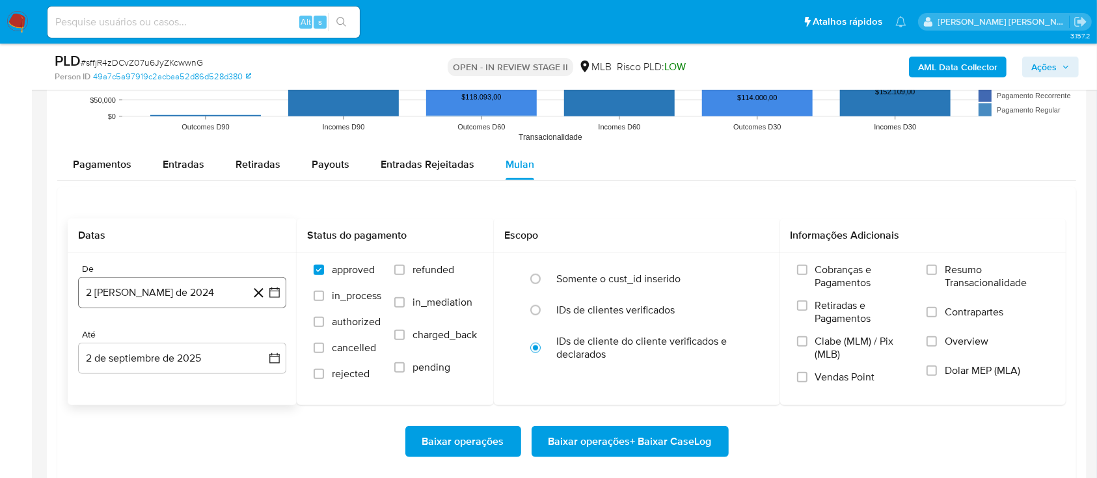
click at [151, 129] on button "2 [PERSON_NAME] de 2024" at bounding box center [182, 292] width 208 height 31
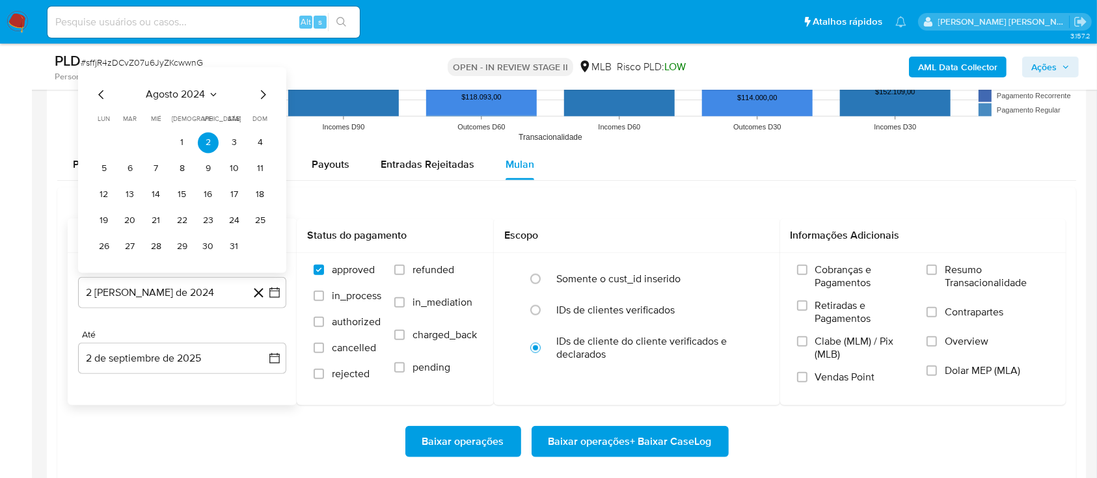
click at [167, 98] on span "agosto 2024" at bounding box center [175, 94] width 59 height 13
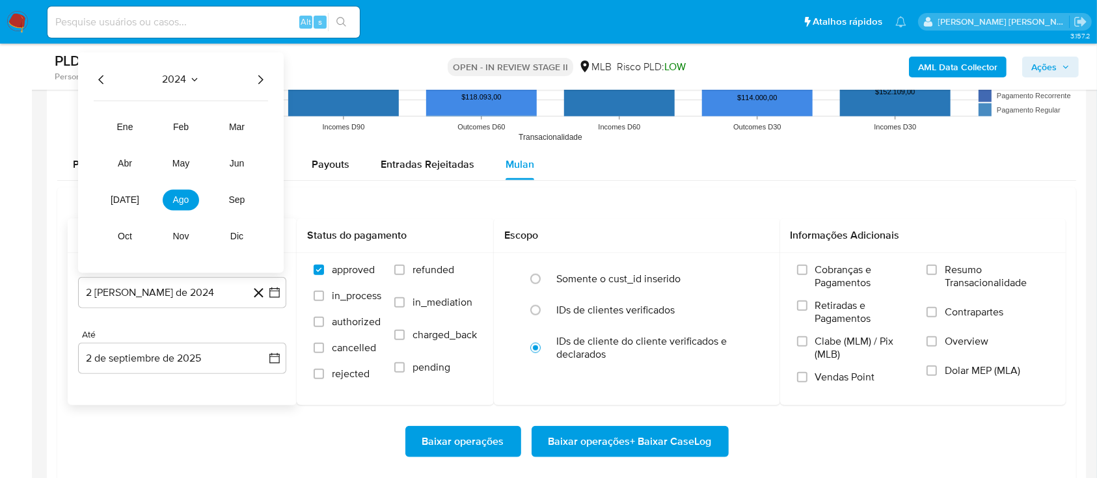
click at [253, 81] on icon "Año siguiente" at bounding box center [260, 80] width 16 height 16
click at [116, 129] on button "[DATE]" at bounding box center [125, 200] width 36 height 21
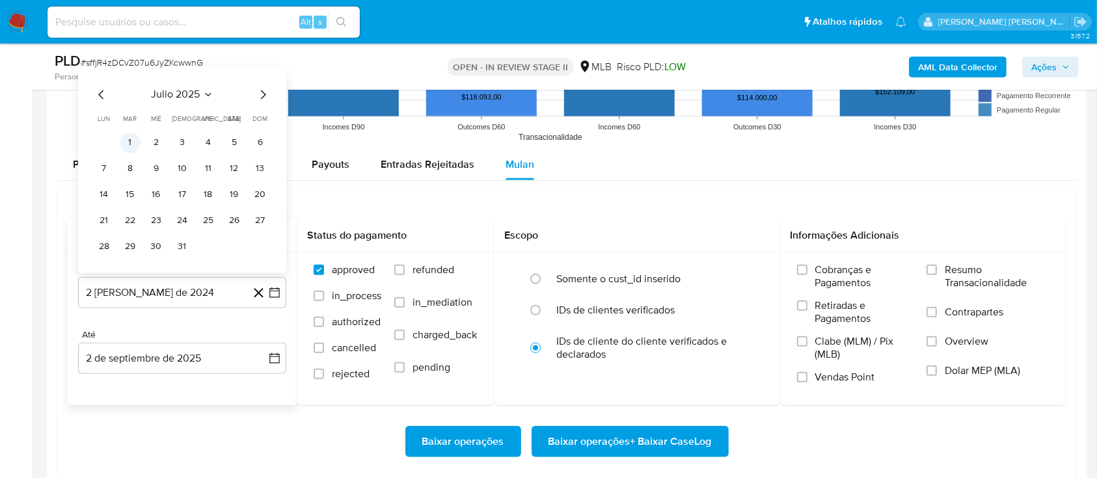
click at [127, 129] on button "1" at bounding box center [130, 143] width 21 height 21
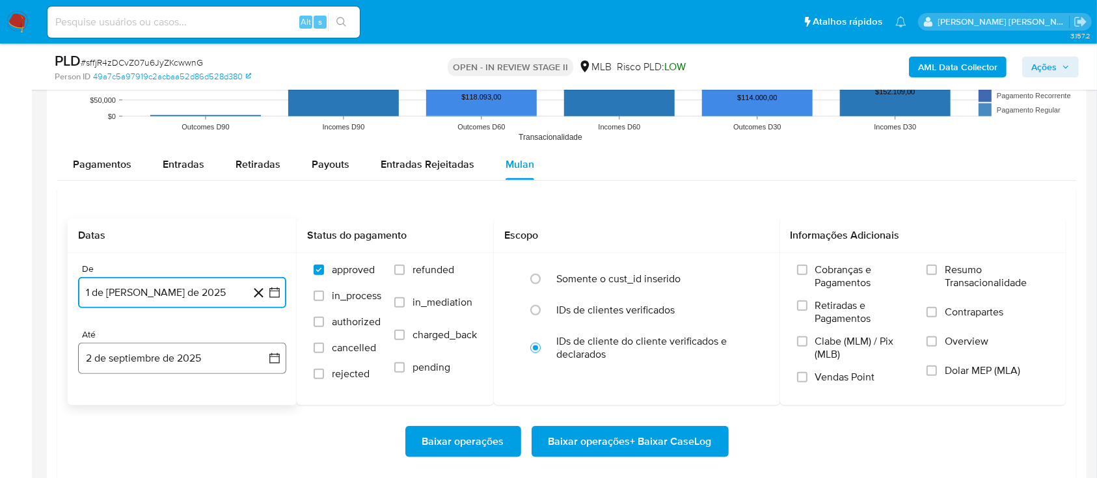
click at [168, 129] on button "2 de septiembre de 2025" at bounding box center [182, 358] width 208 height 31
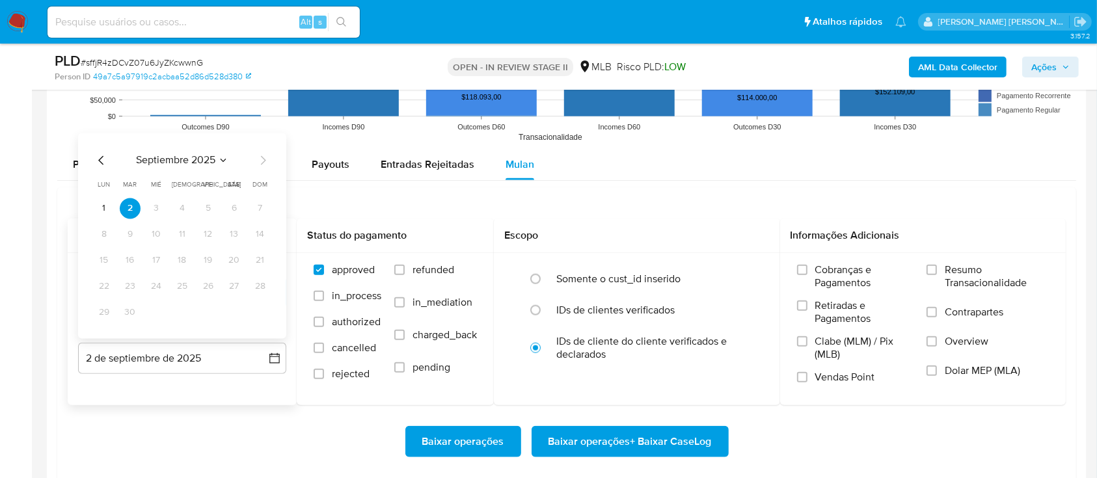
click at [100, 129] on icon "Mes anterior" at bounding box center [102, 161] width 16 height 16
click at [237, 129] on button "30" at bounding box center [234, 312] width 21 height 21
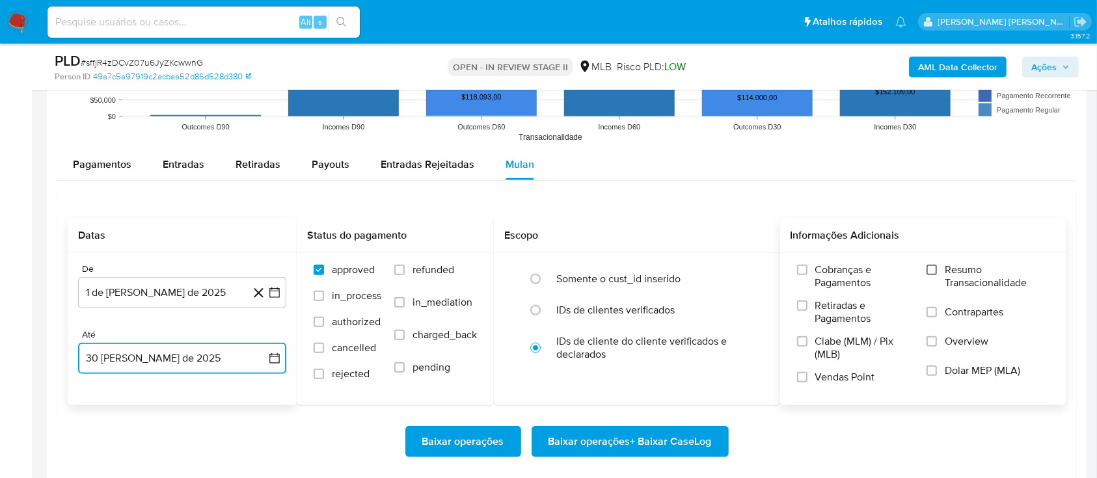
click at [937, 129] on input "Resumo Transacionalidade" at bounding box center [931, 270] width 10 height 10
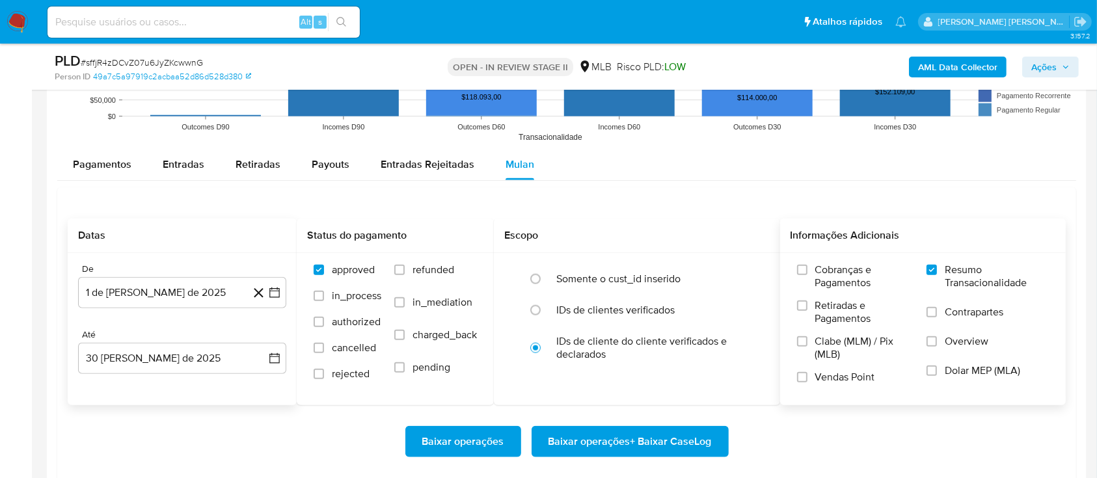
click at [939, 129] on label "Contrapartes" at bounding box center [987, 320] width 122 height 29
click at [937, 129] on input "Contrapartes" at bounding box center [931, 312] width 10 height 10
click at [801, 129] on input "Vendas Point" at bounding box center [802, 377] width 10 height 10
click at [656, 129] on span "Baixar operações + Baixar CaseLog" at bounding box center [629, 441] width 163 height 29
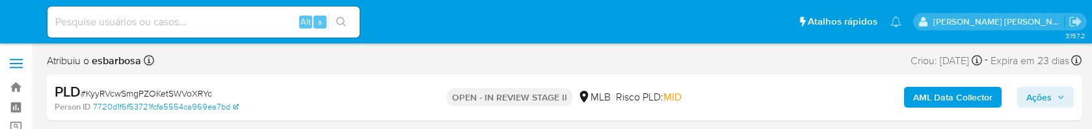
select select "10"
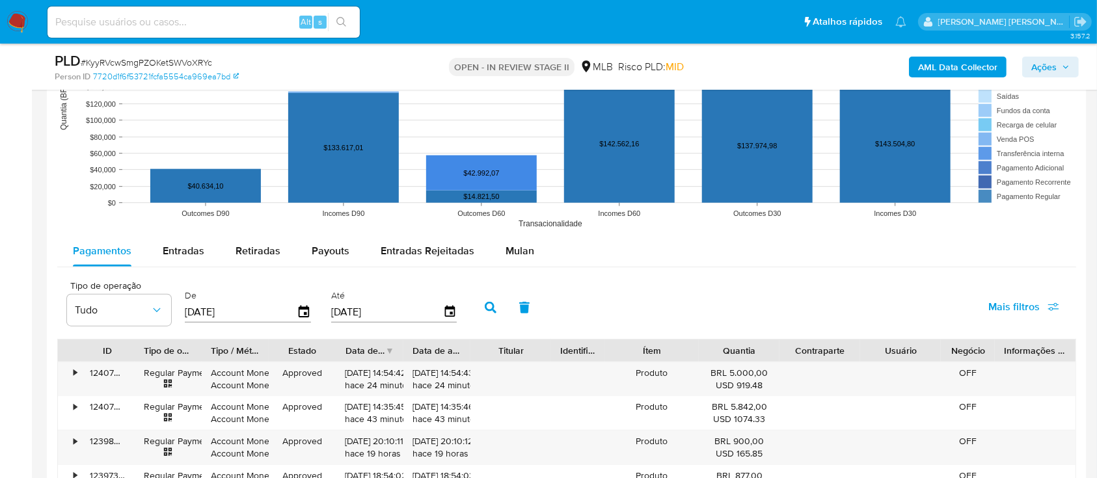
scroll to position [1301, 0]
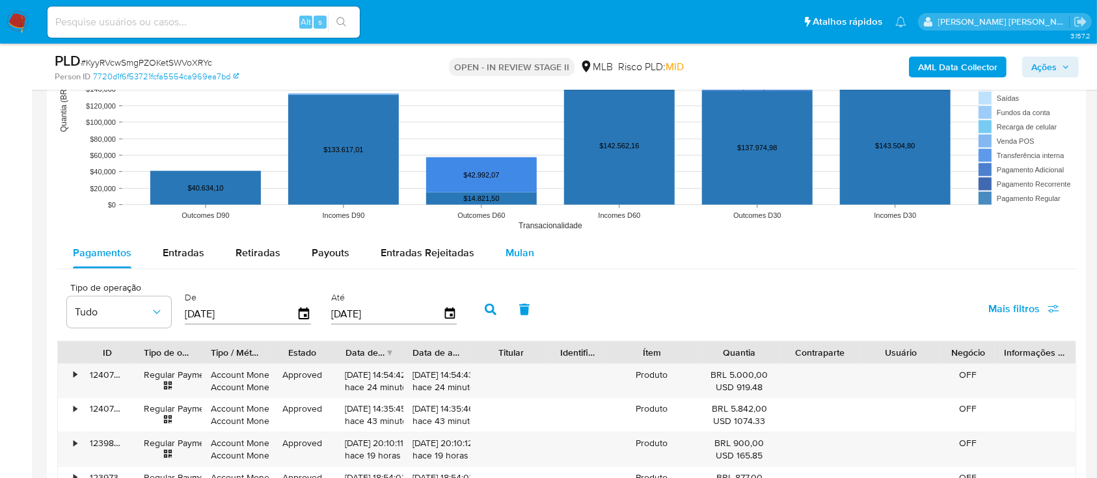
click at [515, 129] on span "Mulan" at bounding box center [519, 252] width 29 height 15
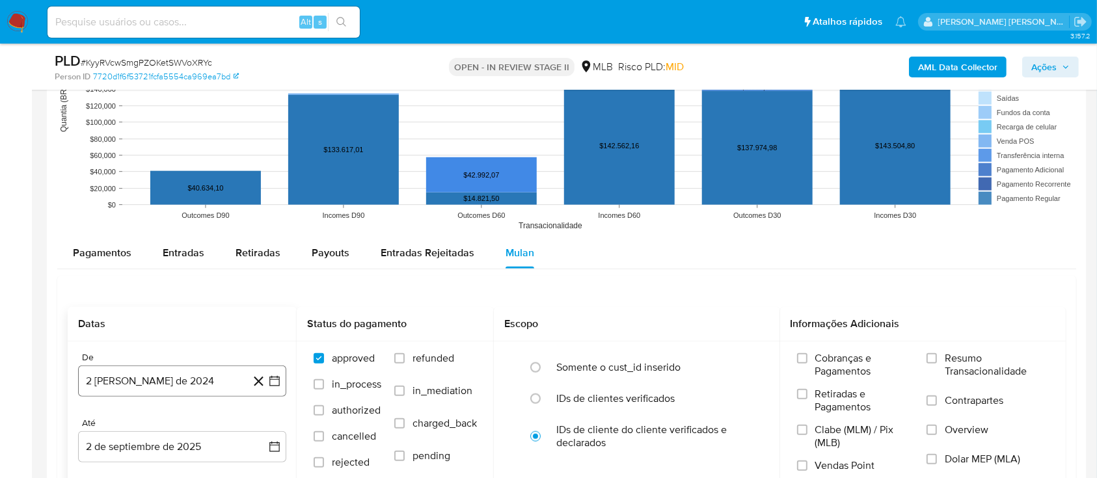
click at [160, 129] on button "2 [PERSON_NAME] de 2024" at bounding box center [182, 381] width 208 height 31
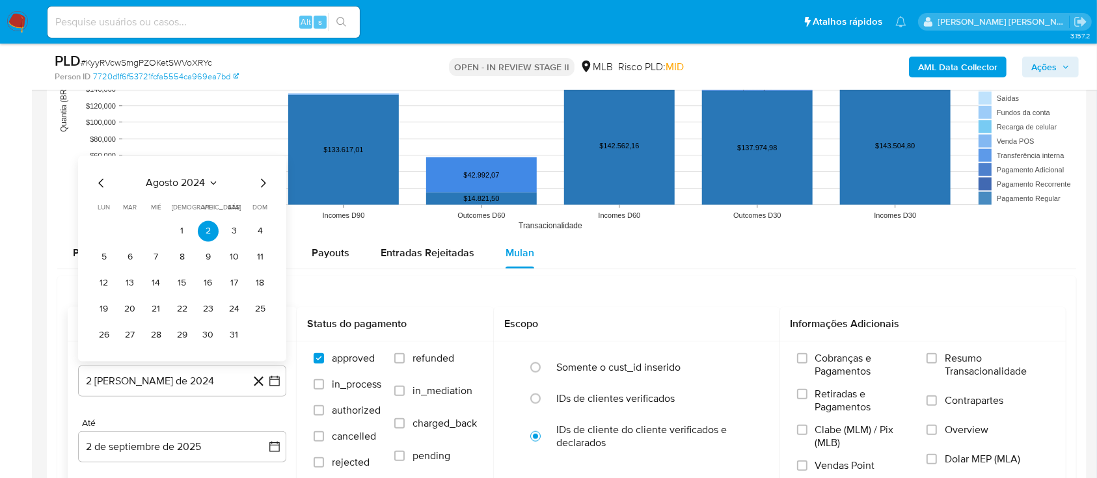
click at [193, 129] on span "agosto 2024" at bounding box center [175, 182] width 59 height 13
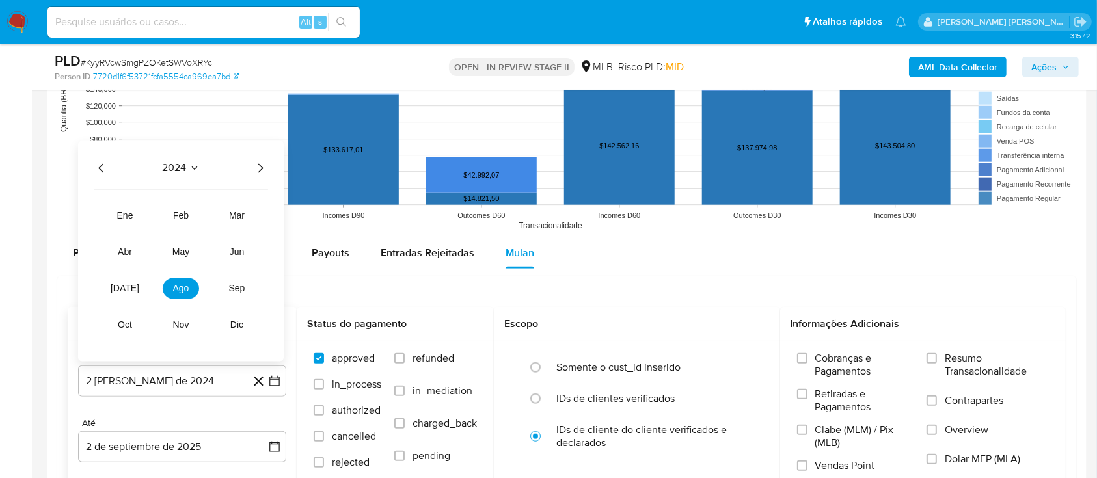
click at [252, 129] on icon "Año siguiente" at bounding box center [260, 168] width 16 height 16
click at [124, 129] on span "[DATE]" at bounding box center [125, 288] width 29 height 10
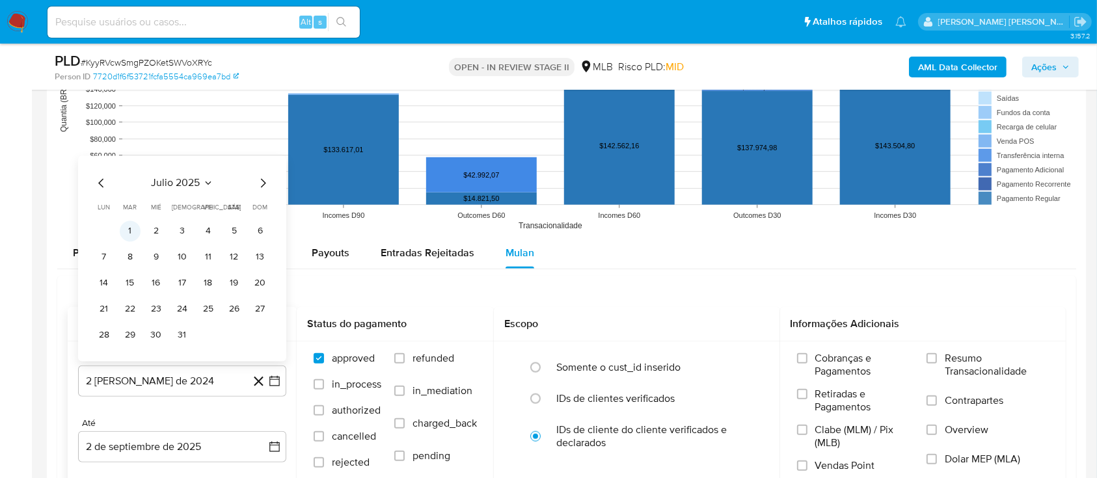
click at [137, 129] on td "1" at bounding box center [130, 231] width 21 height 21
click at [136, 129] on button "1" at bounding box center [130, 231] width 21 height 21
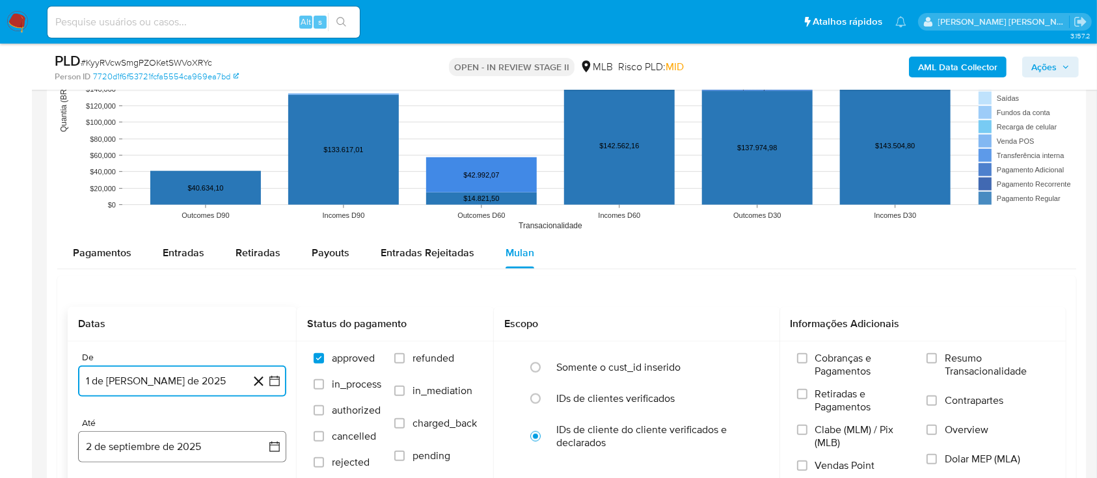
click at [159, 129] on button "2 de septiembre de 2025" at bounding box center [182, 446] width 208 height 31
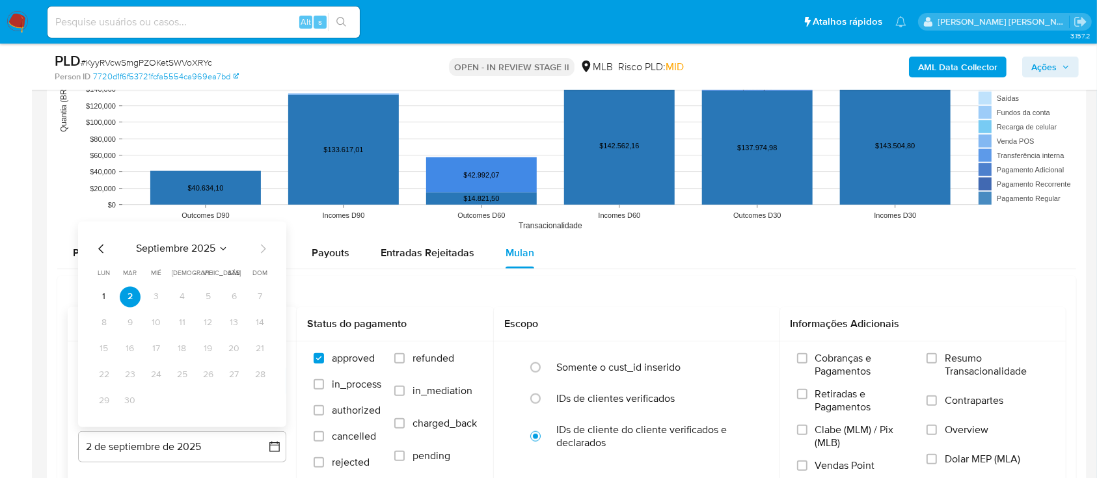
click at [101, 129] on icon "Mes anterior" at bounding box center [102, 249] width 16 height 16
click at [235, 129] on button "30" at bounding box center [234, 400] width 21 height 21
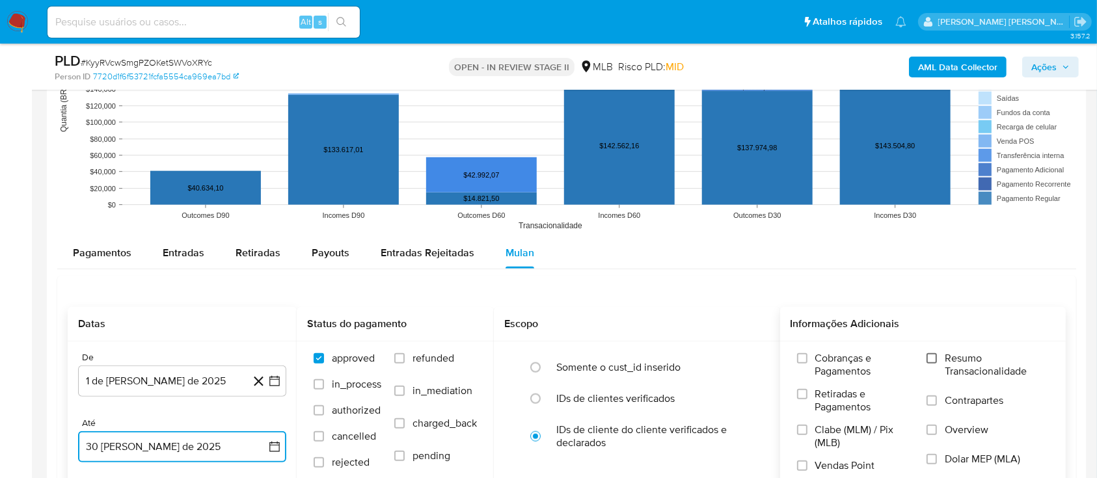
click at [935, 129] on input "Resumo Transacionalidade" at bounding box center [931, 358] width 10 height 10
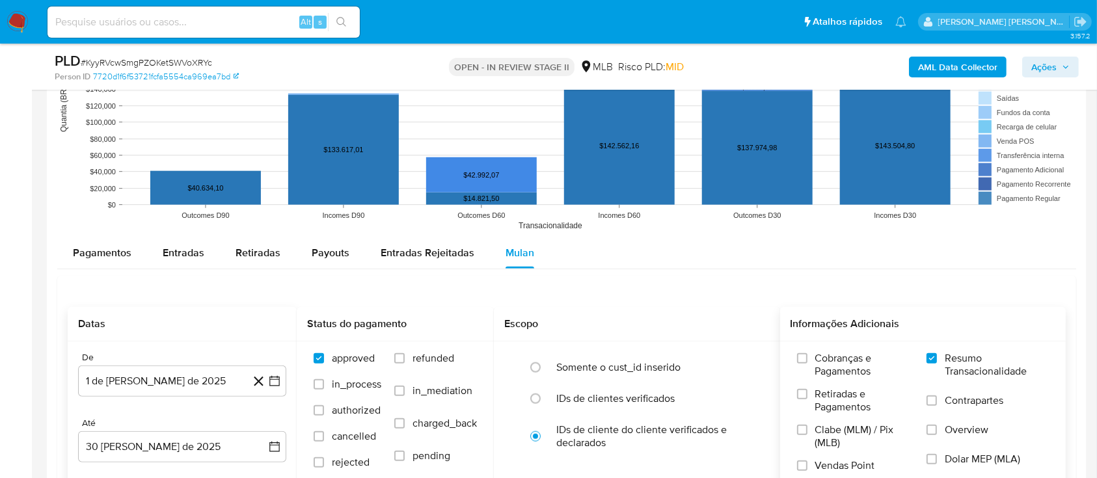
click at [941, 129] on label "Contrapartes" at bounding box center [987, 408] width 122 height 29
click at [937, 129] on input "Contrapartes" at bounding box center [931, 400] width 10 height 10
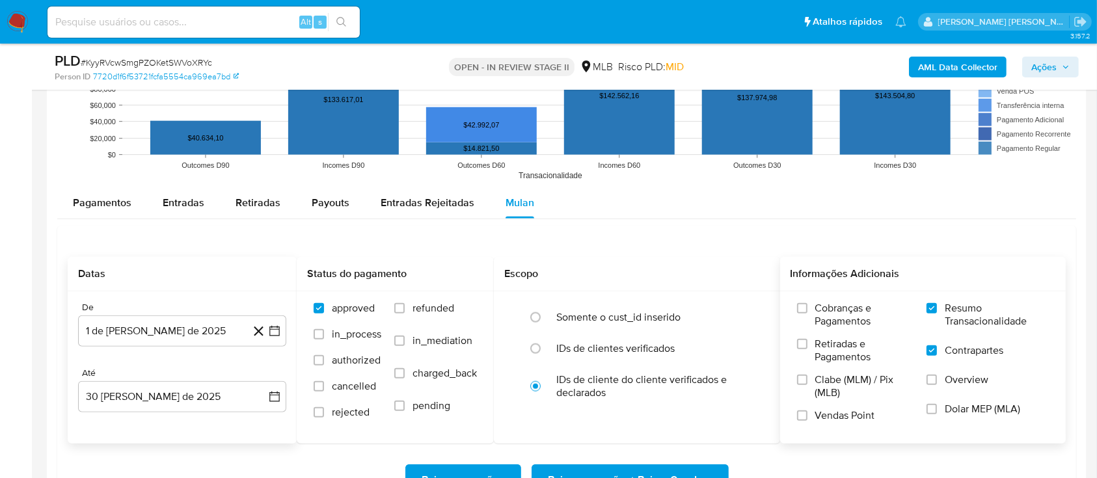
scroll to position [1387, 0]
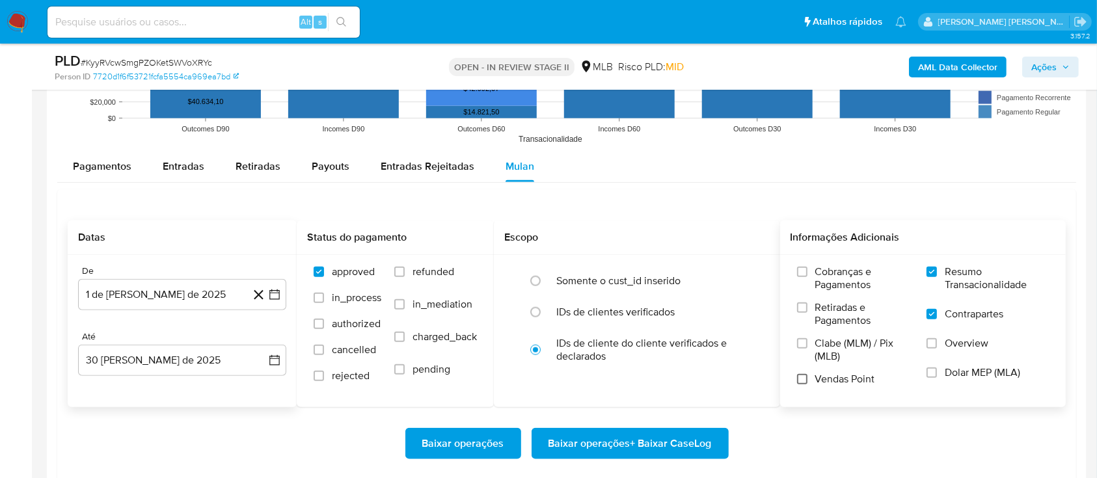
click at [804, 129] on input "Vendas Point" at bounding box center [802, 379] width 10 height 10
click at [645, 129] on span "Baixar operações + Baixar CaseLog" at bounding box center [629, 443] width 163 height 29
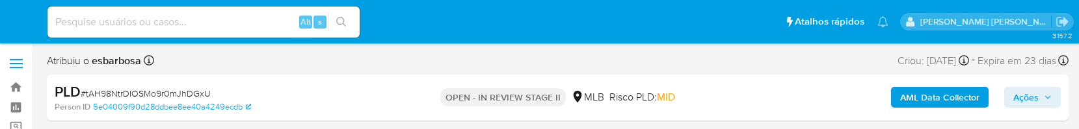
select select "10"
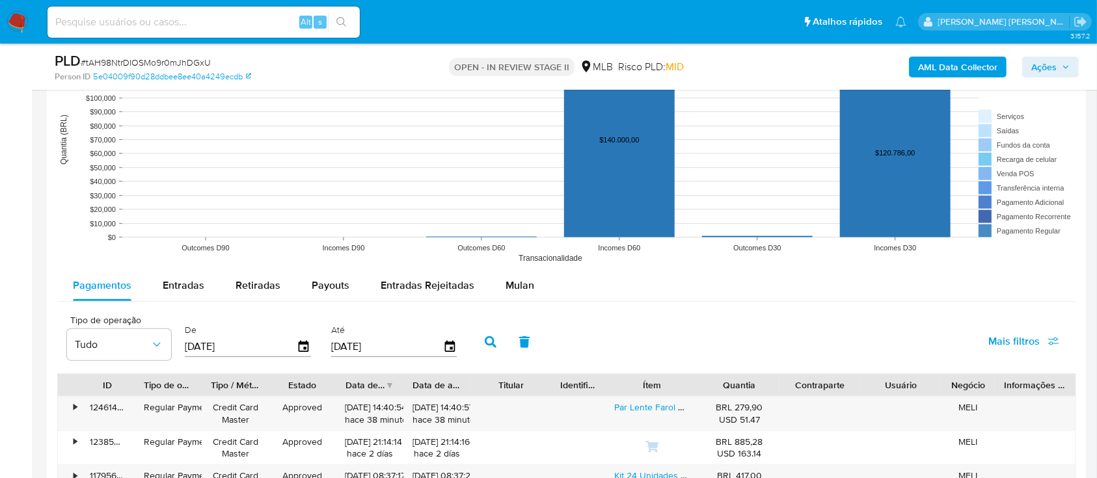
scroll to position [1301, 0]
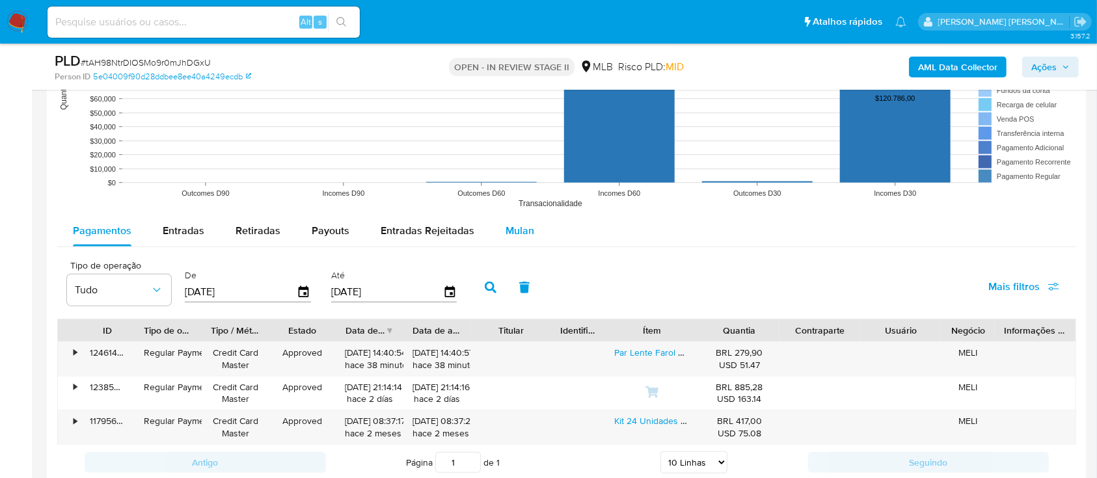
click at [516, 129] on span "Mulan" at bounding box center [519, 230] width 29 height 15
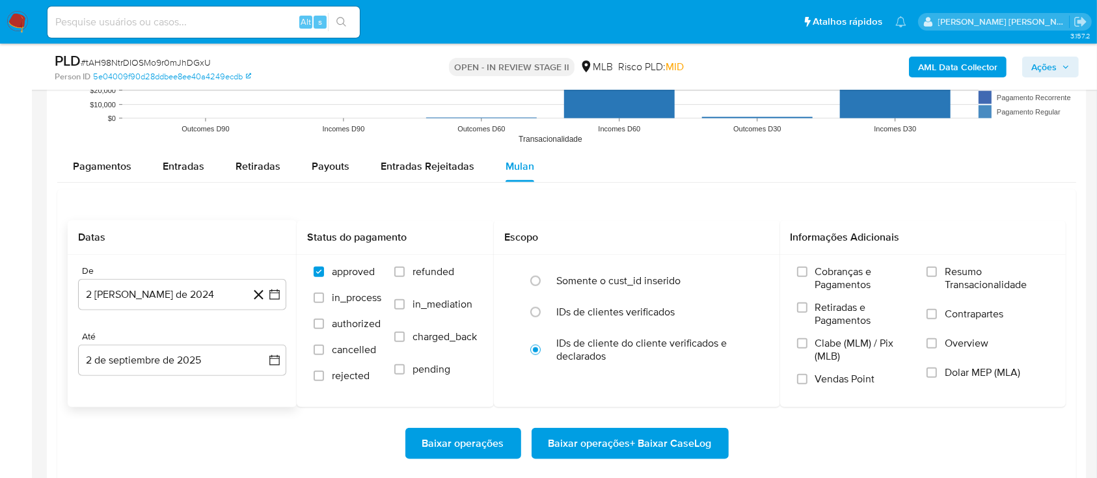
scroll to position [1387, 0]
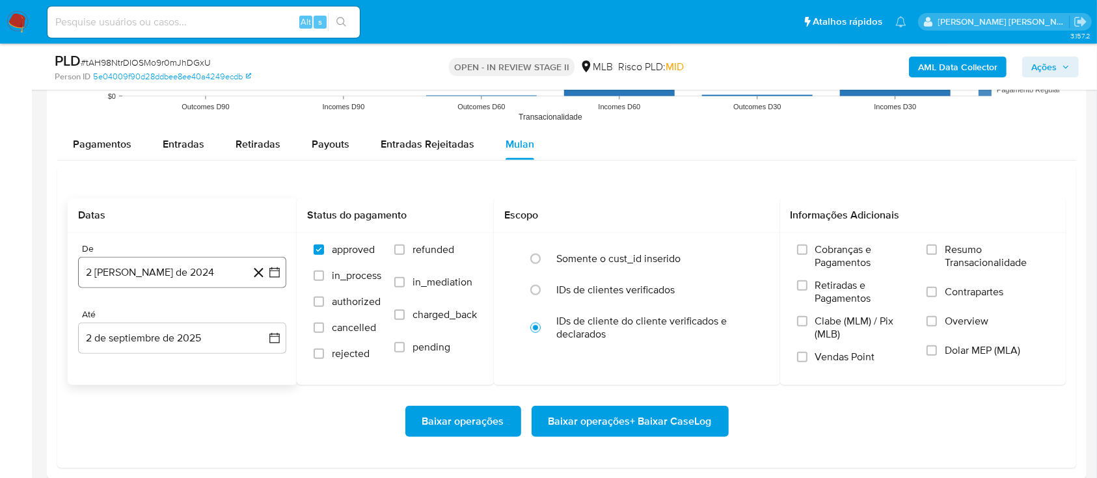
click at [157, 129] on button "2 [PERSON_NAME] de 2024" at bounding box center [182, 272] width 208 height 31
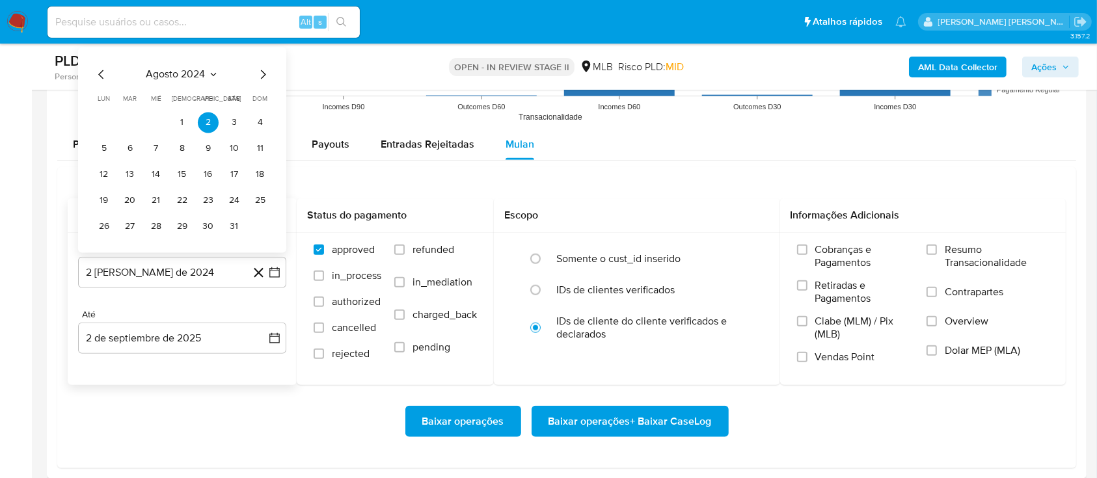
click at [183, 72] on span "agosto 2024" at bounding box center [175, 74] width 59 height 13
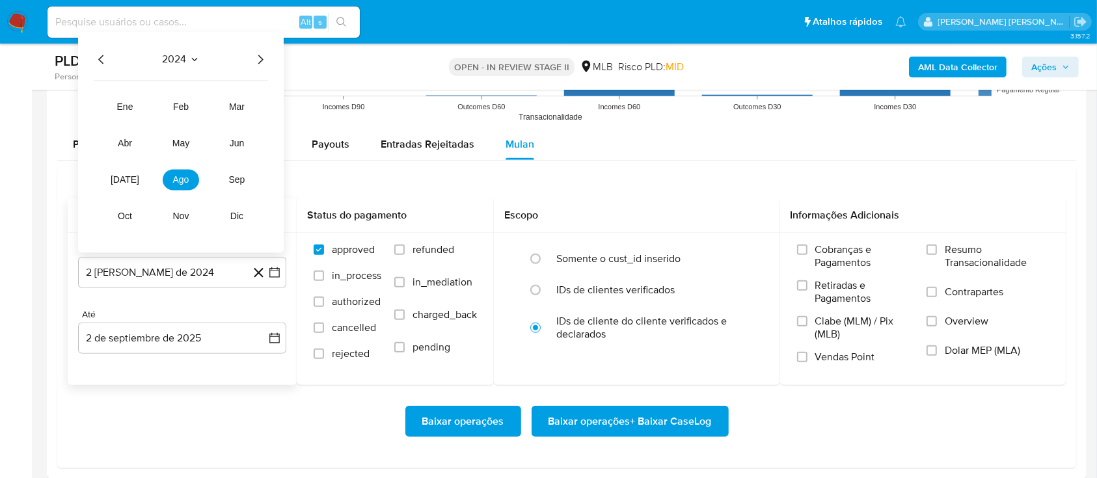
click at [263, 60] on icon "Año siguiente" at bounding box center [260, 60] width 16 height 16
click at [130, 129] on span "jul" at bounding box center [125, 180] width 29 height 10
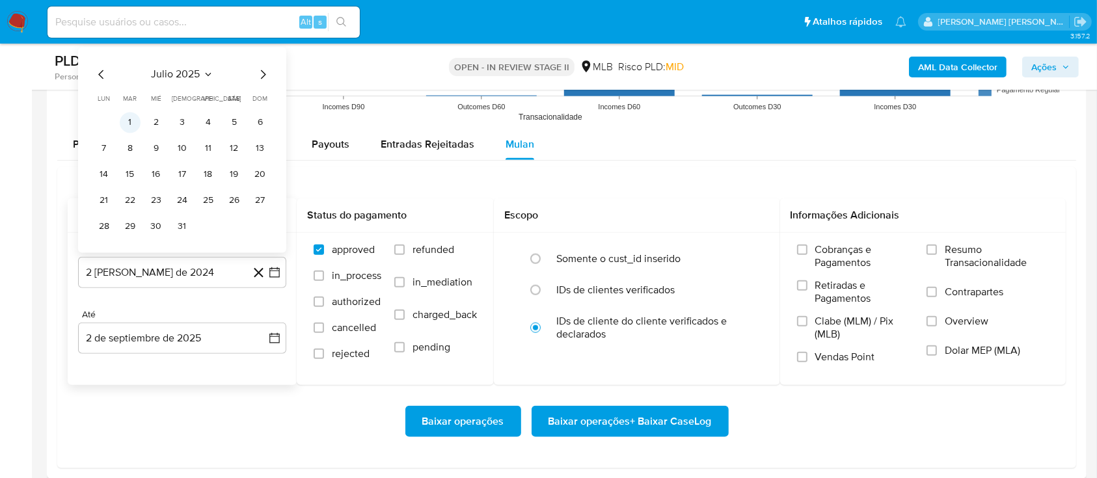
click at [131, 117] on button "1" at bounding box center [130, 123] width 21 height 21
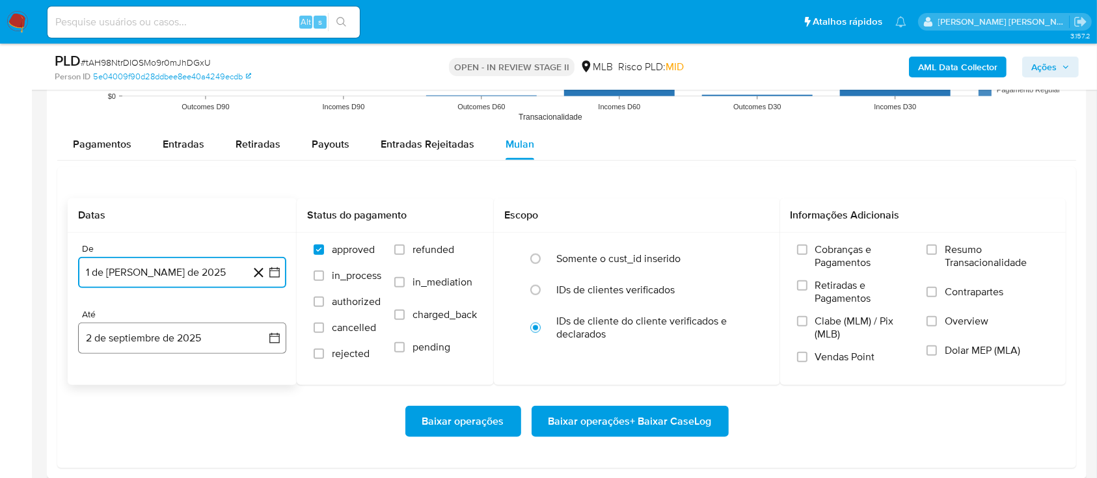
drag, startPoint x: 181, startPoint y: 345, endPoint x: 181, endPoint y: 318, distance: 26.7
click at [182, 129] on button "2 de septiembre de 2025" at bounding box center [182, 338] width 208 height 31
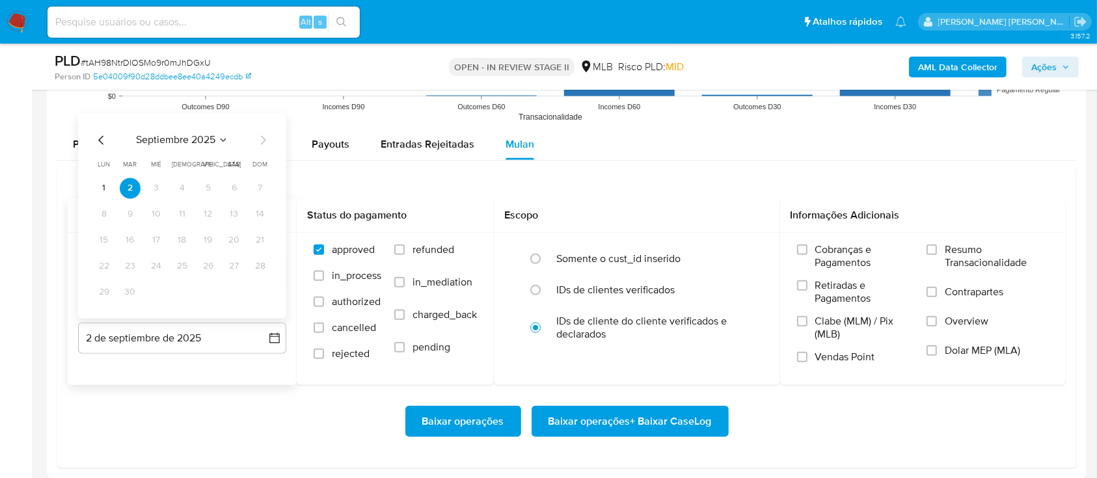
click at [103, 129] on icon "Mes anterior" at bounding box center [102, 141] width 16 height 16
click at [230, 129] on button "30" at bounding box center [234, 292] width 21 height 21
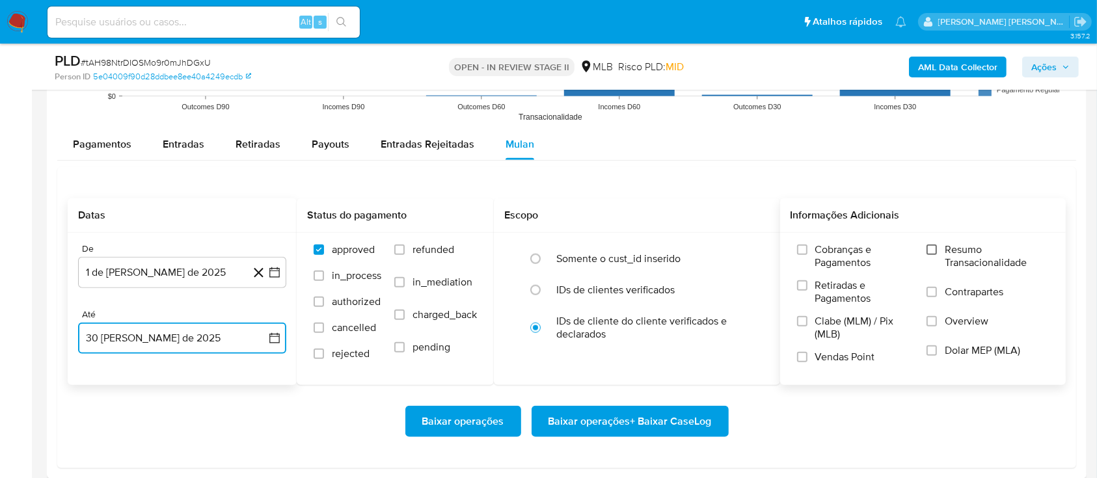
click at [933, 129] on input "Resumo Transacionalidade" at bounding box center [931, 250] width 10 height 10
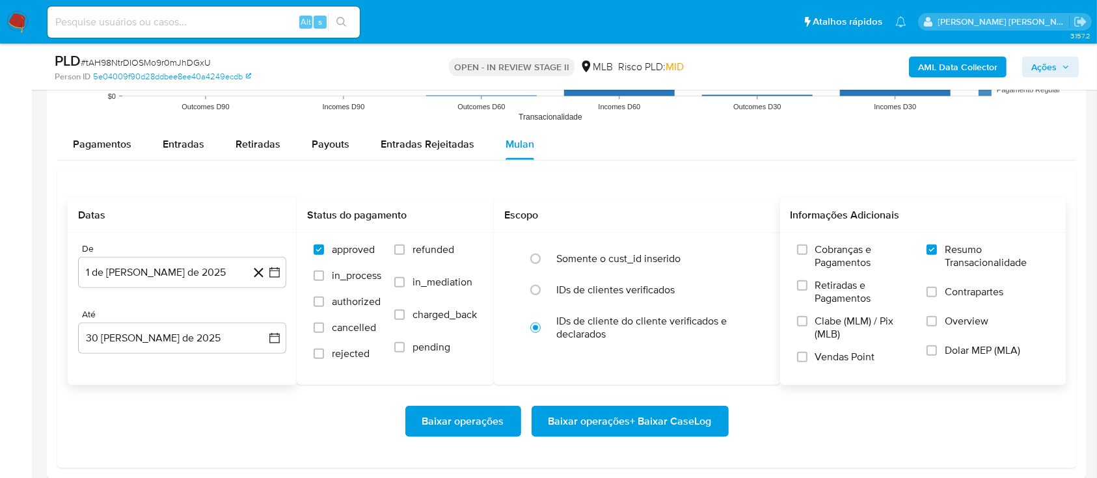
click at [932, 129] on label "Contrapartes" at bounding box center [987, 300] width 122 height 29
click at [932, 129] on input "Contrapartes" at bounding box center [931, 292] width 10 height 10
click at [805, 129] on input "Vendas Point" at bounding box center [802, 357] width 10 height 10
click at [633, 129] on span "Baixar operações + Baixar CaseLog" at bounding box center [629, 421] width 163 height 29
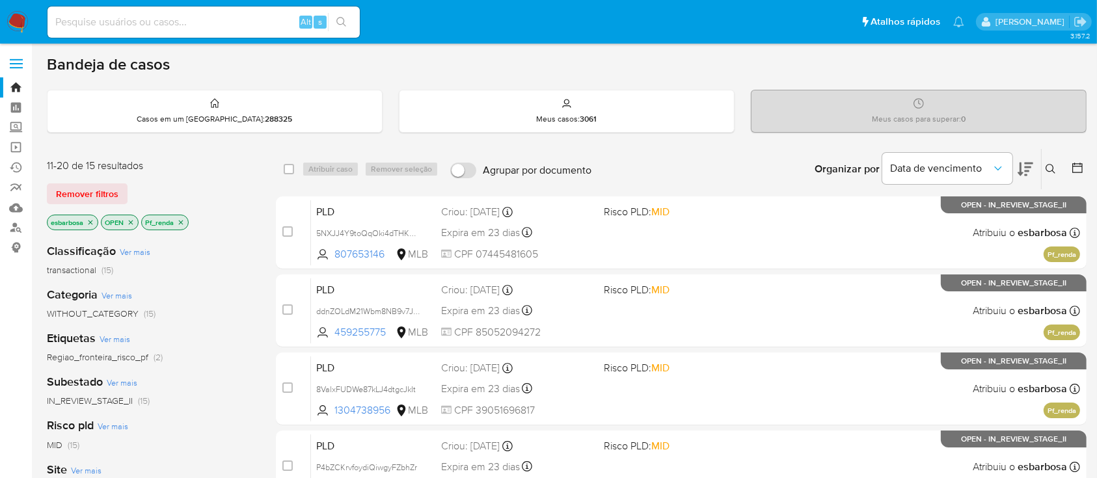
click at [14, 21] on img at bounding box center [18, 22] width 22 height 22
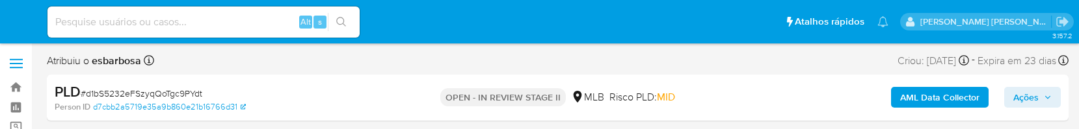
select select "10"
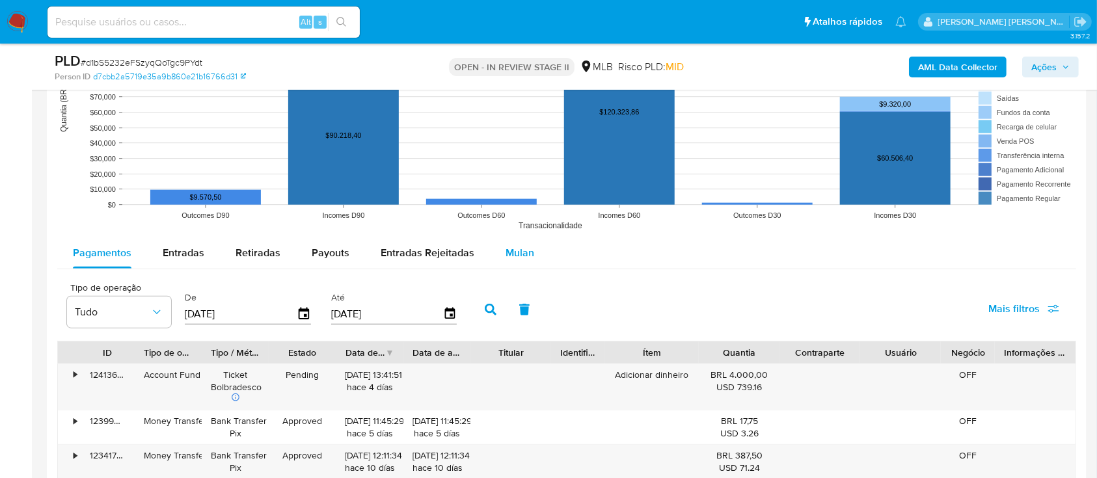
click at [524, 129] on div "Mulan" at bounding box center [519, 252] width 29 height 31
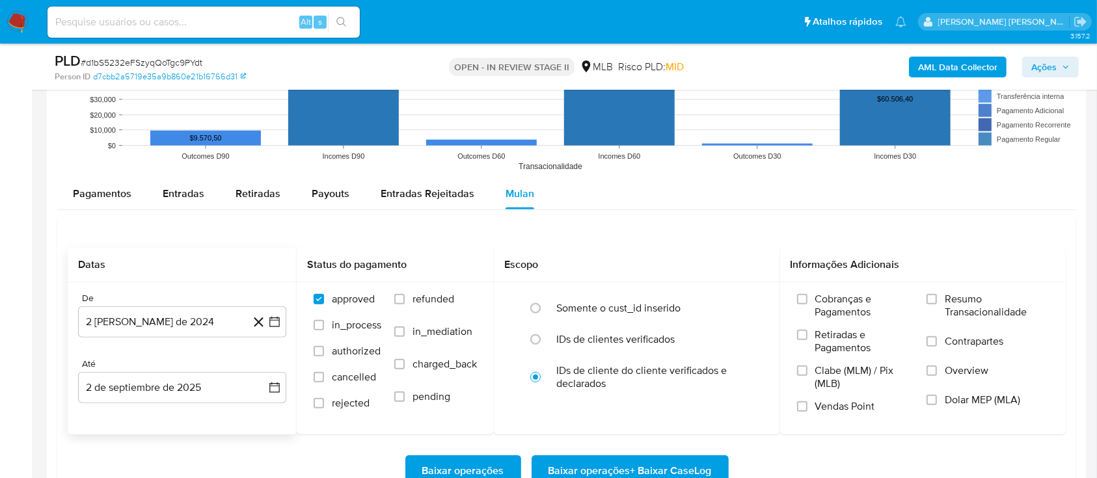
scroll to position [1387, 0]
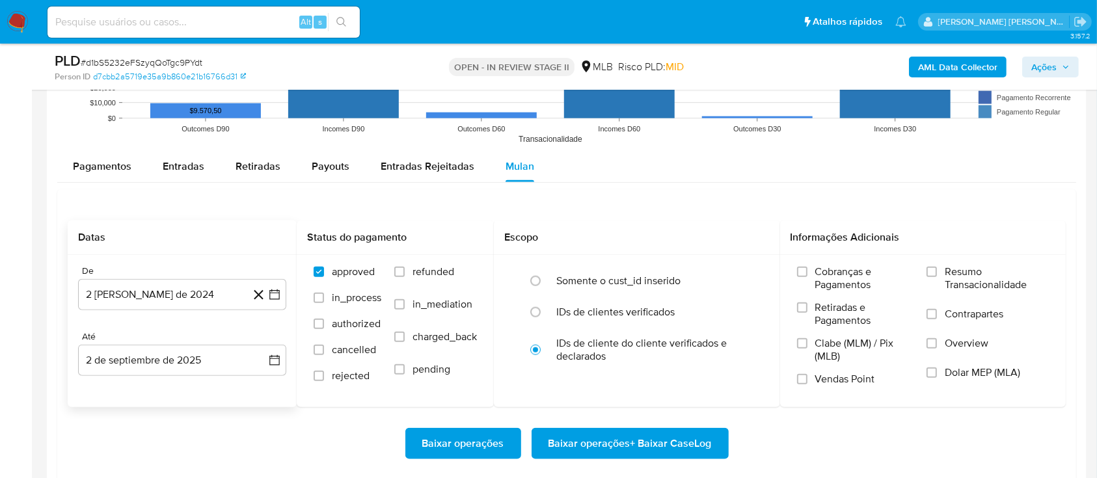
drag, startPoint x: 191, startPoint y: 291, endPoint x: 185, endPoint y: 276, distance: 16.3
click at [191, 129] on button "2 [PERSON_NAME] de 2024" at bounding box center [182, 294] width 208 height 31
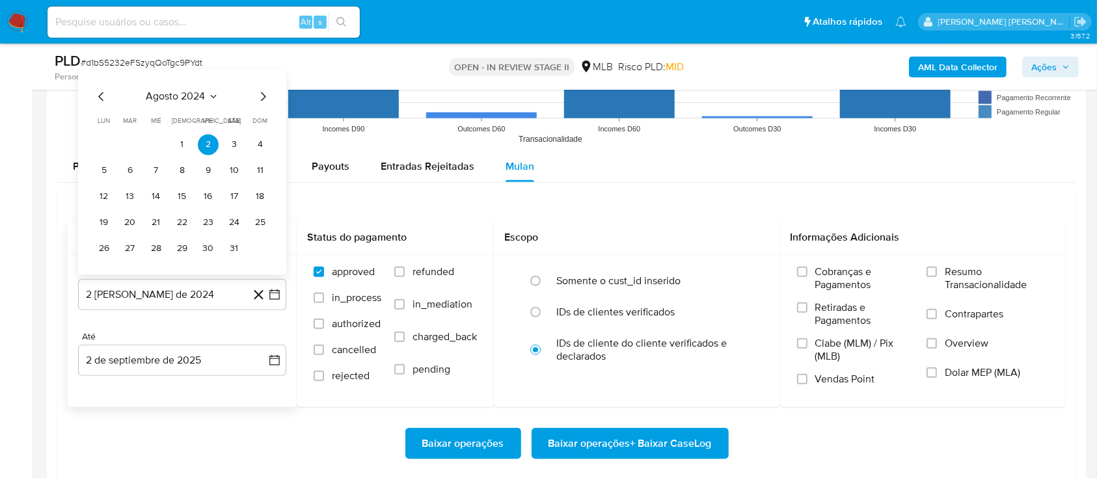
click at [154, 100] on span "agosto 2024" at bounding box center [175, 96] width 59 height 13
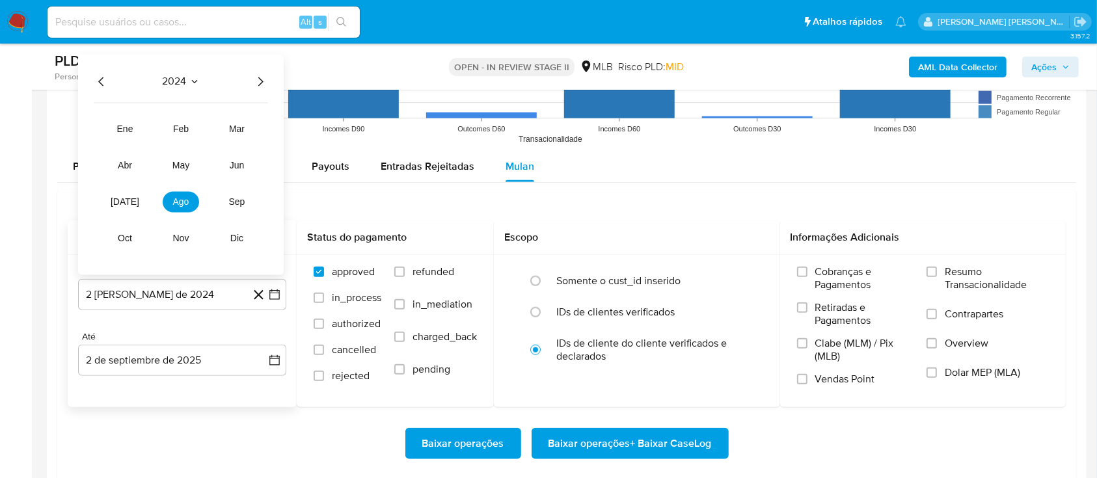
click at [260, 83] on icon "Año siguiente" at bounding box center [260, 81] width 5 height 9
click at [127, 129] on button "[DATE]" at bounding box center [125, 201] width 36 height 21
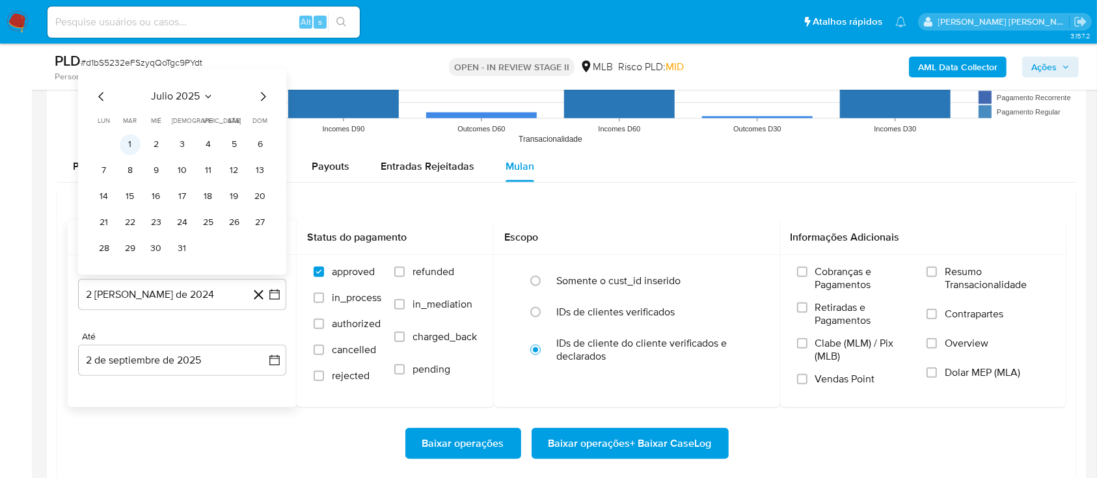
click at [128, 129] on button "1" at bounding box center [130, 144] width 21 height 21
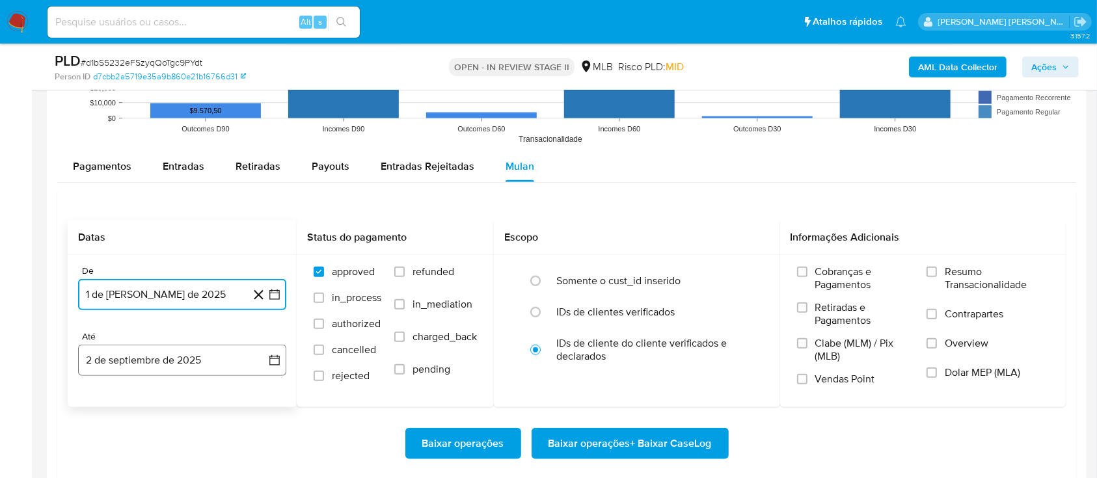
click at [176, 129] on button "2 de septiembre de 2025" at bounding box center [182, 360] width 208 height 31
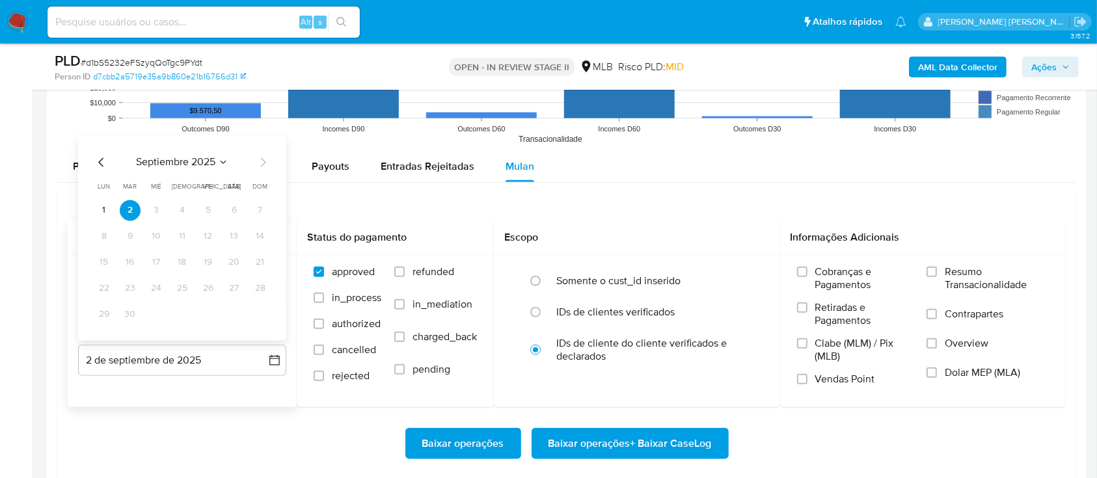
click at [99, 129] on icon "Mes anterior" at bounding box center [102, 162] width 16 height 16
click at [236, 129] on button "30" at bounding box center [234, 314] width 21 height 21
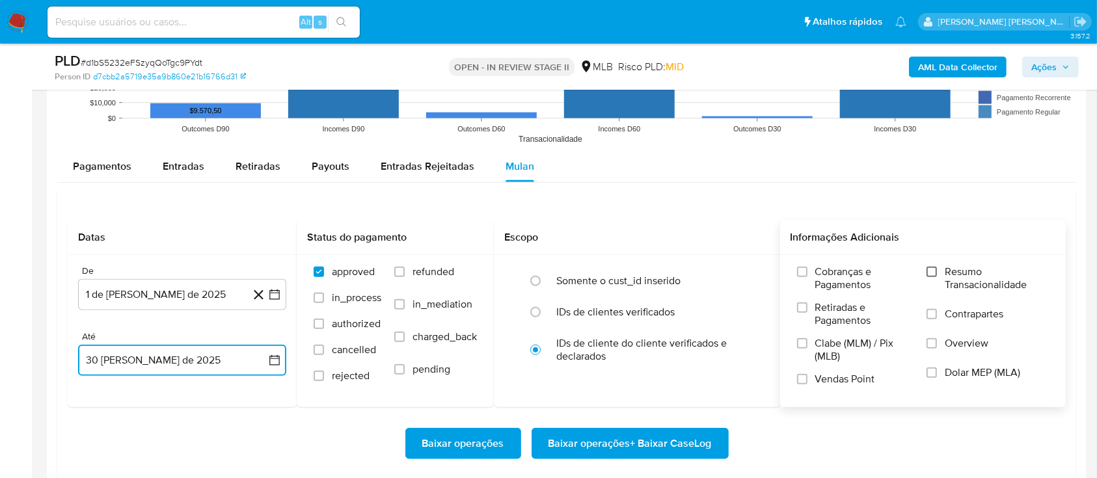
click at [935, 129] on input "Resumo Transacionalidade" at bounding box center [931, 272] width 10 height 10
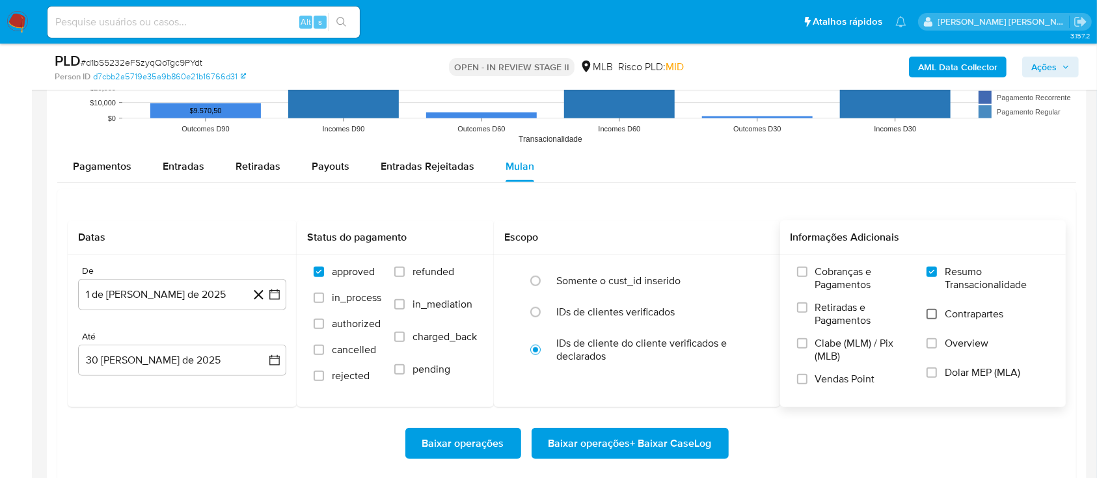
click at [933, 129] on input "Contrapartes" at bounding box center [931, 314] width 10 height 10
click at [806, 129] on label "Vendas Point" at bounding box center [855, 384] width 116 height 23
click at [806, 129] on input "Vendas Point" at bounding box center [802, 379] width 10 height 10
click at [630, 129] on span "Baixar operações + Baixar CaseLog" at bounding box center [629, 443] width 163 height 29
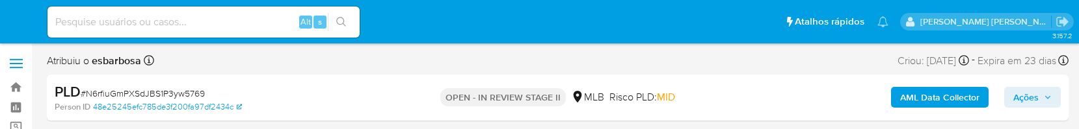
select select "10"
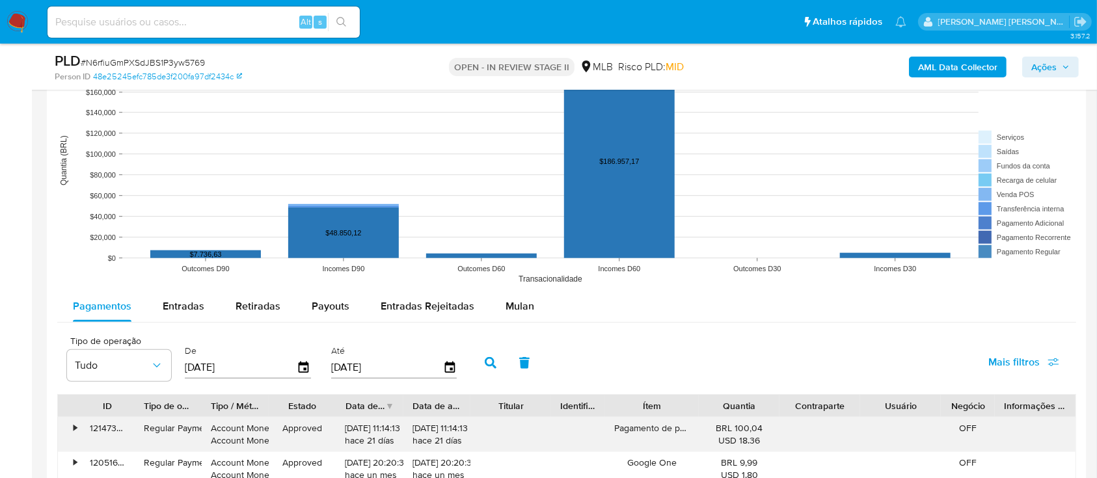
scroll to position [1301, 0]
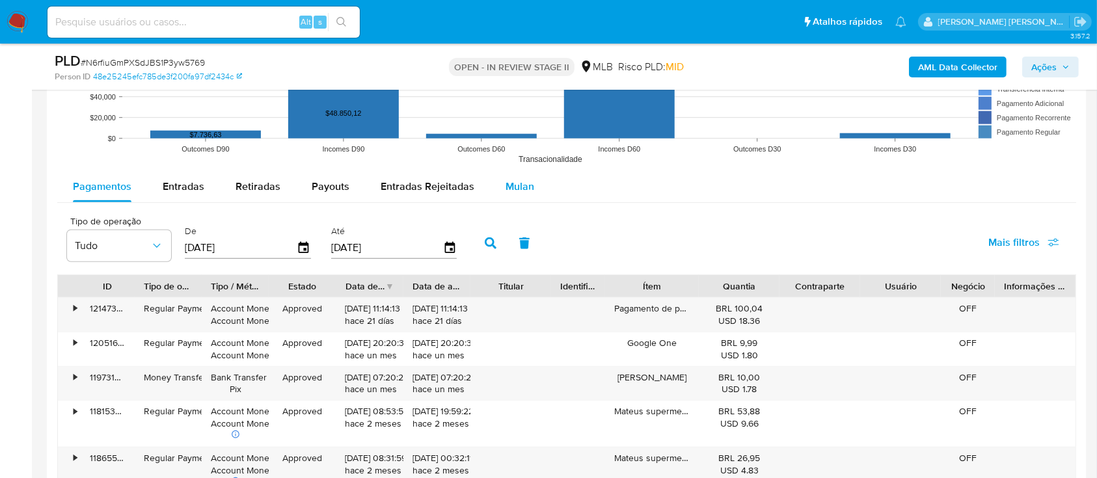
click at [515, 129] on span "Mulan" at bounding box center [519, 186] width 29 height 15
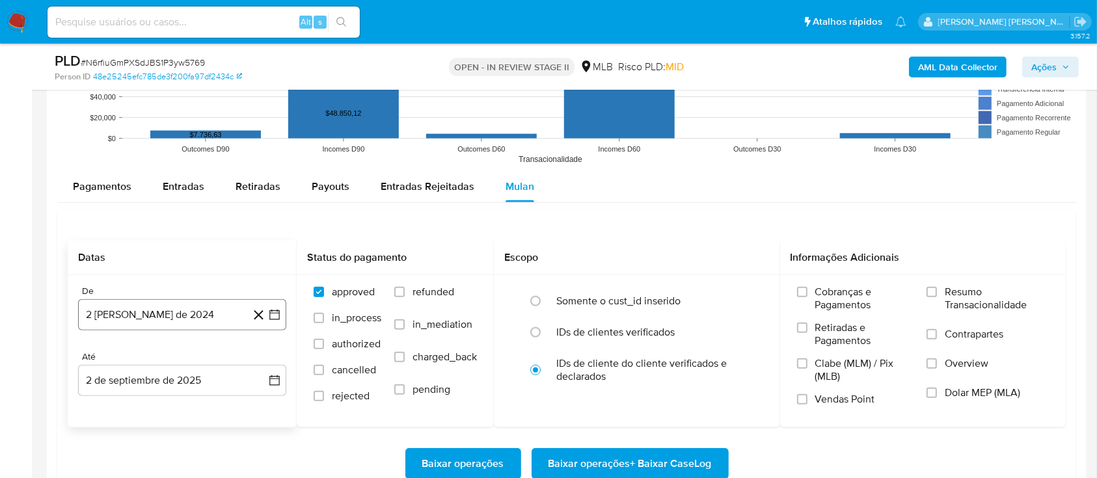
click at [138, 129] on button "2 [PERSON_NAME] de 2024" at bounding box center [182, 314] width 208 height 31
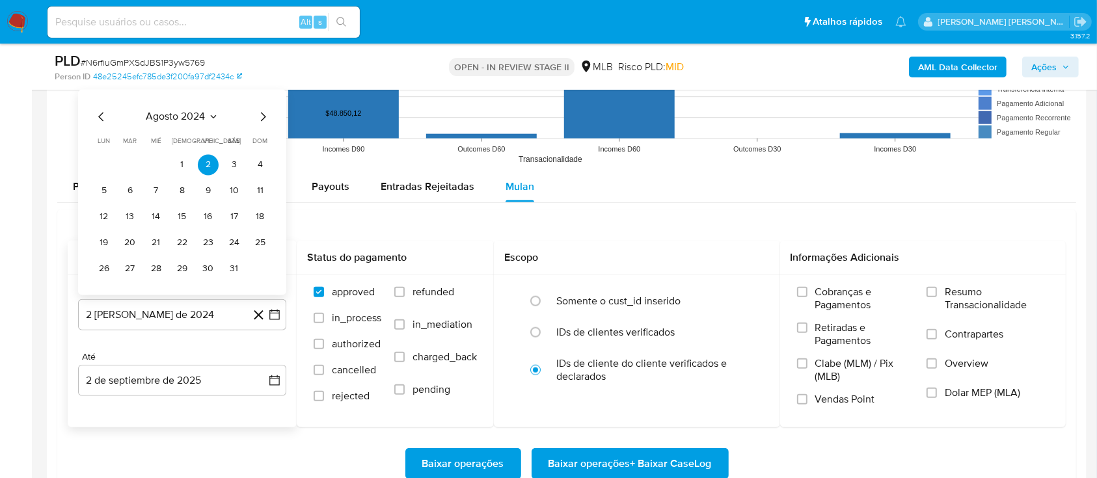
click at [187, 113] on span "agosto 2024" at bounding box center [175, 117] width 59 height 13
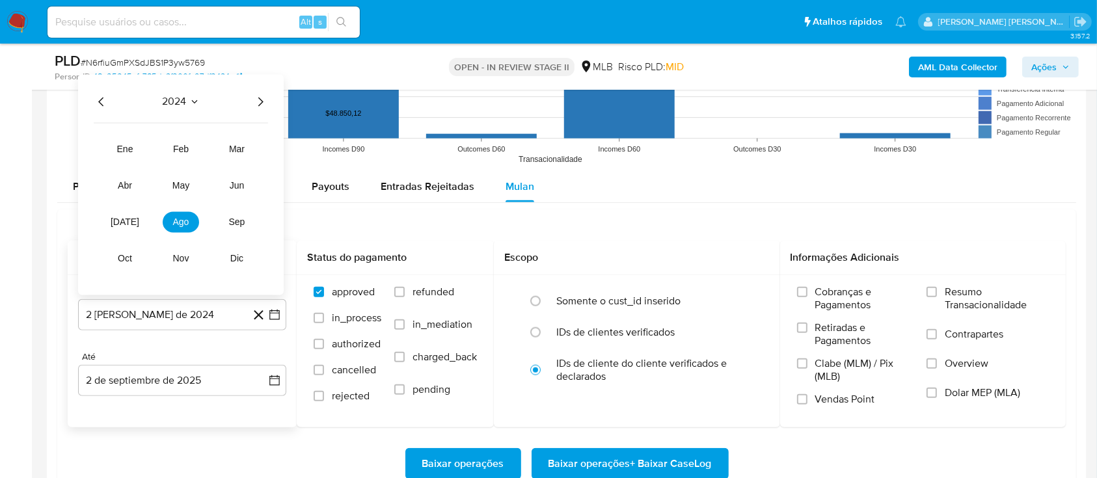
click at [258, 101] on icon "Año siguiente" at bounding box center [260, 102] width 16 height 16
click at [116, 129] on button "[DATE]" at bounding box center [125, 222] width 36 height 21
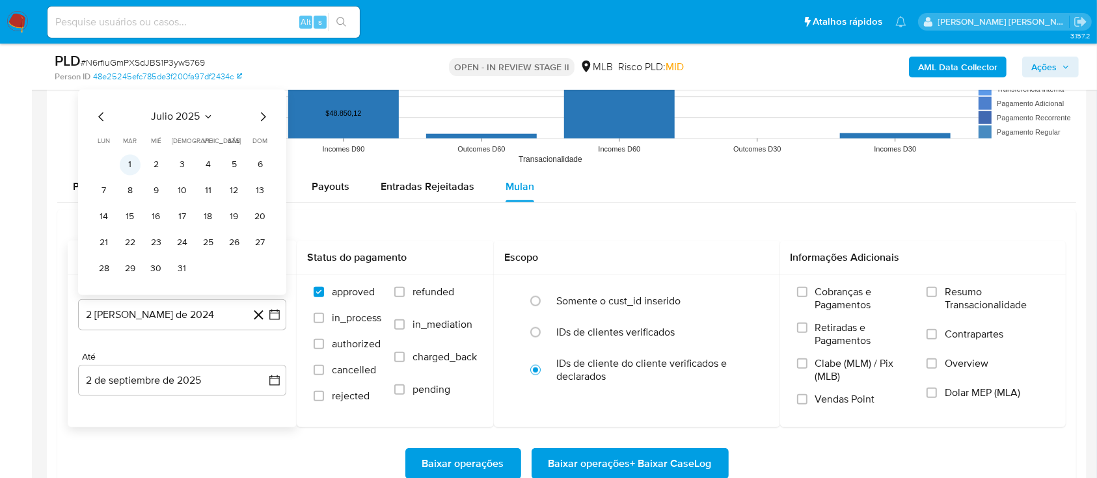
click at [134, 129] on table "lun lunes mar martes mié miércoles jue jueves vie viernes sáb sábado dom doming…" at bounding box center [182, 208] width 177 height 143
click at [133, 129] on button "1" at bounding box center [130, 165] width 21 height 21
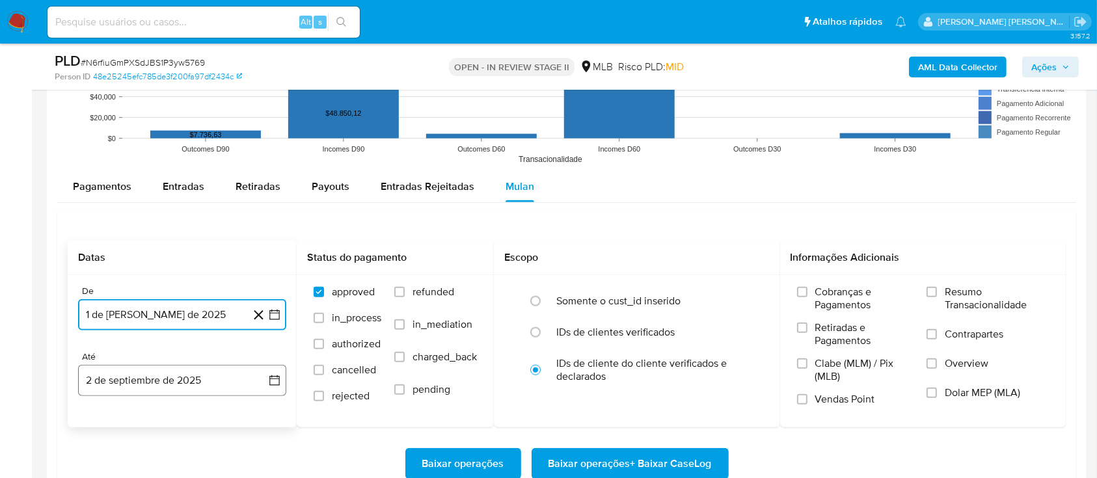
click at [137, 129] on button "2 de septiembre de 2025" at bounding box center [182, 380] width 208 height 31
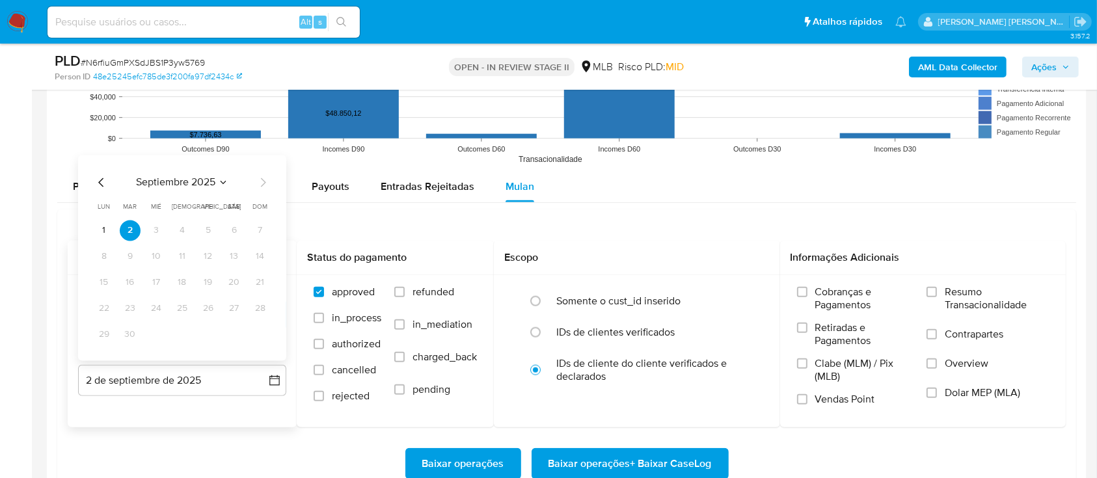
click at [94, 129] on icon "Mes anterior" at bounding box center [102, 183] width 16 height 16
click at [239, 129] on button "30" at bounding box center [234, 335] width 21 height 21
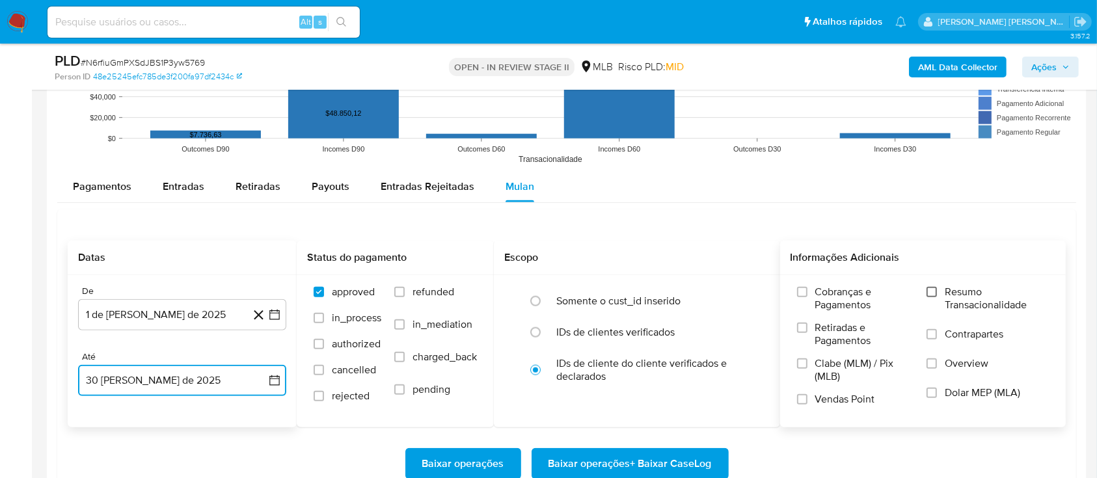
click at [928, 129] on input "Resumo Transacionalidade" at bounding box center [931, 292] width 10 height 10
click at [935, 129] on input "Contrapartes" at bounding box center [931, 334] width 10 height 10
drag, startPoint x: 803, startPoint y: 394, endPoint x: 761, endPoint y: 428, distance: 53.6
click at [803, 129] on input "Vendas Point" at bounding box center [802, 399] width 10 height 10
click at [625, 129] on span "Baixar operações + Baixar CaseLog" at bounding box center [629, 463] width 163 height 29
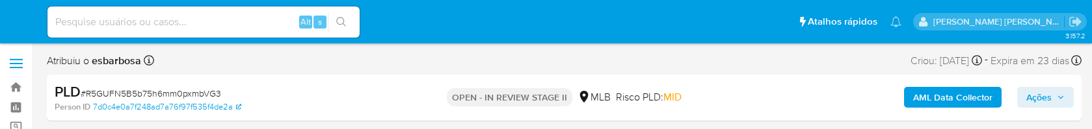
select select "10"
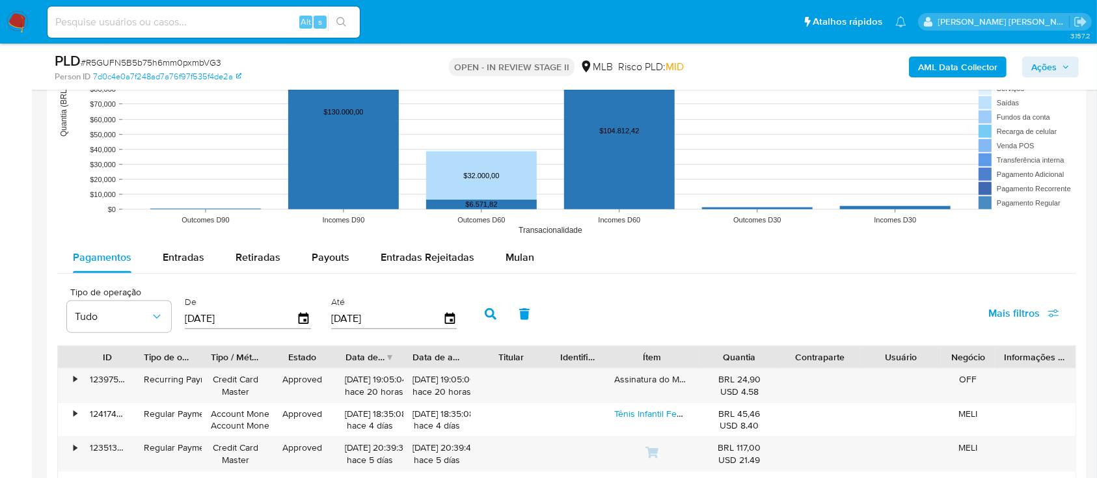
scroll to position [1301, 0]
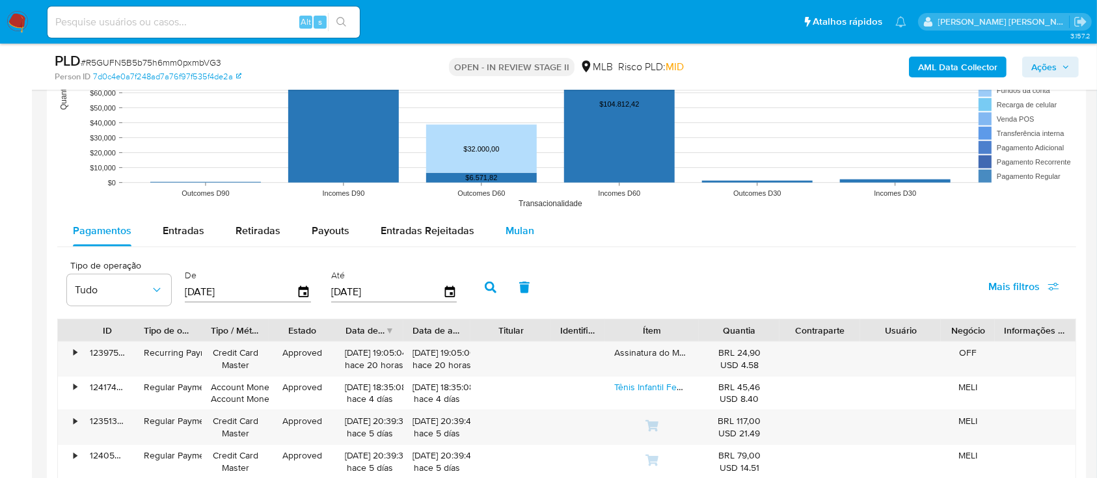
click at [520, 129] on span "Mulan" at bounding box center [519, 230] width 29 height 15
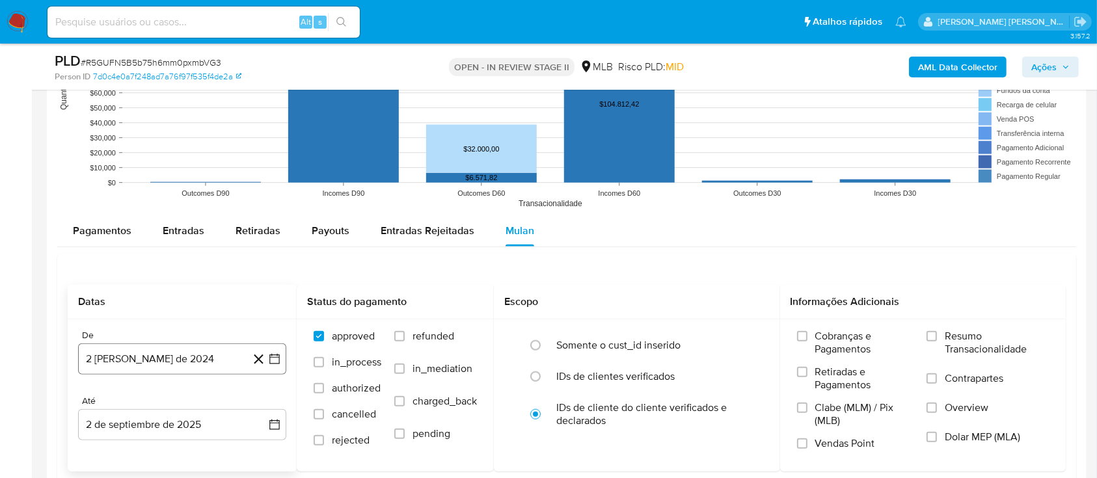
click at [132, 129] on button "2 de agosto de 2024" at bounding box center [182, 358] width 208 height 31
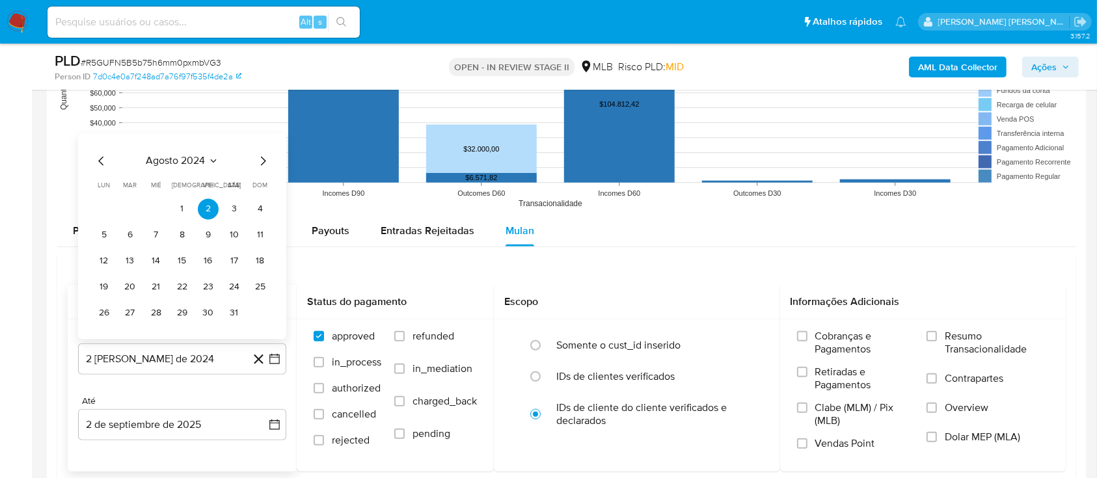
click at [172, 129] on span "agosto 2024" at bounding box center [175, 161] width 59 height 13
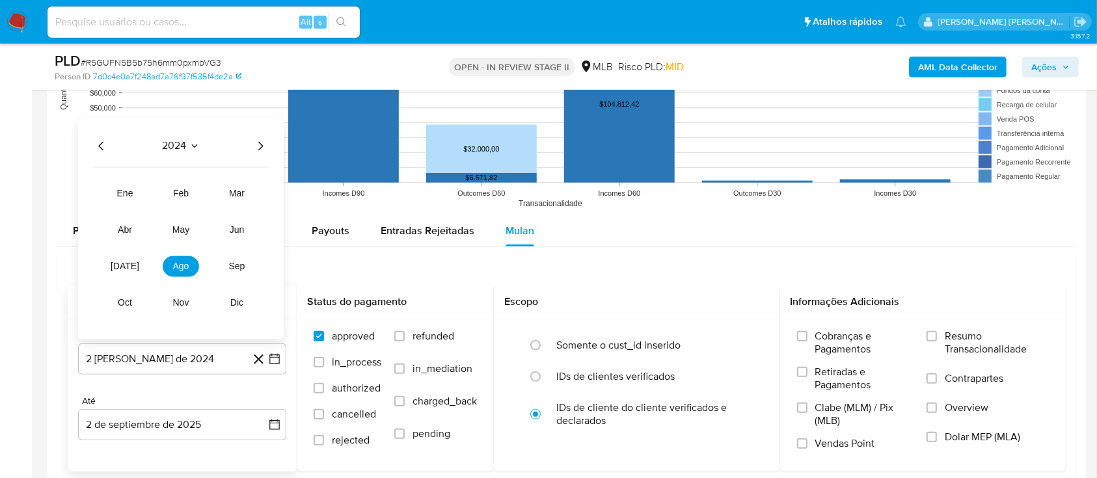
click at [252, 129] on icon "Año siguiente" at bounding box center [260, 147] width 16 height 16
click at [120, 129] on span "jul" at bounding box center [125, 266] width 29 height 10
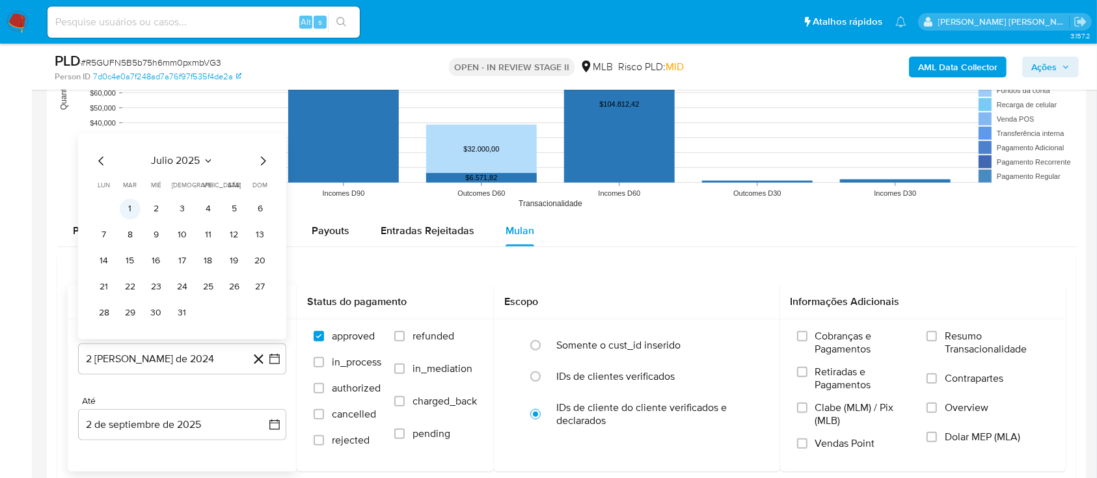
click at [131, 129] on button "1" at bounding box center [130, 209] width 21 height 21
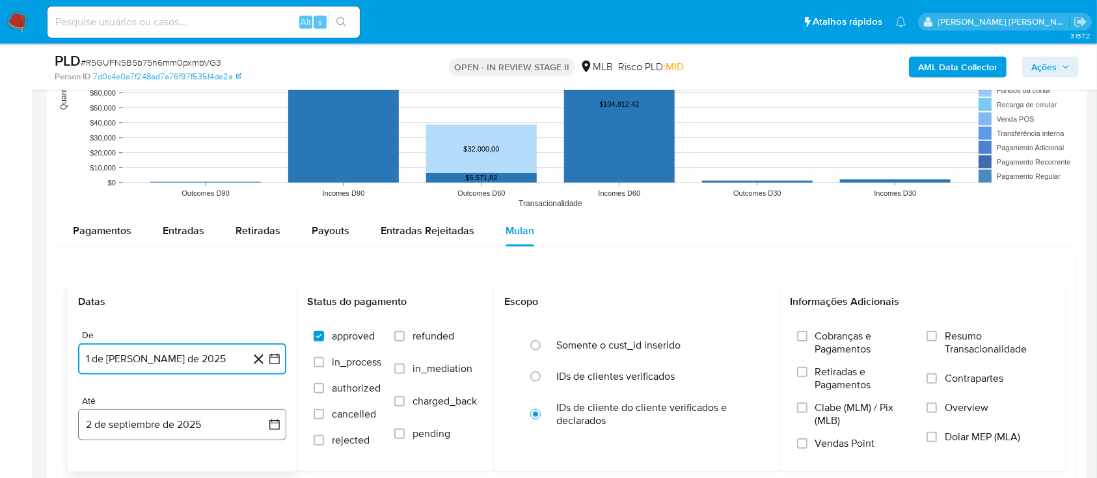
click at [170, 129] on button "2 de septiembre de 2025" at bounding box center [182, 424] width 208 height 31
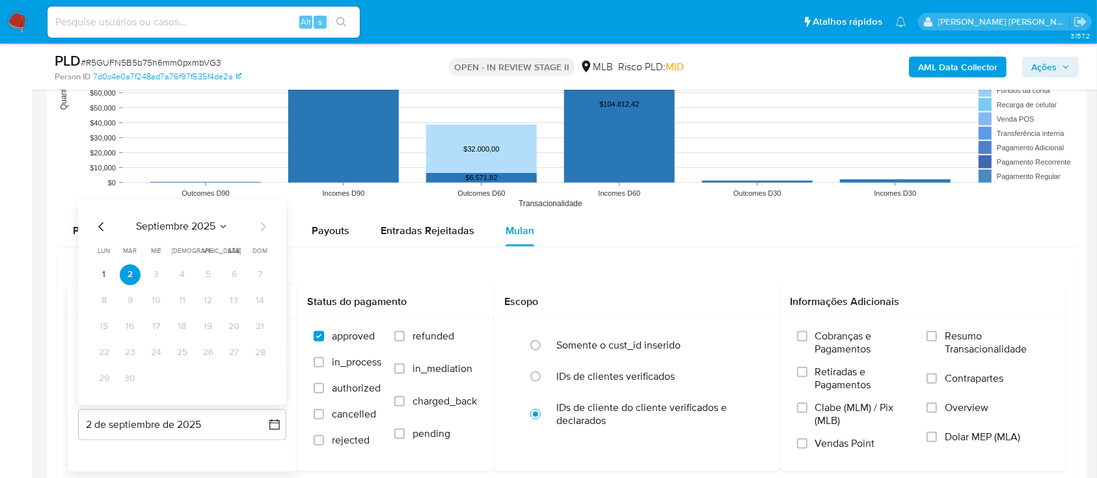
click at [103, 129] on icon "Mes anterior" at bounding box center [102, 227] width 16 height 16
click at [234, 129] on button "30" at bounding box center [234, 379] width 21 height 21
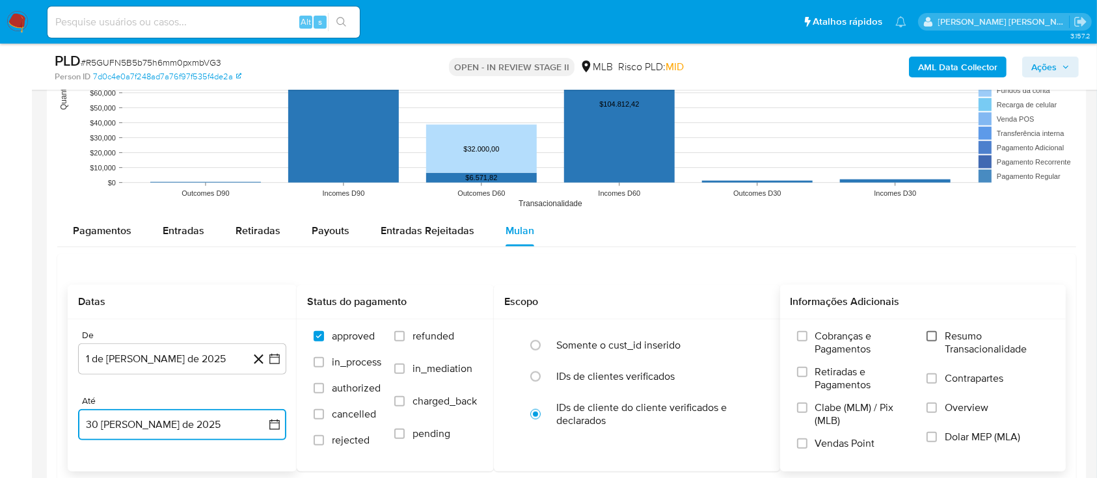
click at [933, 129] on input "Resumo Transacionalidade" at bounding box center [931, 336] width 10 height 10
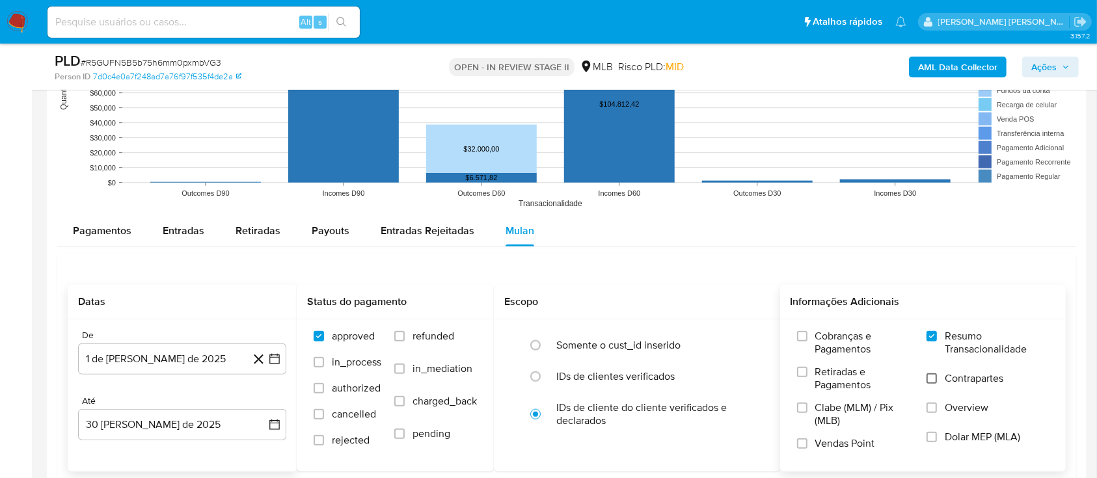
click at [933, 129] on input "Contrapartes" at bounding box center [931, 378] width 10 height 10
click at [810, 129] on label "Vendas Point" at bounding box center [855, 448] width 116 height 23
click at [807, 129] on input "Vendas Point" at bounding box center [802, 443] width 10 height 10
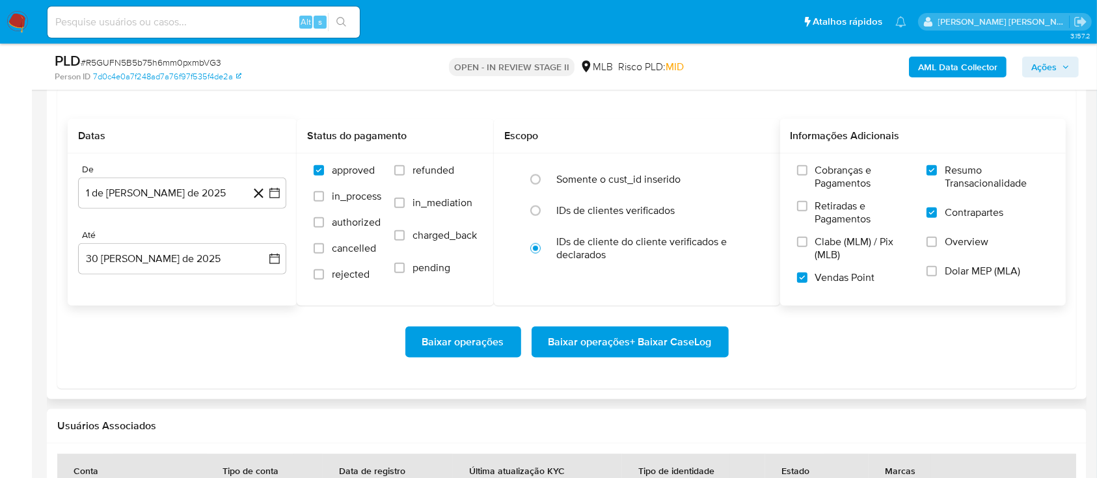
scroll to position [1474, 0]
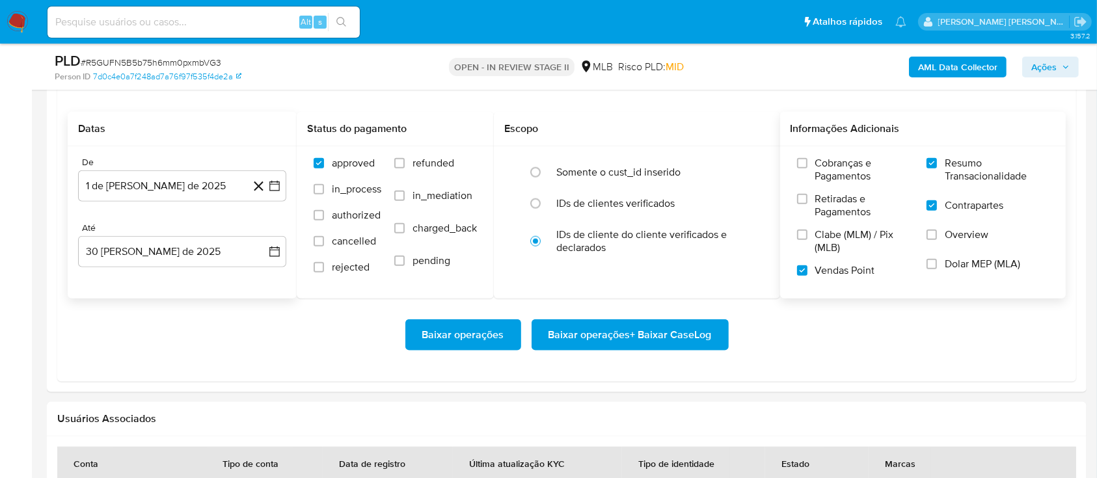
click at [630, 129] on span "Baixar operações + Baixar CaseLog" at bounding box center [629, 335] width 163 height 29
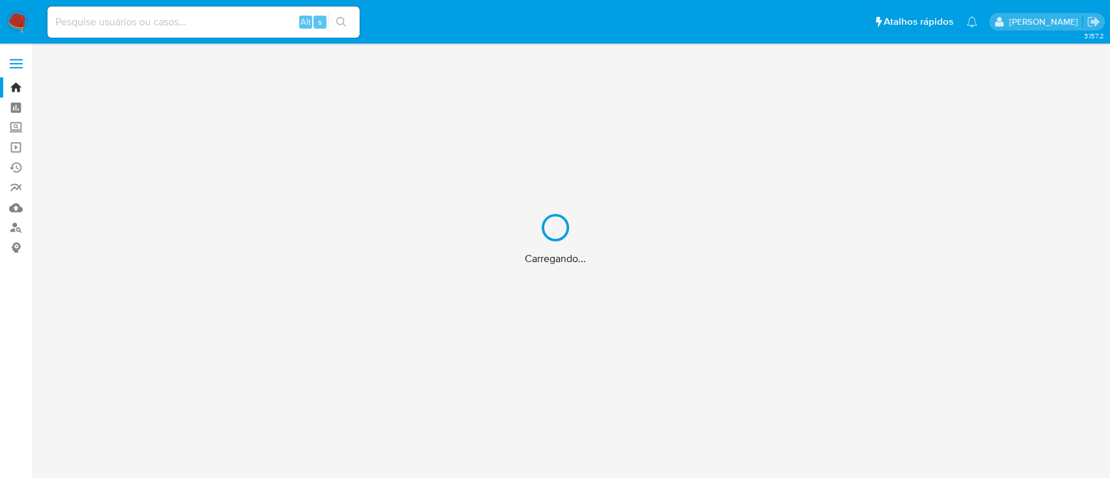
click at [129, 23] on div "Carregando..." at bounding box center [555, 239] width 1110 height 478
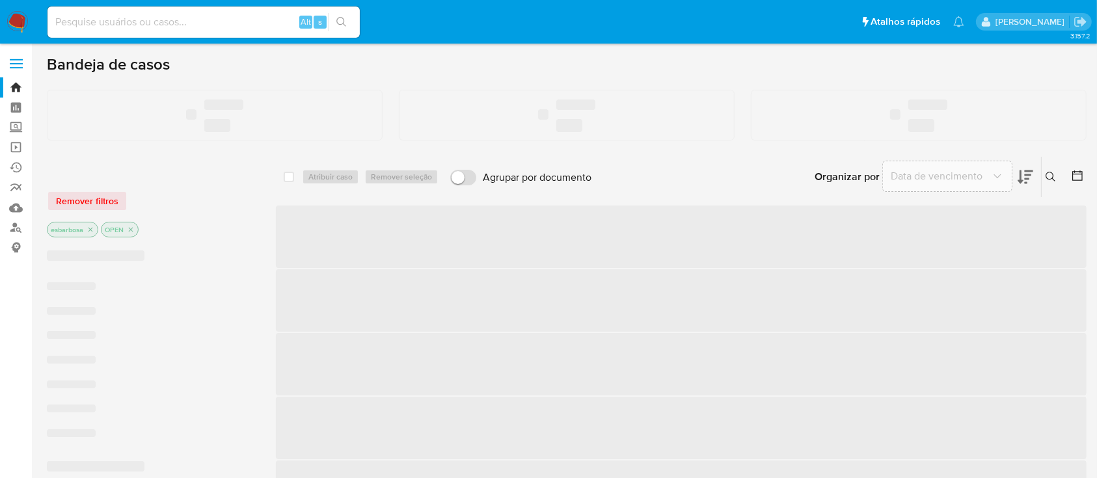
click at [121, 24] on input at bounding box center [203, 22] width 312 height 17
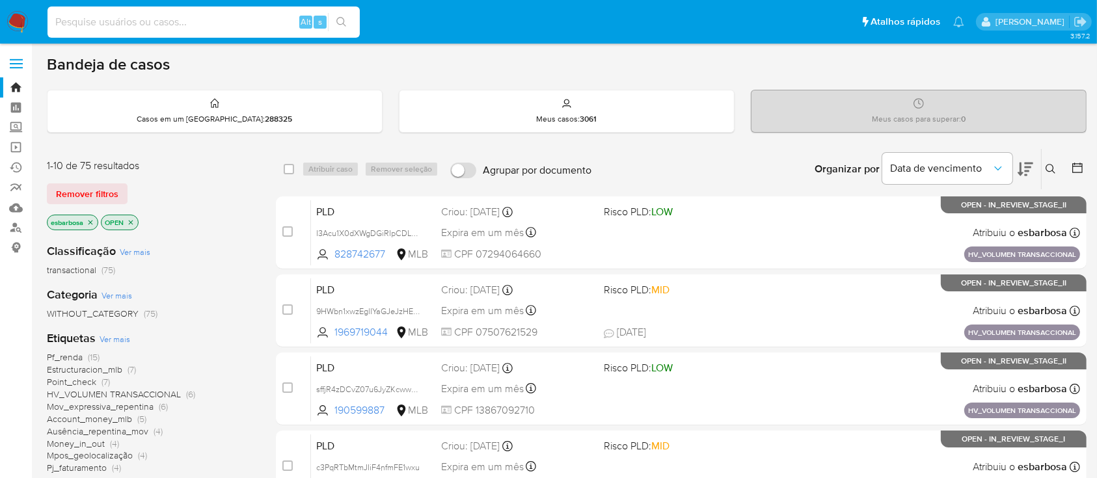
paste input "1634399356"
type input "1634399356"
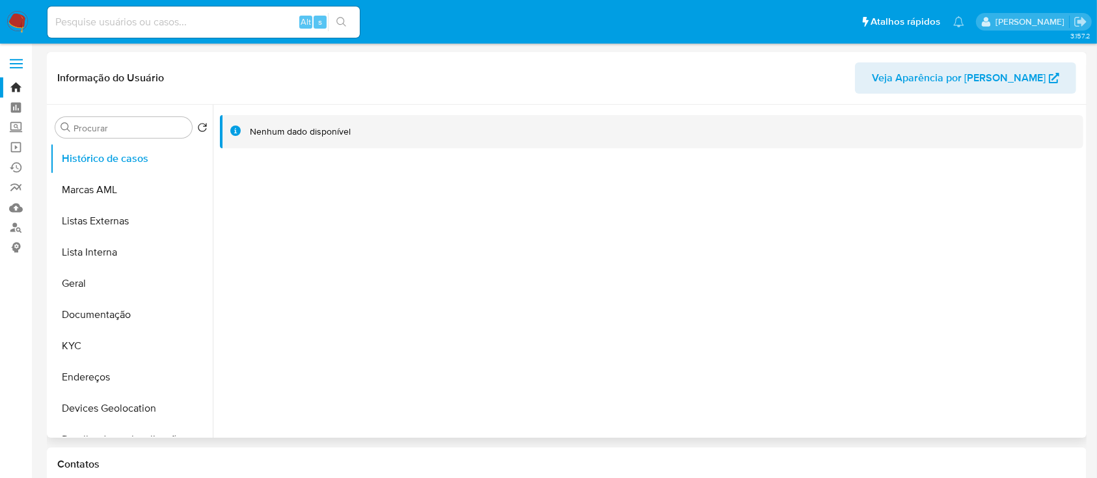
select select "10"
click at [131, 314] on button "Documentação" at bounding box center [126, 314] width 152 height 31
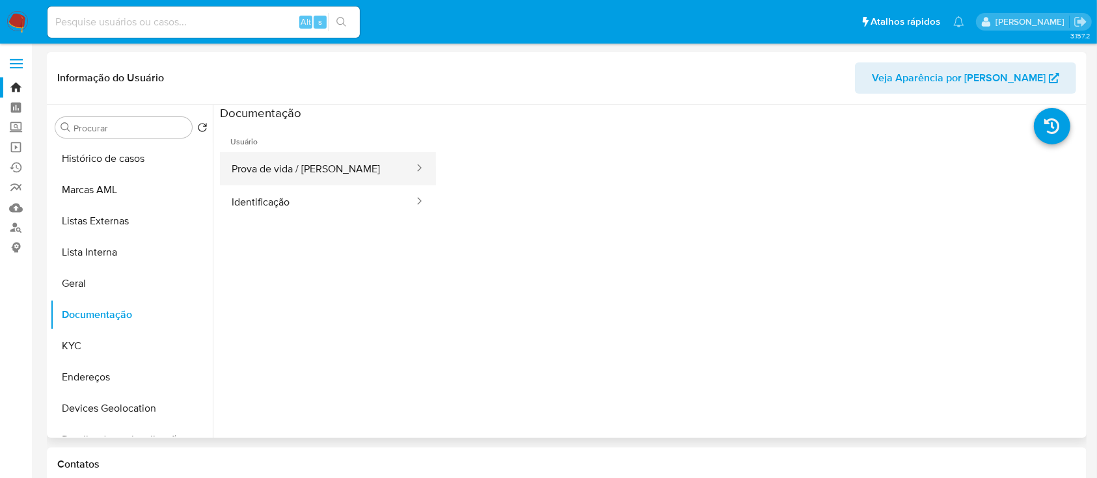
click at [300, 167] on button "Prova de vida / [PERSON_NAME]" at bounding box center [317, 168] width 195 height 33
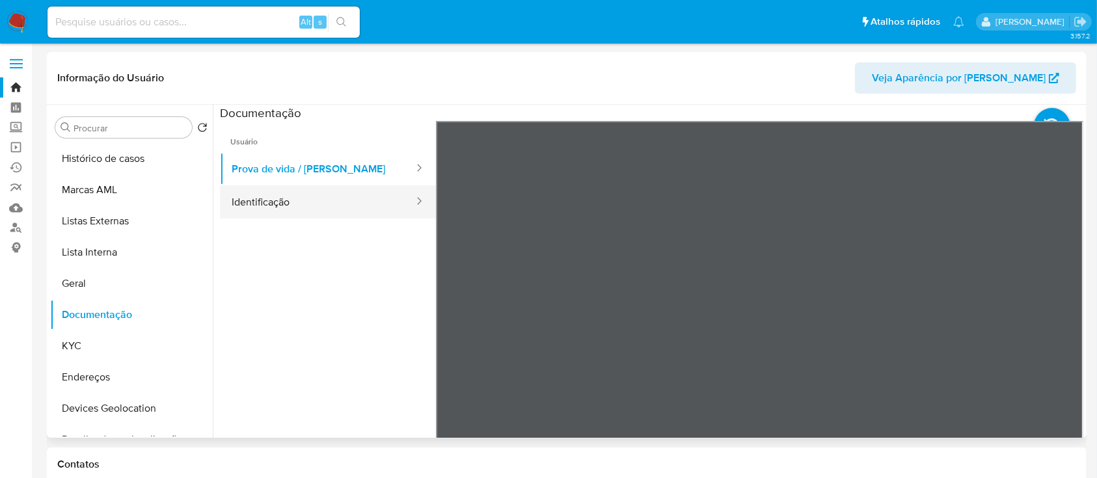
click at [307, 206] on button "Identificação" at bounding box center [317, 201] width 195 height 33
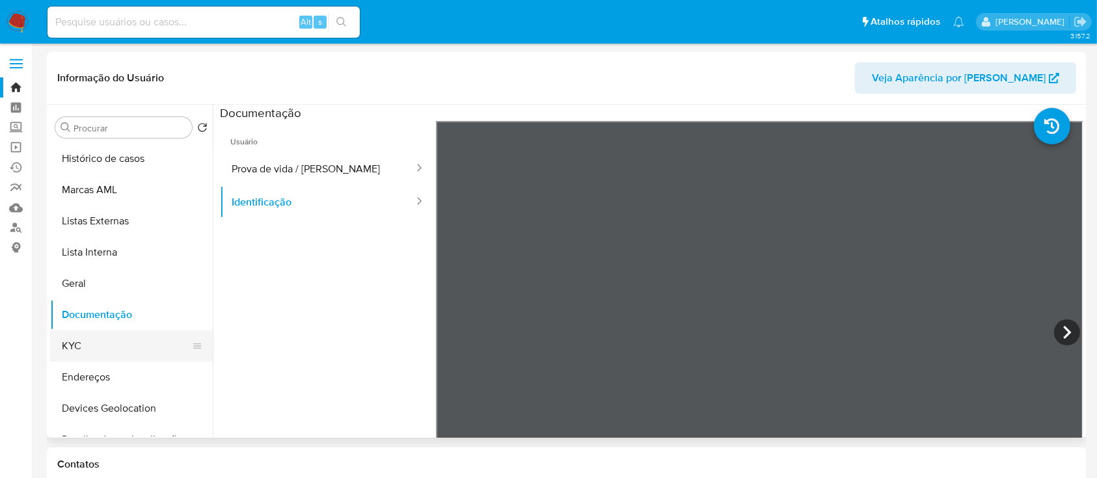
click at [74, 351] on button "KYC" at bounding box center [126, 345] width 152 height 31
